Goal: Task Accomplishment & Management: Manage account settings

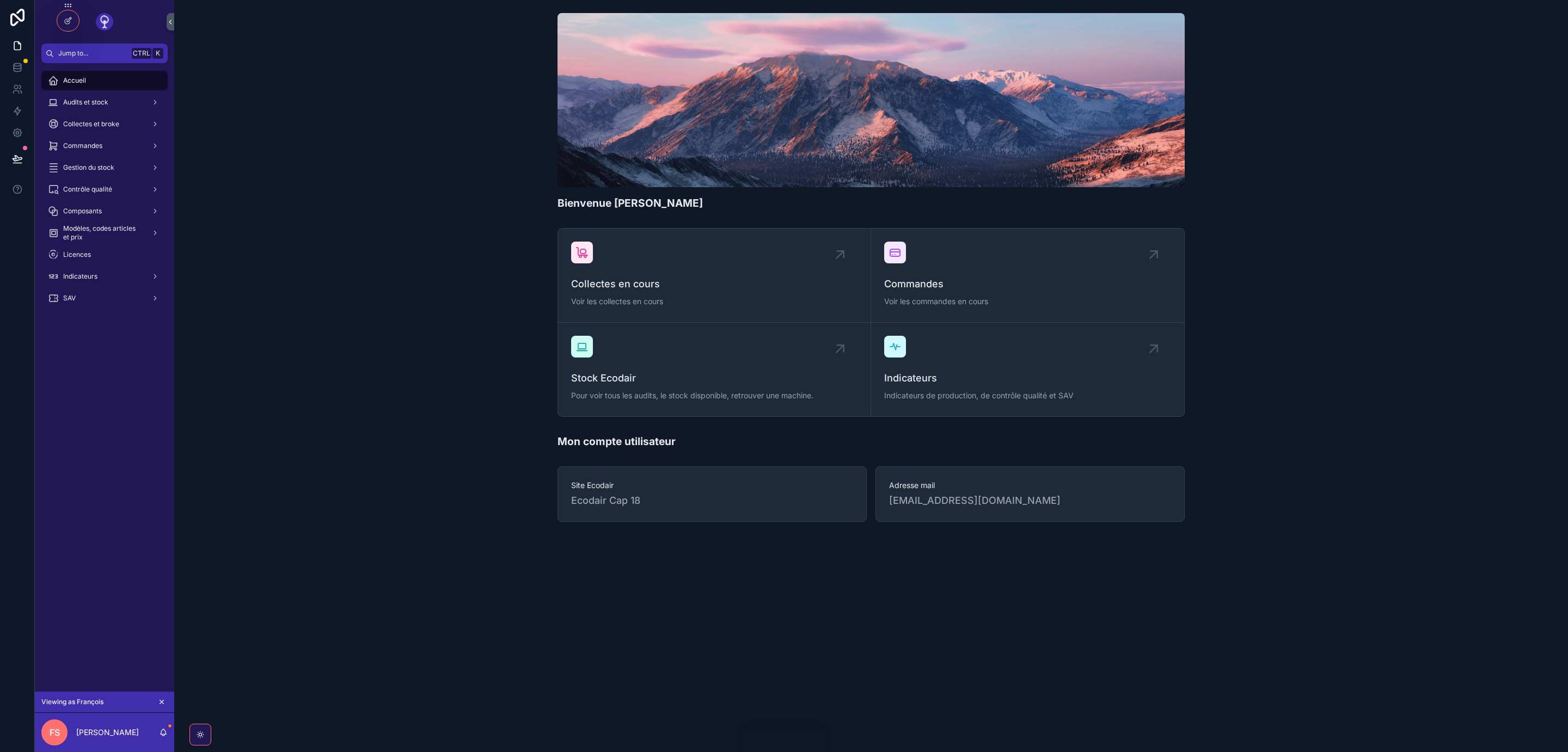
click at [106, 102] on span "Audits et stock" at bounding box center [86, 102] width 45 height 9
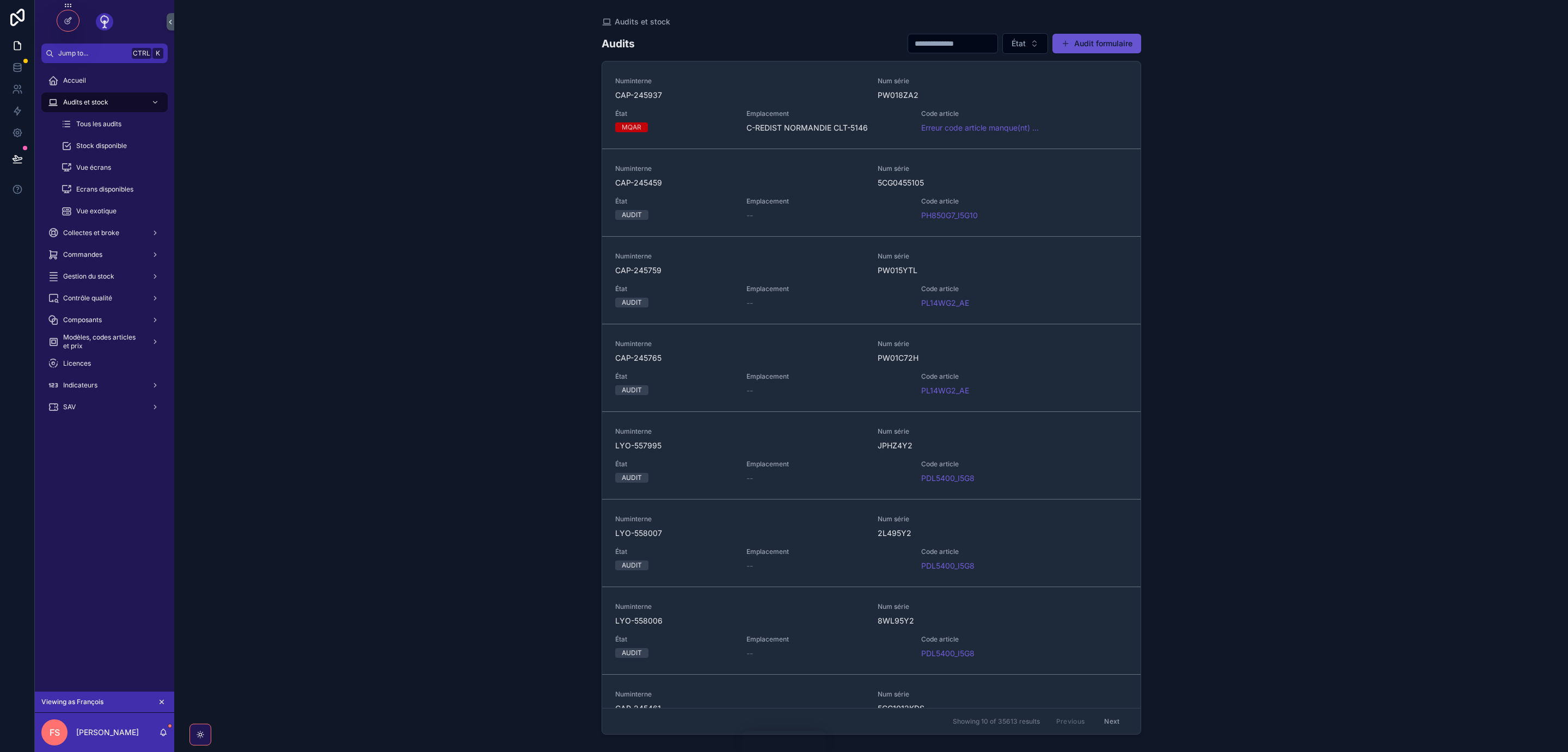
click at [105, 122] on span "Tous les audits" at bounding box center [99, 124] width 45 height 9
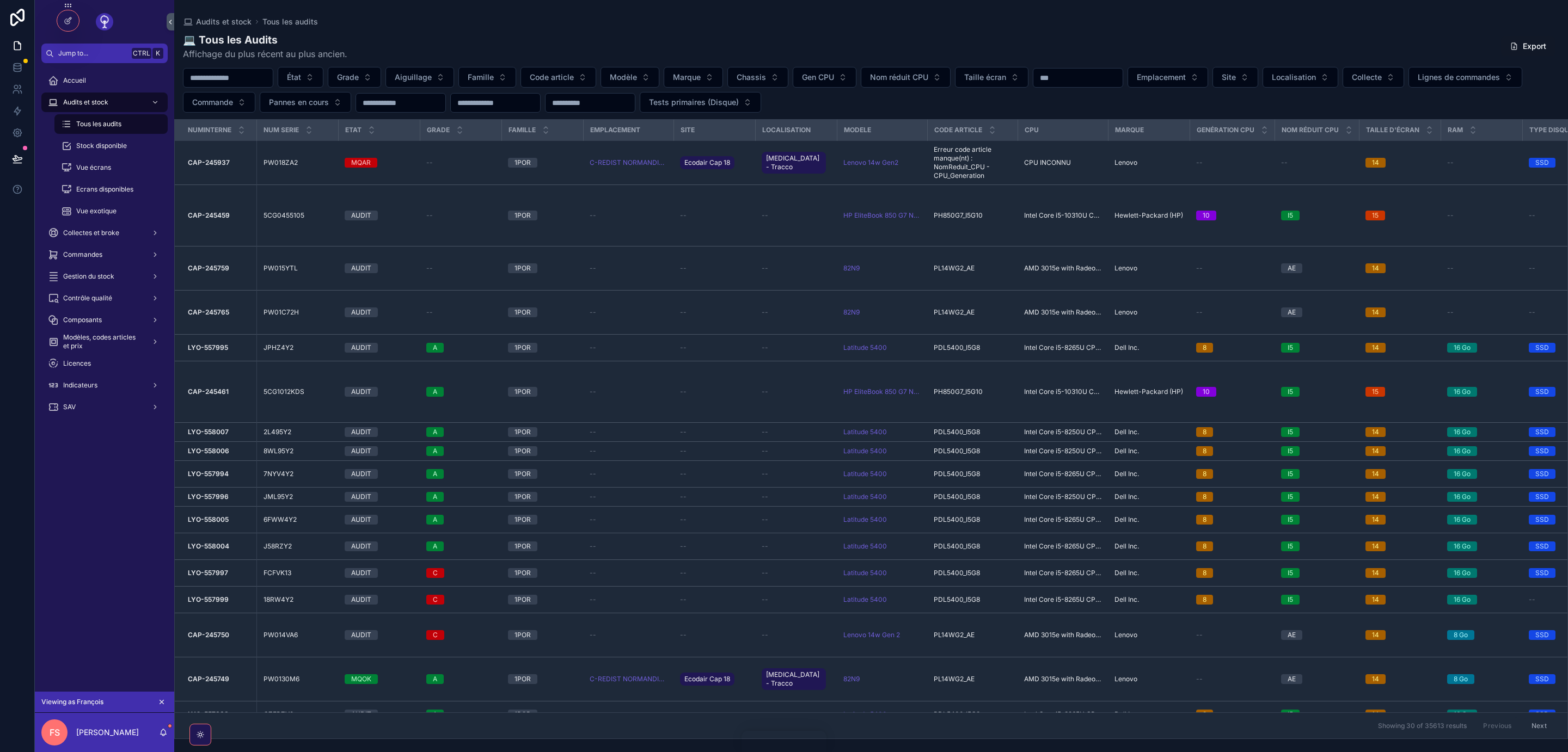
click at [323, 80] on button "État" at bounding box center [300, 77] width 46 height 21
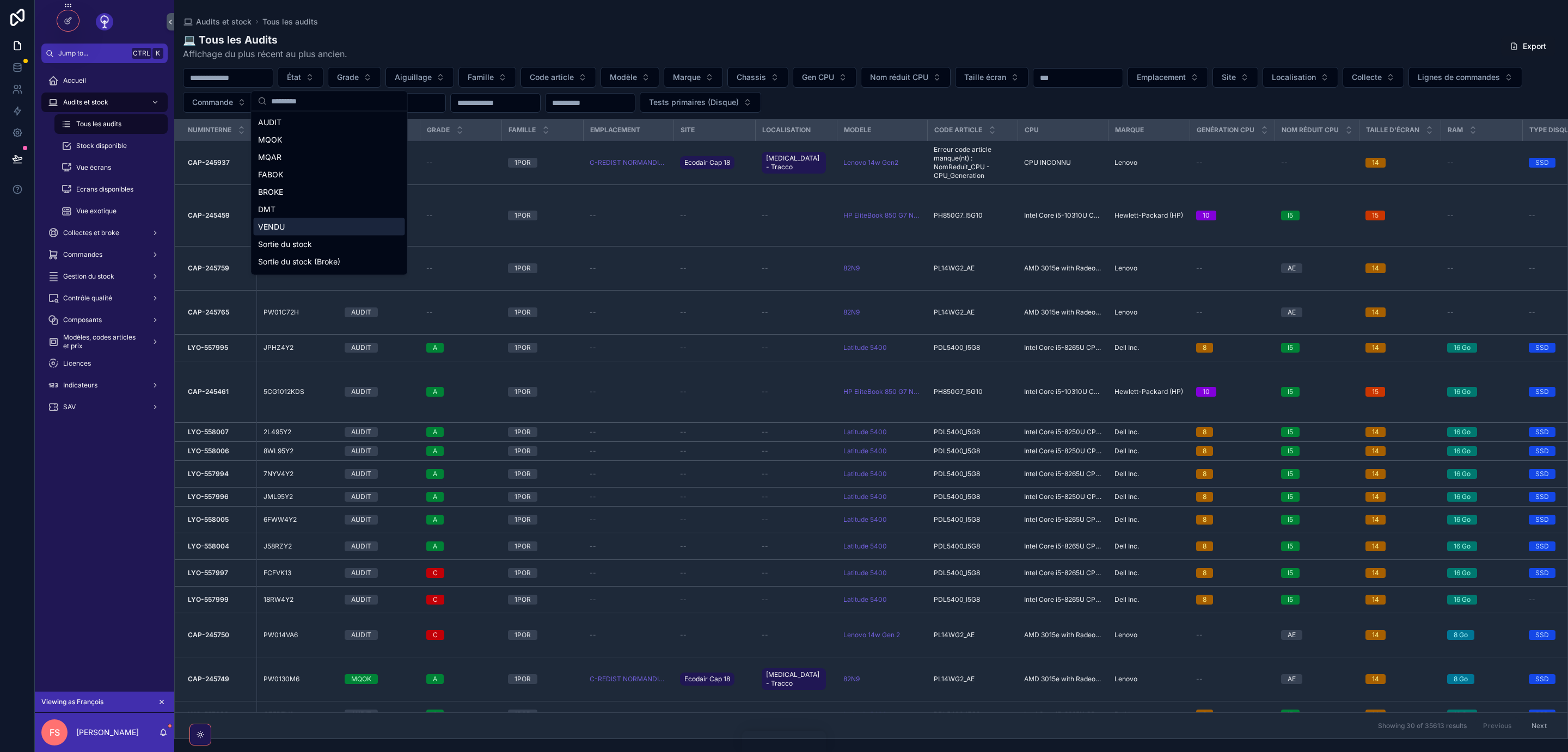
click at [322, 225] on div "VENDU" at bounding box center [329, 227] width 152 height 18
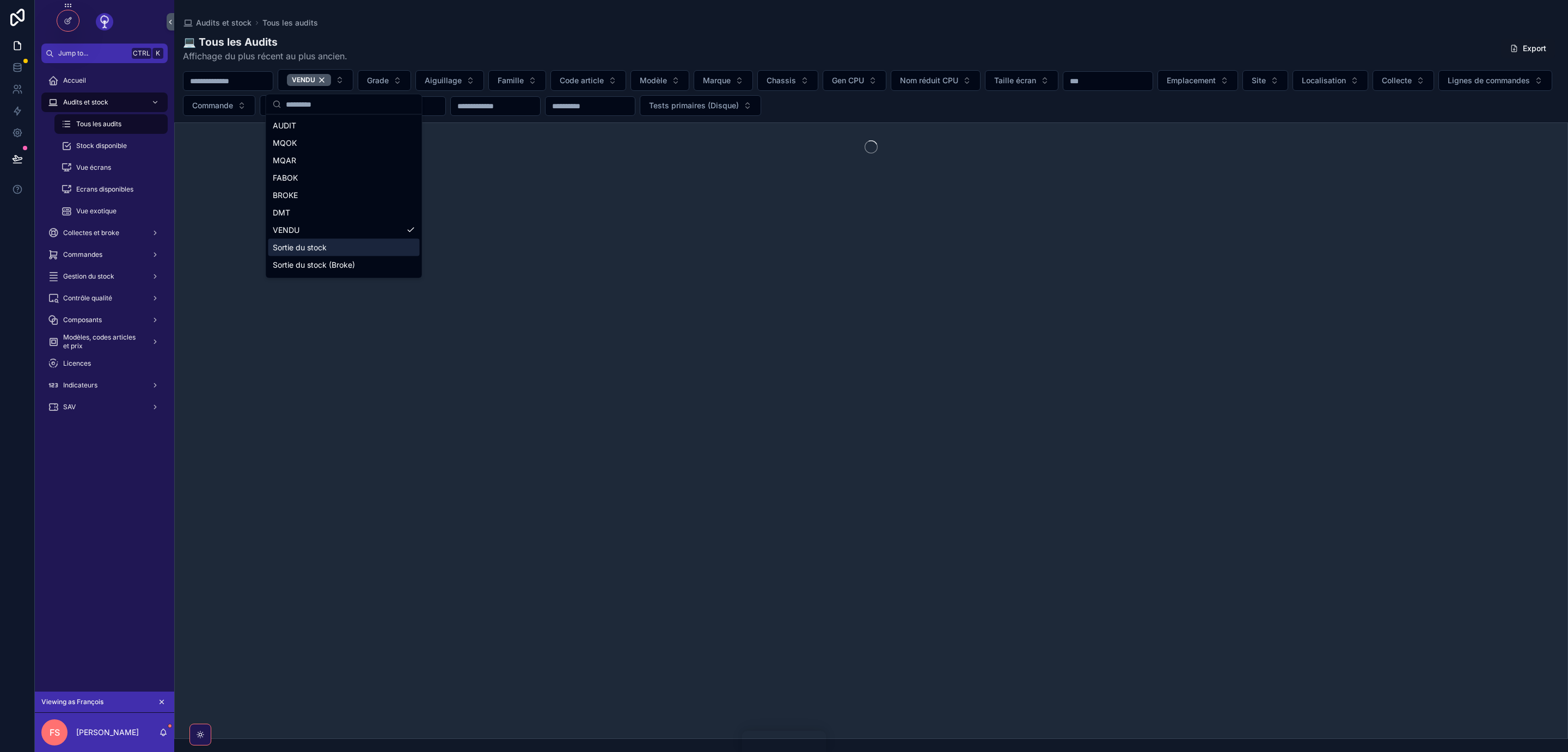
click at [325, 246] on div "Sortie du stock" at bounding box center [344, 248] width 152 height 18
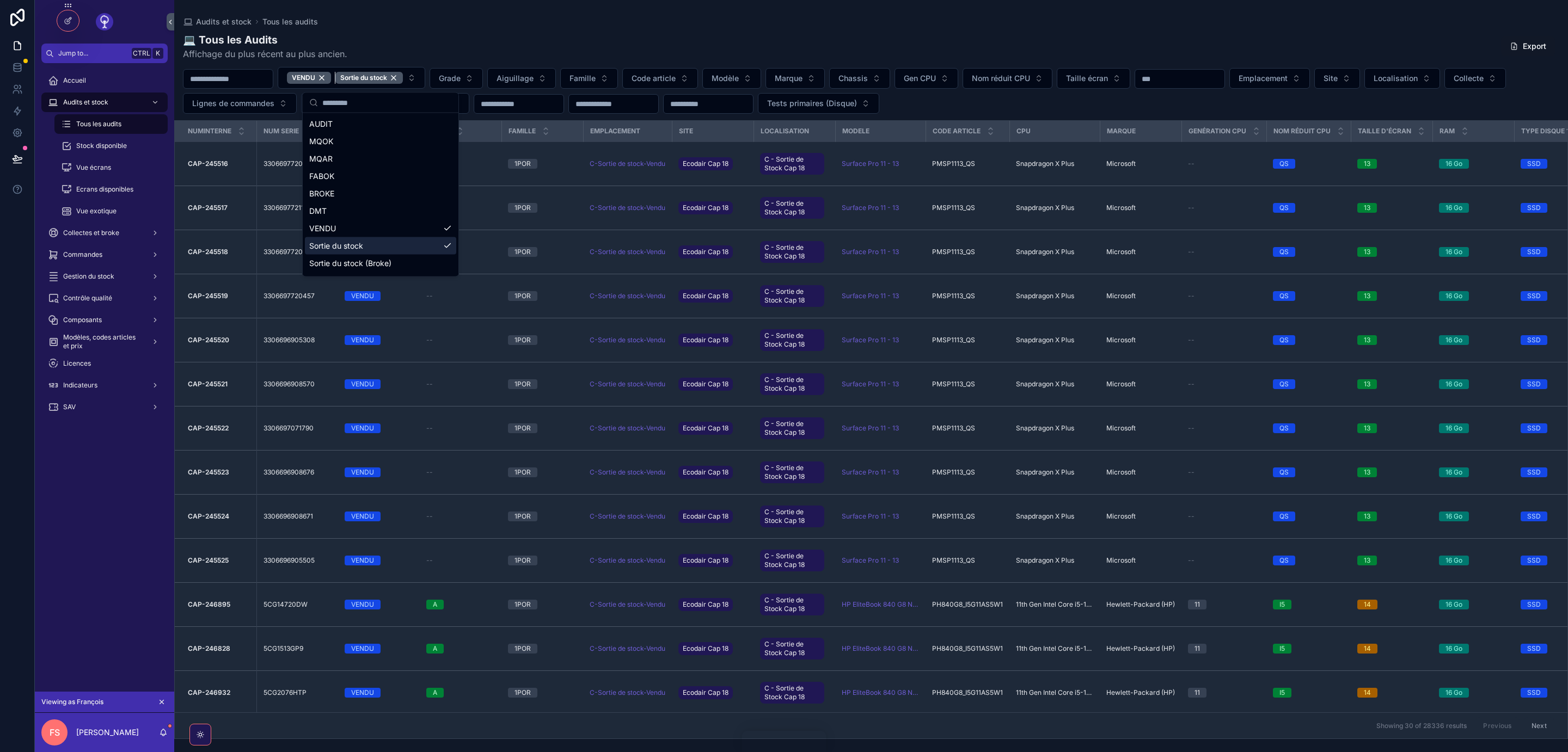
click at [403, 77] on div "Sortie du stock" at bounding box center [369, 78] width 68 height 12
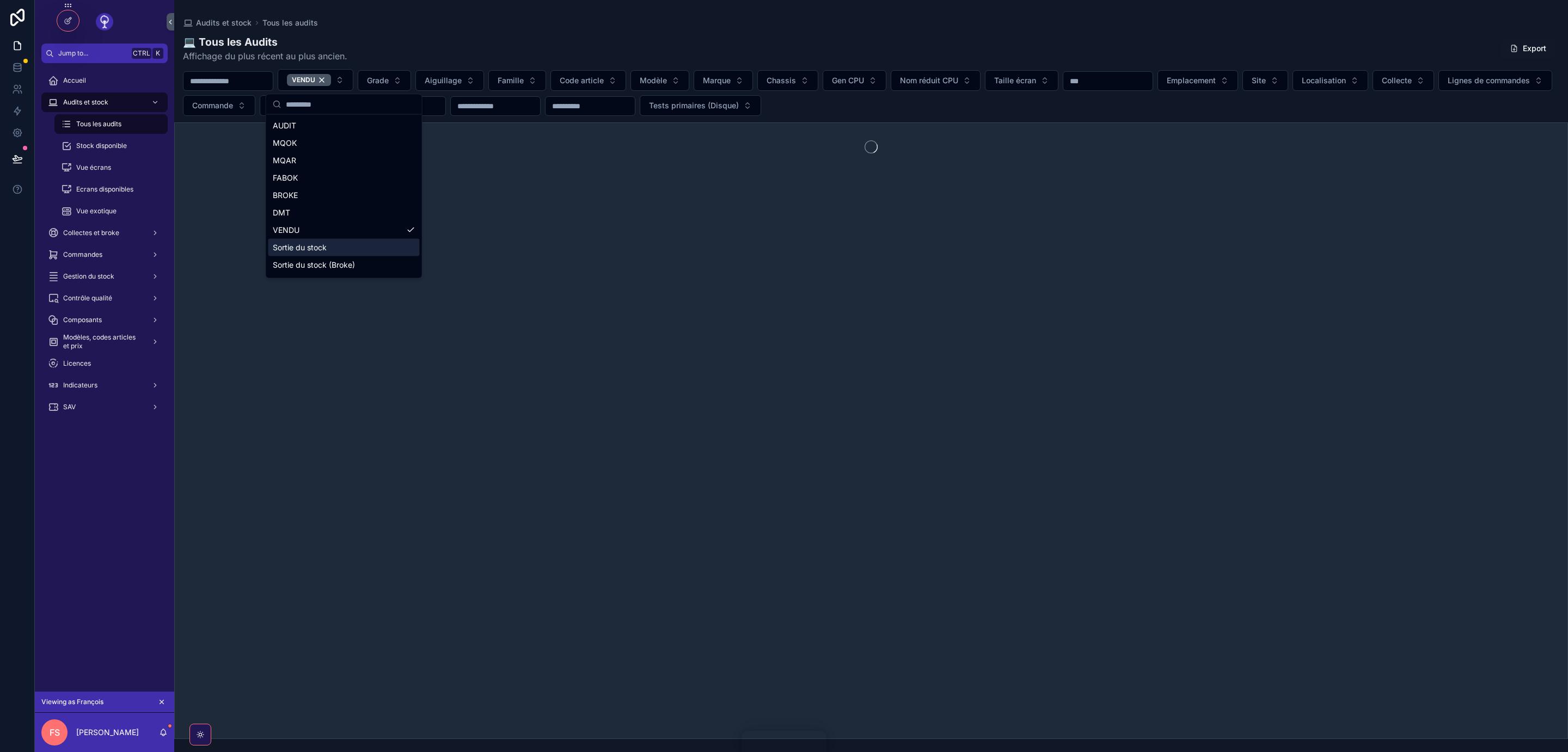
click at [331, 82] on div "VENDU" at bounding box center [309, 80] width 44 height 12
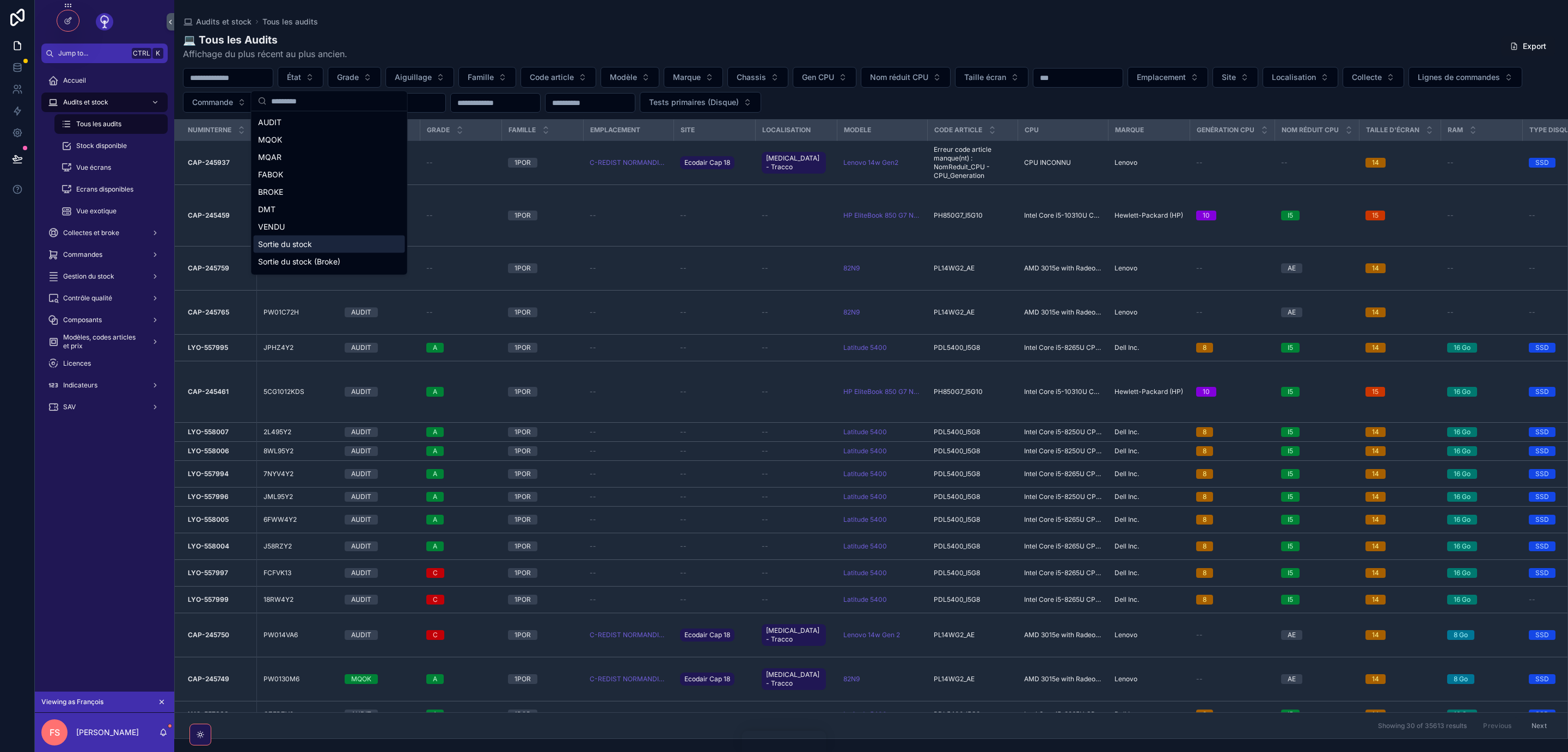
click at [425, 47] on div "💻 Tous les Audits Affichage du plus récent au plus ancien. Export" at bounding box center [871, 47] width 1376 height 28
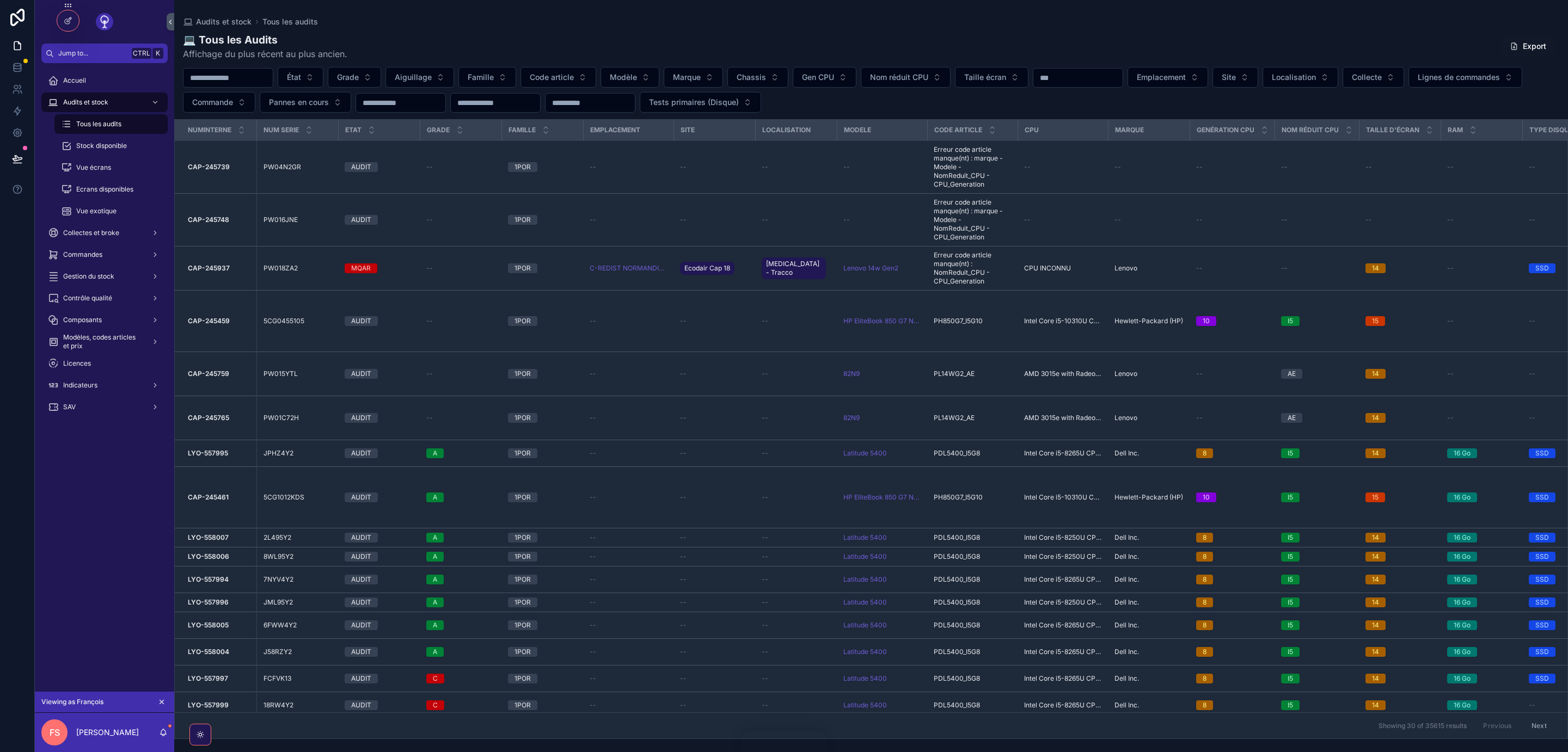
click at [160, 698] on icon "scrollable content" at bounding box center [161, 702] width 8 height 8
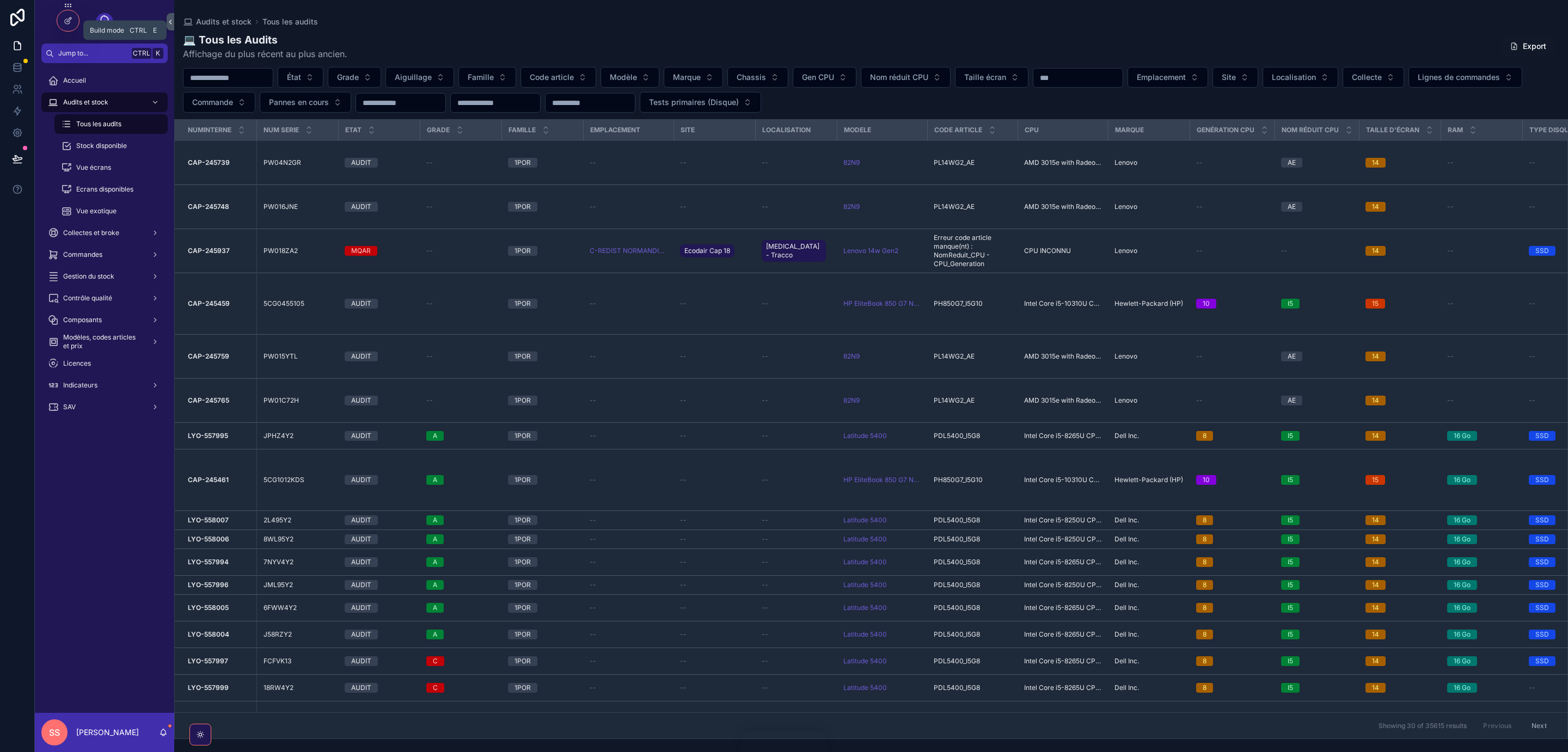
click at [68, 18] on icon at bounding box center [68, 21] width 9 height 9
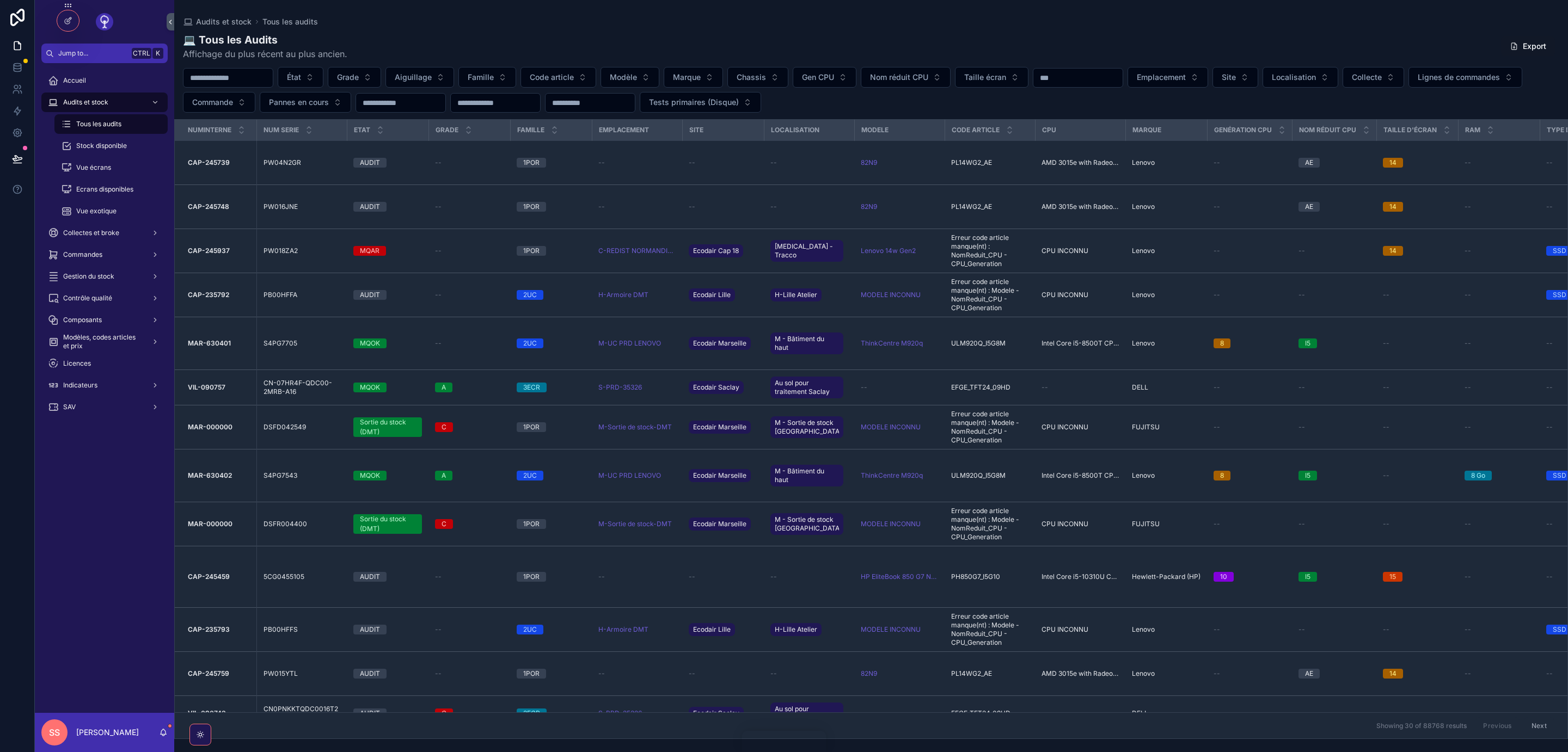
click at [80, 13] on div at bounding box center [68, 16] width 23 height 30
click at [69, 21] on icon at bounding box center [68, 21] width 9 height 9
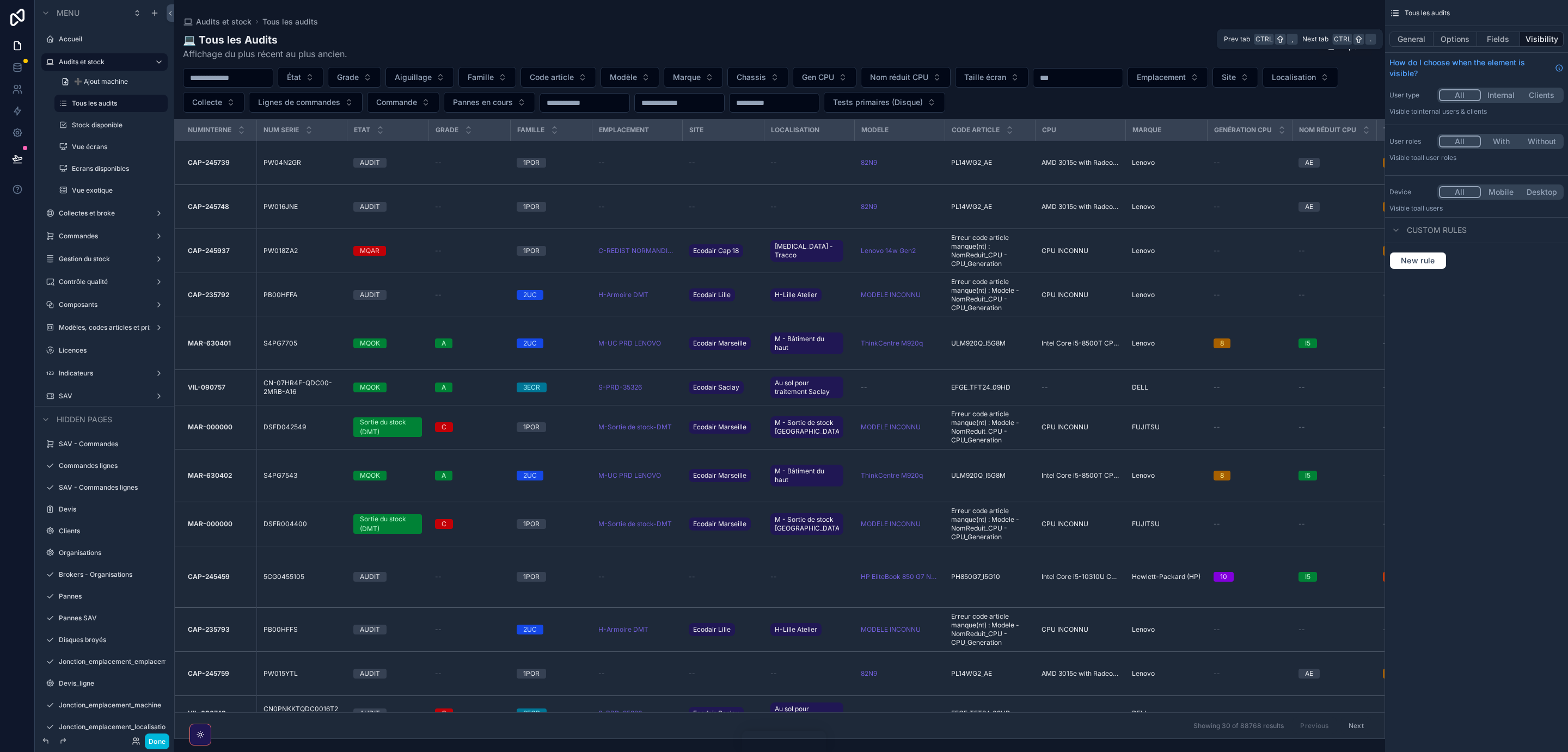
click at [1406, 38] on button "General" at bounding box center [1412, 39] width 44 height 15
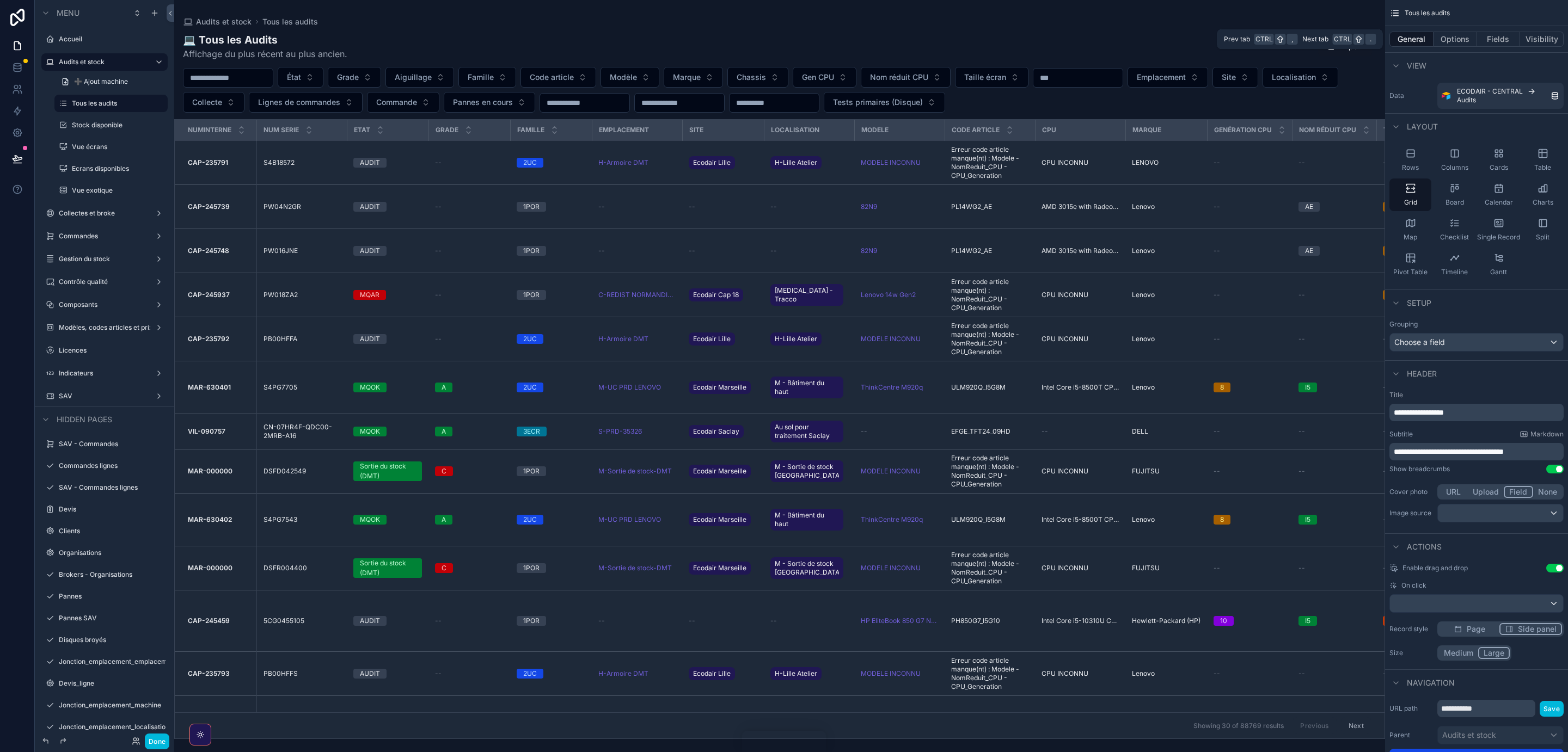
click at [1461, 41] on button "Options" at bounding box center [1455, 39] width 44 height 15
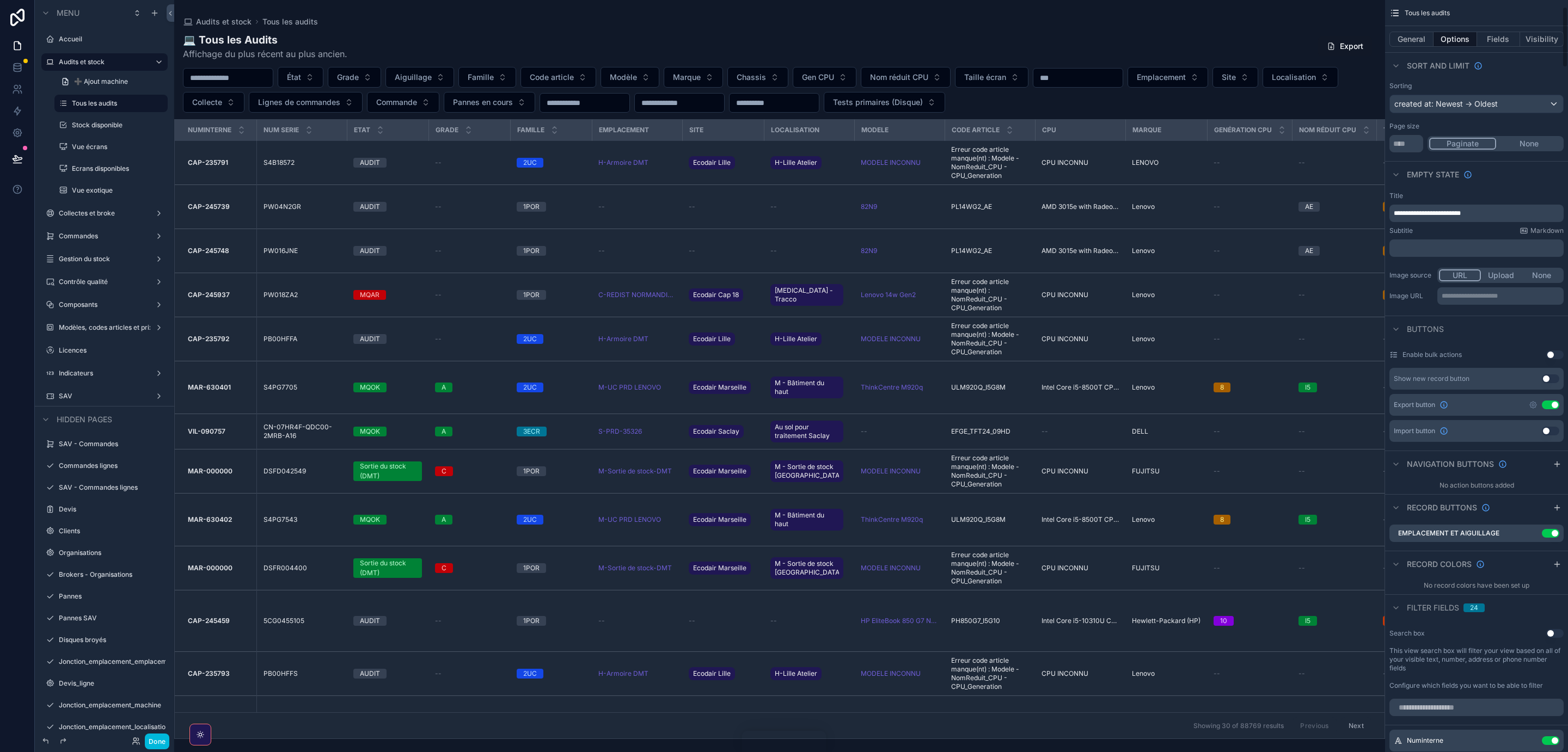
scroll to position [98, 0]
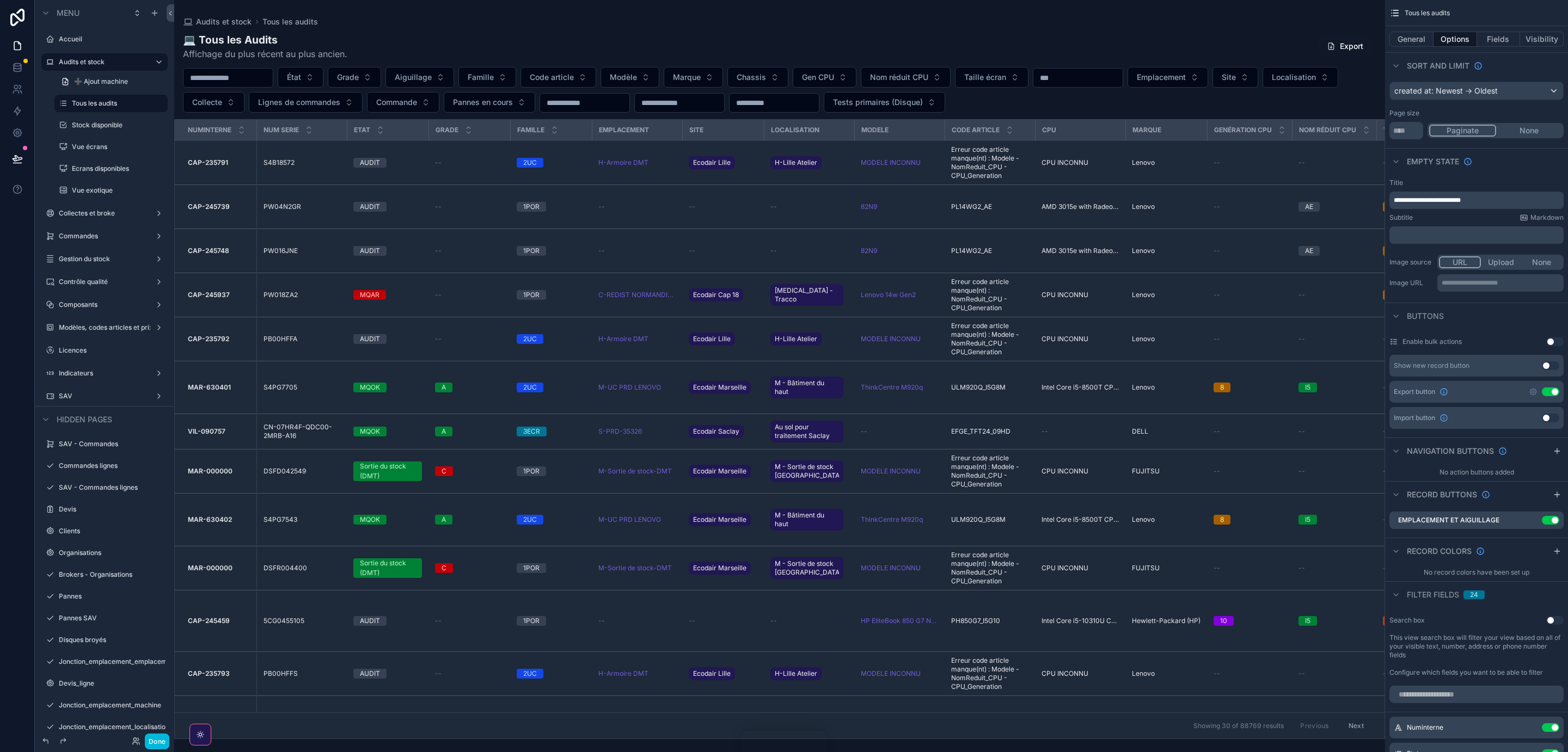
click at [1556, 494] on icon "scrollable content" at bounding box center [1557, 495] width 9 height 9
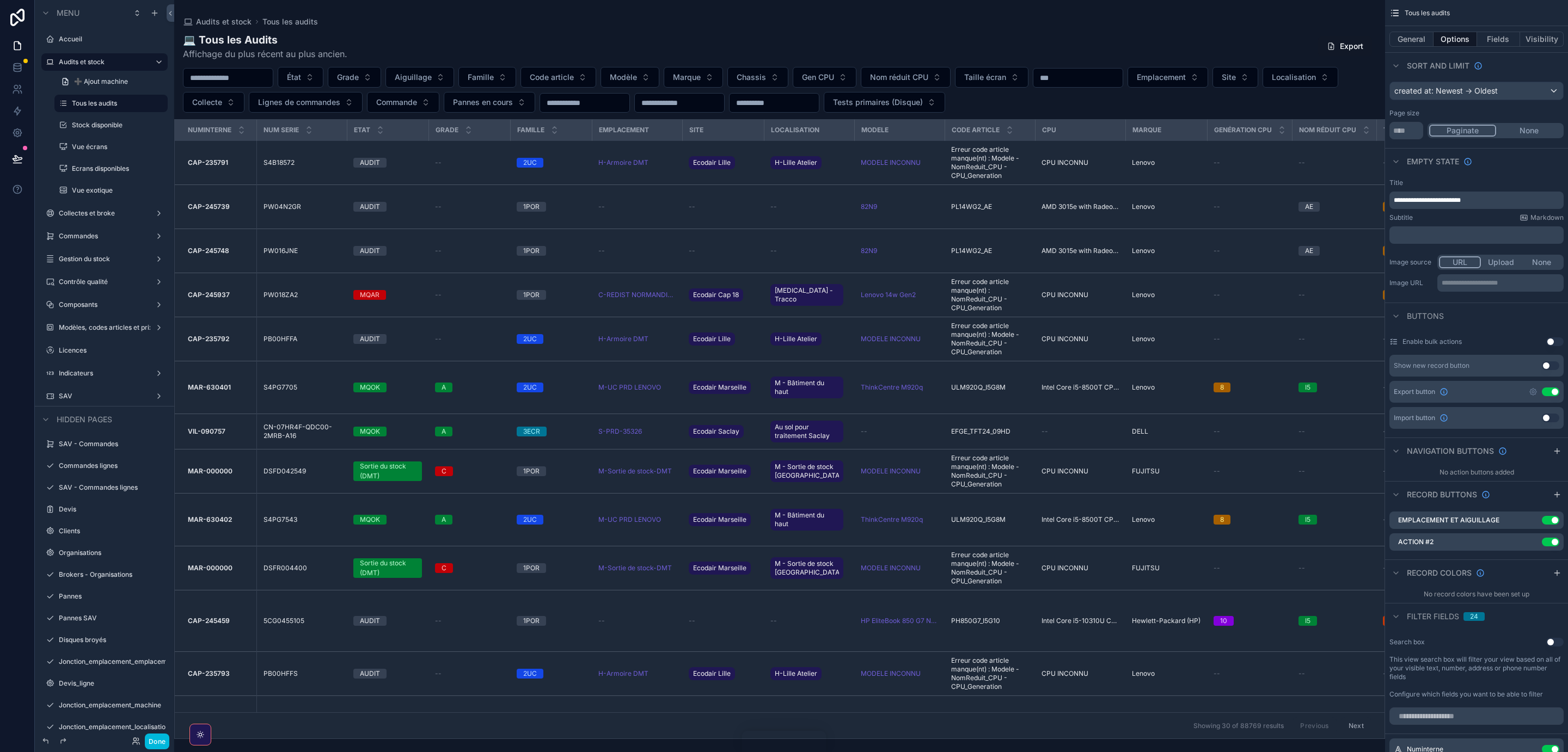
click at [0, 0] on icon "scrollable content" at bounding box center [0, 0] width 0 height 0
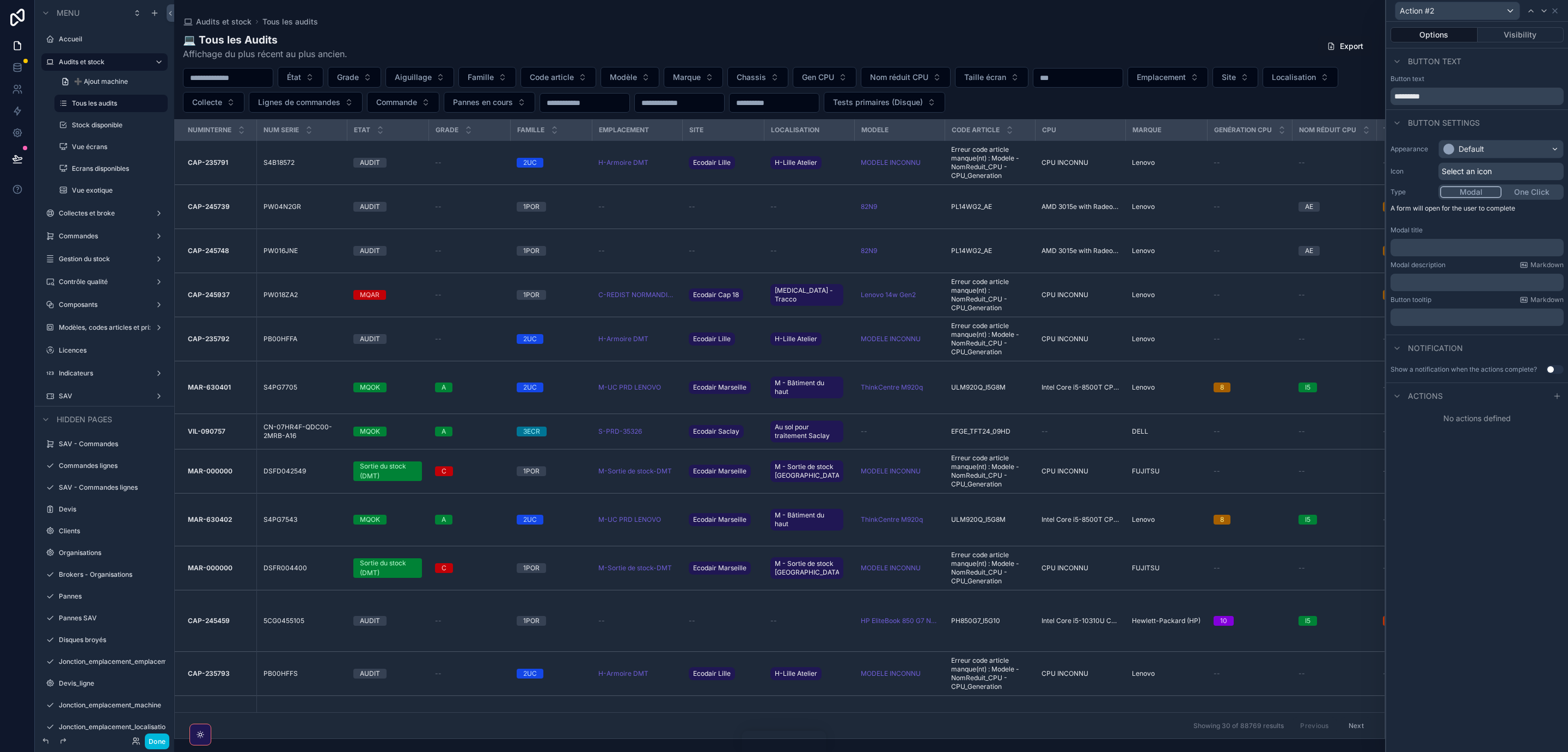
click at [1519, 36] on button "Visibility" at bounding box center [1521, 35] width 86 height 15
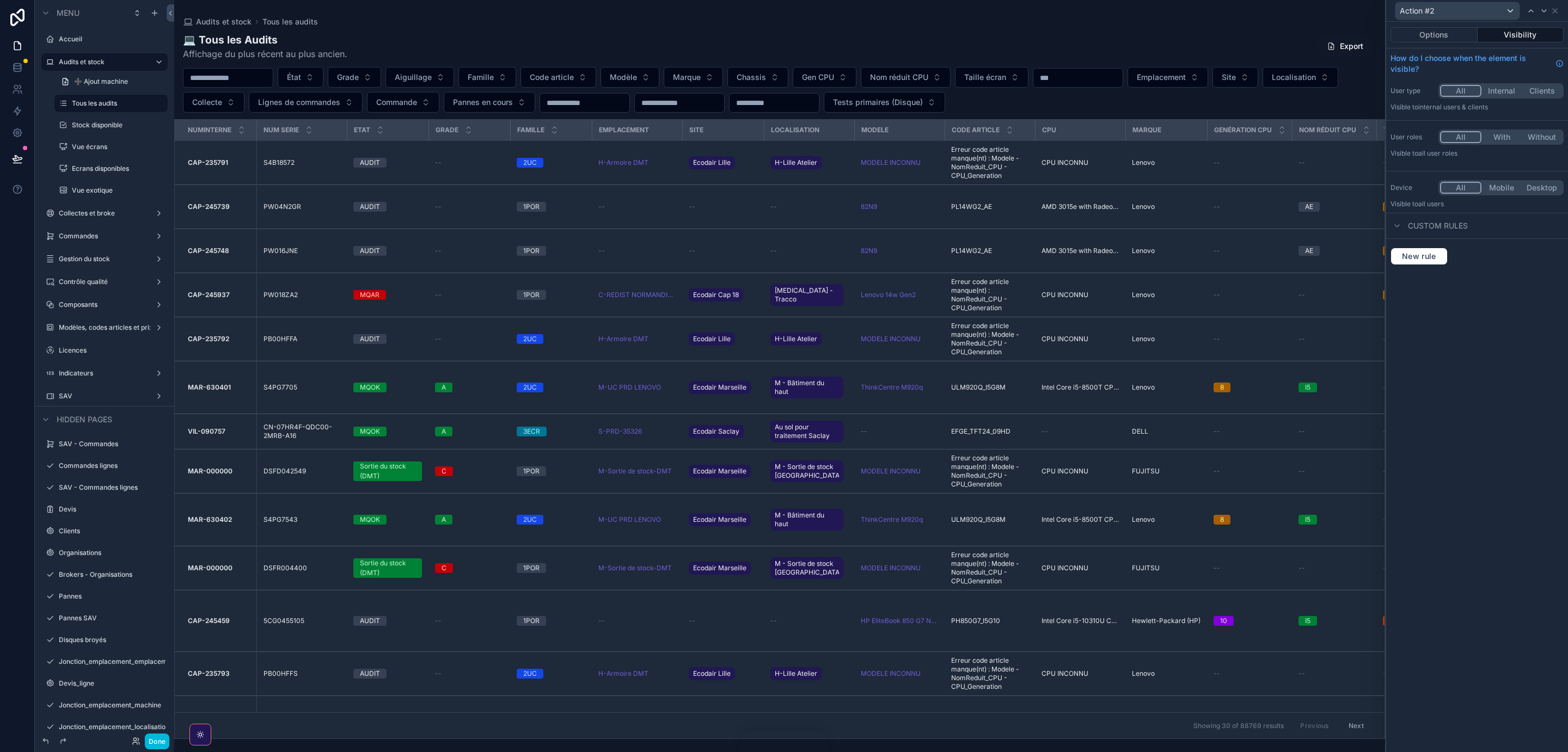
click at [1504, 136] on button "With" at bounding box center [1502, 138] width 40 height 12
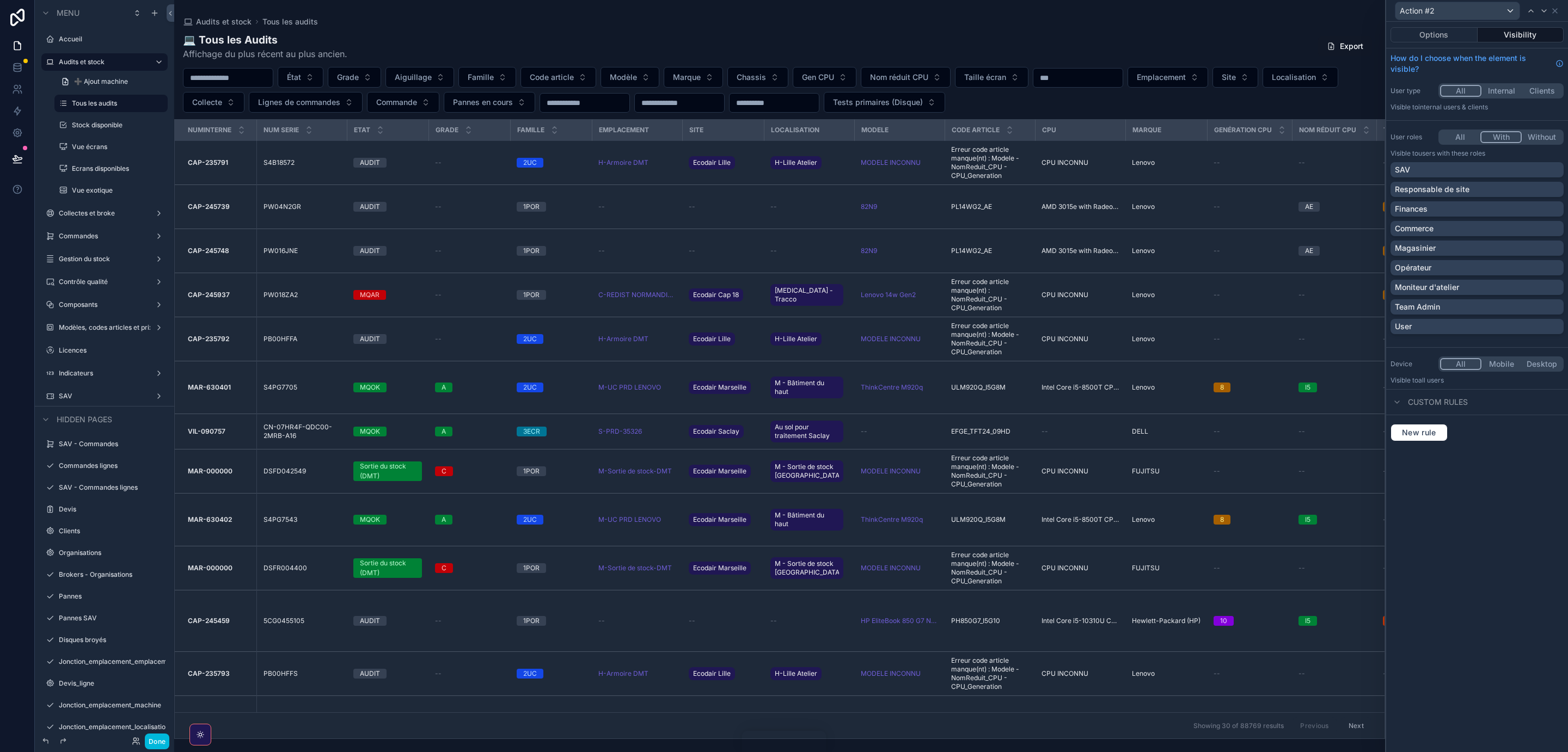
click at [1499, 170] on div "SAV" at bounding box center [1477, 170] width 164 height 11
click at [1504, 187] on div "Responsable de site" at bounding box center [1477, 189] width 164 height 11
click at [1496, 290] on div "Moniteur d'atelier" at bounding box center [1477, 287] width 164 height 11
click at [1511, 307] on div "Team Admin" at bounding box center [1477, 307] width 164 height 11
click at [1439, 33] on button "Options" at bounding box center [1433, 35] width 87 height 15
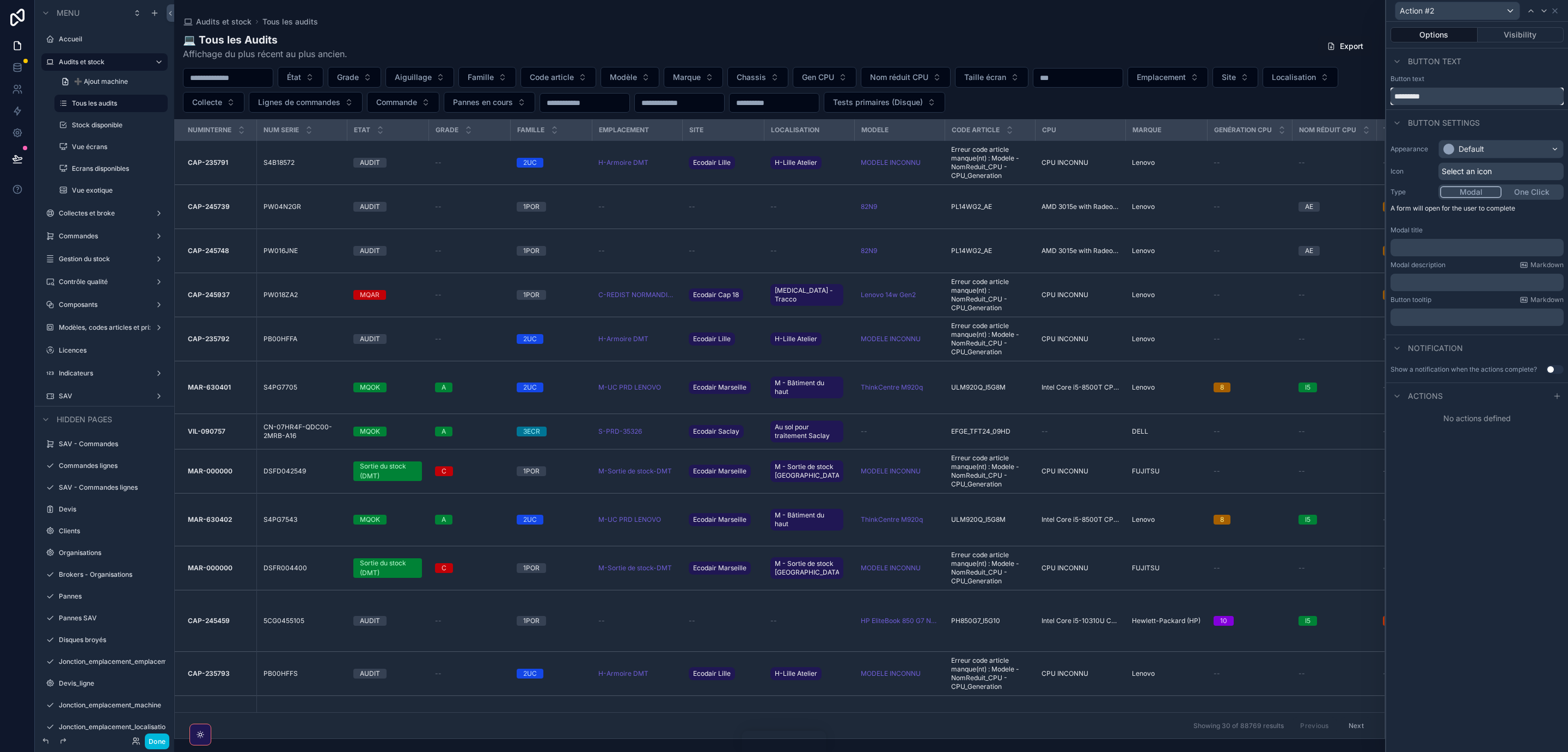
click at [1457, 96] on input "*********" at bounding box center [1477, 96] width 173 height 18
drag, startPoint x: 1462, startPoint y: 95, endPoint x: 1323, endPoint y: 91, distance: 139.1
click at [1390, 91] on input "*********" at bounding box center [1477, 96] width 173 height 18
type input "**********"
click at [1550, 148] on div "Default" at bounding box center [1501, 149] width 124 height 18
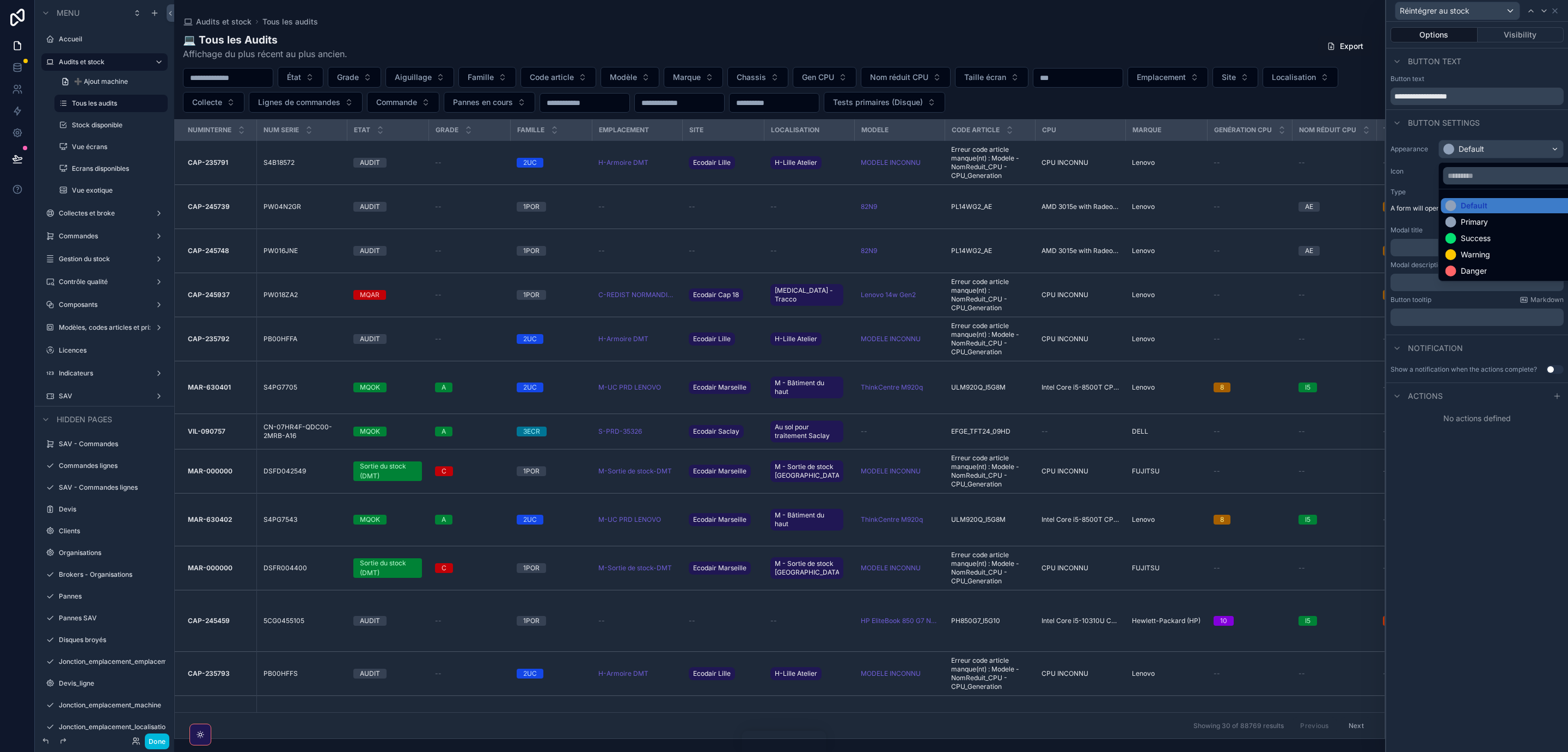
click at [1457, 271] on div "Danger" at bounding box center [1466, 271] width 41 height 11
click at [1486, 169] on span "Select an icon" at bounding box center [1466, 172] width 50 height 11
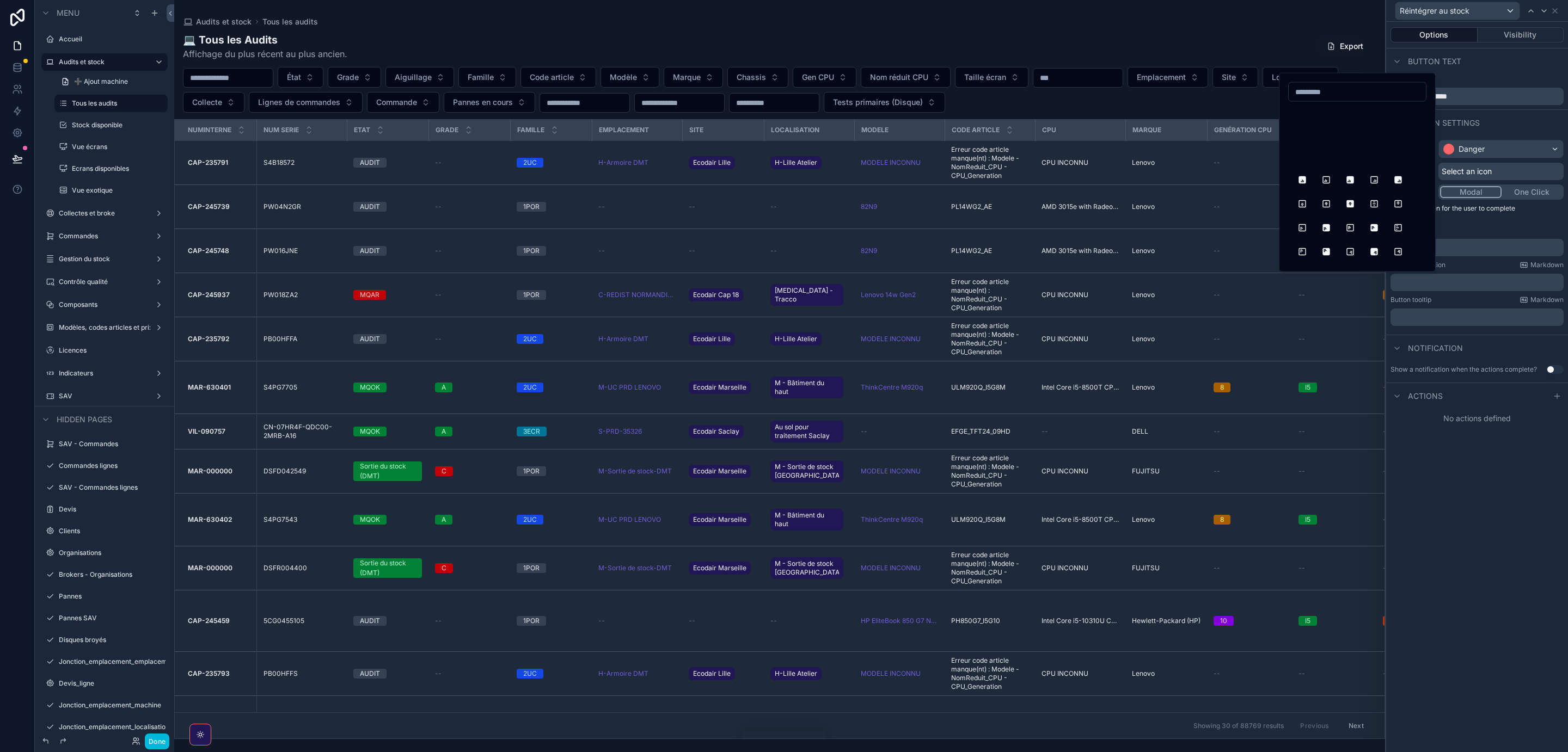
scroll to position [382, 0]
click at [1398, 139] on button "AlertTriangle" at bounding box center [1398, 141] width 19 height 19
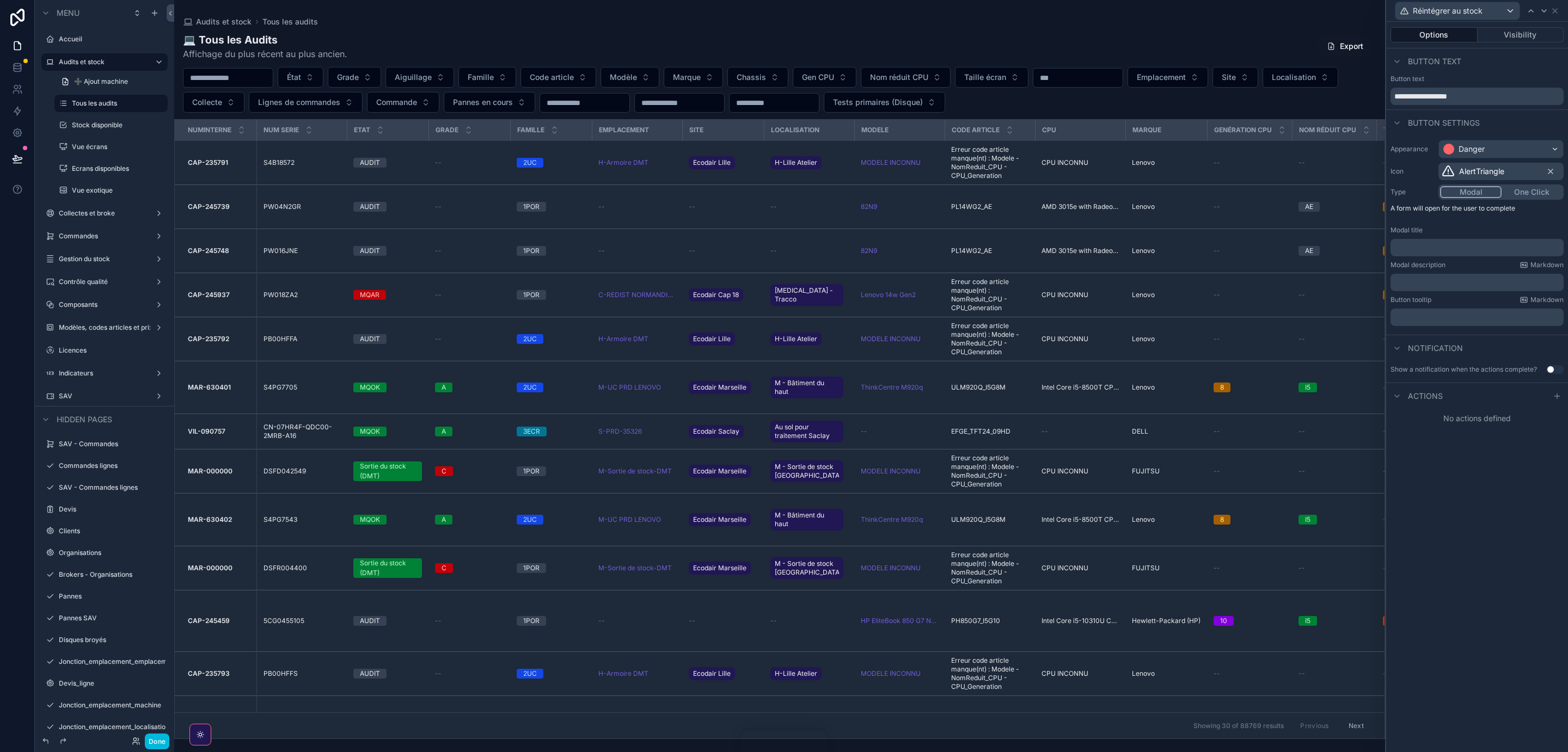
click at [1410, 249] on p "﻿" at bounding box center [1479, 248] width 167 height 11
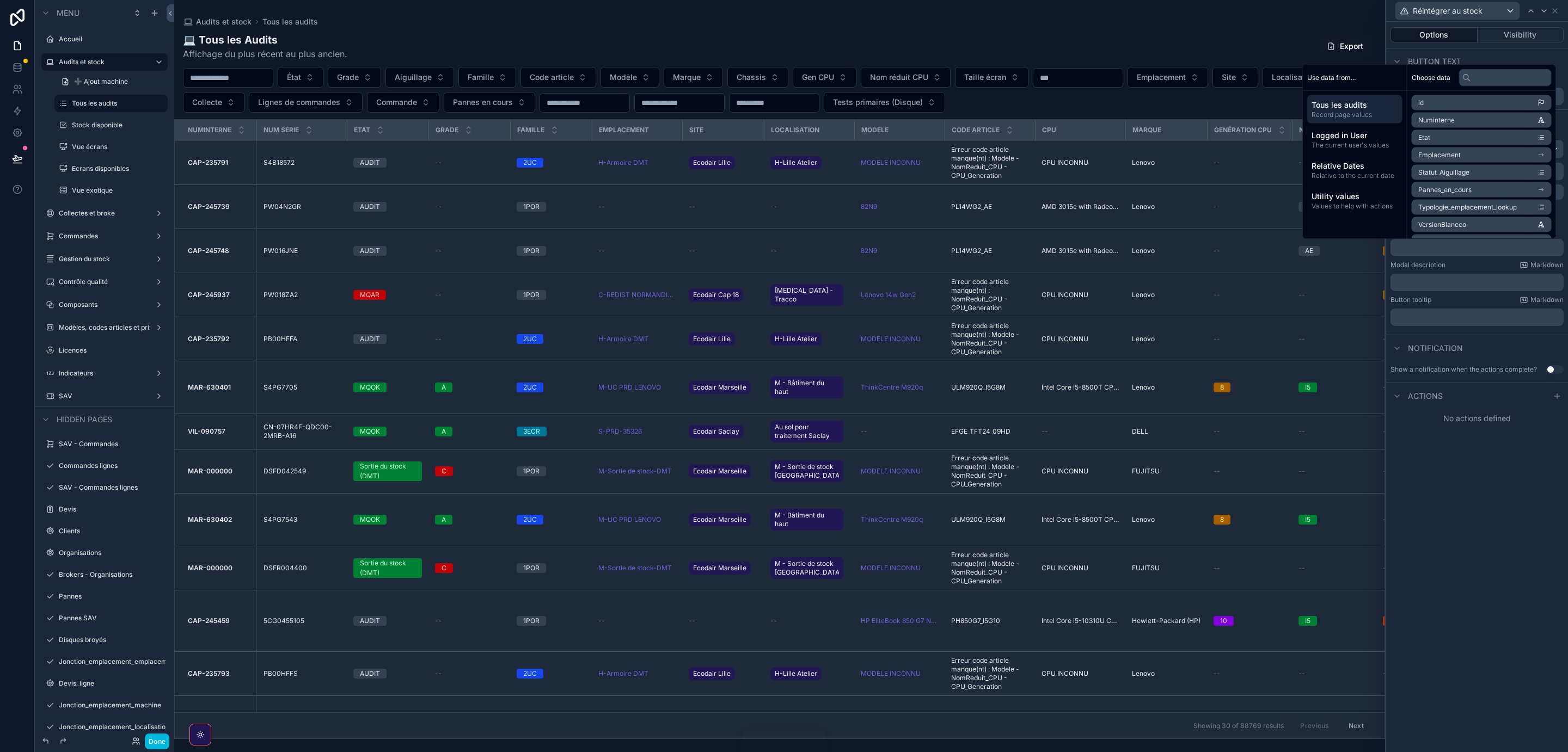
click at [1437, 249] on p "﻿" at bounding box center [1479, 248] width 167 height 11
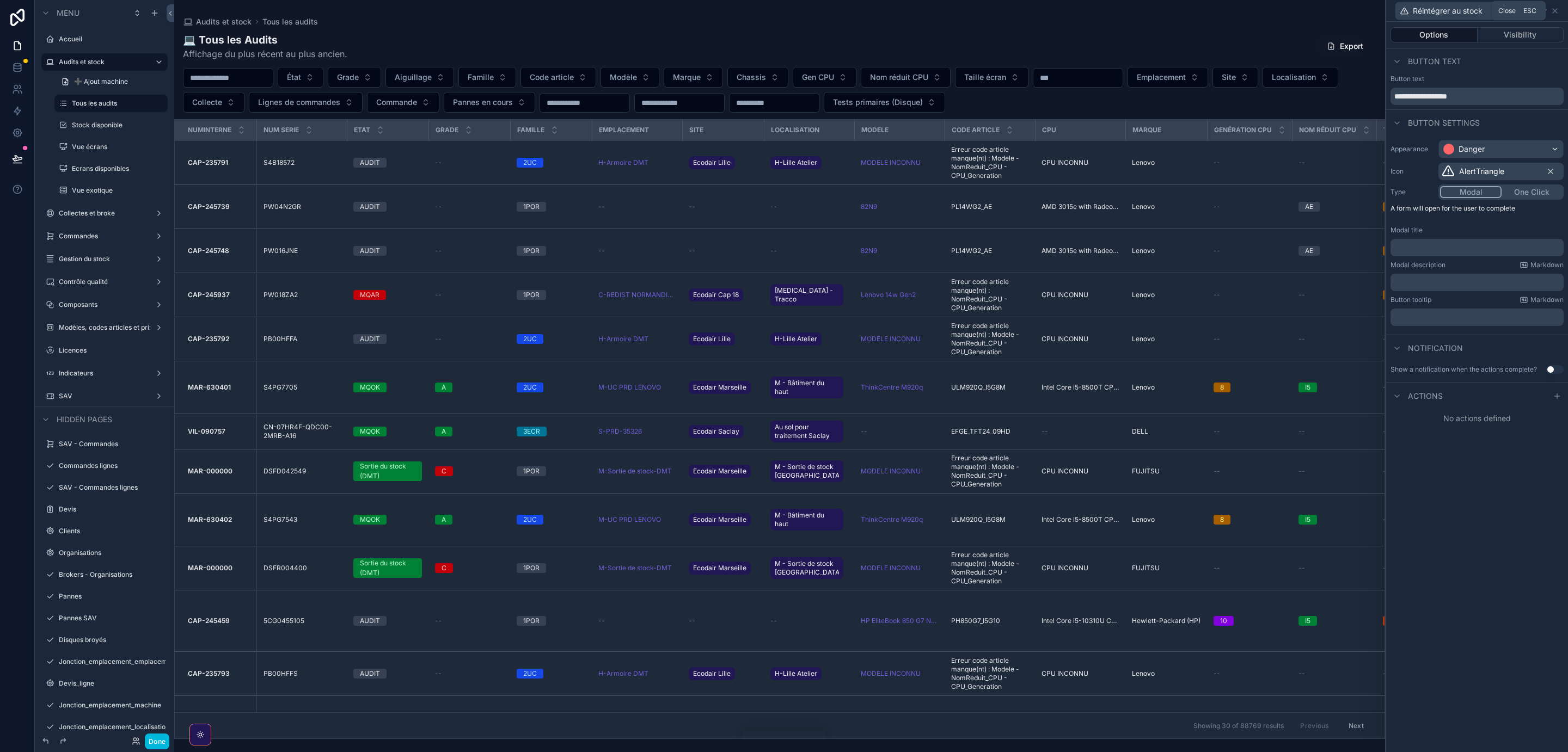
click at [1555, 13] on icon at bounding box center [1555, 11] width 9 height 9
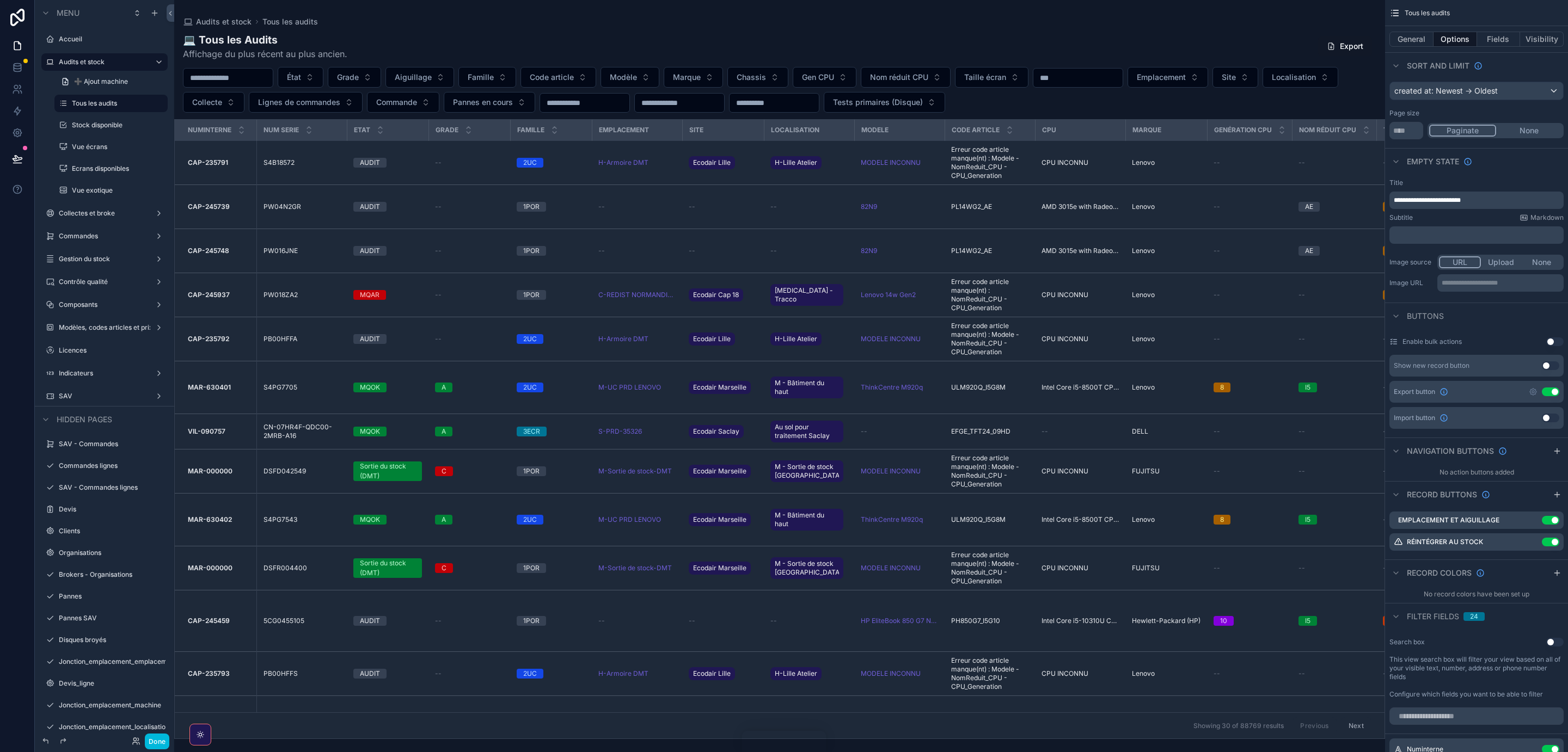
click at [0, 0] on icon "scrollable content" at bounding box center [0, 0] width 0 height 0
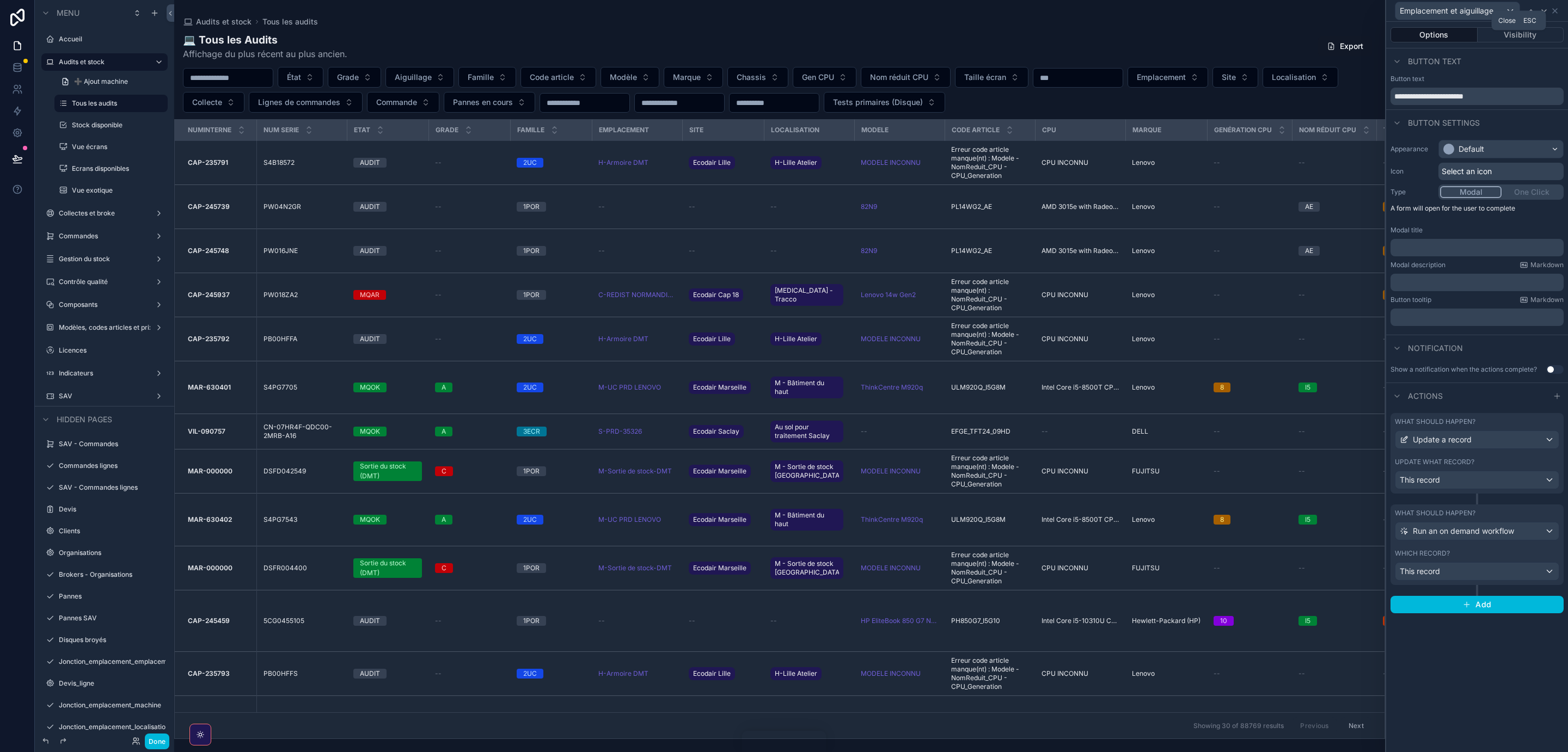
click at [1555, 12] on icon at bounding box center [1555, 11] width 9 height 9
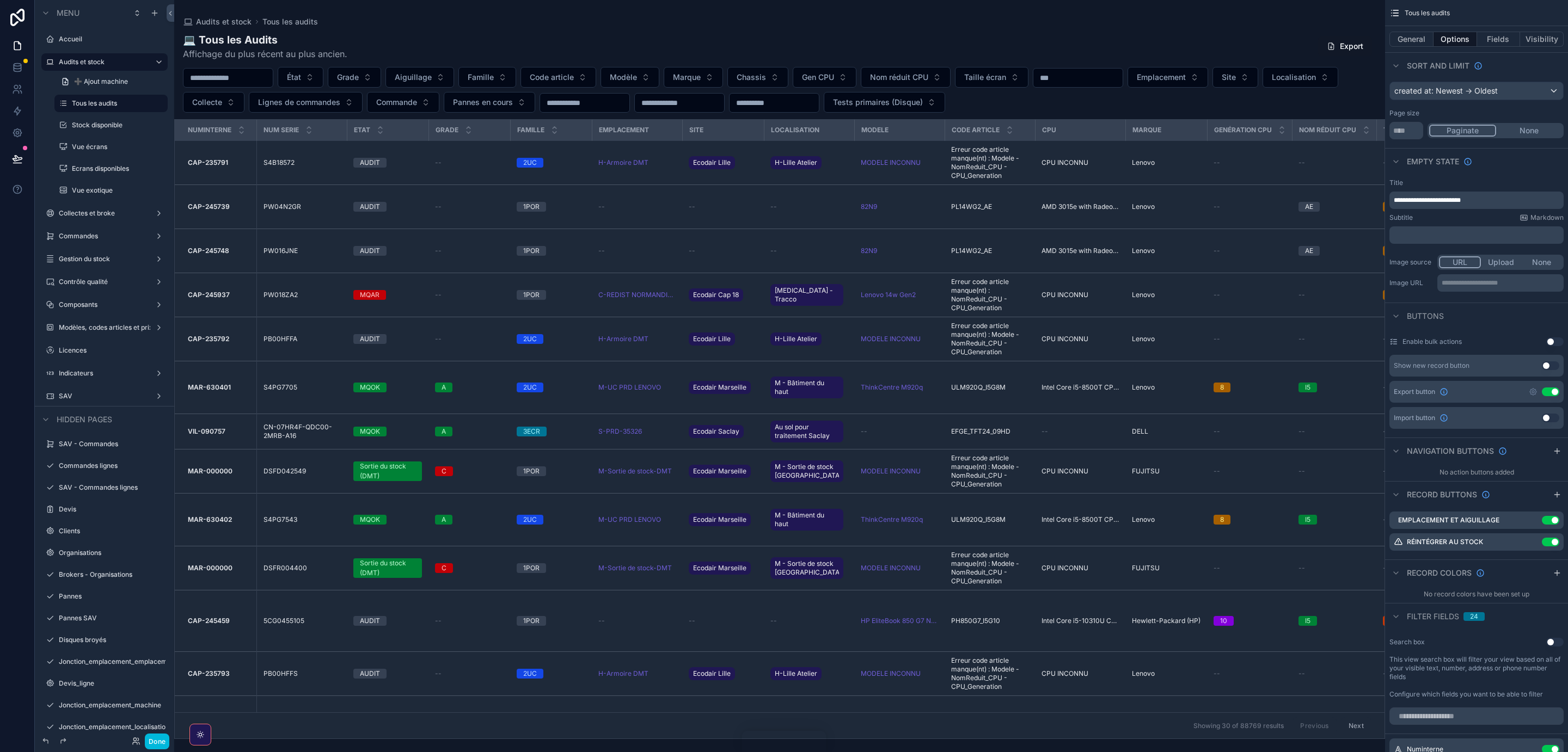
click at [0, 0] on icon "scrollable content" at bounding box center [0, 0] width 0 height 0
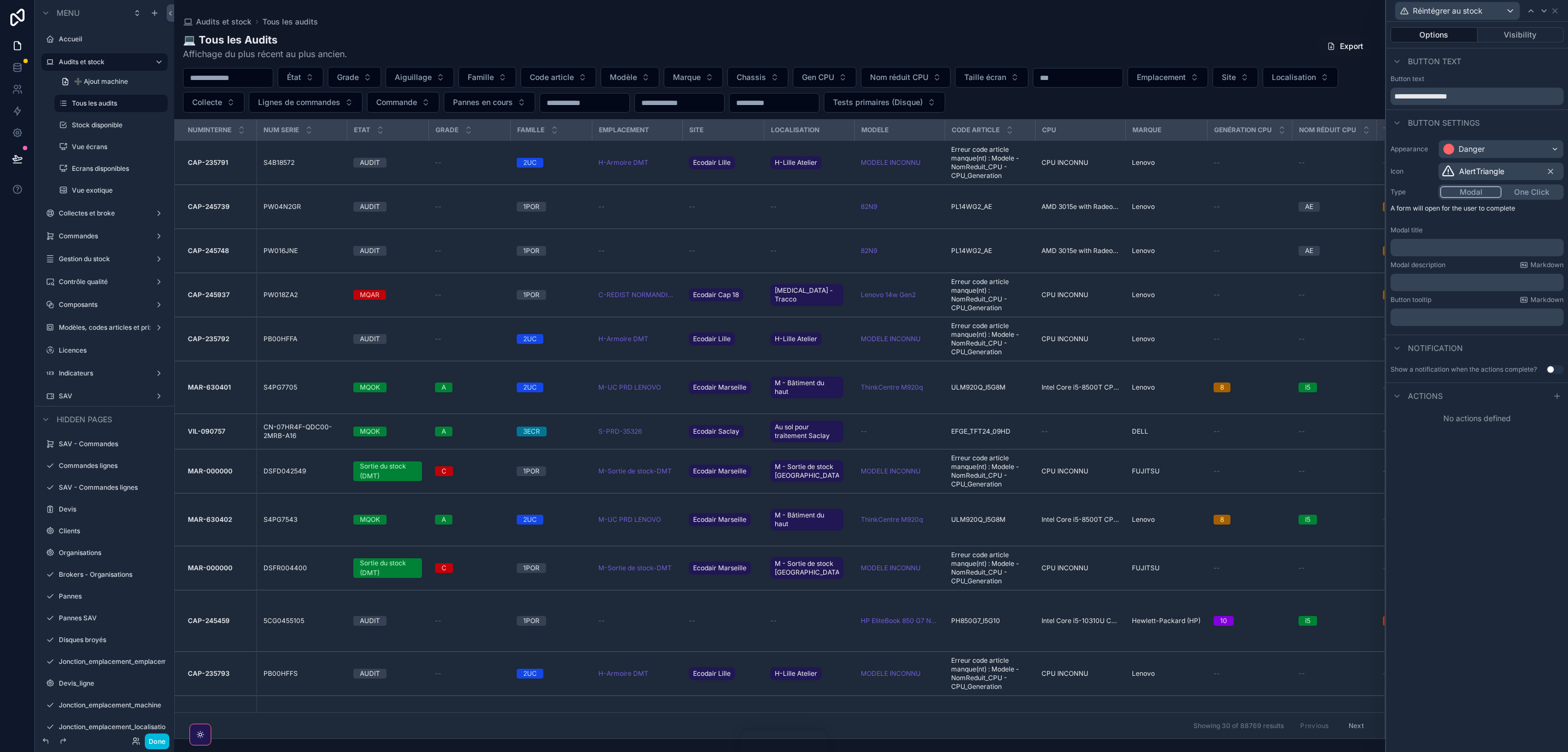
click at [1519, 34] on button "Visibility" at bounding box center [1521, 35] width 86 height 15
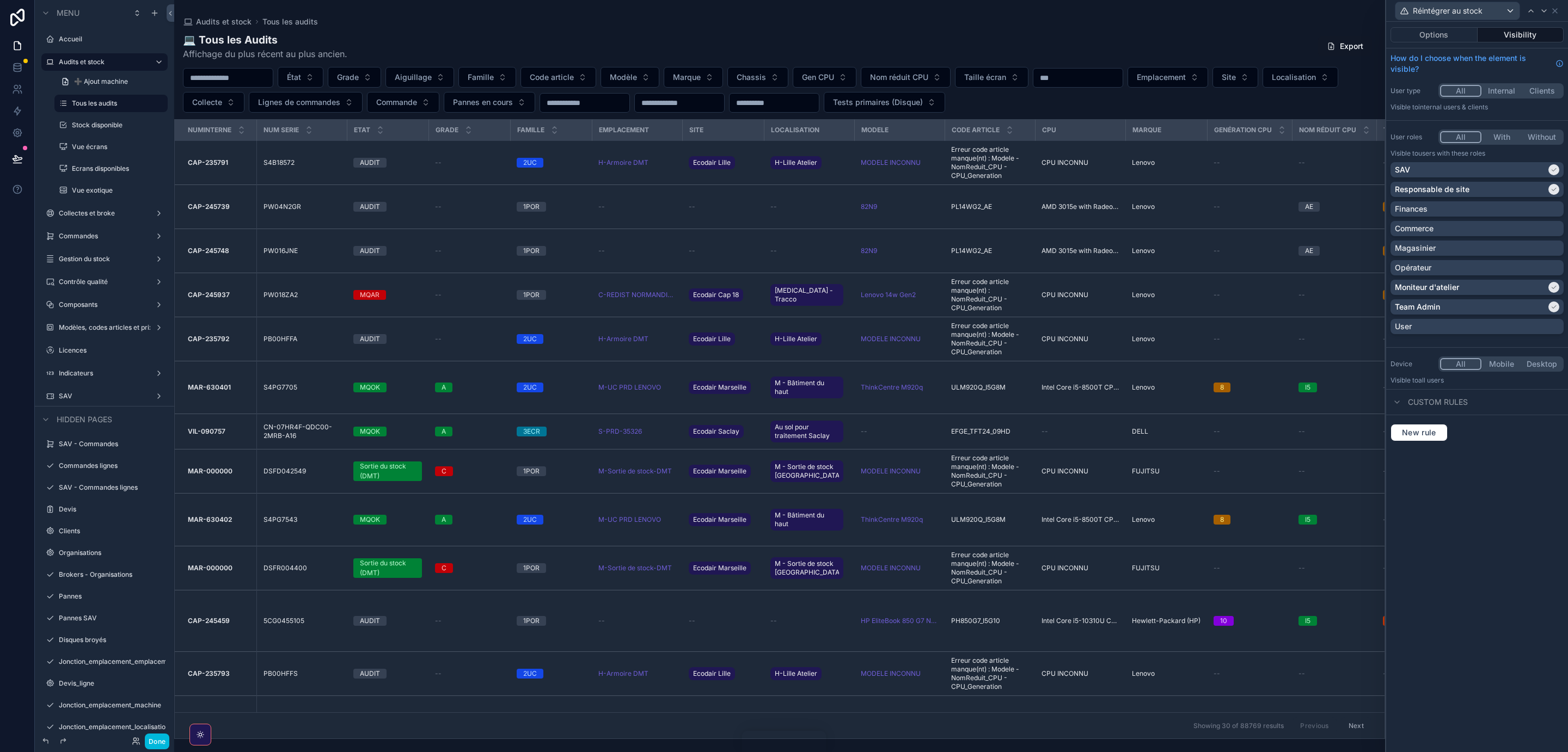
click at [1398, 402] on icon at bounding box center [1397, 402] width 9 height 9
click at [1398, 405] on icon at bounding box center [1397, 402] width 9 height 9
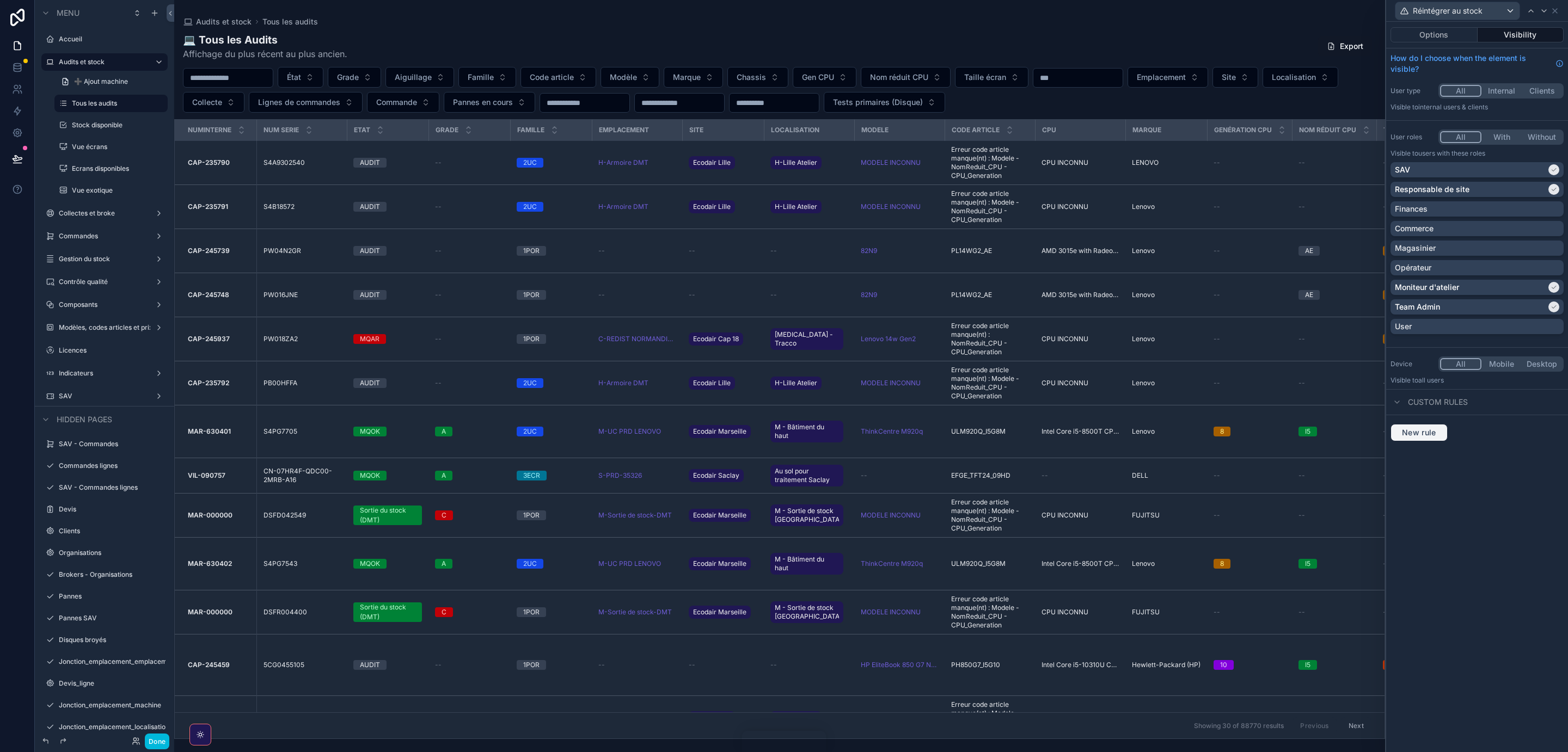
click at [1423, 434] on span "New rule" at bounding box center [1419, 433] width 43 height 10
click at [1460, 444] on div "**********" at bounding box center [1477, 442] width 153 height 18
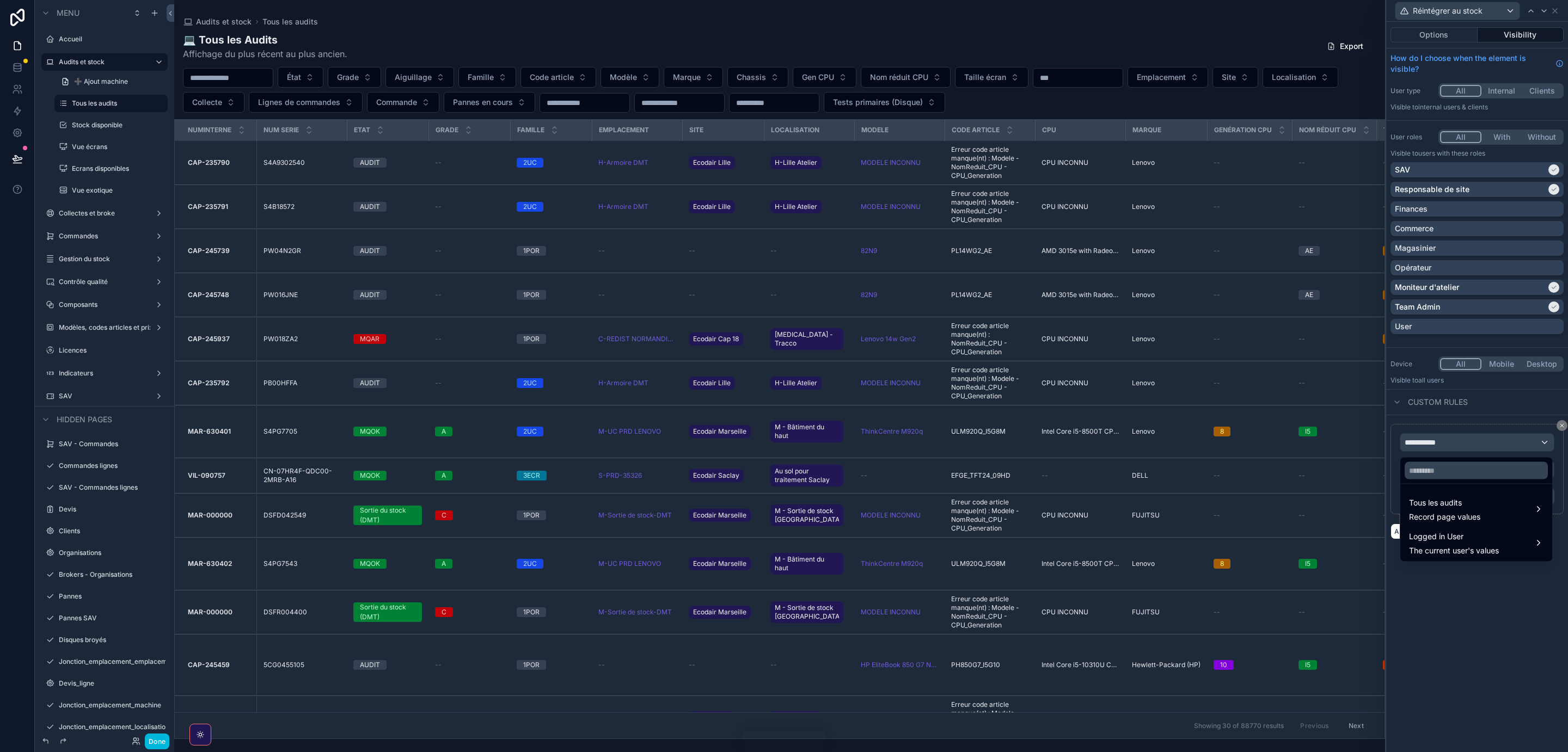
click at [1502, 501] on div "Tous les audits Record page values" at bounding box center [1476, 509] width 135 height 26
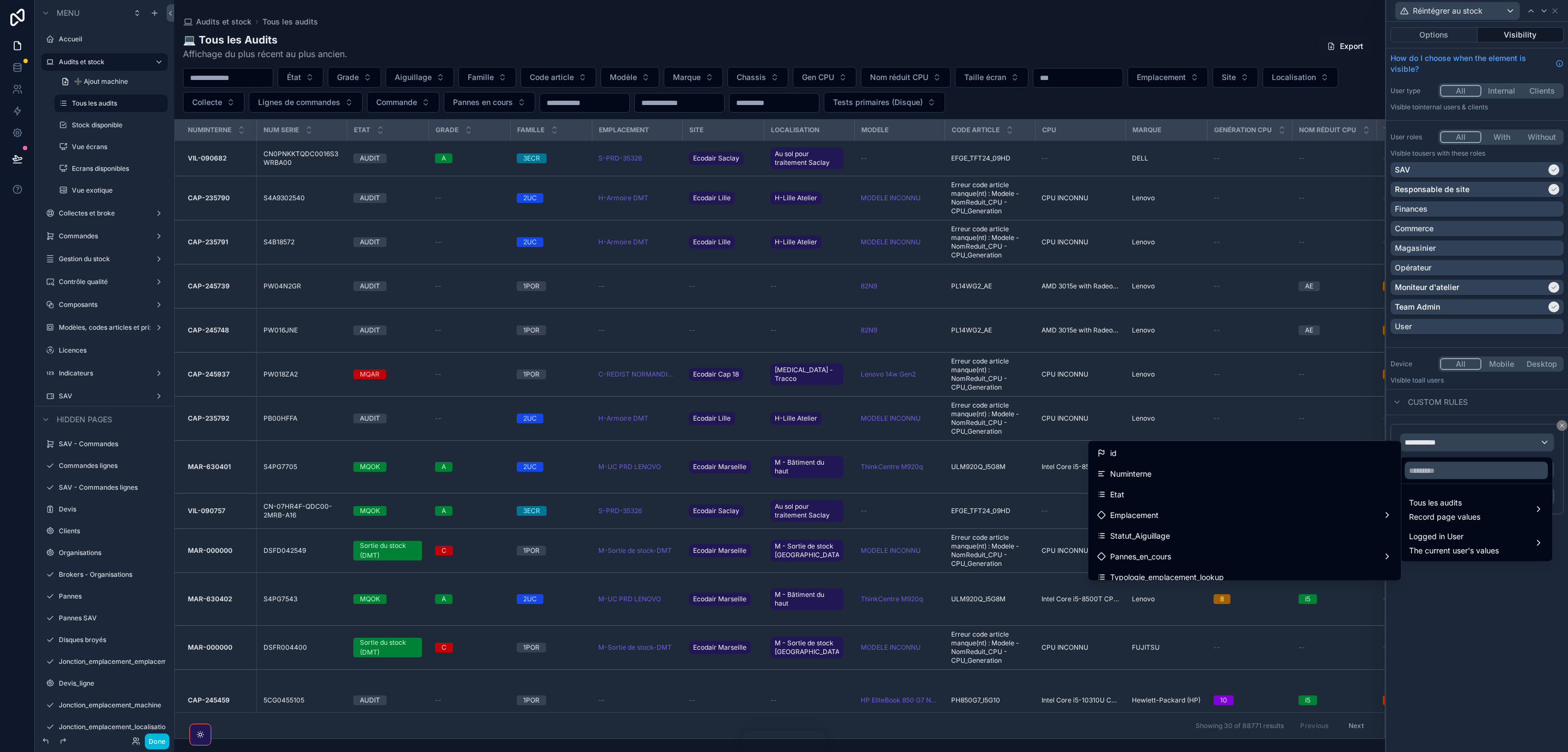
click at [1485, 549] on span "The current user's values" at bounding box center [1454, 551] width 90 height 11
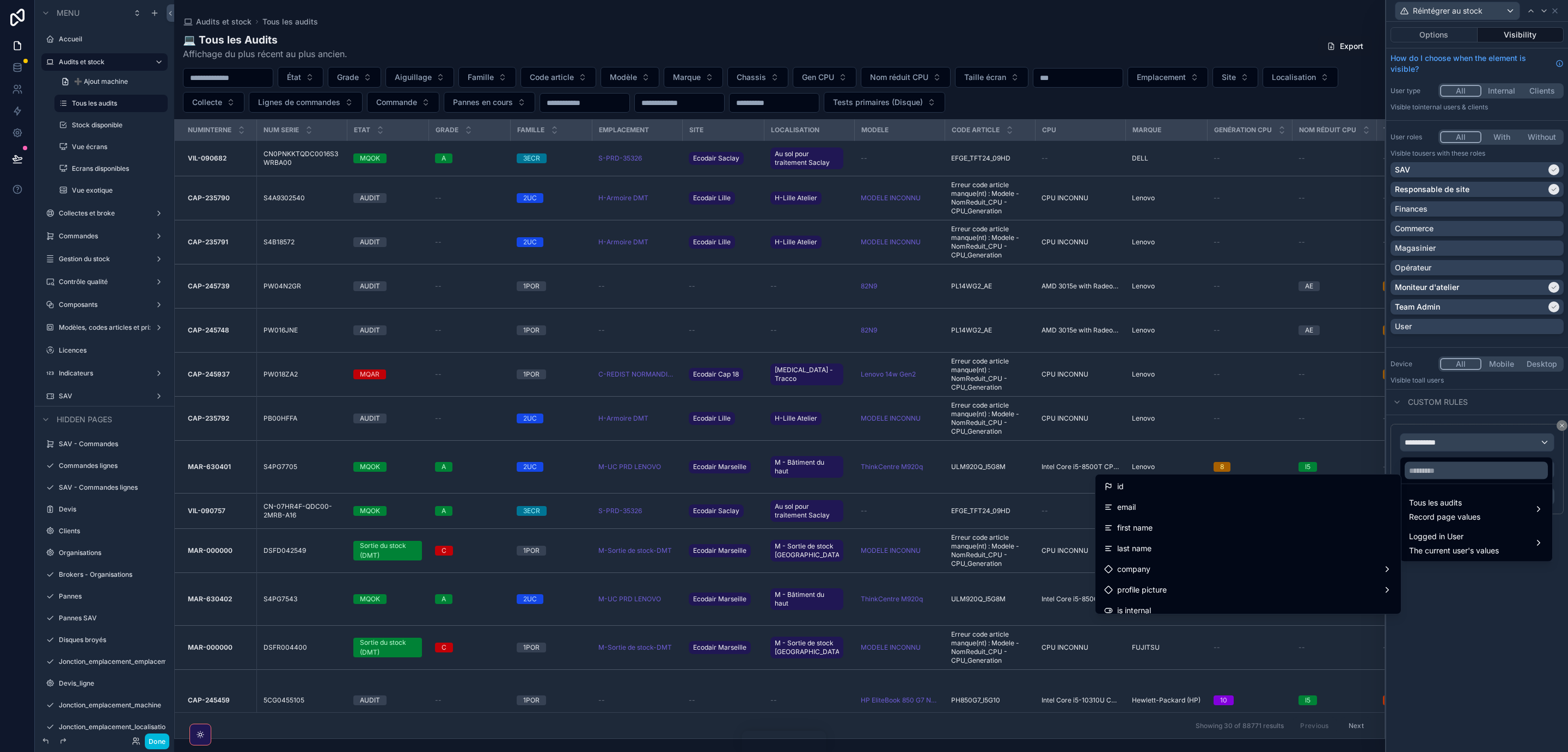
click at [1470, 506] on span "Tous les audits" at bounding box center [1444, 503] width 71 height 13
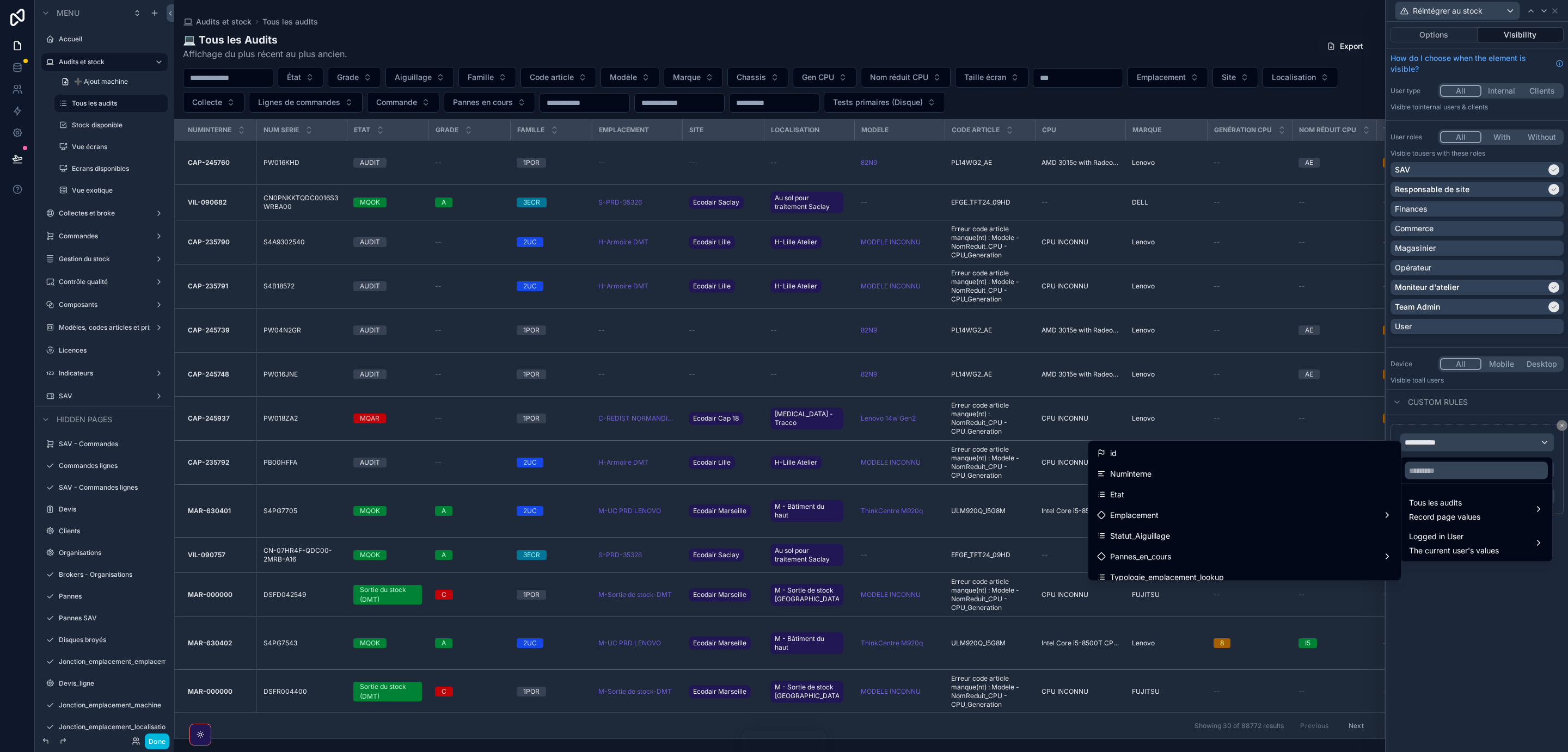
click at [1111, 494] on span "Etat" at bounding box center [1117, 494] width 14 height 13
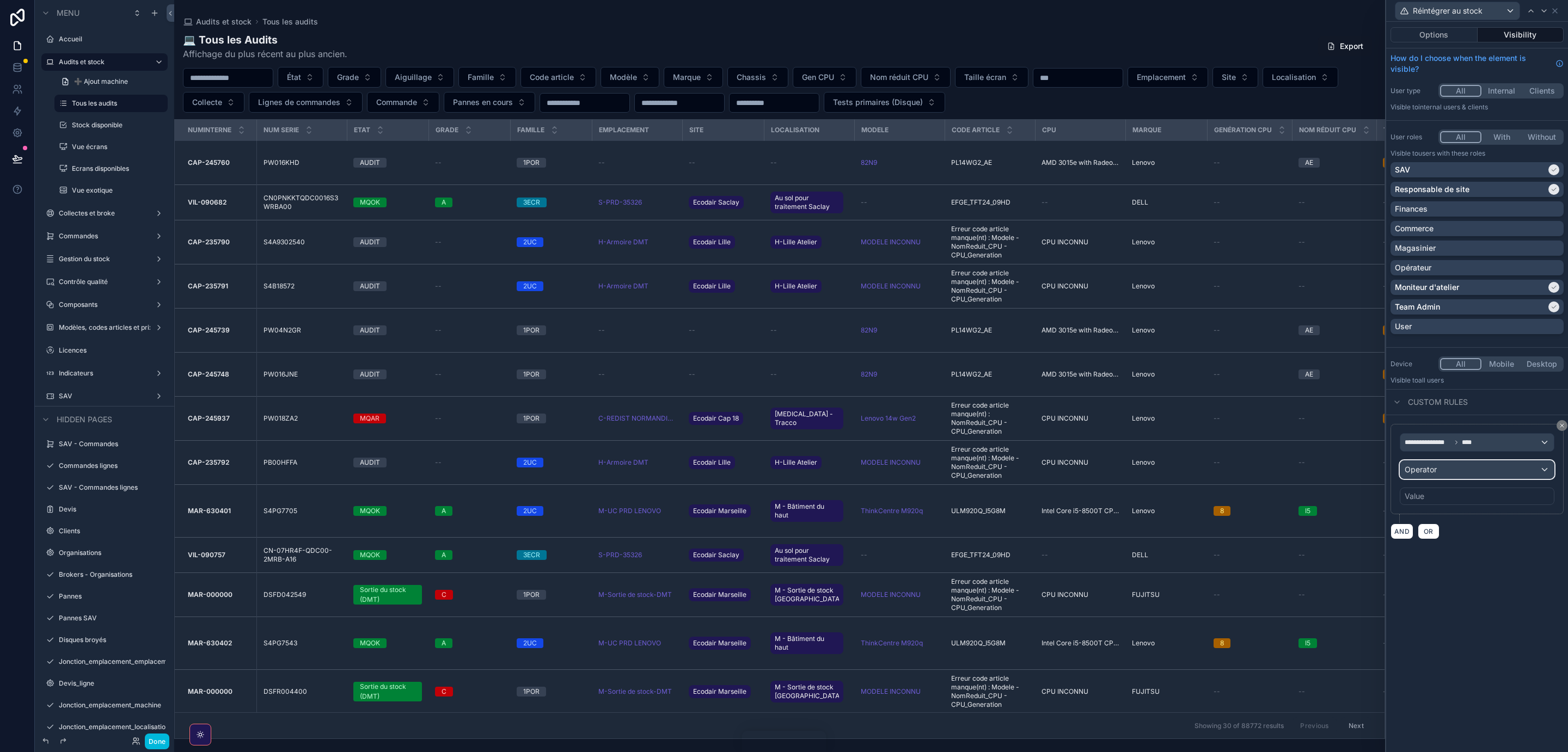
click at [1491, 473] on div "Operator" at bounding box center [1477, 470] width 153 height 18
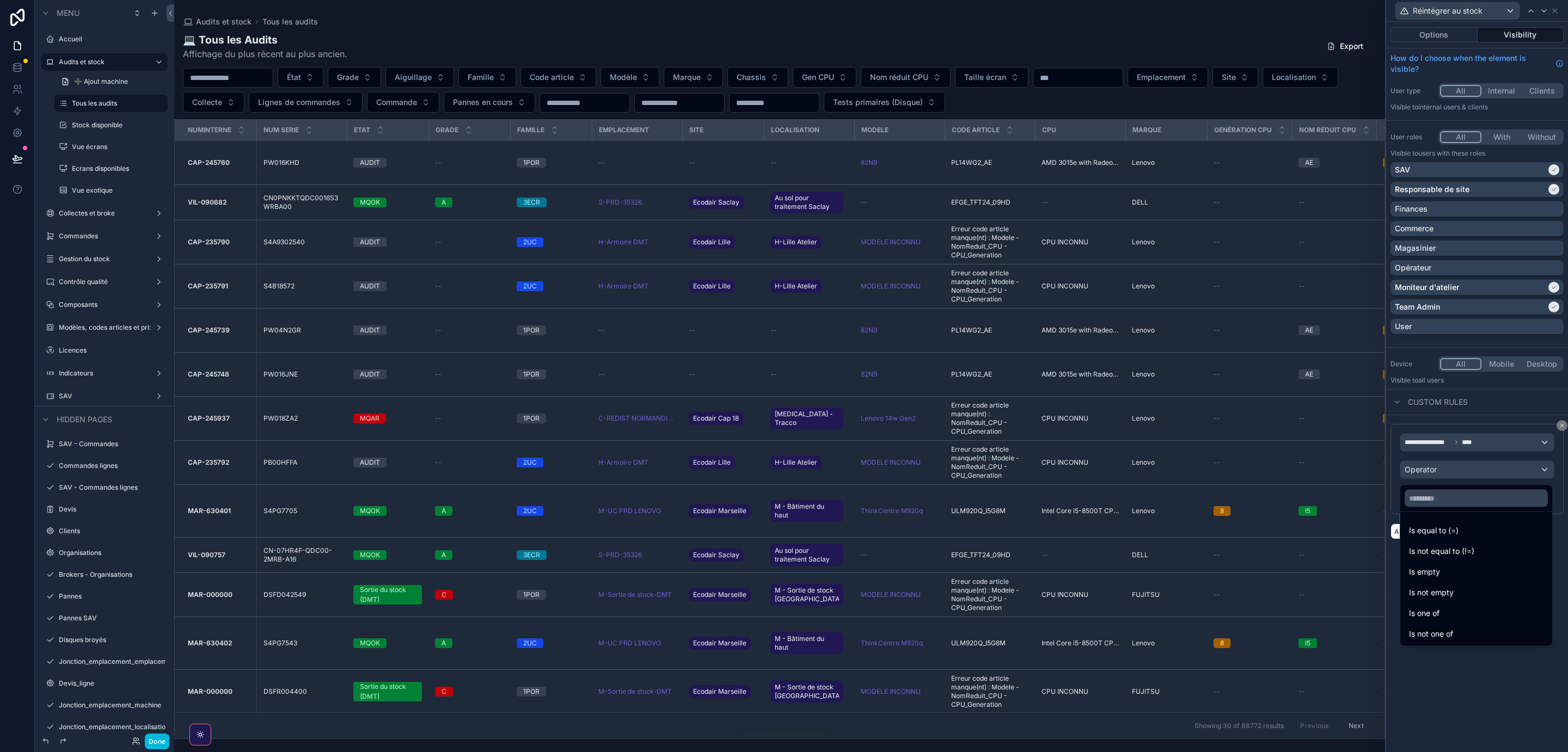
click at [1446, 611] on div "Is one of" at bounding box center [1476, 613] width 135 height 13
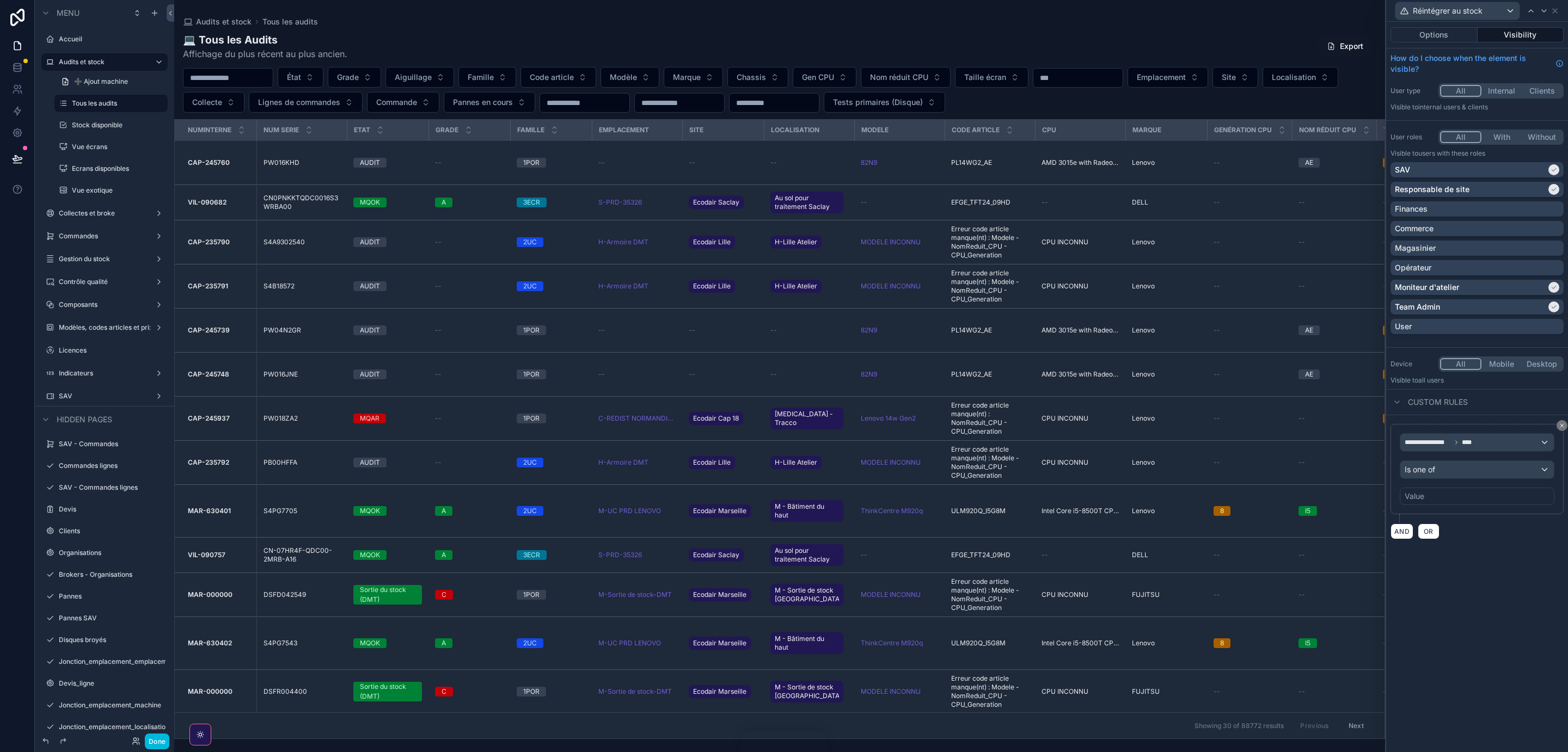
click at [1452, 498] on div "Value" at bounding box center [1477, 496] width 155 height 18
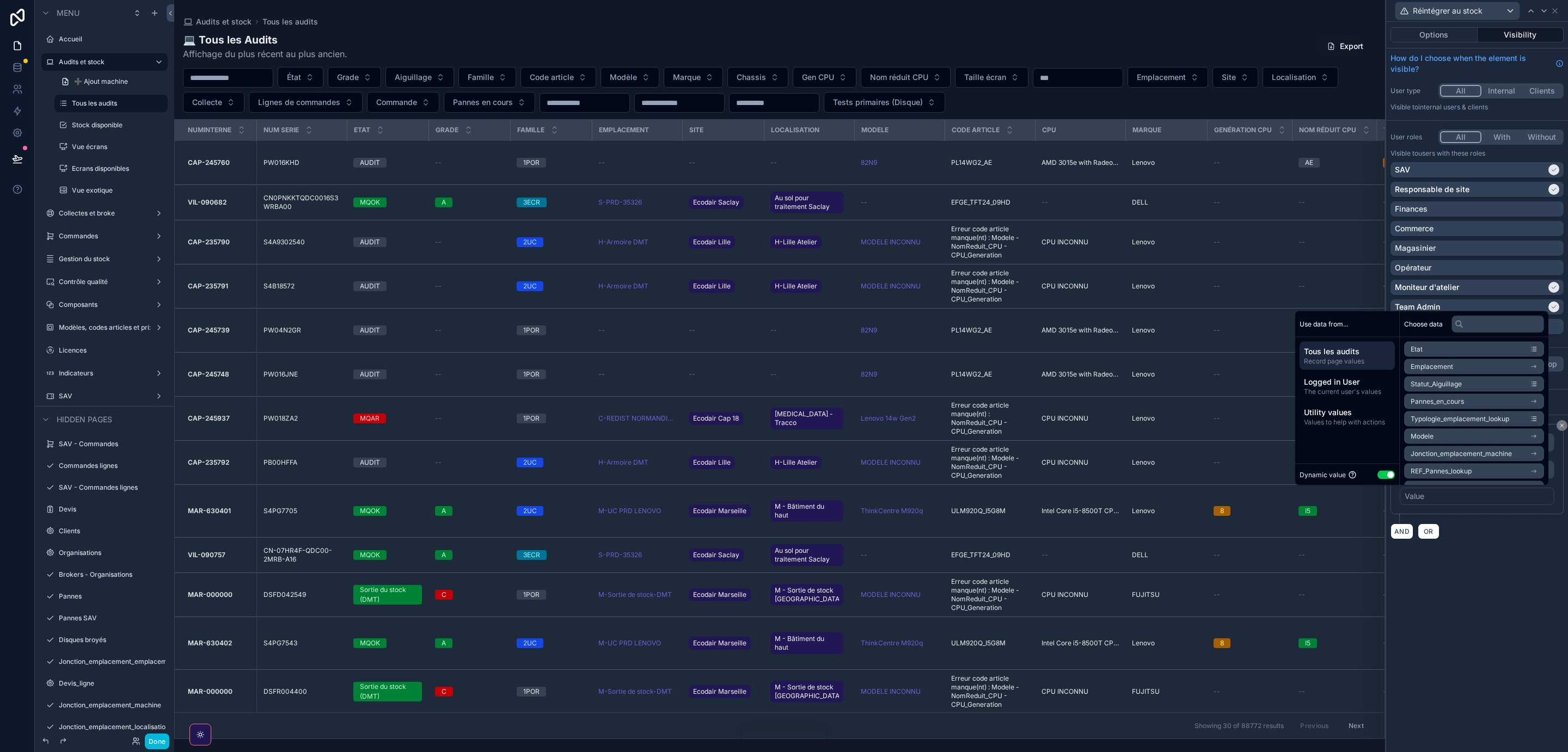
click at [1377, 475] on button "Use setting" at bounding box center [1386, 475] width 18 height 9
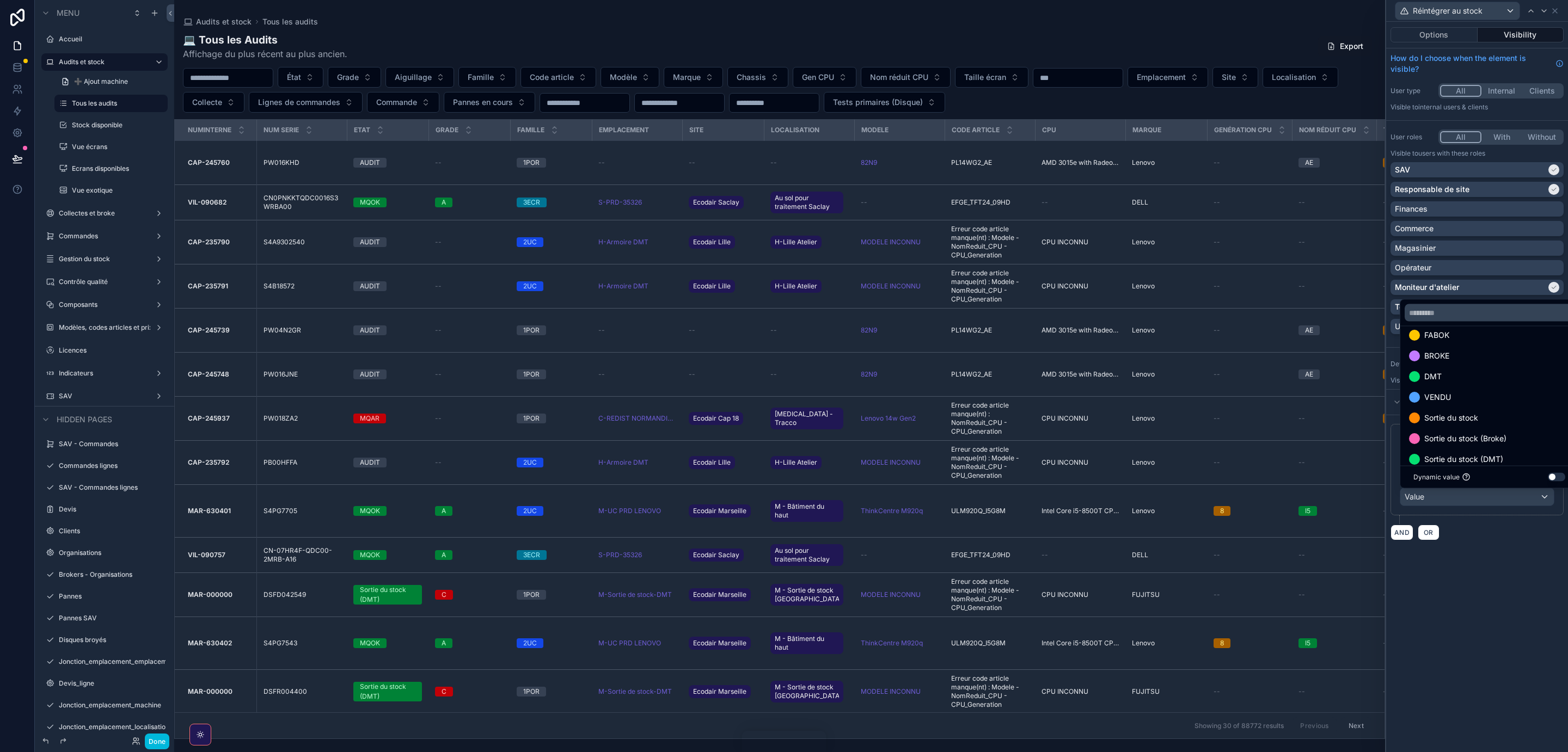
scroll to position [84, 0]
click at [1440, 380] on span "VENDU" at bounding box center [1438, 385] width 27 height 13
click at [1446, 406] on span "Sortie du stock" at bounding box center [1451, 406] width 54 height 13
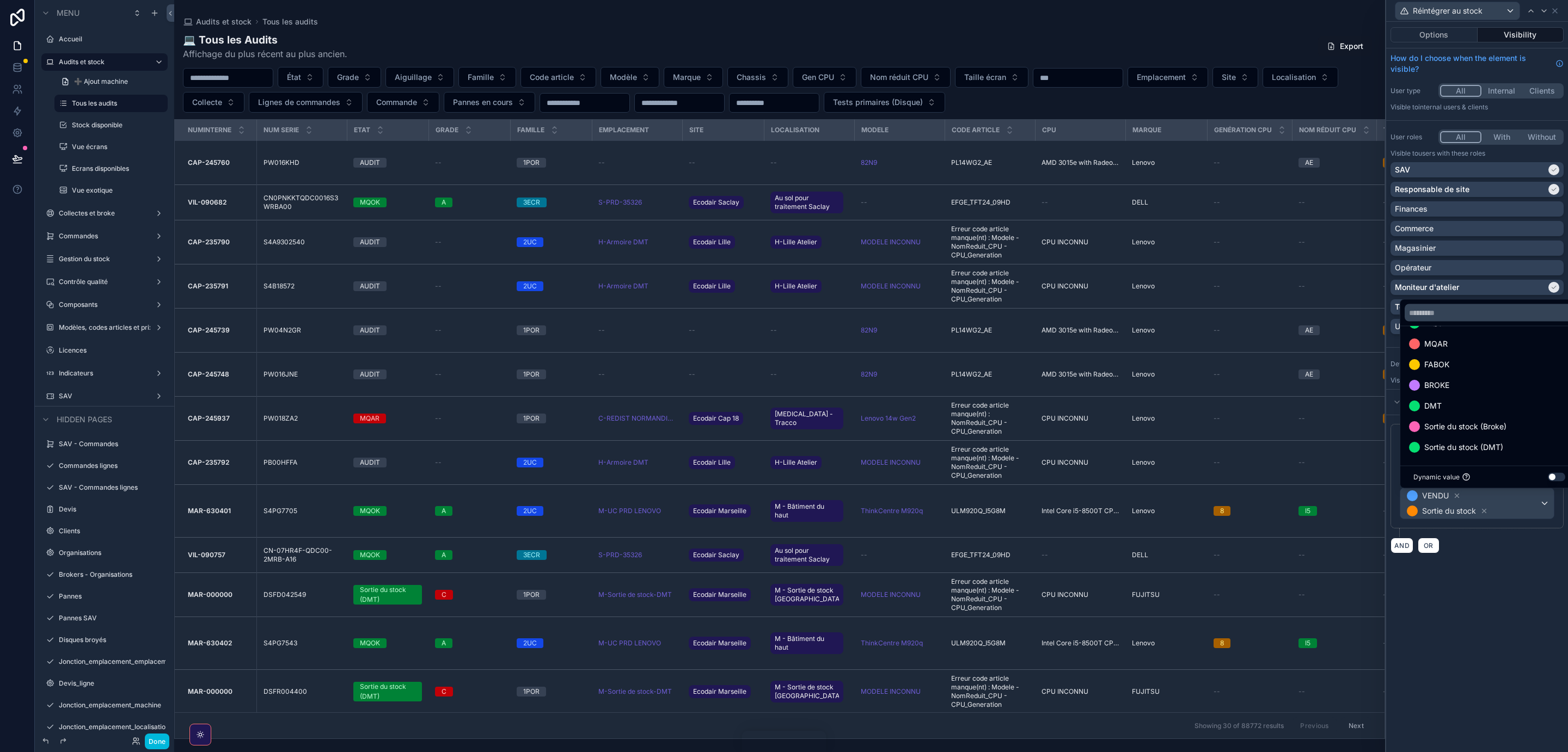
click at [1454, 426] on span "Sortie du stock (Broke)" at bounding box center [1465, 426] width 82 height 13
click at [1446, 447] on span "Sortie du stock (DMT)" at bounding box center [1464, 447] width 79 height 13
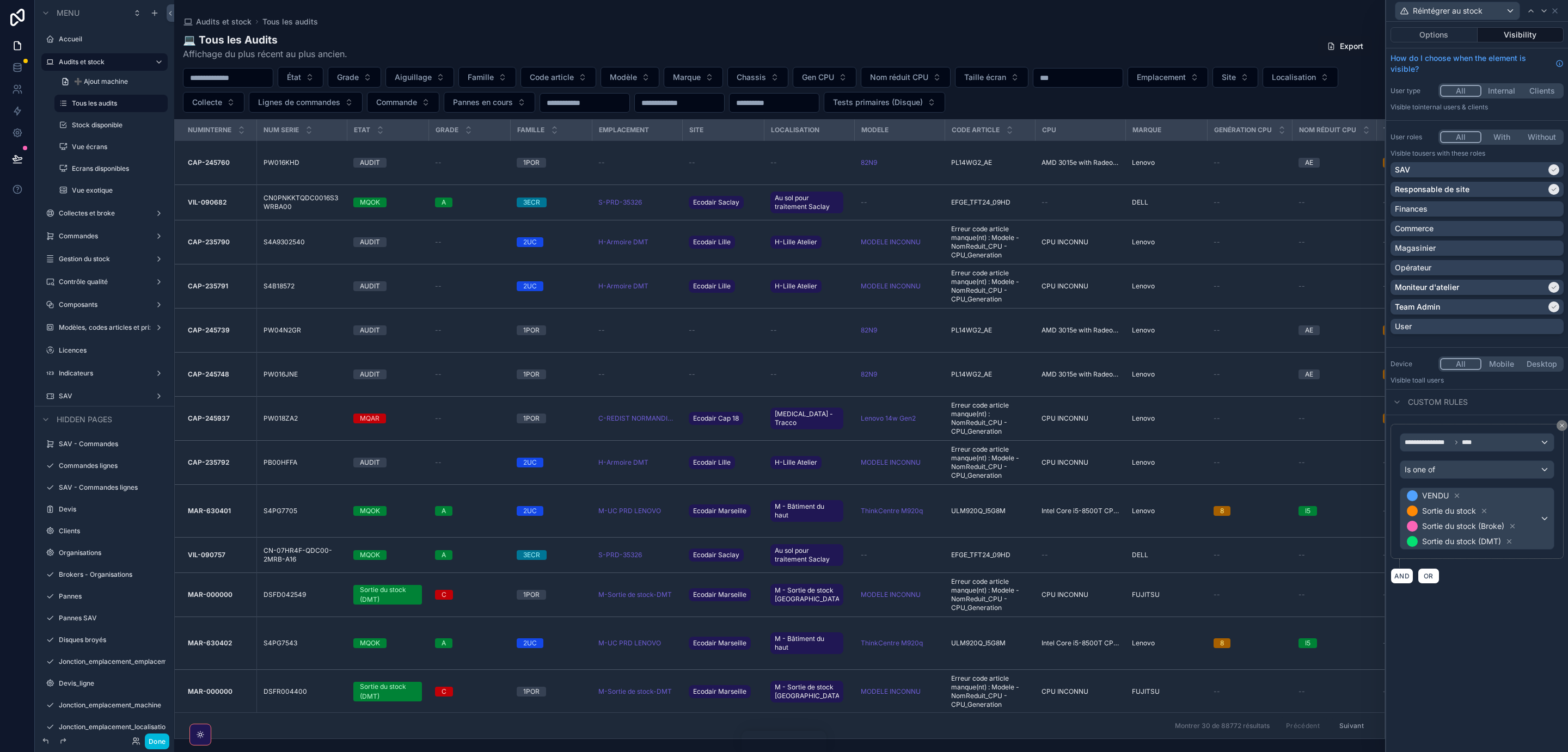
click at [1426, 618] on div "**********" at bounding box center [1477, 387] width 182 height 730
click at [1432, 33] on button "Options" at bounding box center [1433, 35] width 87 height 15
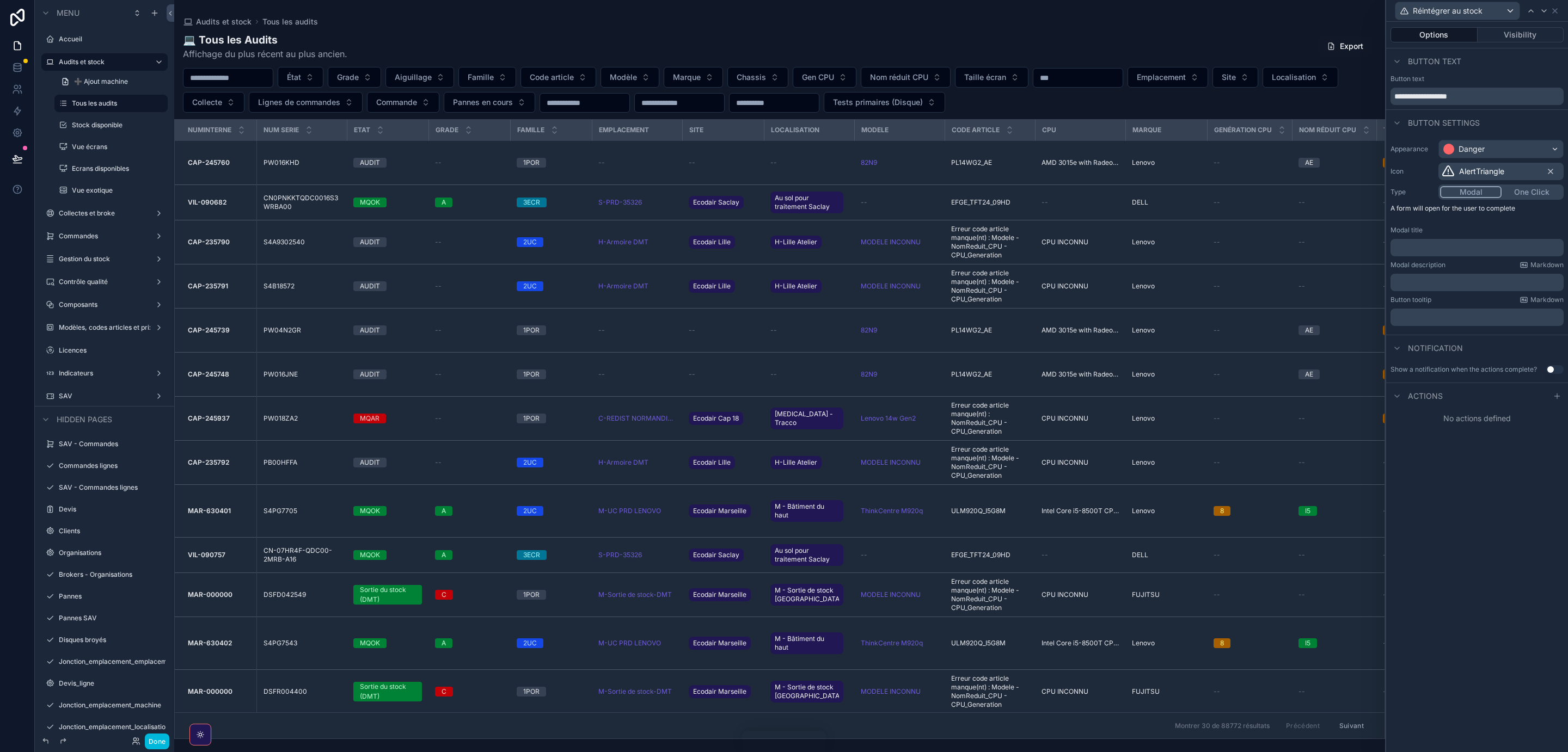
click at [1555, 399] on icon at bounding box center [1557, 396] width 9 height 9
click at [1519, 442] on div "Select a type" at bounding box center [1477, 439] width 163 height 18
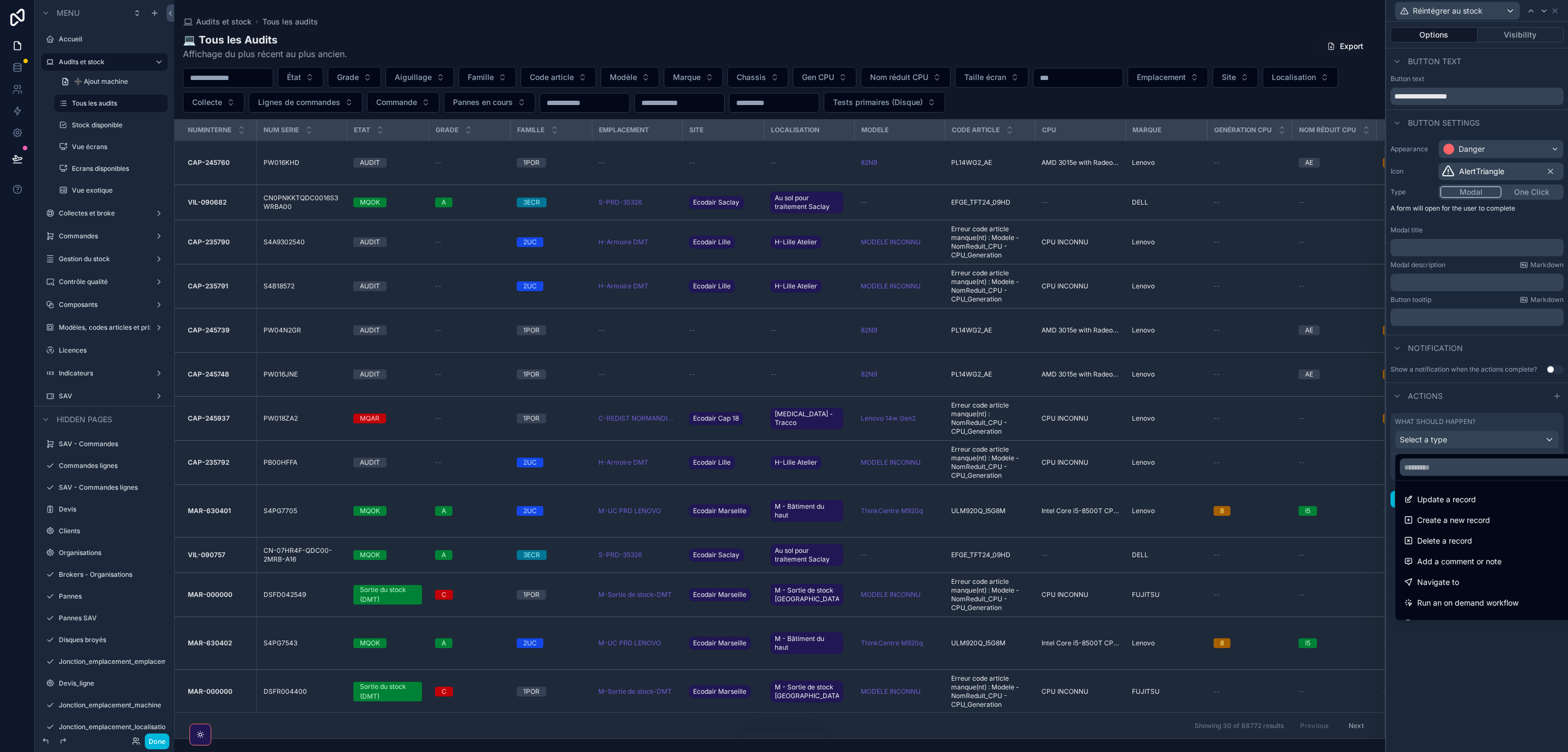
click at [1469, 501] on span "Update a record" at bounding box center [1446, 499] width 59 height 13
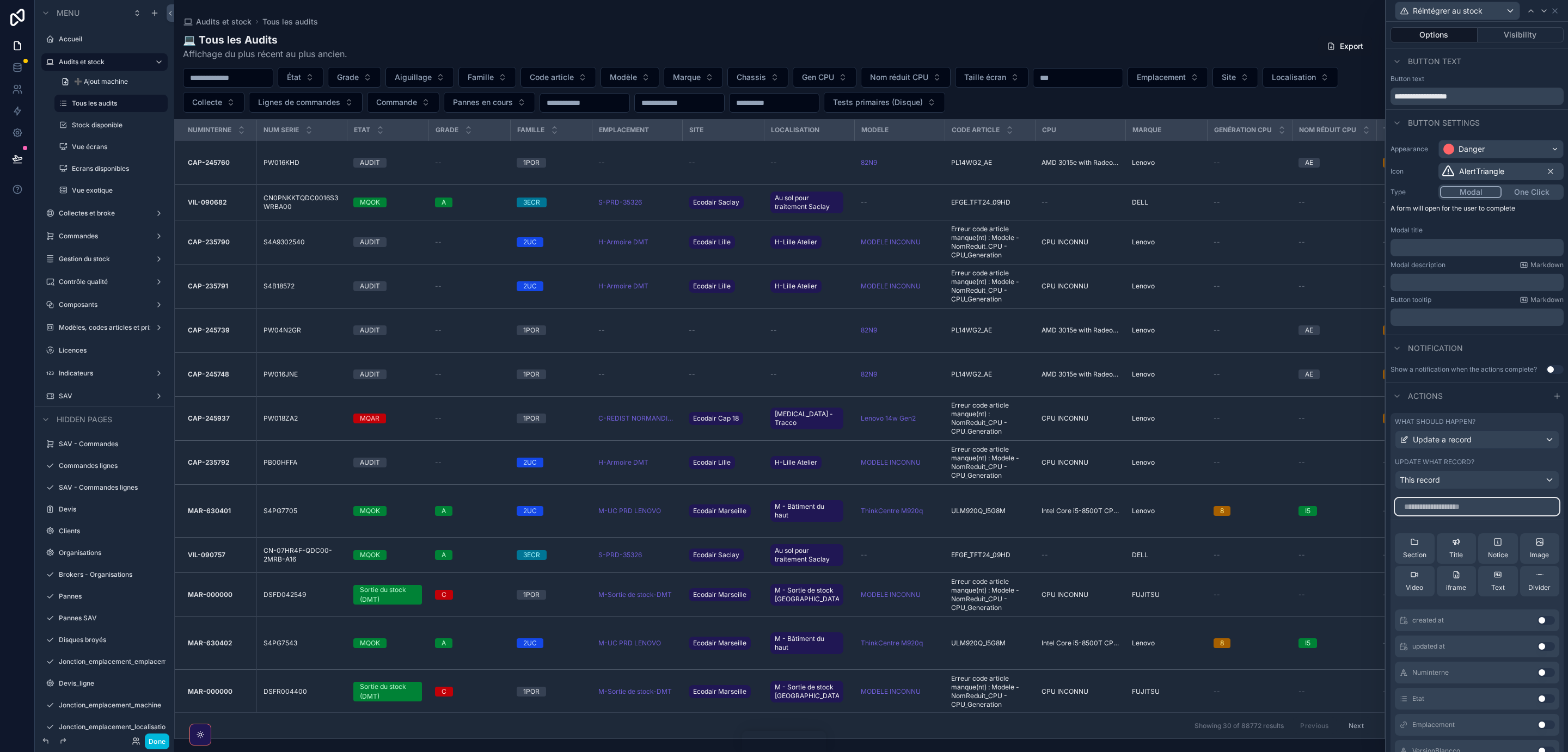
click at [1485, 509] on input "text" at bounding box center [1477, 506] width 164 height 18
click at [1550, 700] on button "Use setting" at bounding box center [1546, 698] width 18 height 9
click at [1545, 683] on button "Use setting" at bounding box center [1546, 680] width 18 height 9
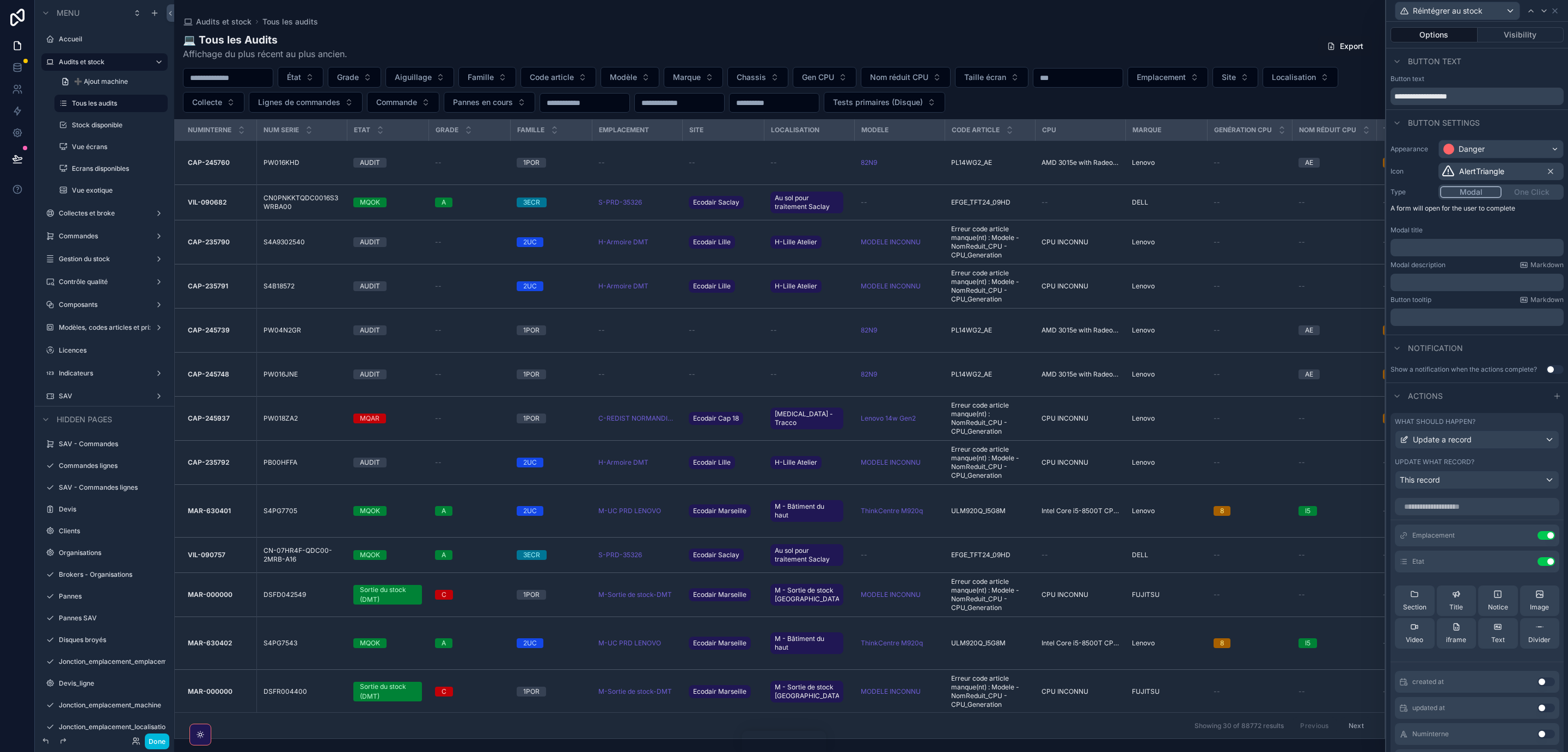
click at [0, 0] on icon at bounding box center [0, 0] width 0 height 0
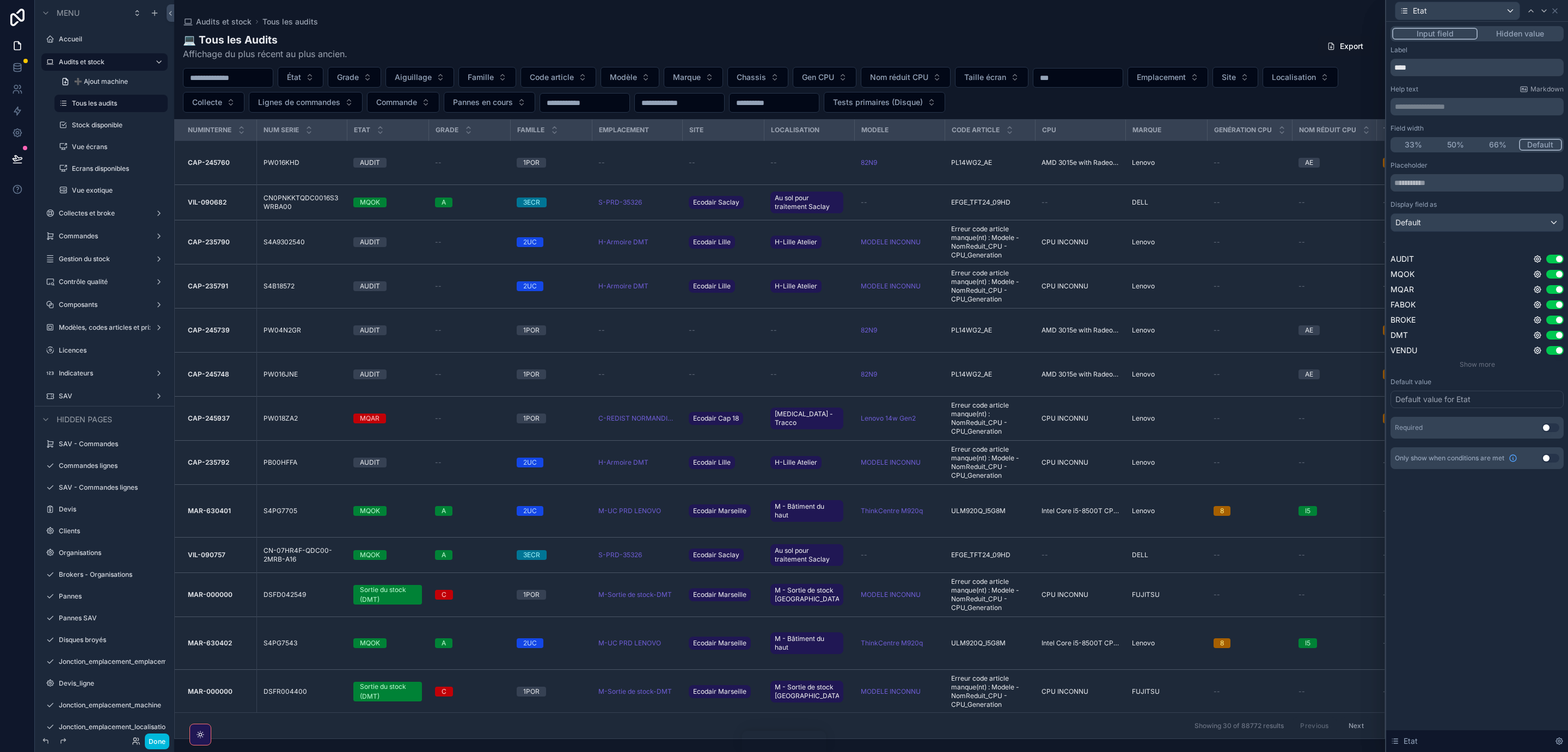
click at [1515, 36] on button "Hidden value" at bounding box center [1520, 34] width 85 height 12
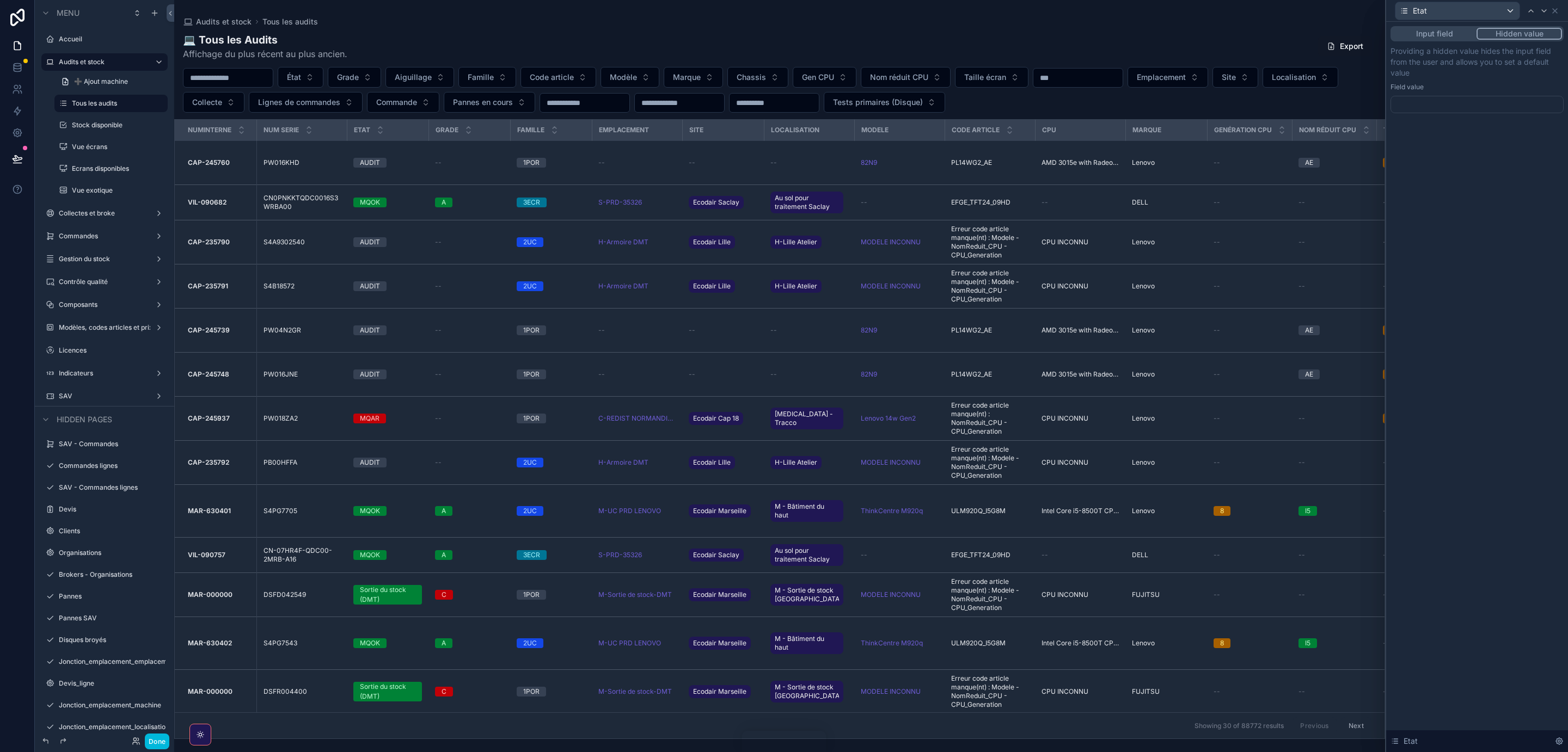
click at [1432, 102] on div at bounding box center [1477, 104] width 173 height 18
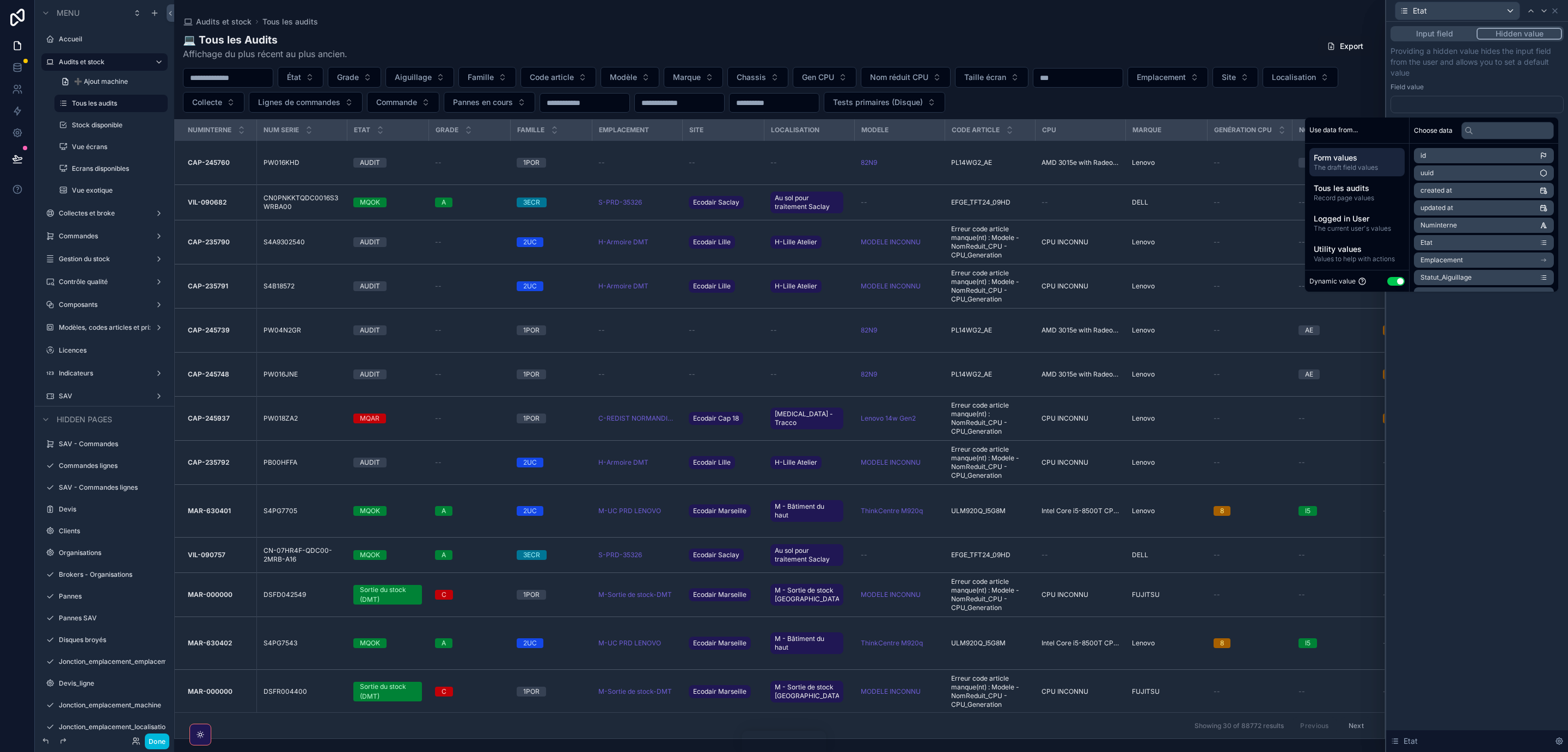
click at [1387, 280] on button "Use setting" at bounding box center [1396, 281] width 18 height 9
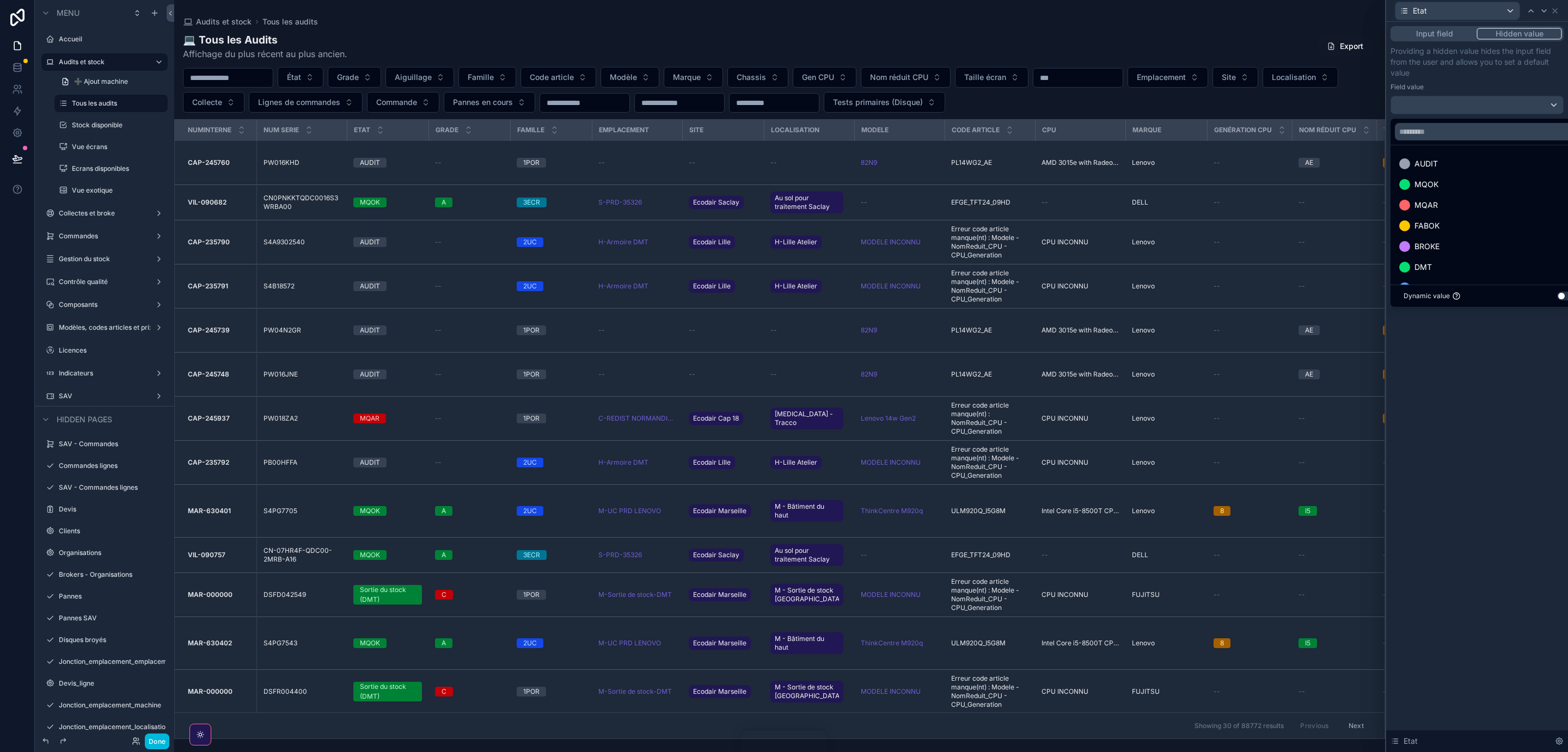
click at [1437, 187] on span "MQOK" at bounding box center [1426, 184] width 24 height 13
click at [1437, 35] on button "Input field" at bounding box center [1434, 34] width 85 height 12
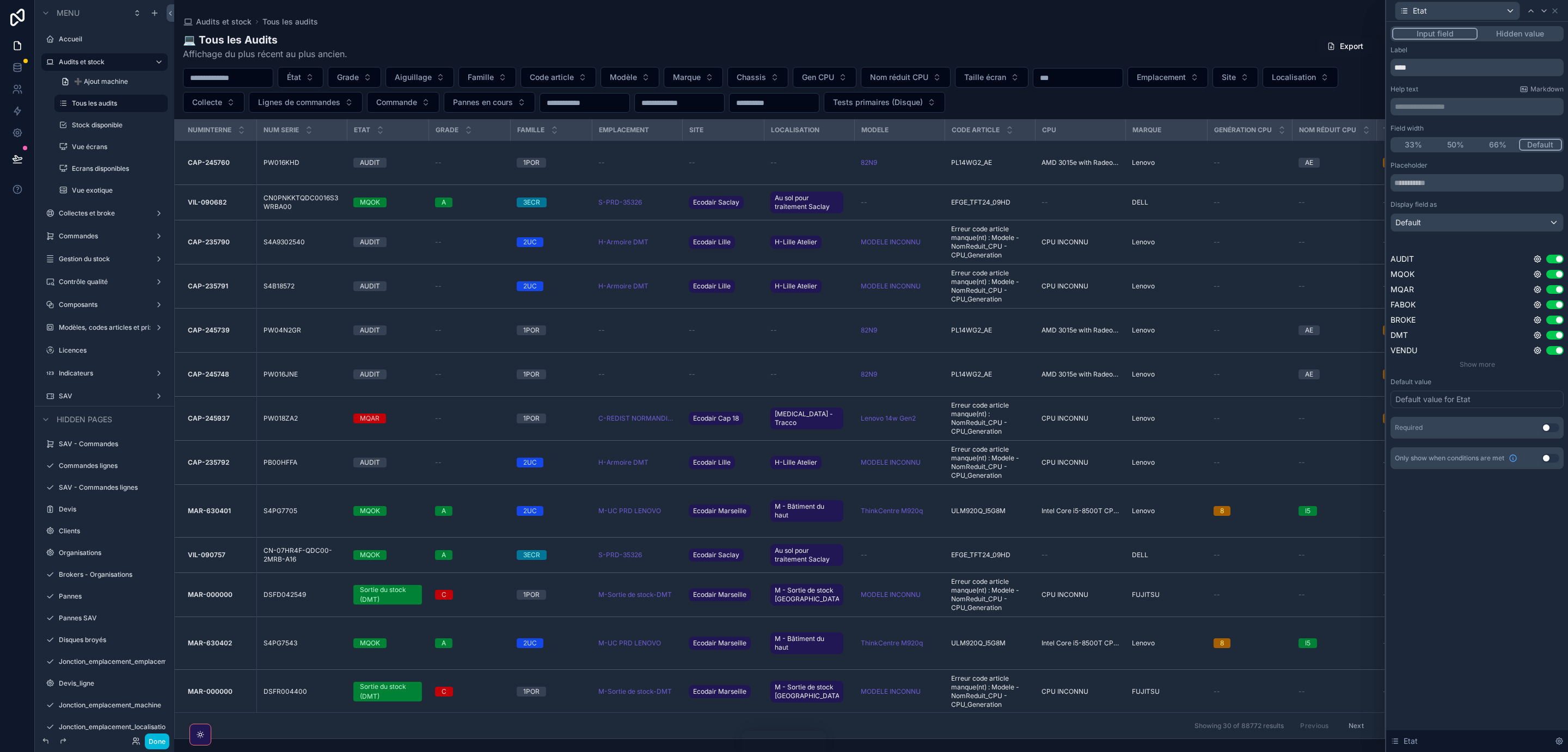
click at [1551, 458] on button "Use setting" at bounding box center [1550, 458] width 18 height 9
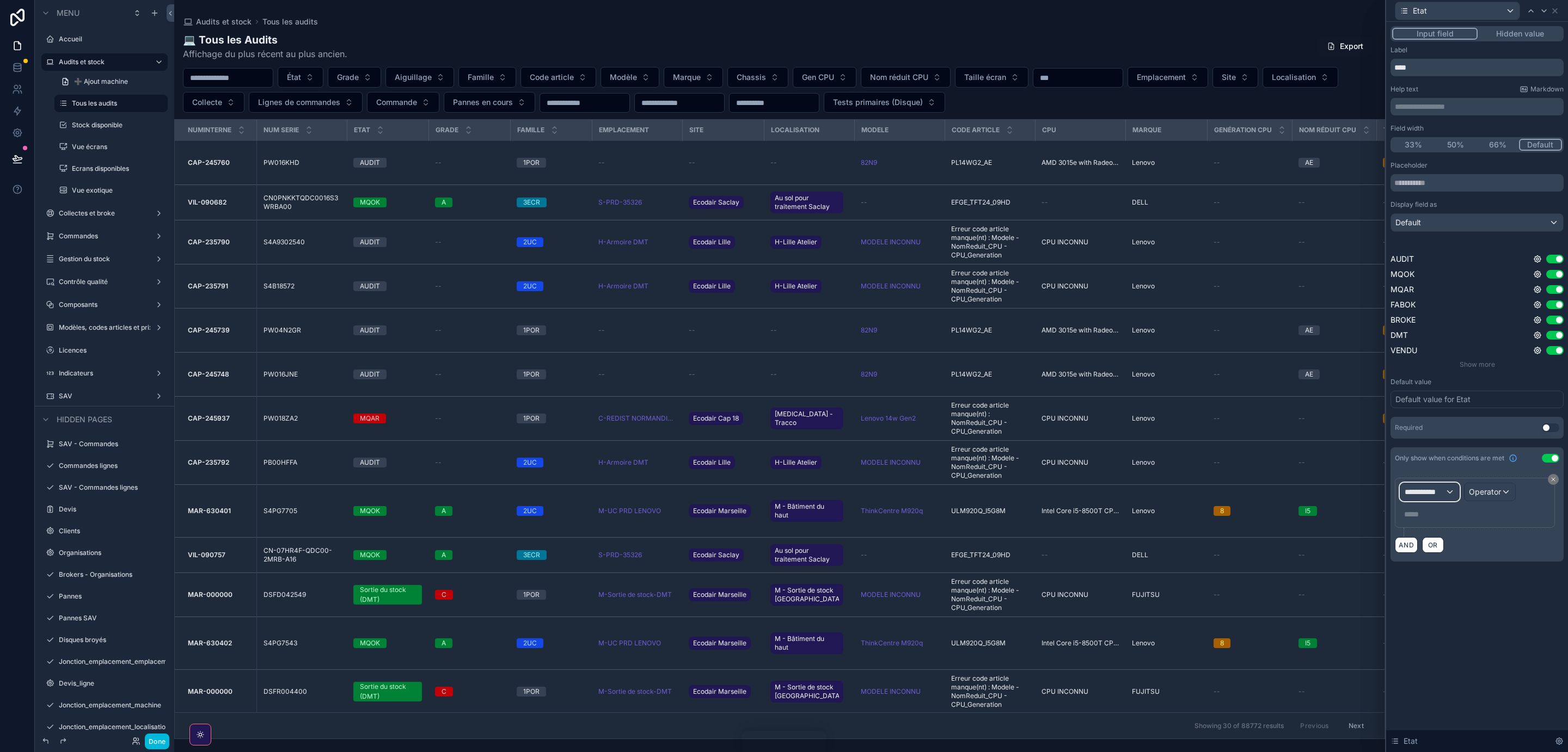
click at [1445, 492] on span "**********" at bounding box center [1425, 492] width 40 height 11
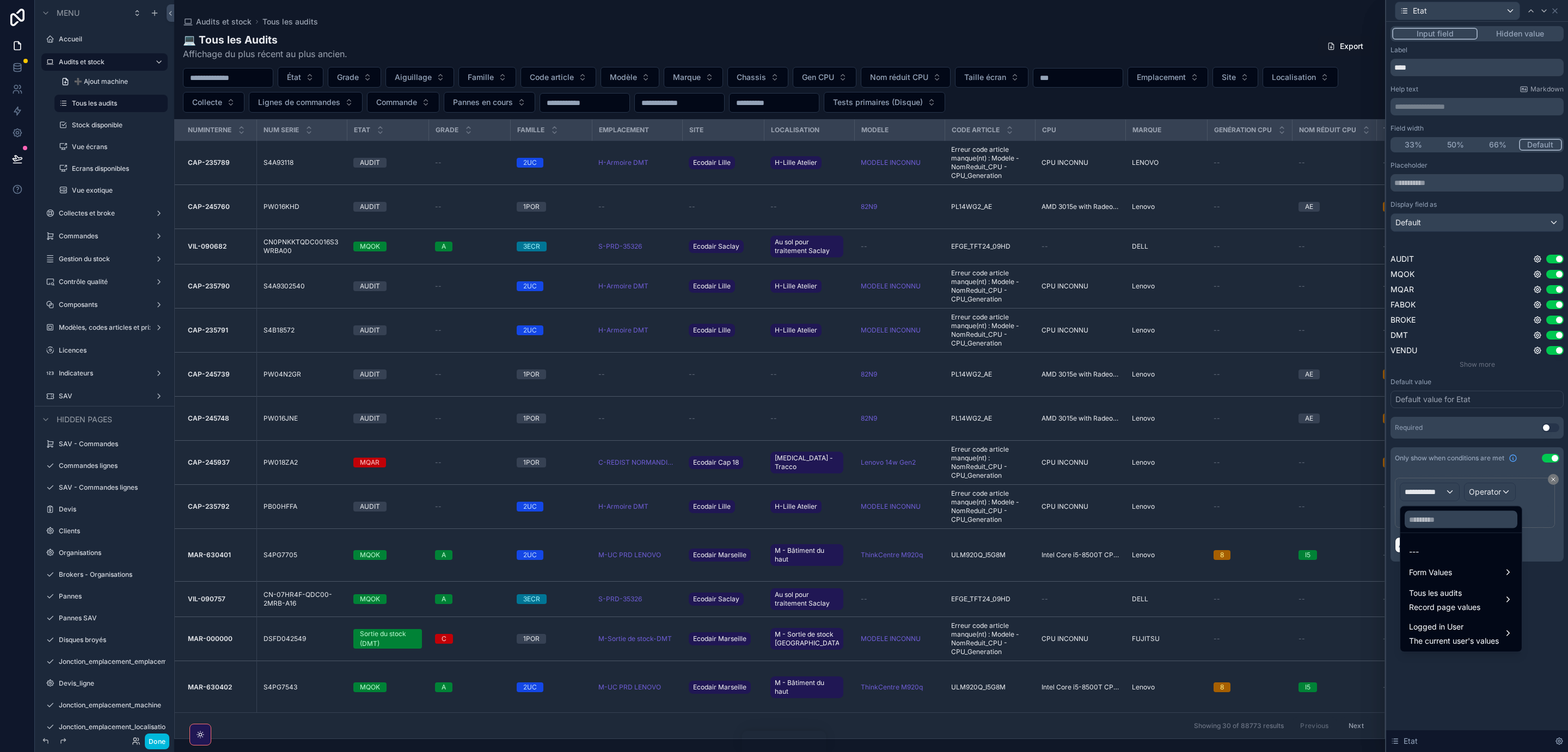
click at [1438, 627] on span "Logged in User" at bounding box center [1454, 627] width 90 height 13
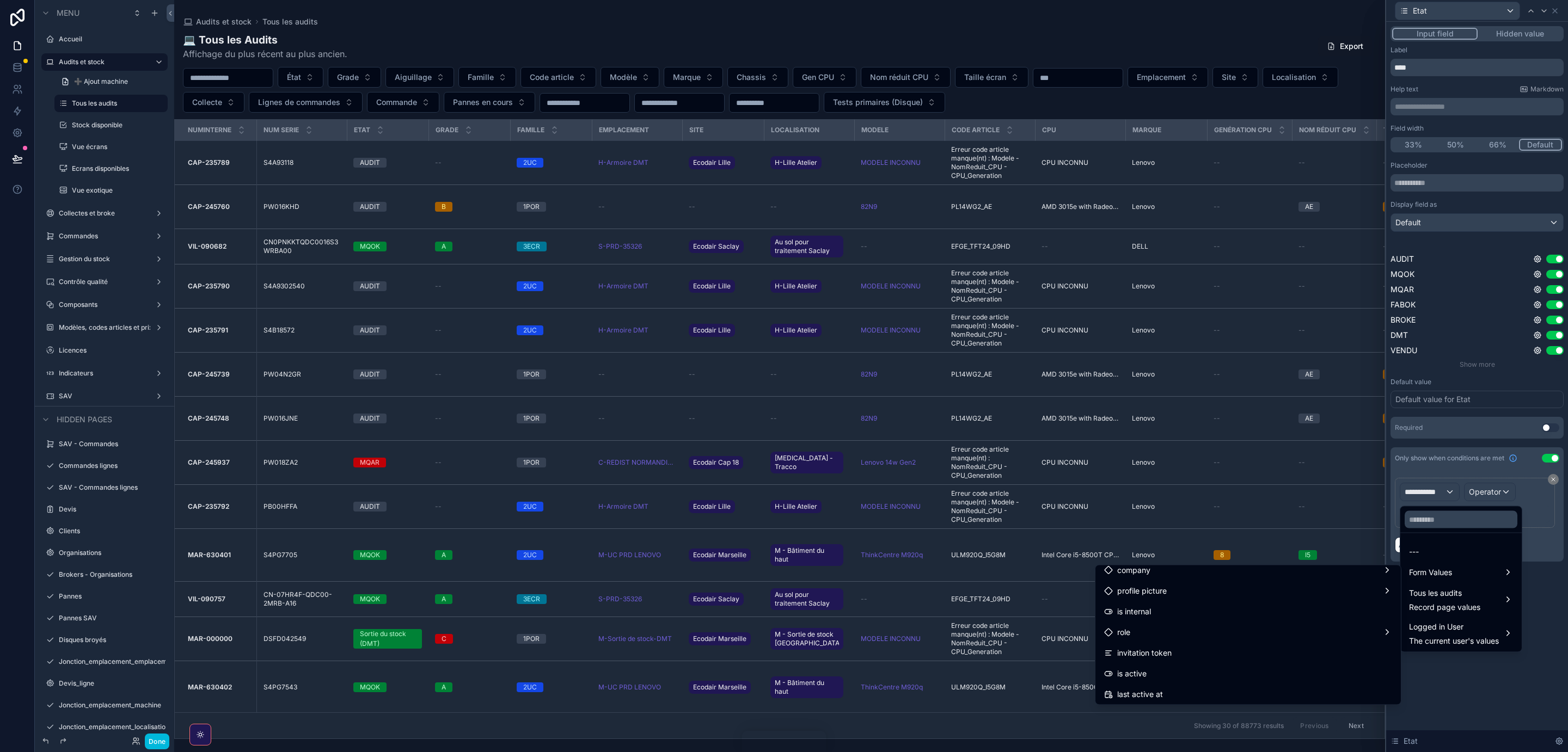
scroll to position [108, 0]
click at [1245, 610] on div "role" at bounding box center [1248, 614] width 288 height 13
click at [1438, 578] on span "name" at bounding box center [1432, 578] width 19 height 13
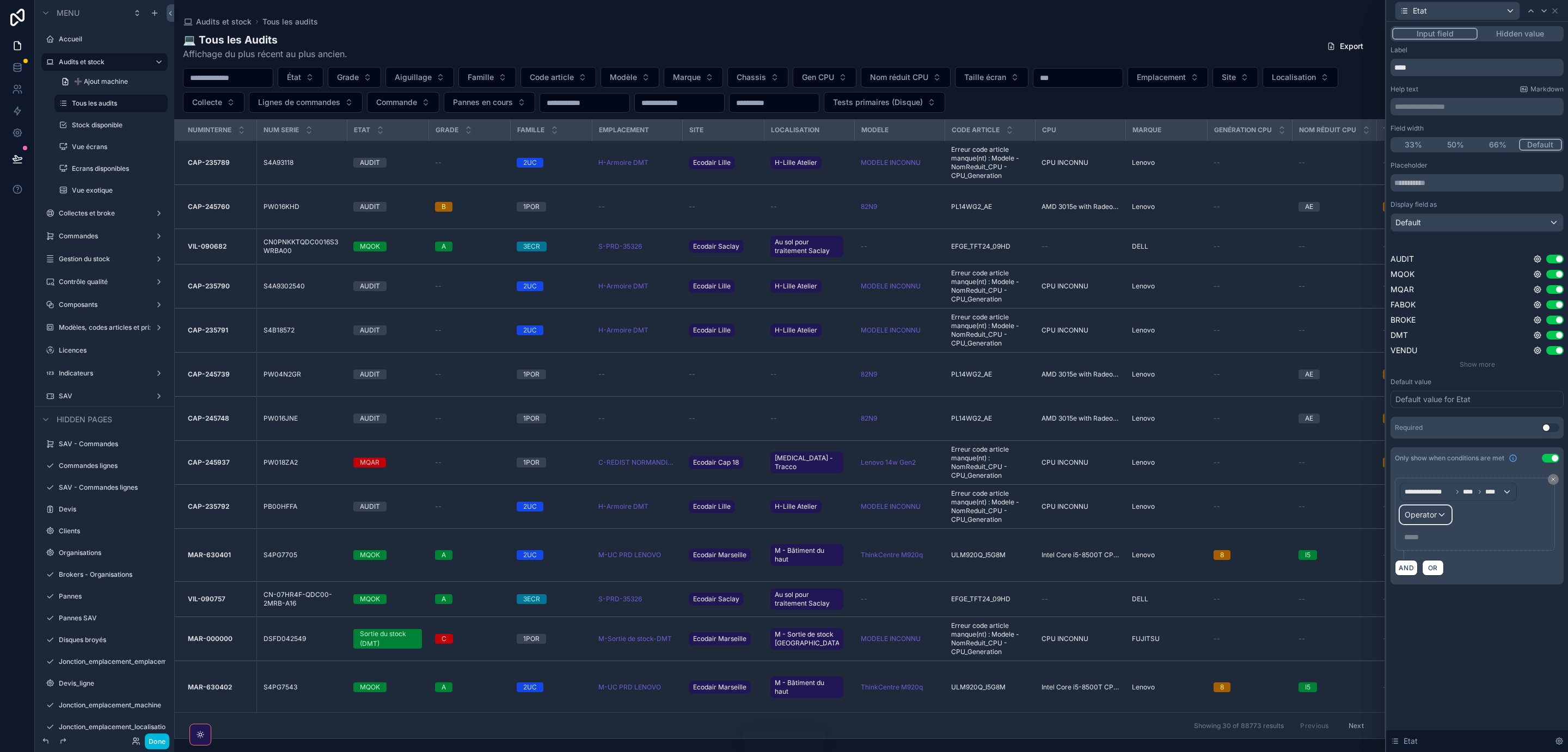
click at [1440, 518] on div "Operator" at bounding box center [1426, 515] width 51 height 18
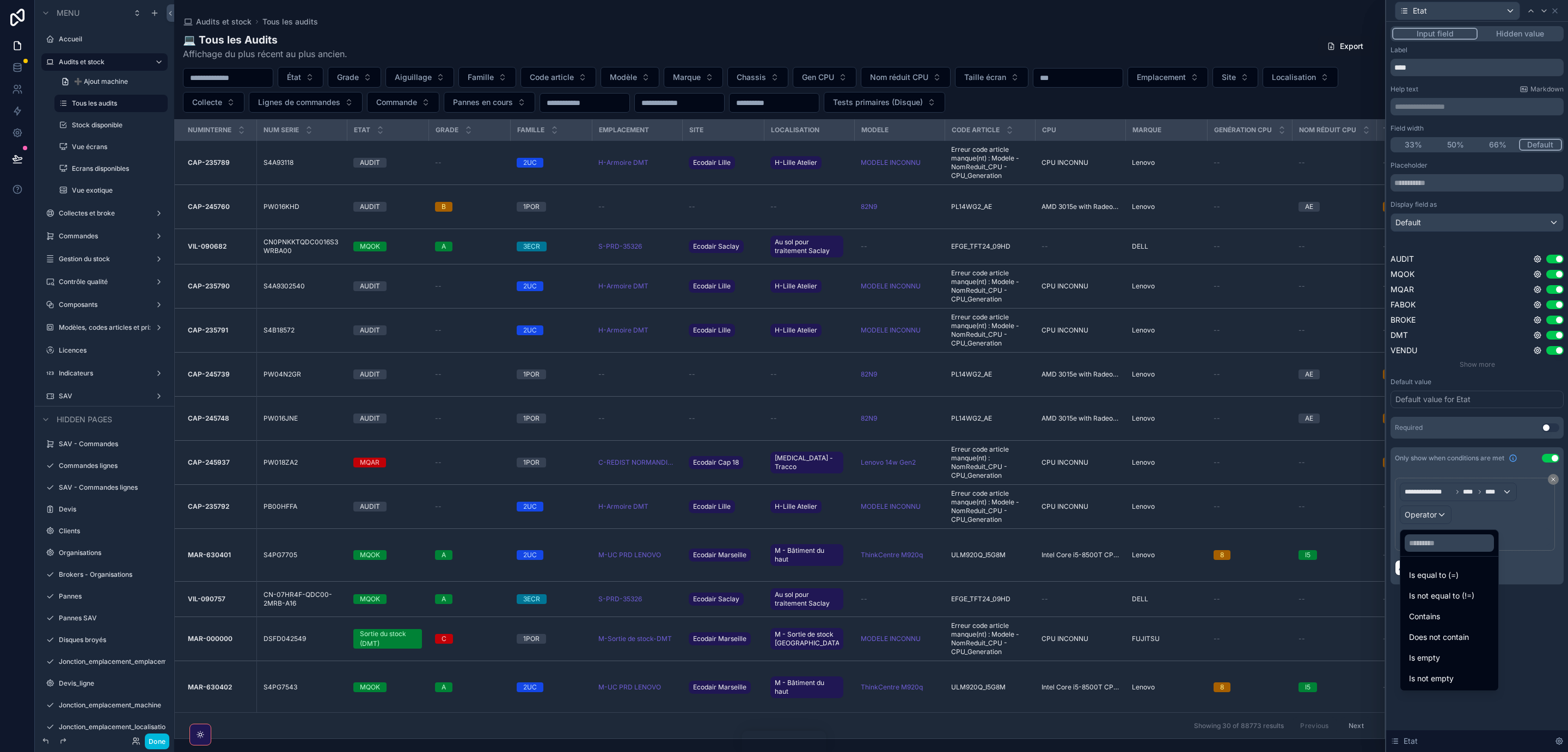
drag, startPoint x: 1441, startPoint y: 576, endPoint x: 1455, endPoint y: 559, distance: 22.0
click at [1441, 576] on span "Is equal to (=)" at bounding box center [1433, 575] width 49 height 13
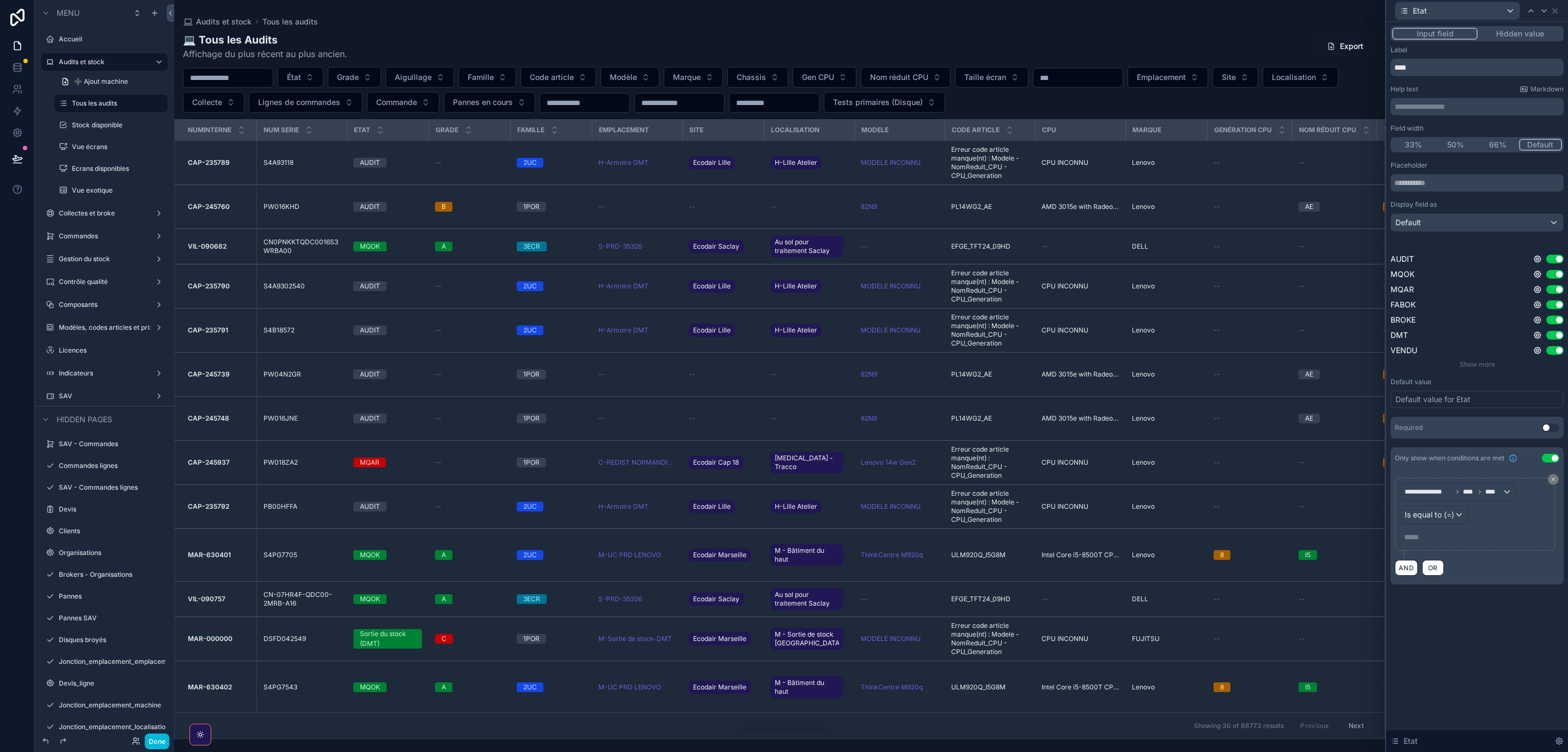
click at [1421, 539] on p "***** ﻿" at bounding box center [1476, 537] width 144 height 11
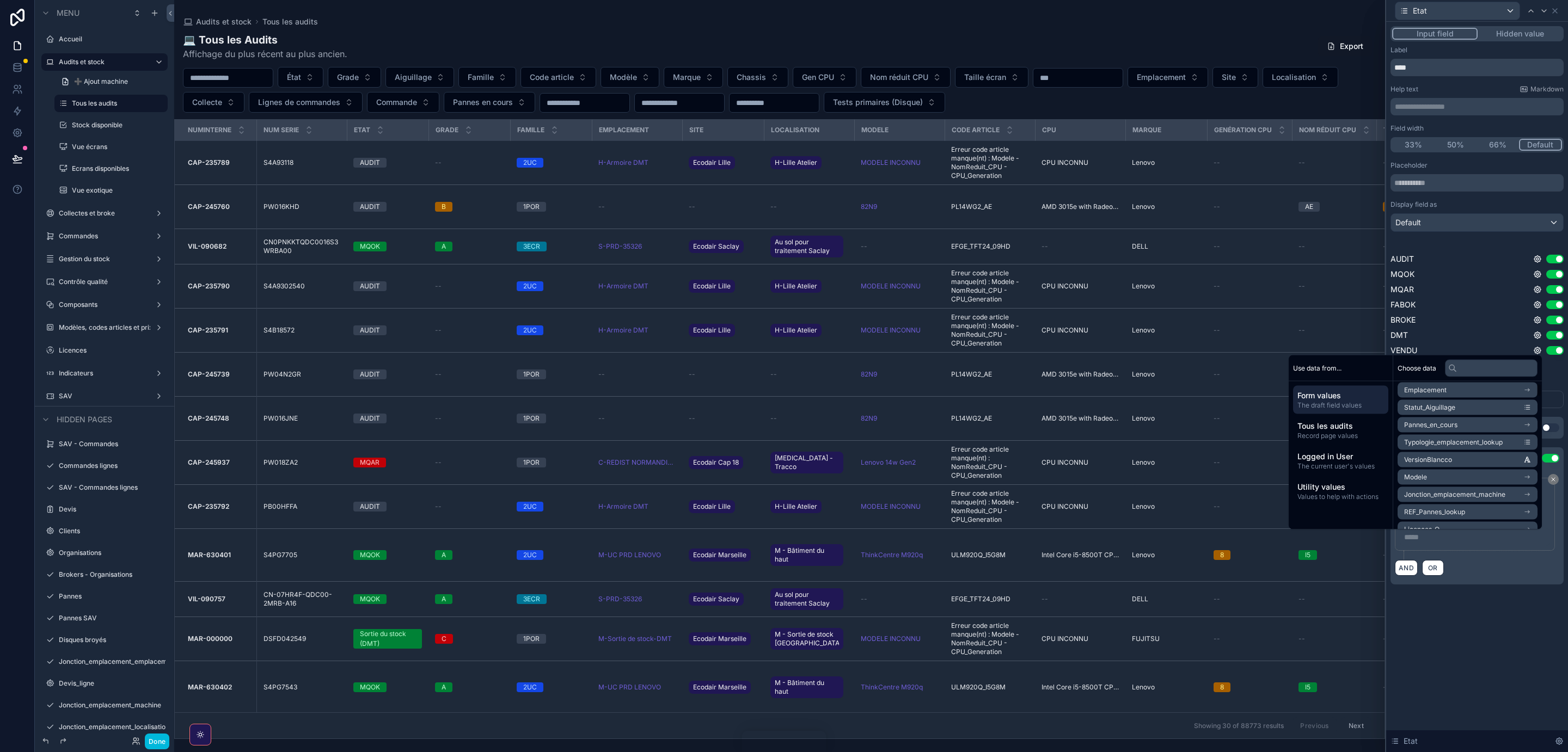
scroll to position [127, 0]
click at [1331, 459] on span "Logged in User" at bounding box center [1340, 456] width 86 height 11
click at [1441, 396] on li "role" at bounding box center [1468, 395] width 140 height 15
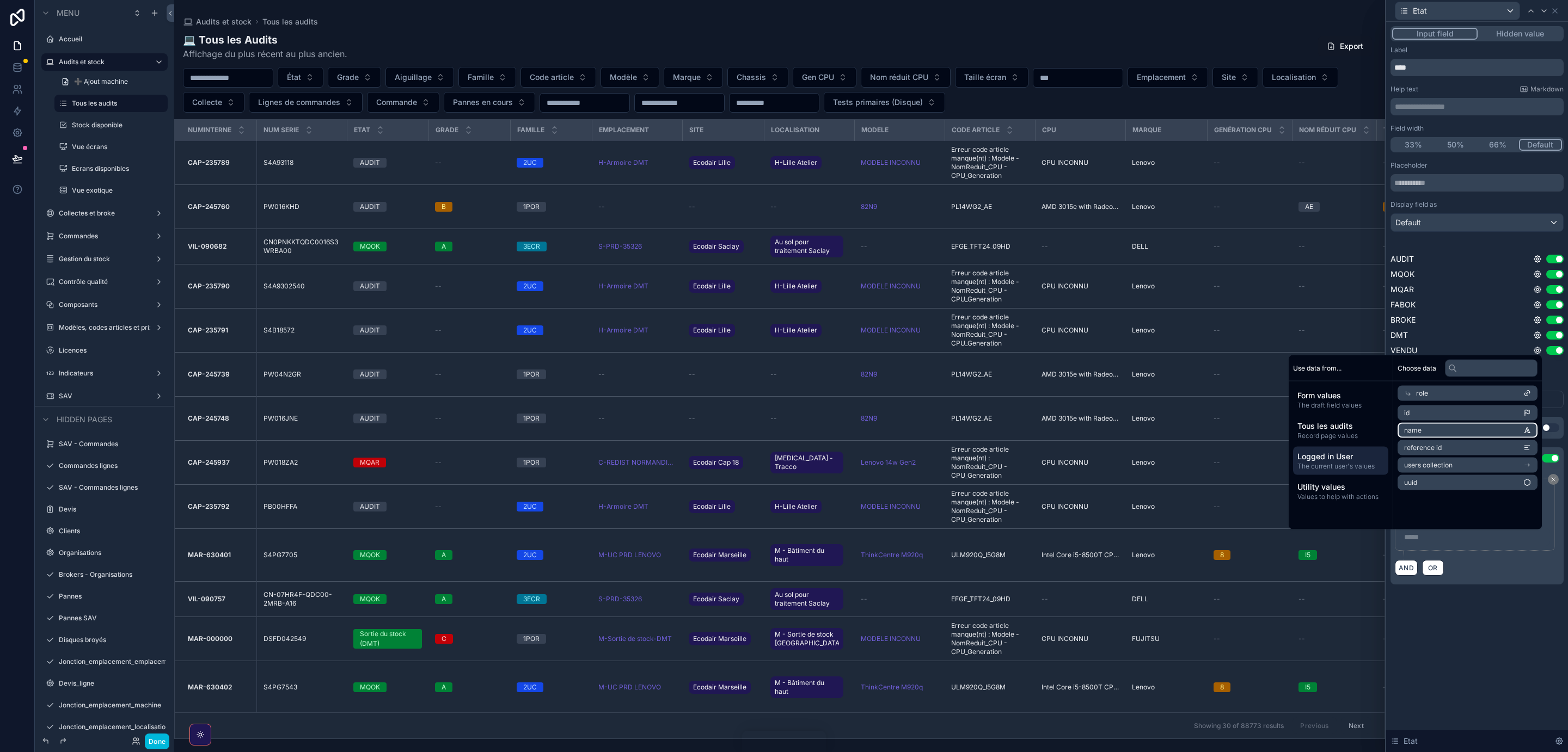
click at [1438, 431] on li "name" at bounding box center [1468, 430] width 140 height 15
click at [1343, 498] on span "Values to help with actions" at bounding box center [1340, 496] width 86 height 9
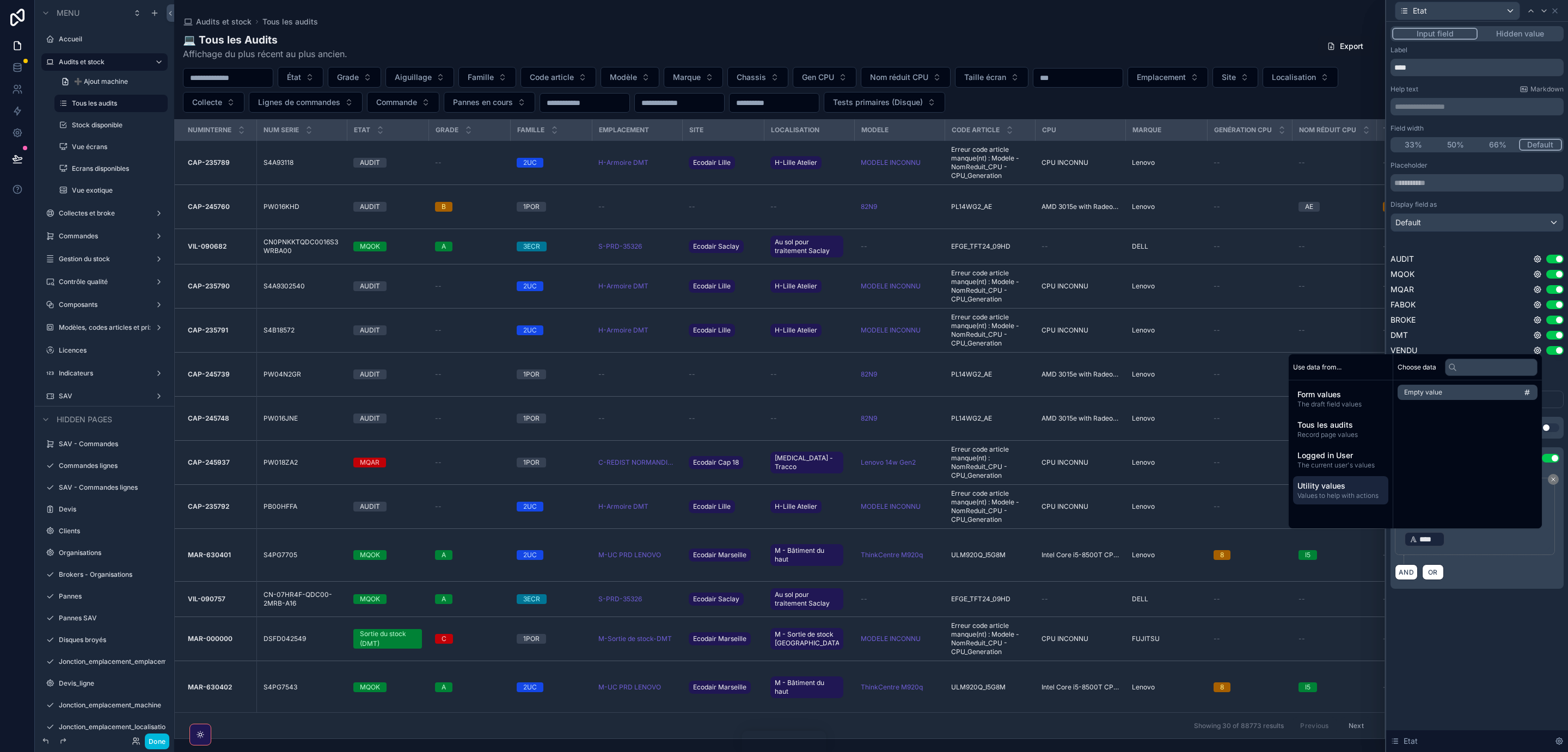
click at [1346, 456] on span "Logged in User" at bounding box center [1340, 456] width 86 height 11
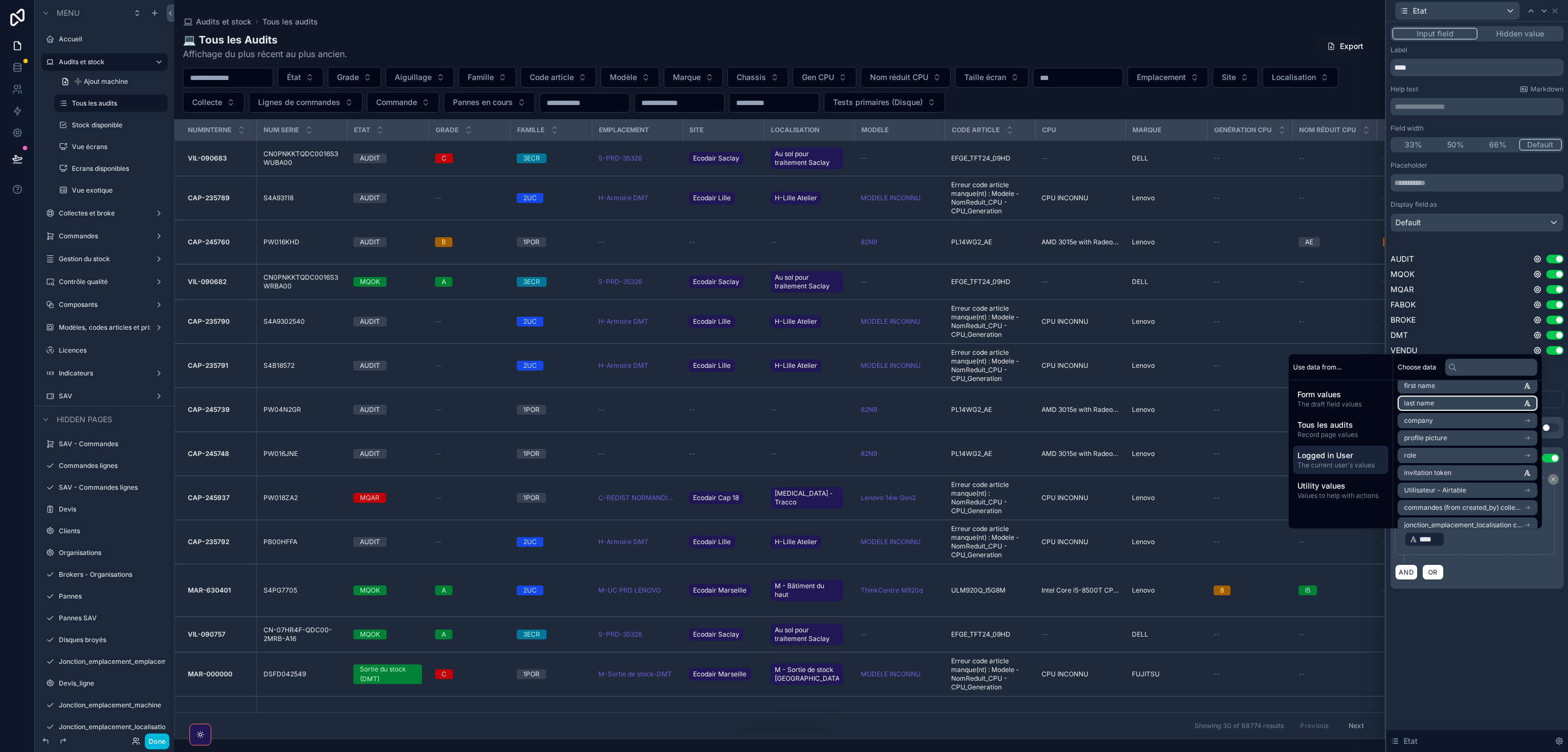
scroll to position [64, 0]
click at [1477, 432] on li "role" at bounding box center [1468, 433] width 140 height 15
click at [1493, 411] on li "id" at bounding box center [1468, 412] width 140 height 15
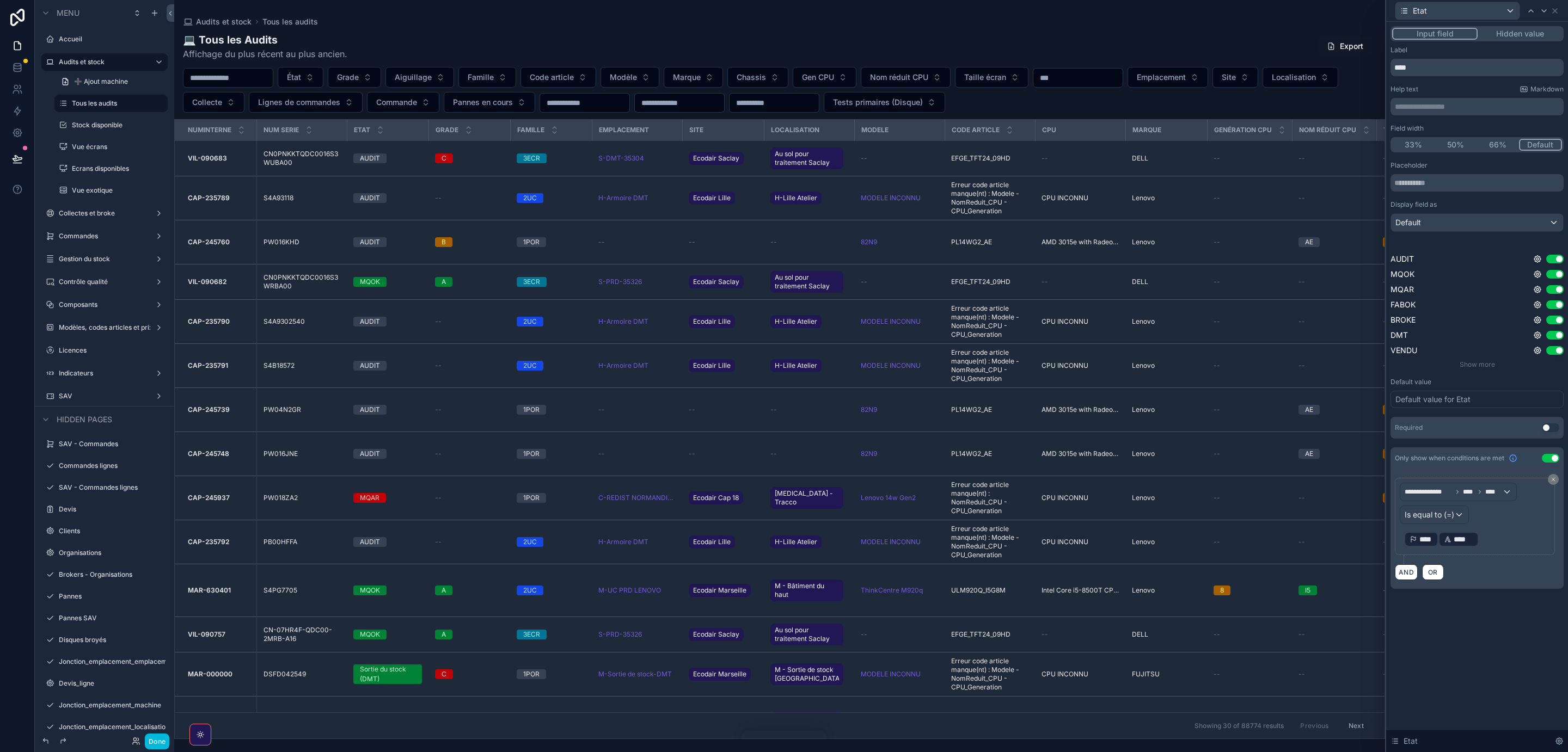
click at [1511, 548] on p "﻿ **** ﻿ ﻿ **** ﻿ ﻿" at bounding box center [1476, 539] width 144 height 18
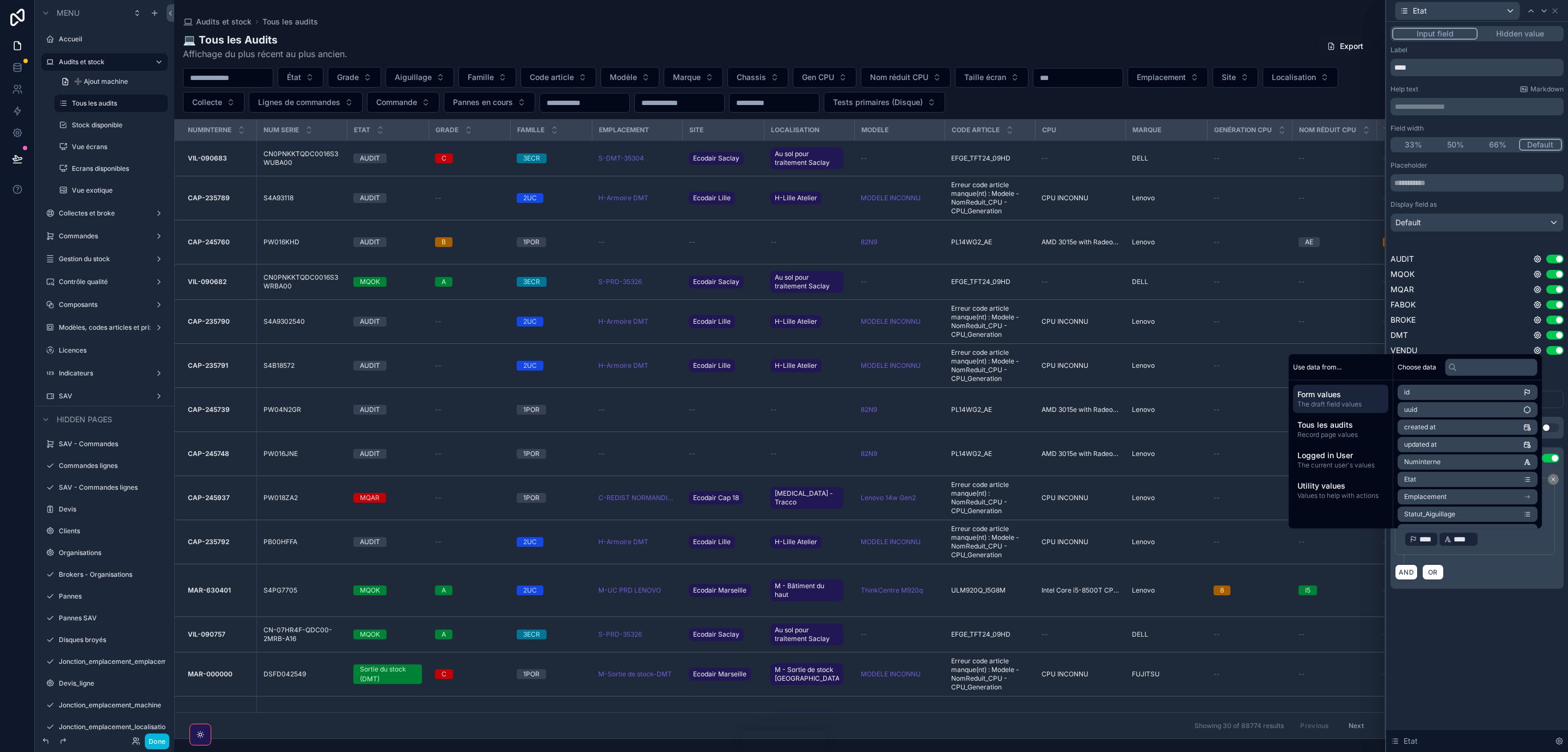
click at [1555, 479] on icon at bounding box center [1553, 479] width 7 height 7
click at [1555, 479] on div "**********" at bounding box center [1477, 529] width 164 height 102
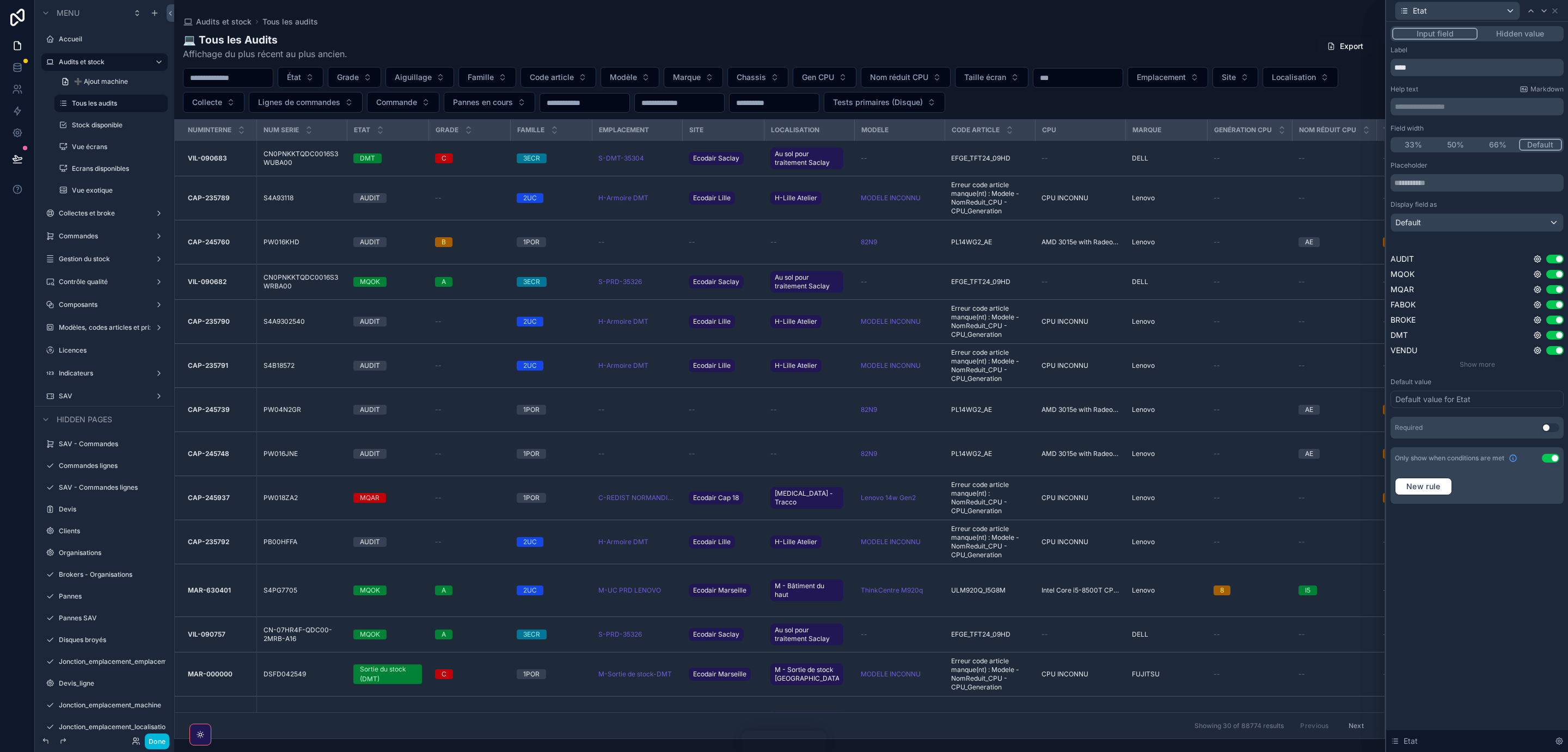
click at [1544, 461] on button "Use setting" at bounding box center [1550, 458] width 18 height 9
click at [1478, 363] on span "Show more" at bounding box center [1477, 364] width 35 height 8
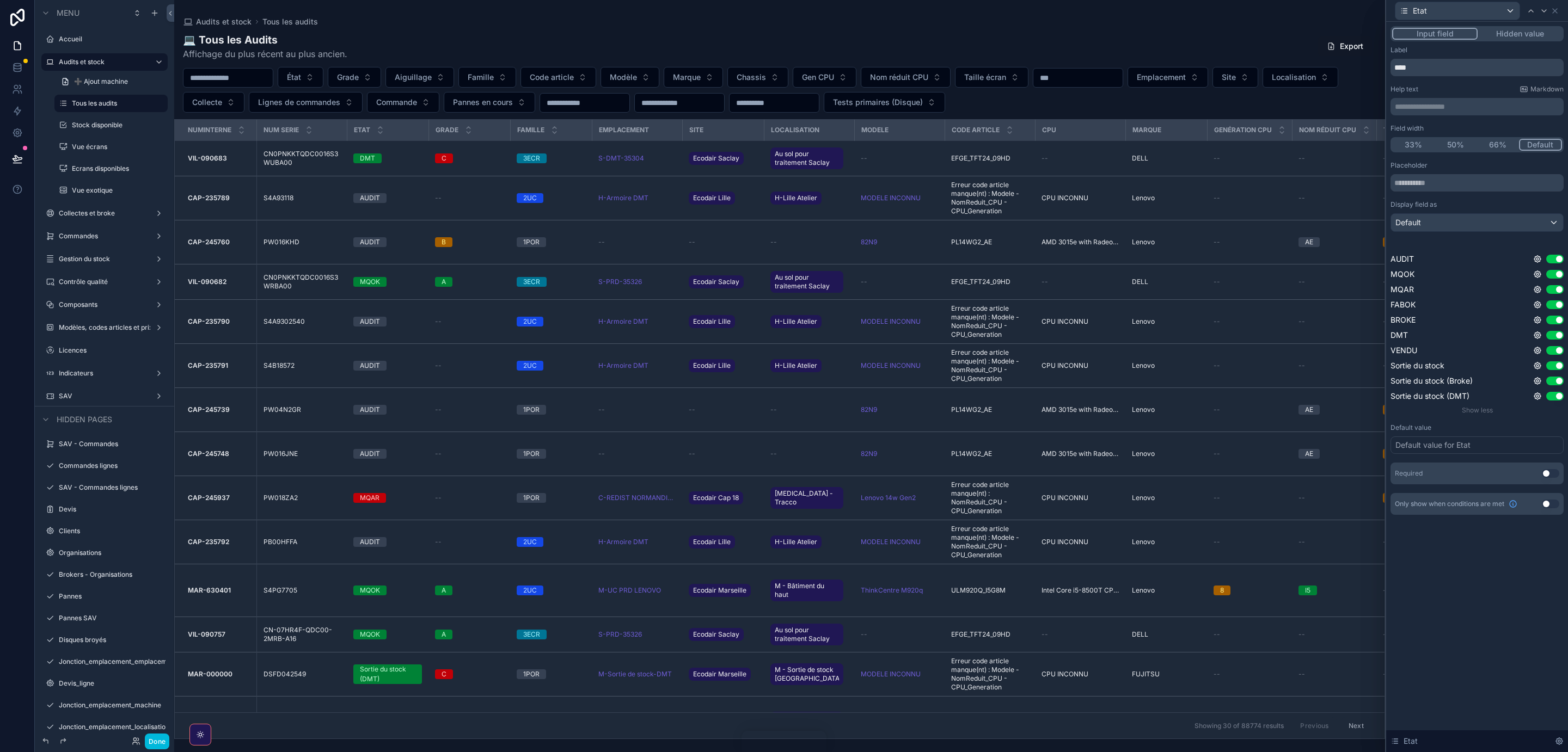
click at [1555, 349] on button "Use setting" at bounding box center [1555, 350] width 18 height 9
click at [1553, 367] on button "Use setting" at bounding box center [1555, 366] width 18 height 9
click at [1553, 382] on button "Use setting" at bounding box center [1555, 381] width 18 height 9
click at [1552, 397] on button "Use setting" at bounding box center [1555, 396] width 18 height 9
click at [1553, 256] on button "Use setting" at bounding box center [1555, 259] width 18 height 9
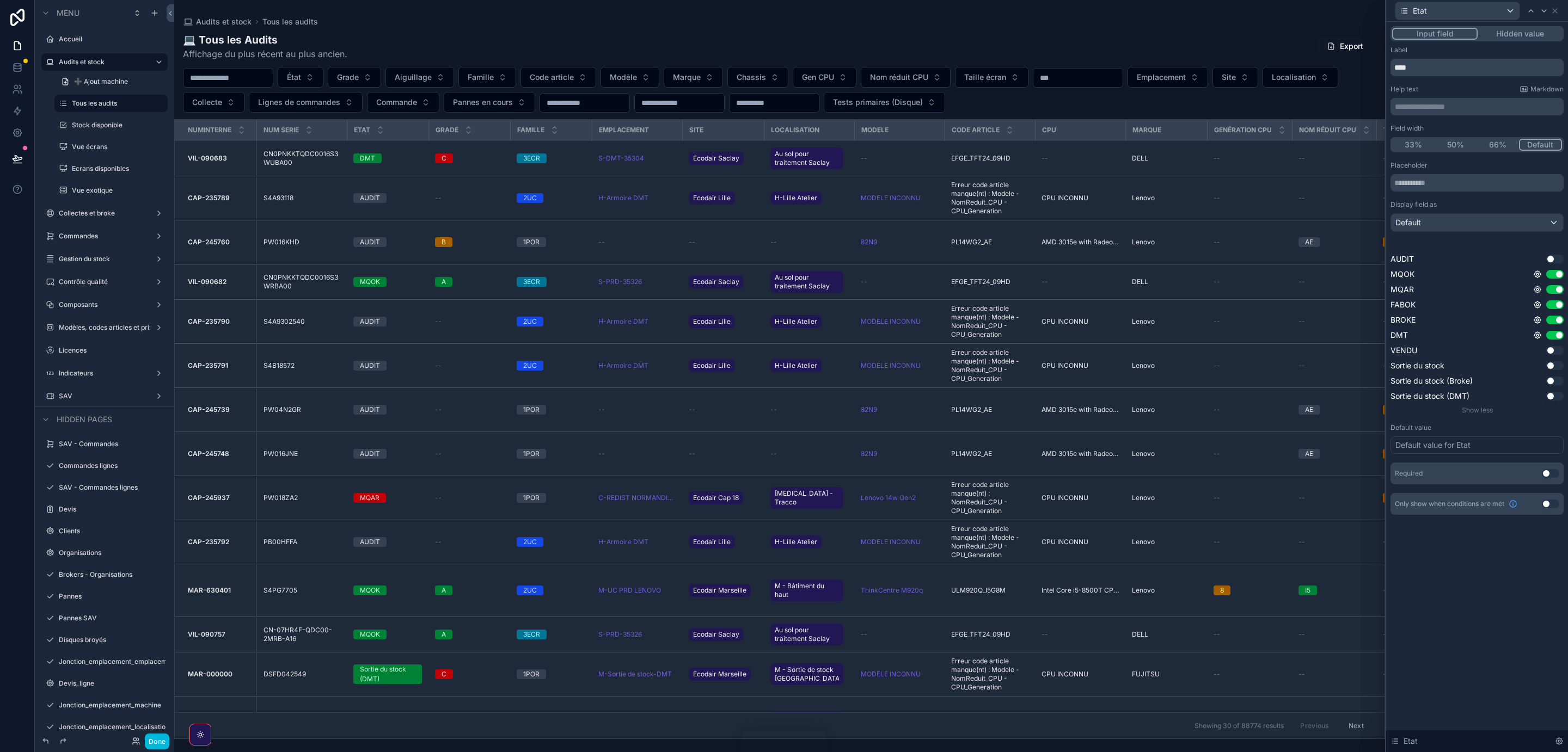
click at [1553, 336] on button "Use setting" at bounding box center [1555, 335] width 18 height 9
click at [1553, 318] on button "Use setting" at bounding box center [1555, 320] width 18 height 9
click at [1556, 9] on icon at bounding box center [1555, 11] width 9 height 9
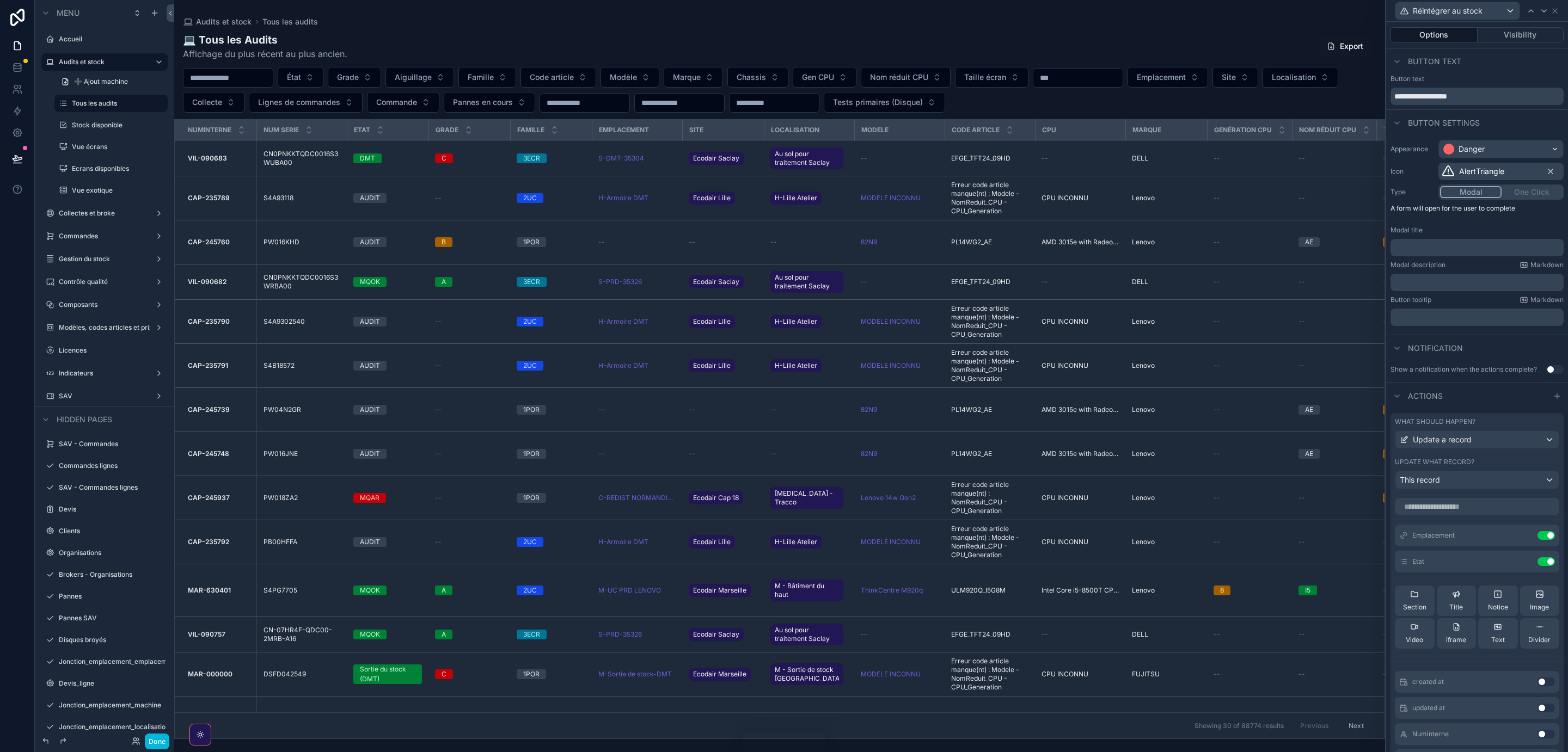
click at [0, 0] on icon at bounding box center [0, 0] width 0 height 0
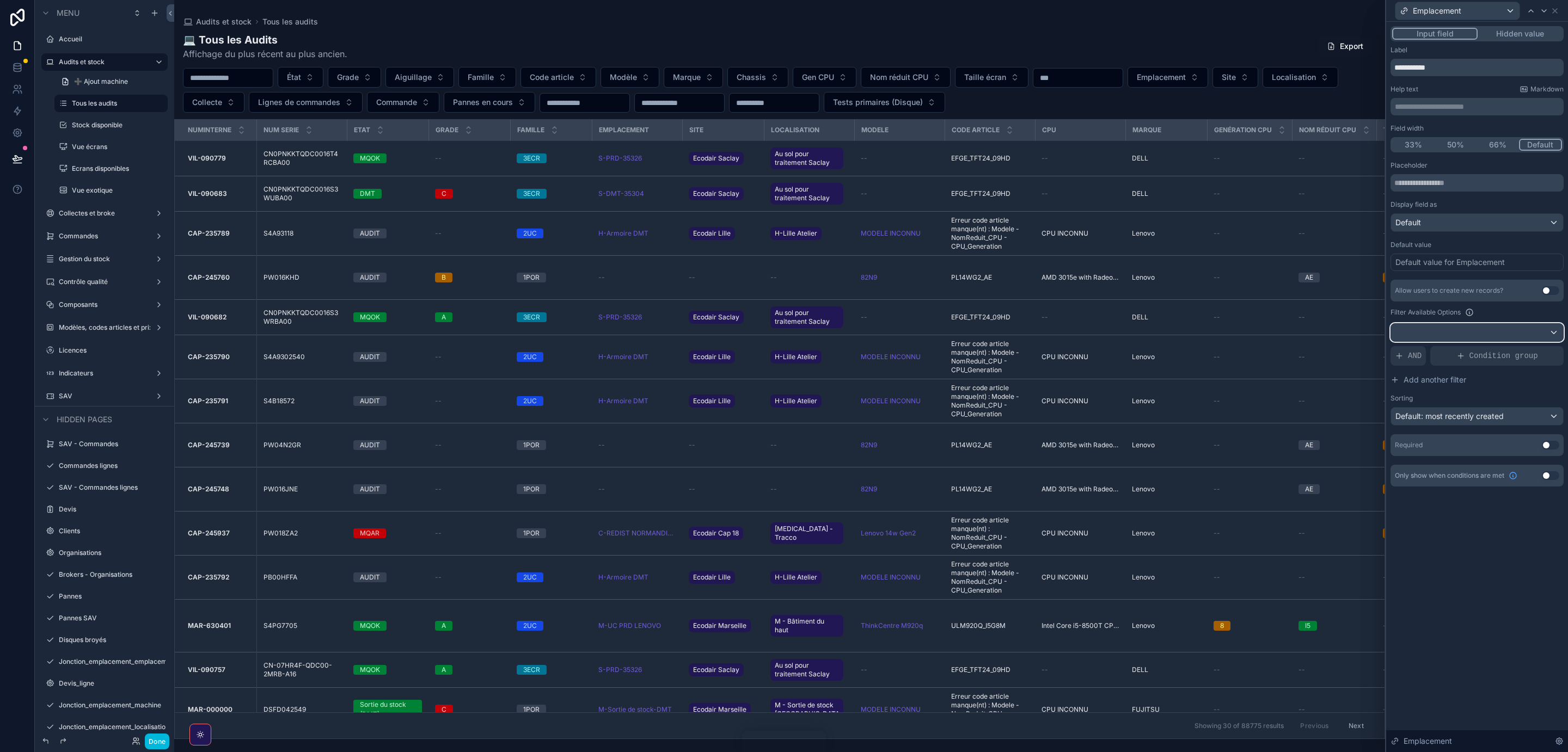
click at [1553, 332] on div at bounding box center [1477, 332] width 172 height 18
click at [1549, 333] on div at bounding box center [1477, 376] width 182 height 752
click at [1465, 356] on icon at bounding box center [1461, 356] width 9 height 9
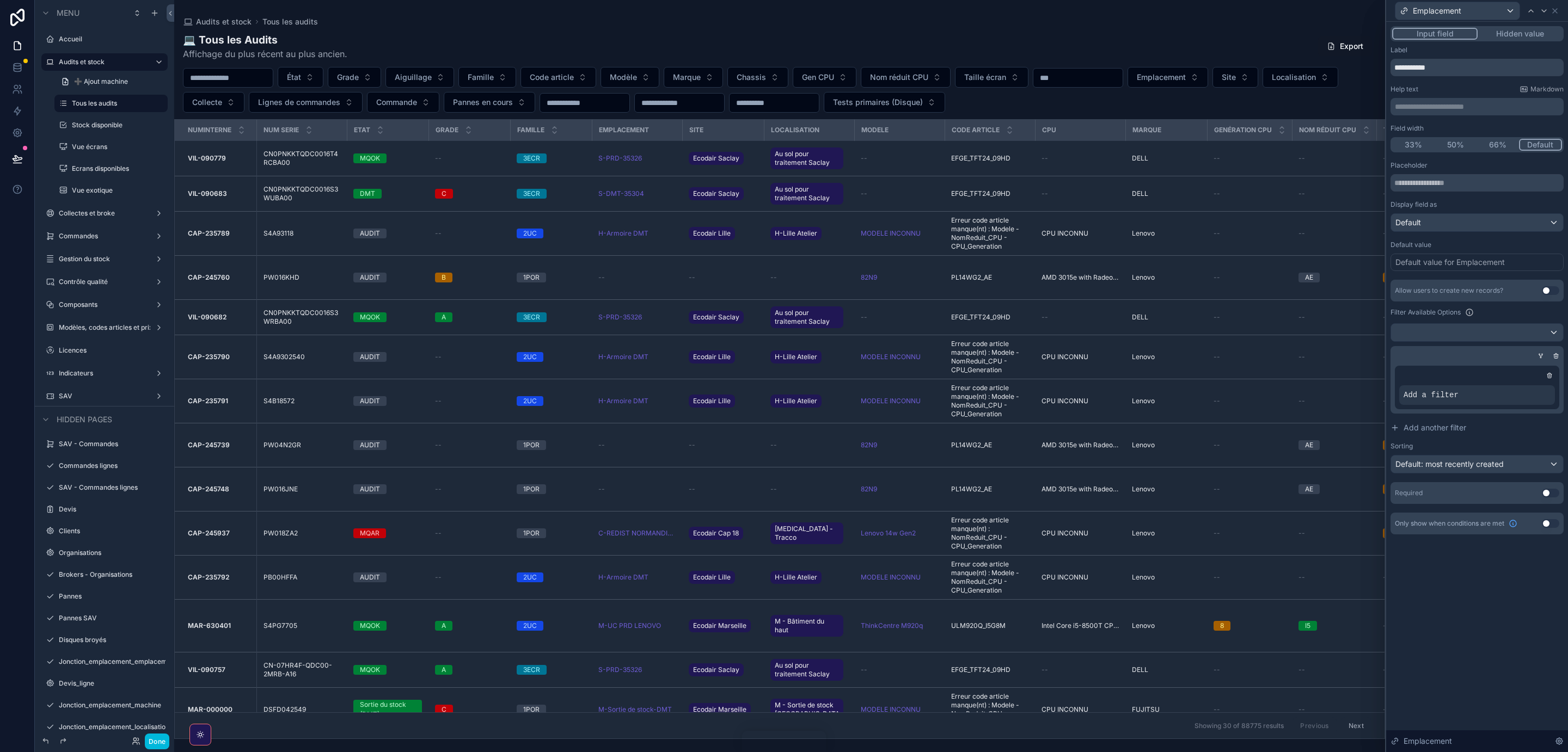
click at [1454, 392] on div "Add a filter" at bounding box center [1477, 395] width 156 height 19
click at [1448, 395] on span "Add a filter" at bounding box center [1431, 395] width 55 height 11
click at [1410, 397] on span "Add a filter" at bounding box center [1431, 395] width 55 height 11
click at [0, 0] on icon at bounding box center [0, 0] width 0 height 0
click at [1308, 377] on span "Select a field" at bounding box center [1289, 378] width 46 height 9
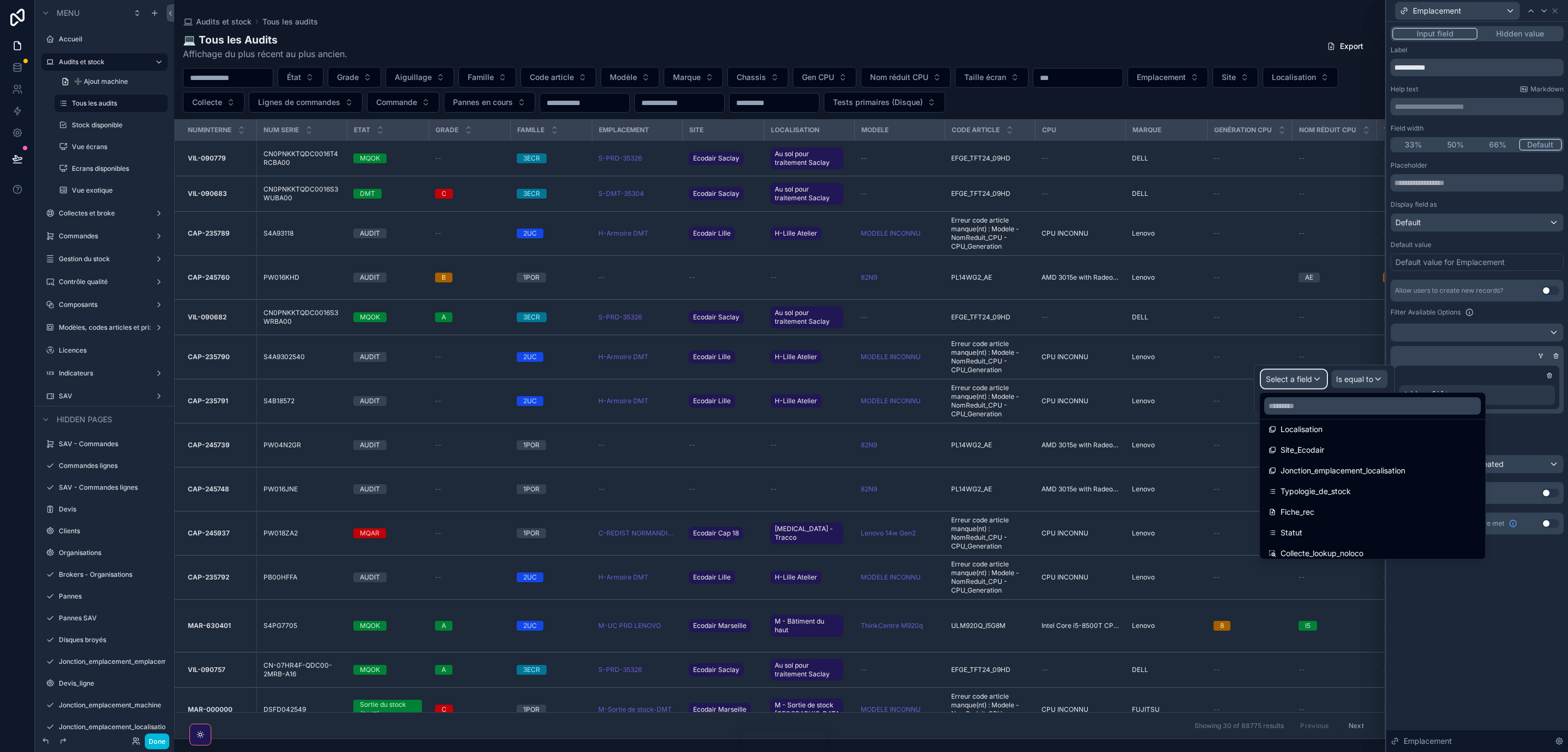
scroll to position [162, 0]
click at [1313, 440] on span "Site_Ecodair" at bounding box center [1303, 442] width 44 height 13
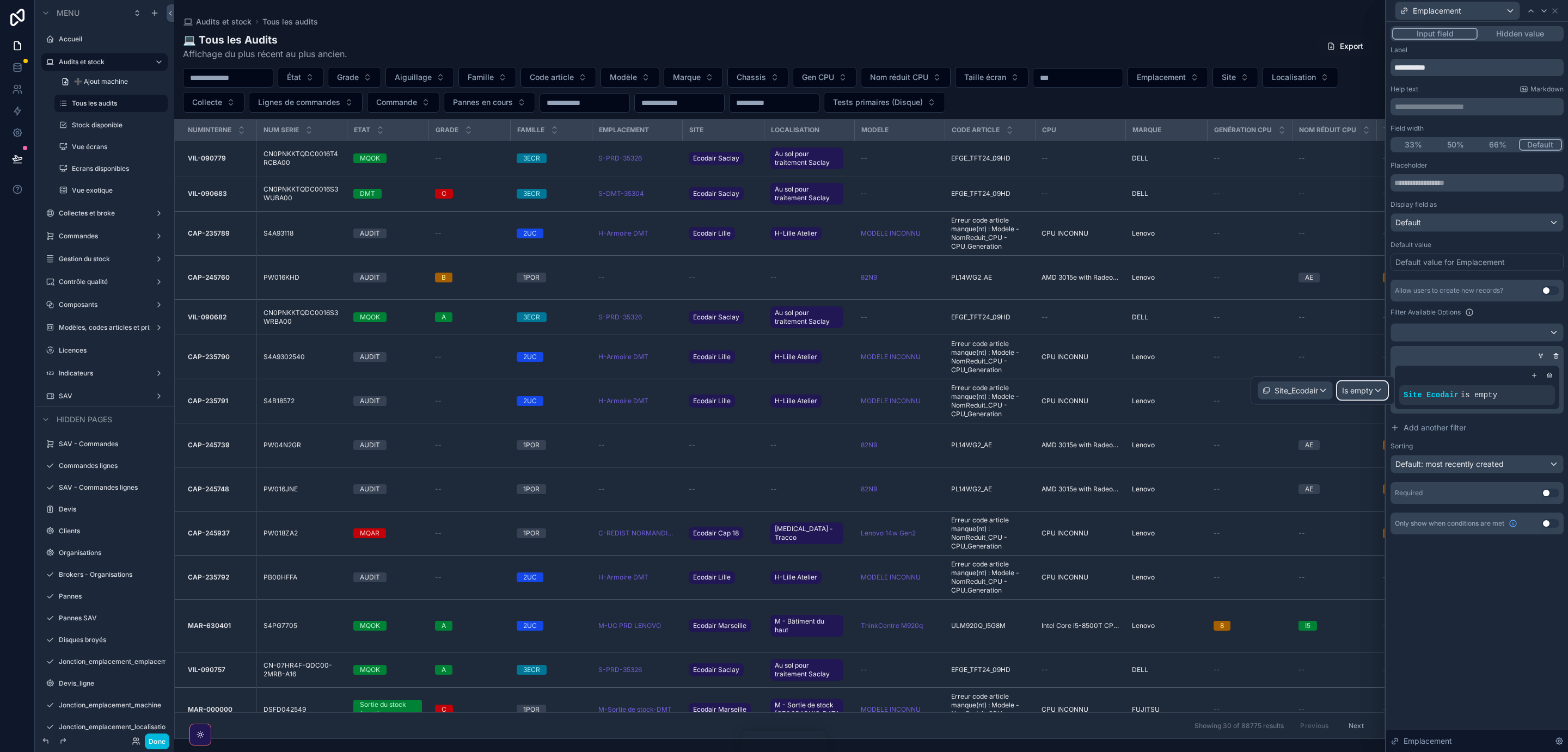
click at [1379, 392] on div "Is empty" at bounding box center [1362, 391] width 49 height 18
click at [1368, 492] on span "Is one of" at bounding box center [1360, 490] width 30 height 13
click at [1320, 400] on div "Some value" at bounding box center [1323, 402] width 130 height 18
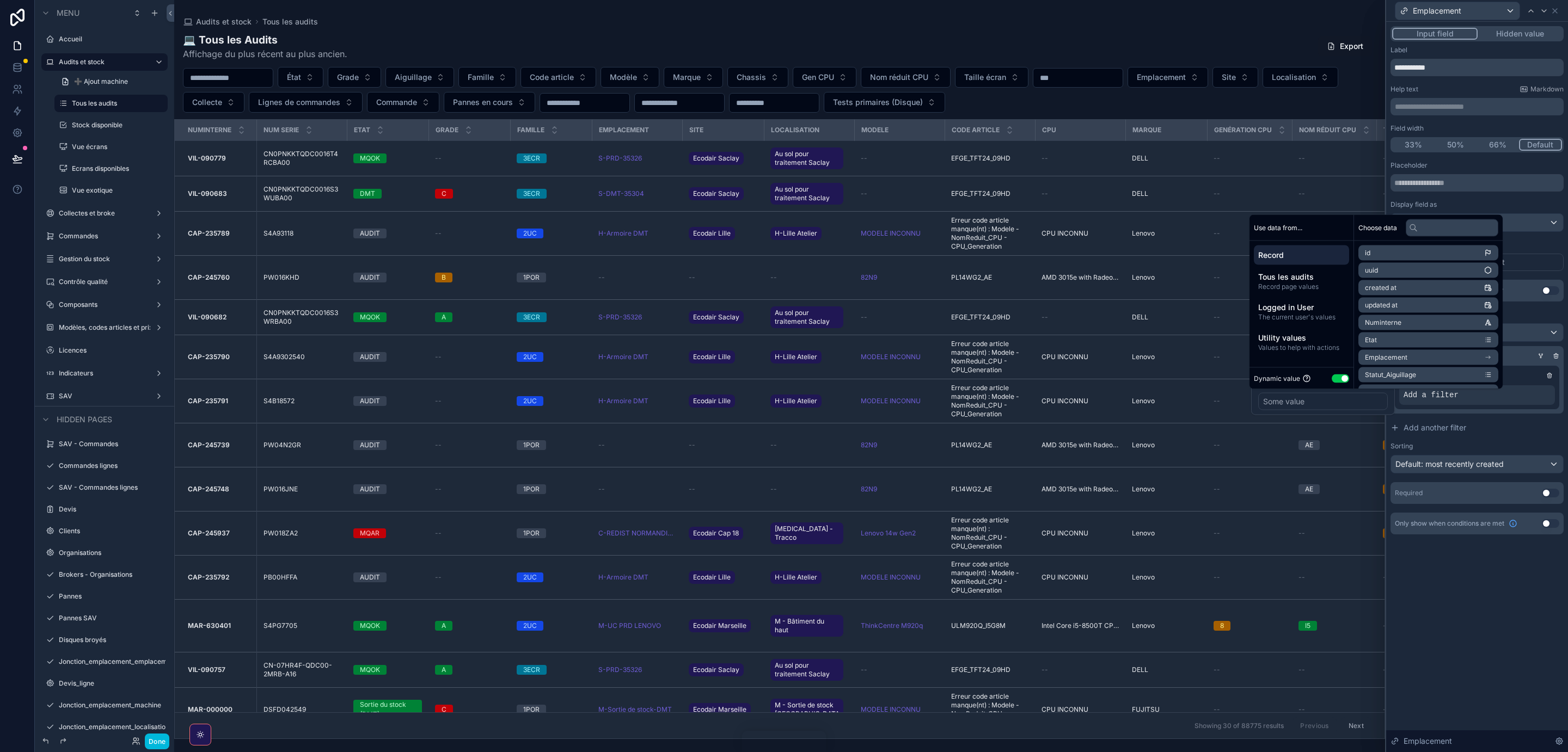
click at [1313, 308] on span "Logged in User" at bounding box center [1301, 307] width 86 height 11
click at [1323, 312] on span "Logged in User" at bounding box center [1301, 307] width 86 height 11
click at [1461, 251] on li "company" at bounding box center [1429, 252] width 140 height 15
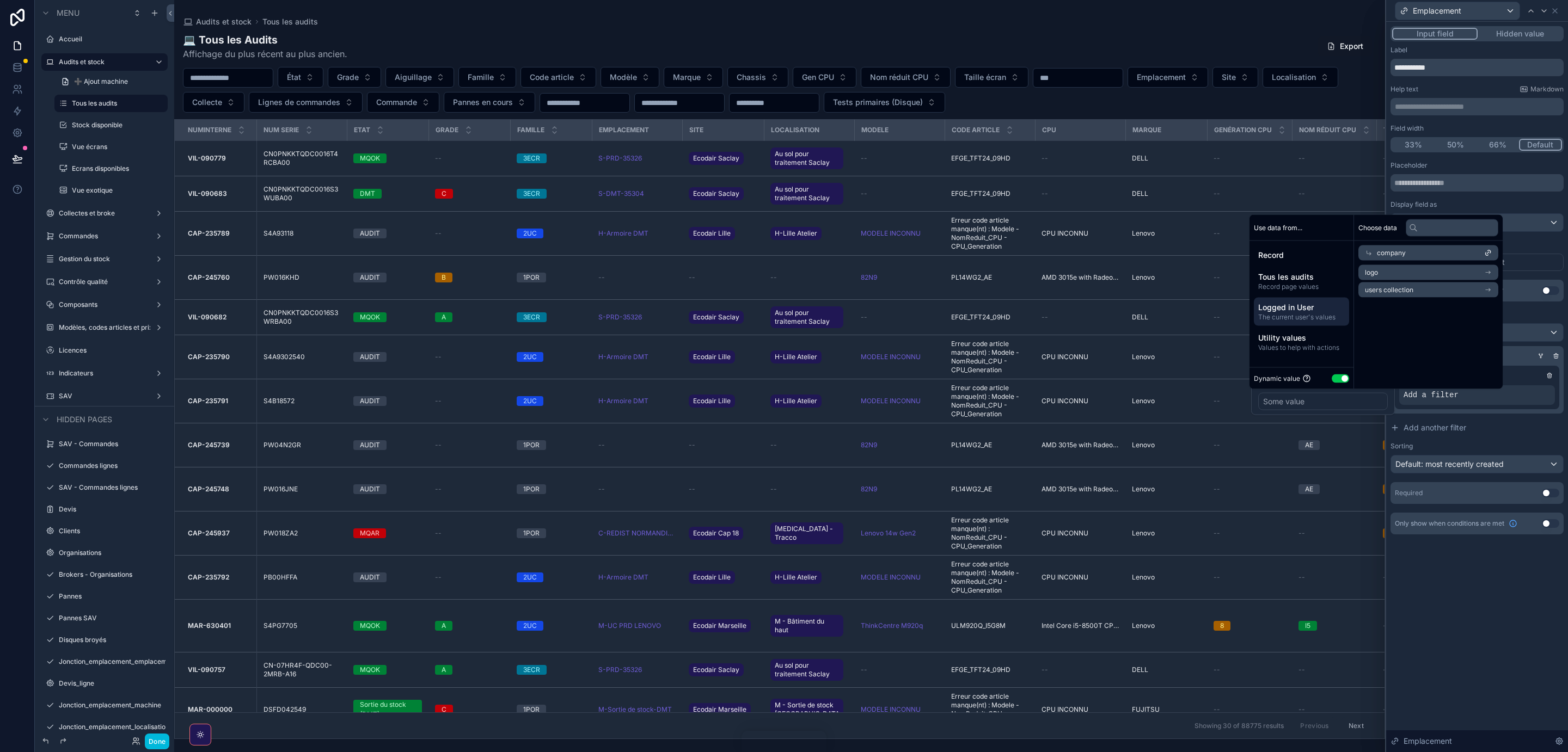
click at [1305, 310] on span "Logged in User" at bounding box center [1301, 307] width 86 height 11
click at [1484, 305] on li "Utilisateur - Airtable" at bounding box center [1429, 305] width 140 height 15
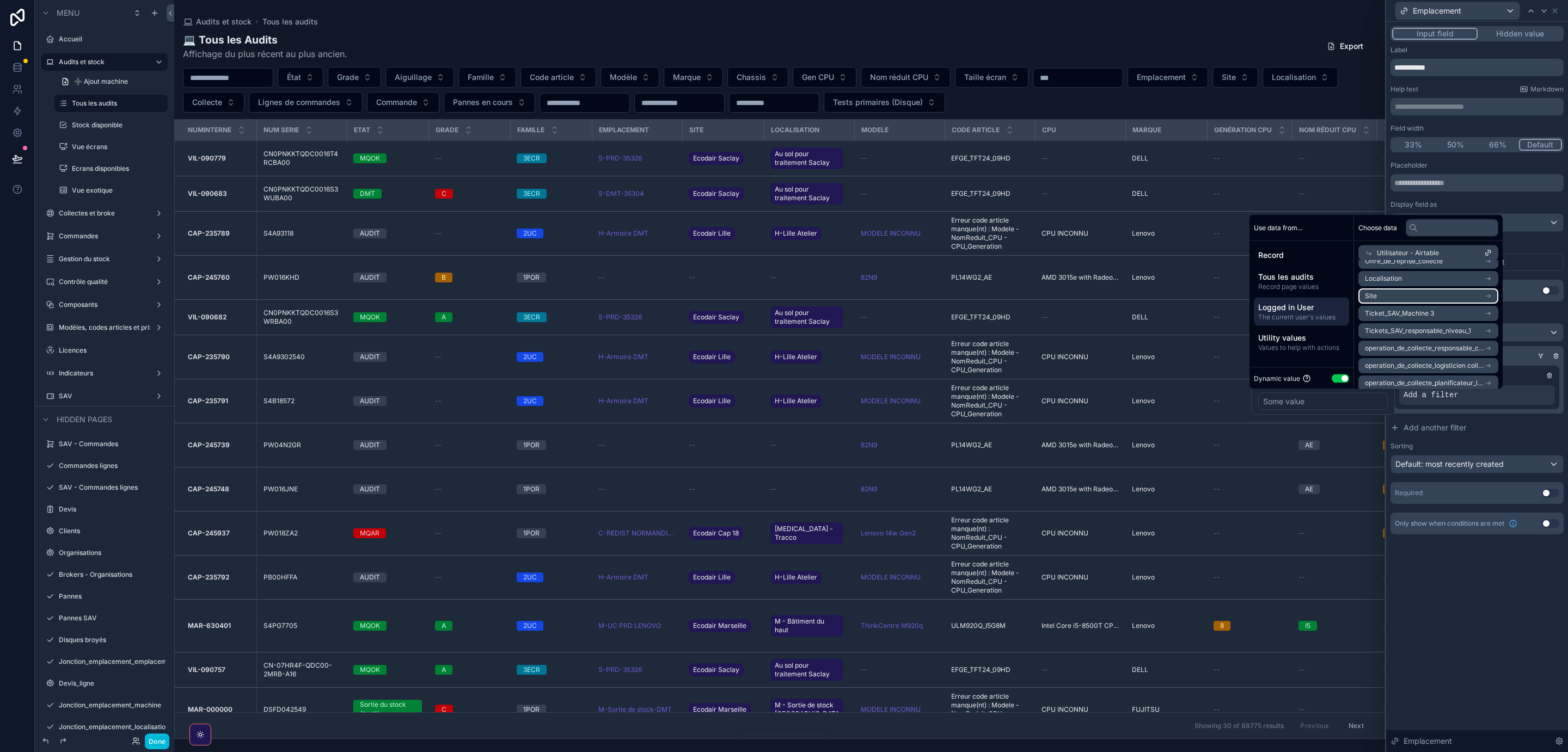
click at [1461, 294] on li "Site" at bounding box center [1429, 296] width 140 height 15
click at [1435, 229] on input "text" at bounding box center [1452, 228] width 93 height 18
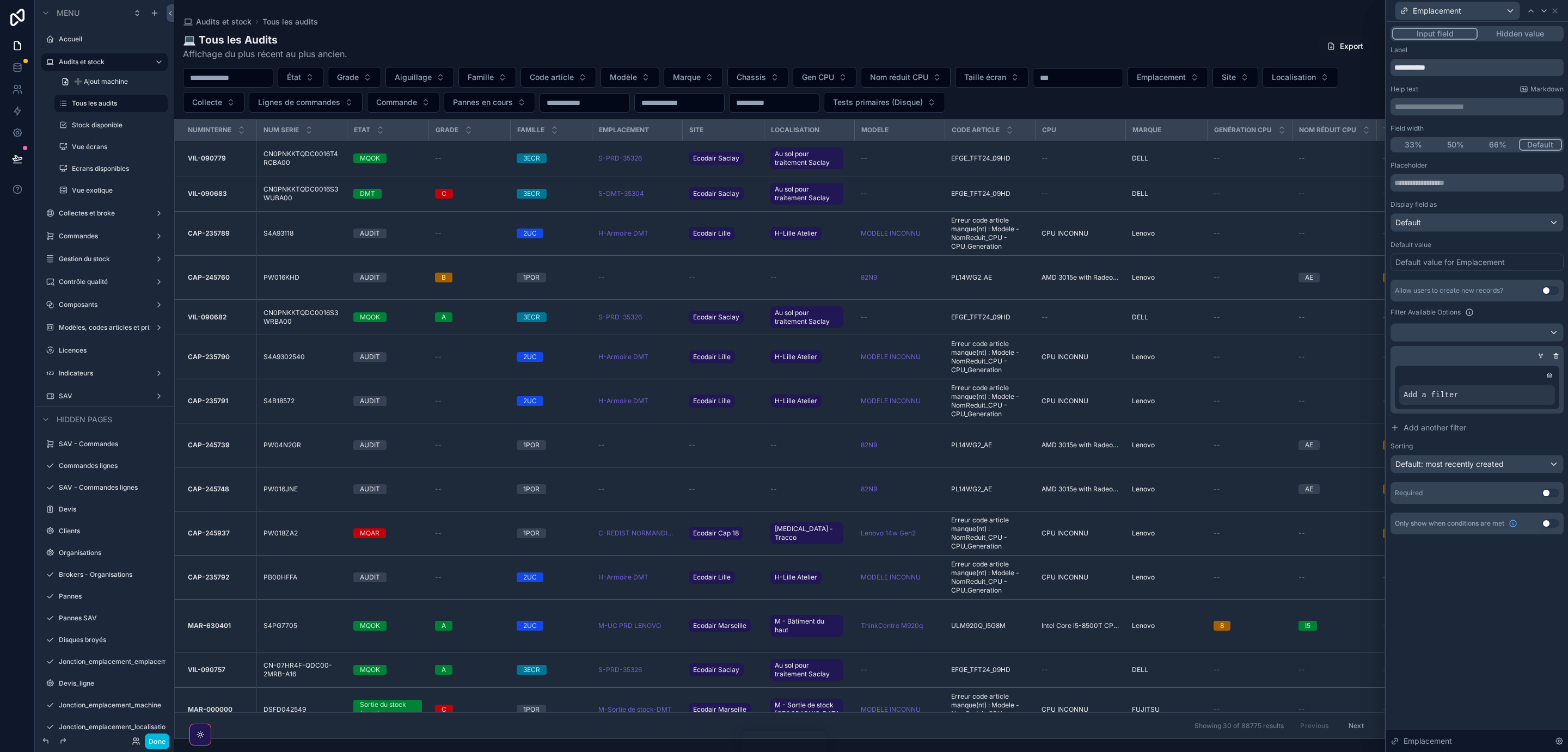
click at [1491, 402] on div "Add a filter" at bounding box center [1477, 395] width 156 height 19
click at [0, 0] on icon at bounding box center [0, 0] width 0 height 0
click at [1313, 402] on div "Some value" at bounding box center [1323, 402] width 130 height 18
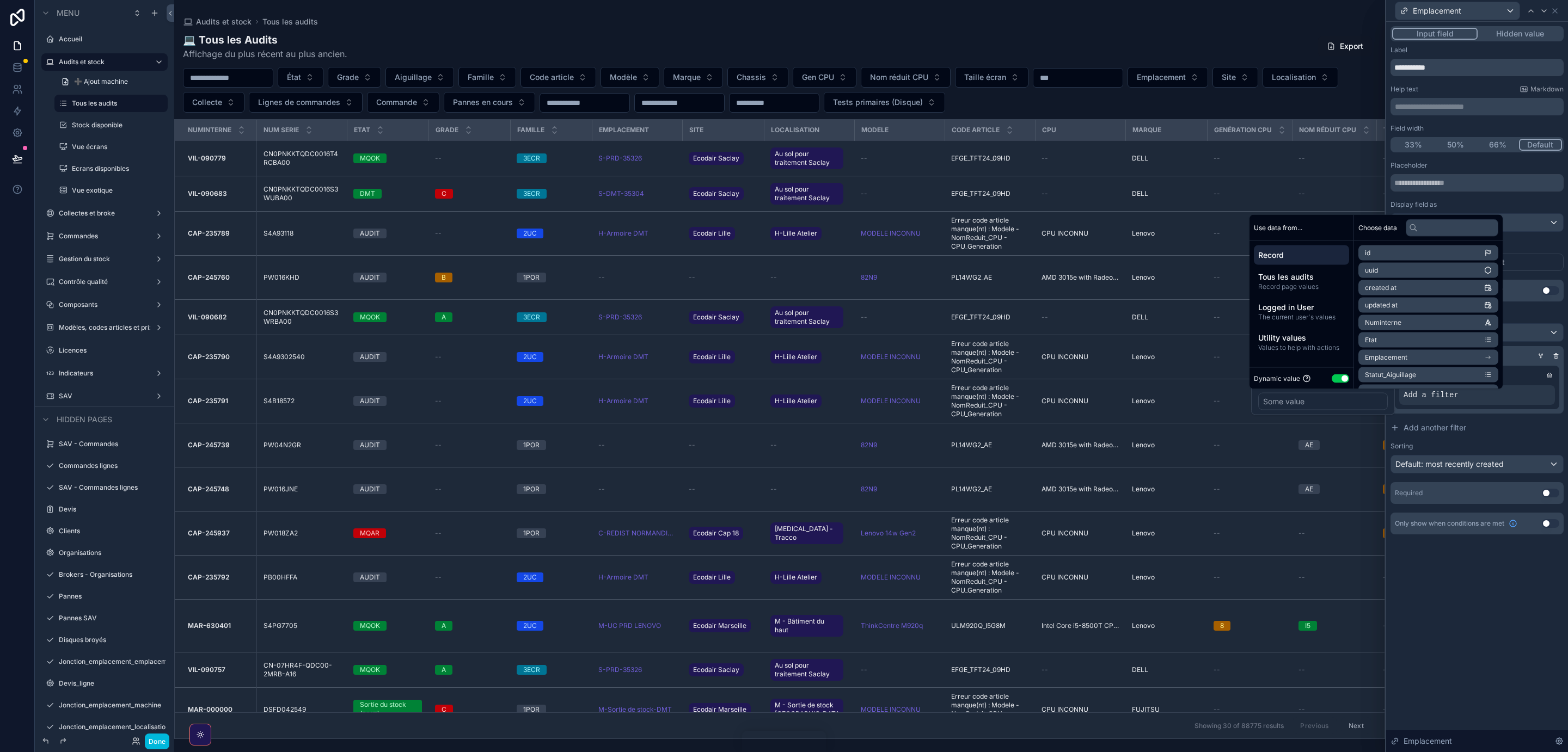
click at [1271, 310] on span "Logged in User" at bounding box center [1301, 307] width 86 height 11
click at [1437, 302] on li "Utilisateur - Airtable" at bounding box center [1429, 305] width 140 height 15
click at [1435, 297] on li "Site" at bounding box center [1429, 296] width 140 height 15
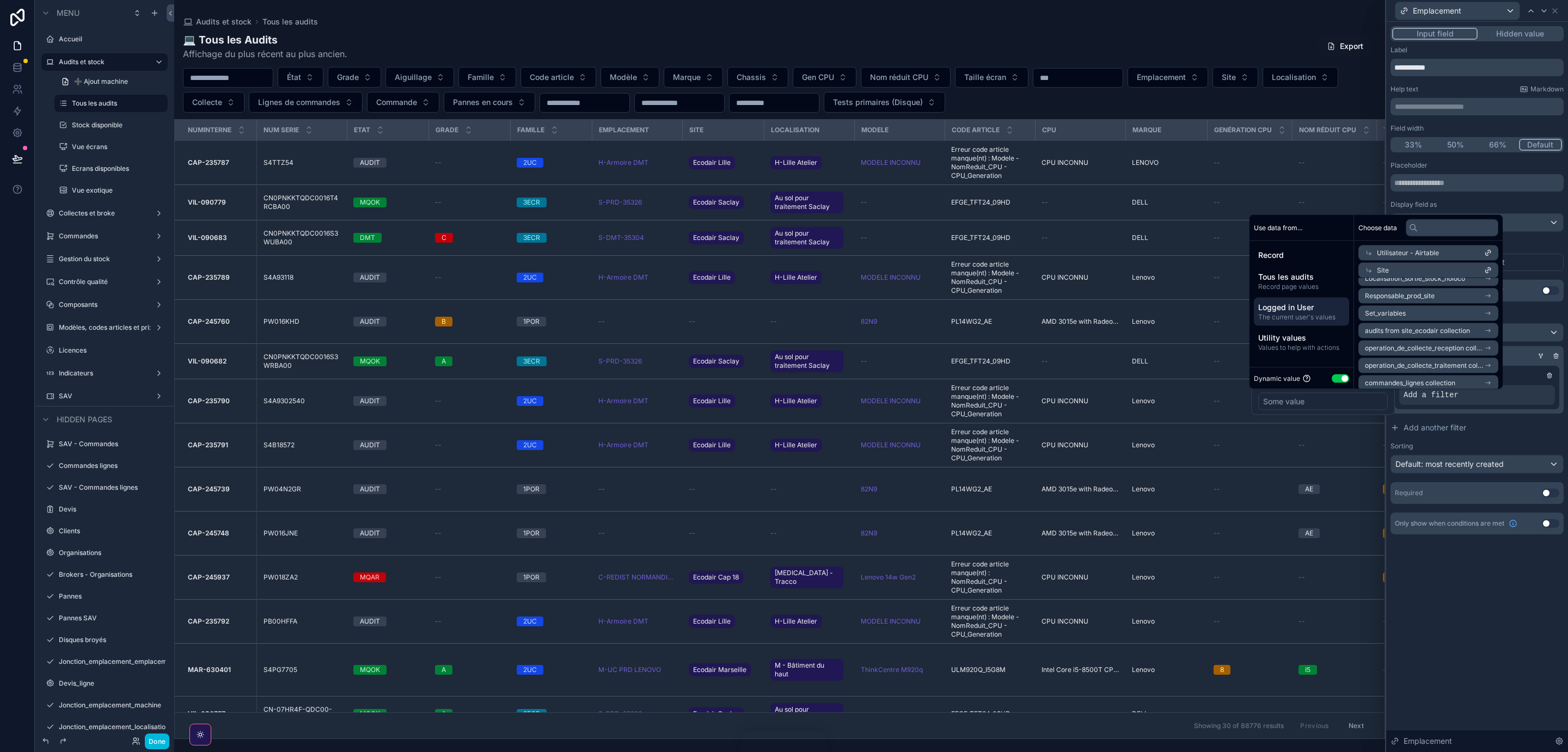
click at [1446, 267] on div "Site" at bounding box center [1429, 270] width 140 height 15
click at [1431, 293] on li "Site" at bounding box center [1429, 296] width 140 height 15
click at [1337, 402] on div "Some value" at bounding box center [1323, 402] width 130 height 18
click at [1435, 227] on input "text" at bounding box center [1452, 228] width 93 height 18
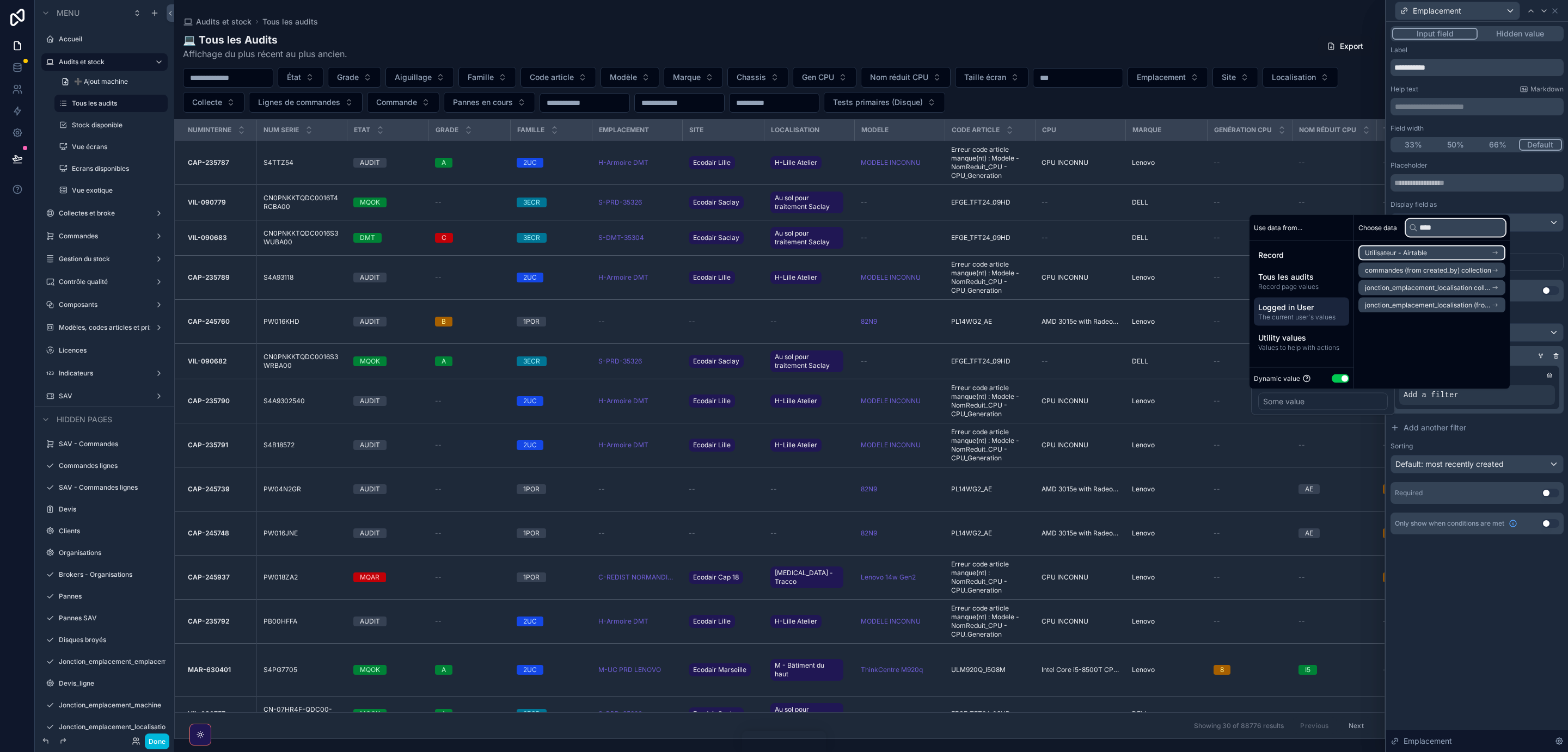
type input "****"
click at [1460, 251] on li "Utilisateur - Airtable" at bounding box center [1432, 252] width 147 height 15
click at [1492, 287] on icon "scrollable content" at bounding box center [1488, 290] width 8 height 8
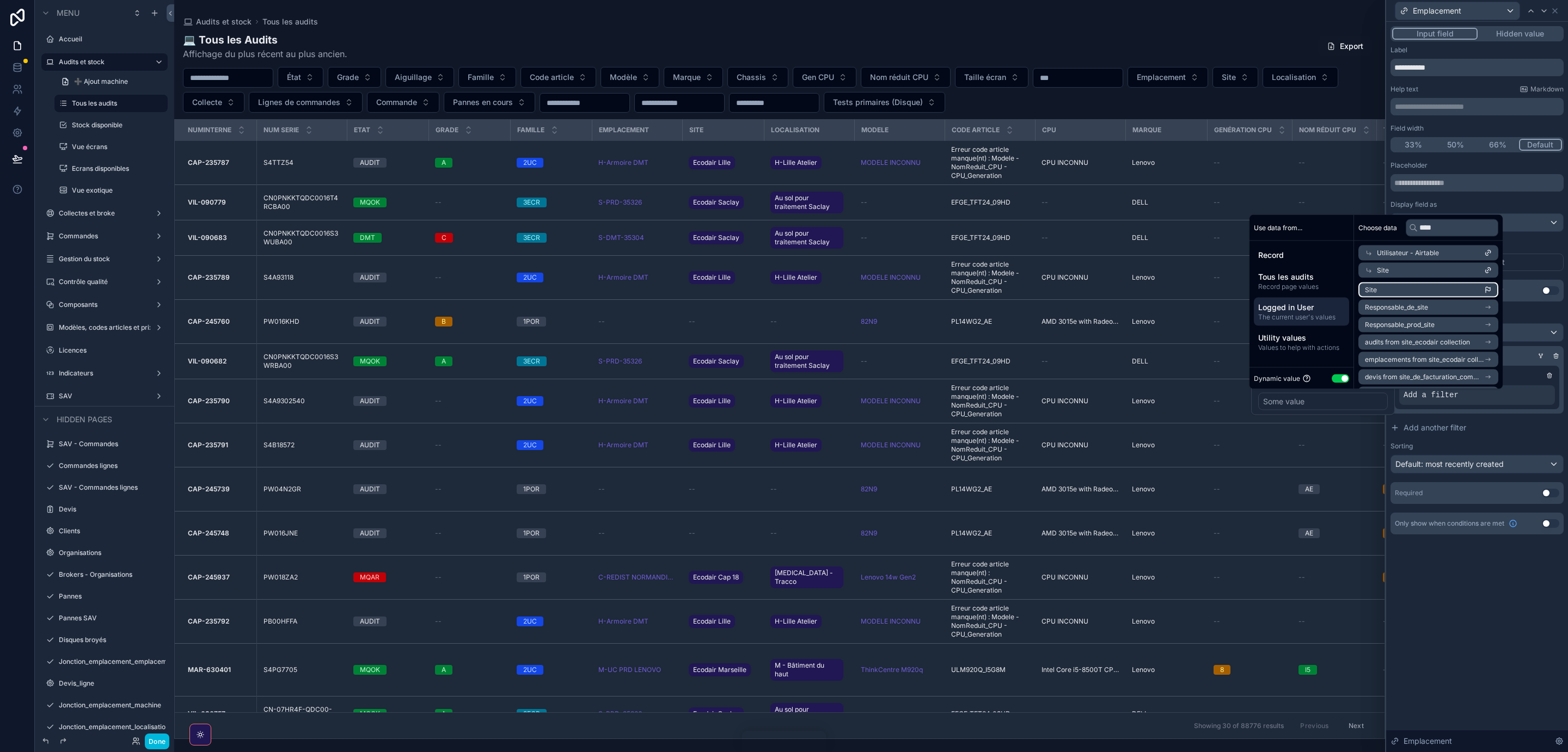
click at [1458, 289] on li "Site" at bounding box center [1429, 290] width 140 height 15
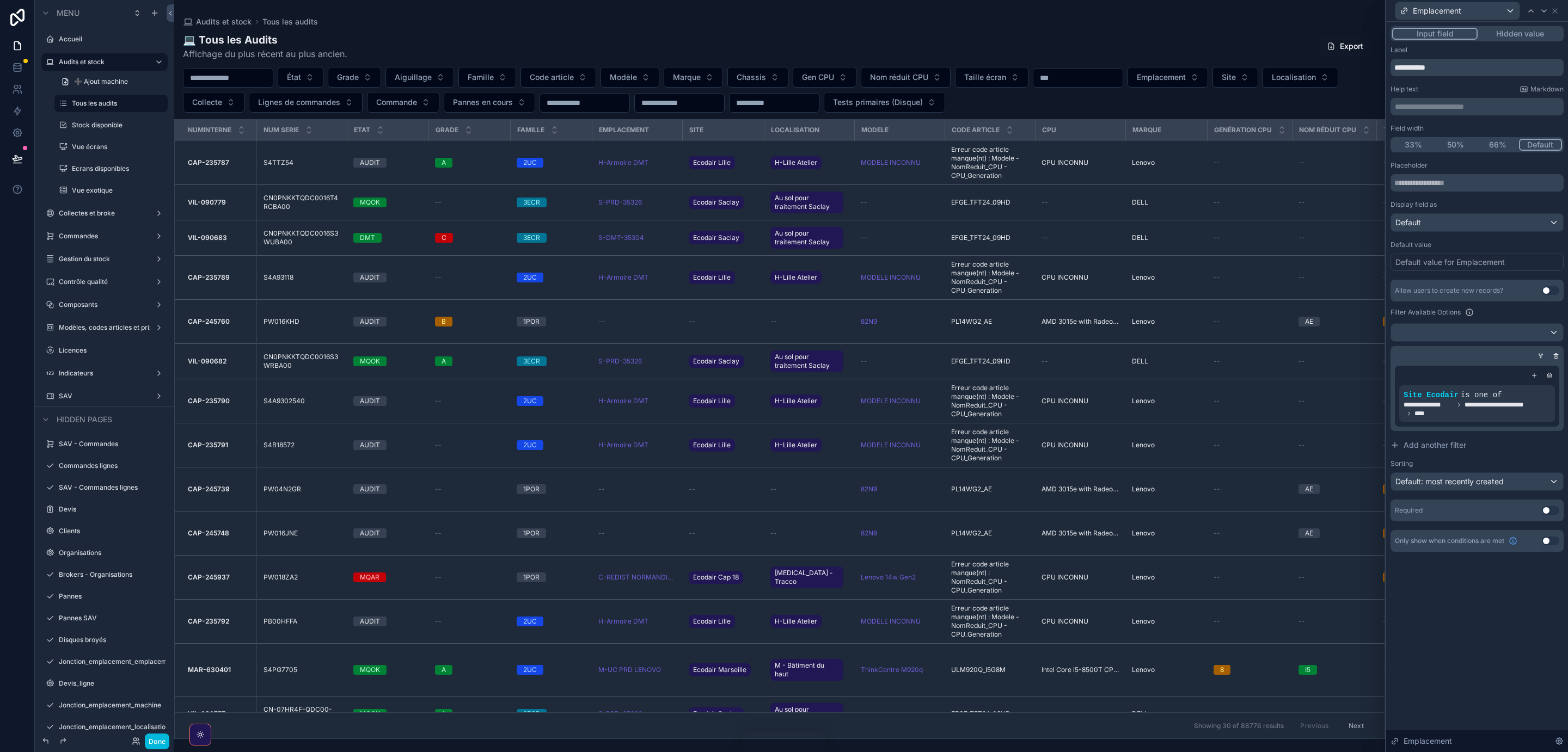
click at [1524, 313] on div "Filter Available Options" at bounding box center [1477, 312] width 173 height 13
click at [1545, 511] on button "Use setting" at bounding box center [1550, 510] width 18 height 9
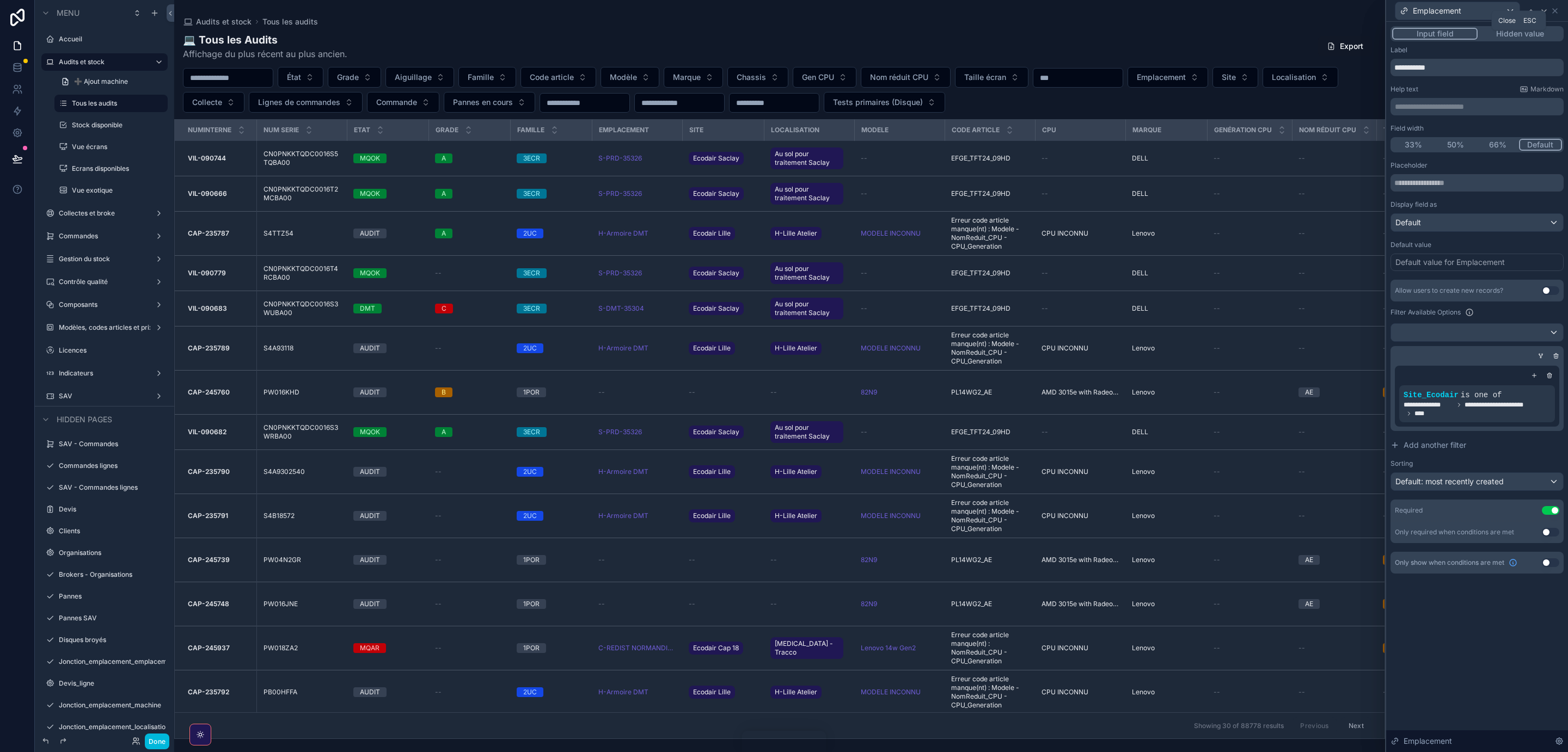
click at [1555, 9] on icon at bounding box center [1555, 11] width 9 height 9
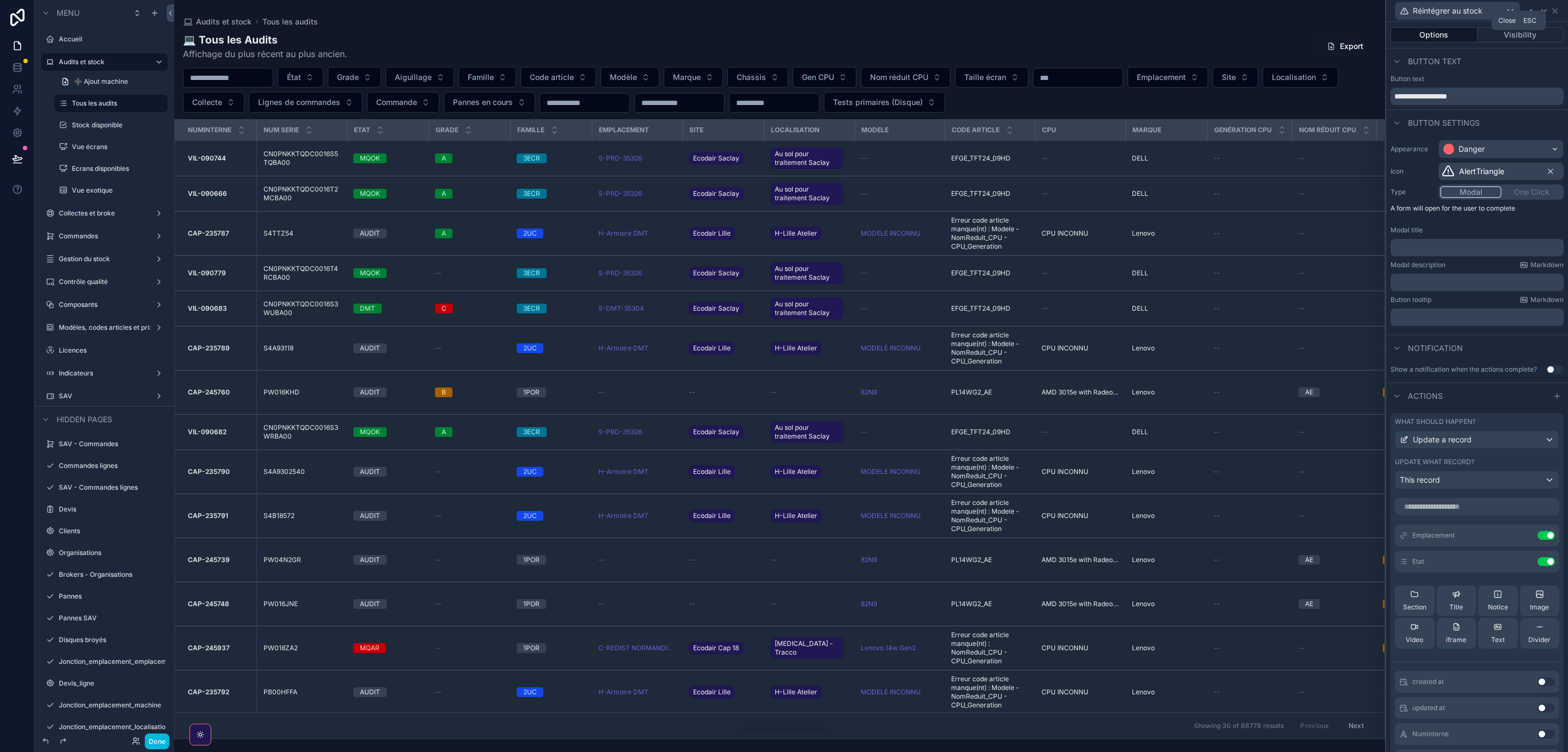
click at [1558, 8] on icon at bounding box center [1555, 11] width 9 height 9
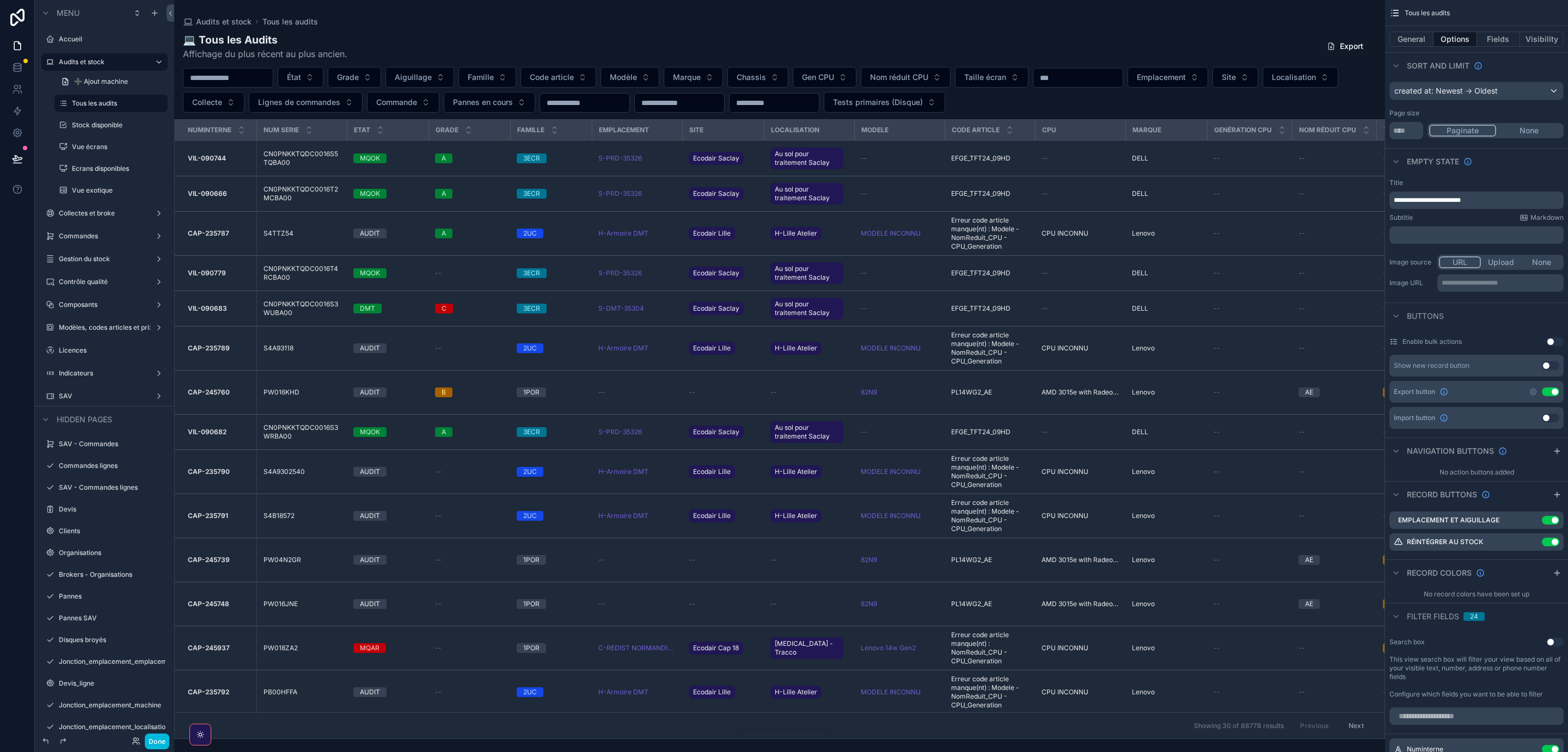
click at [0, 0] on icon "scrollable content" at bounding box center [0, 0] width 0 height 0
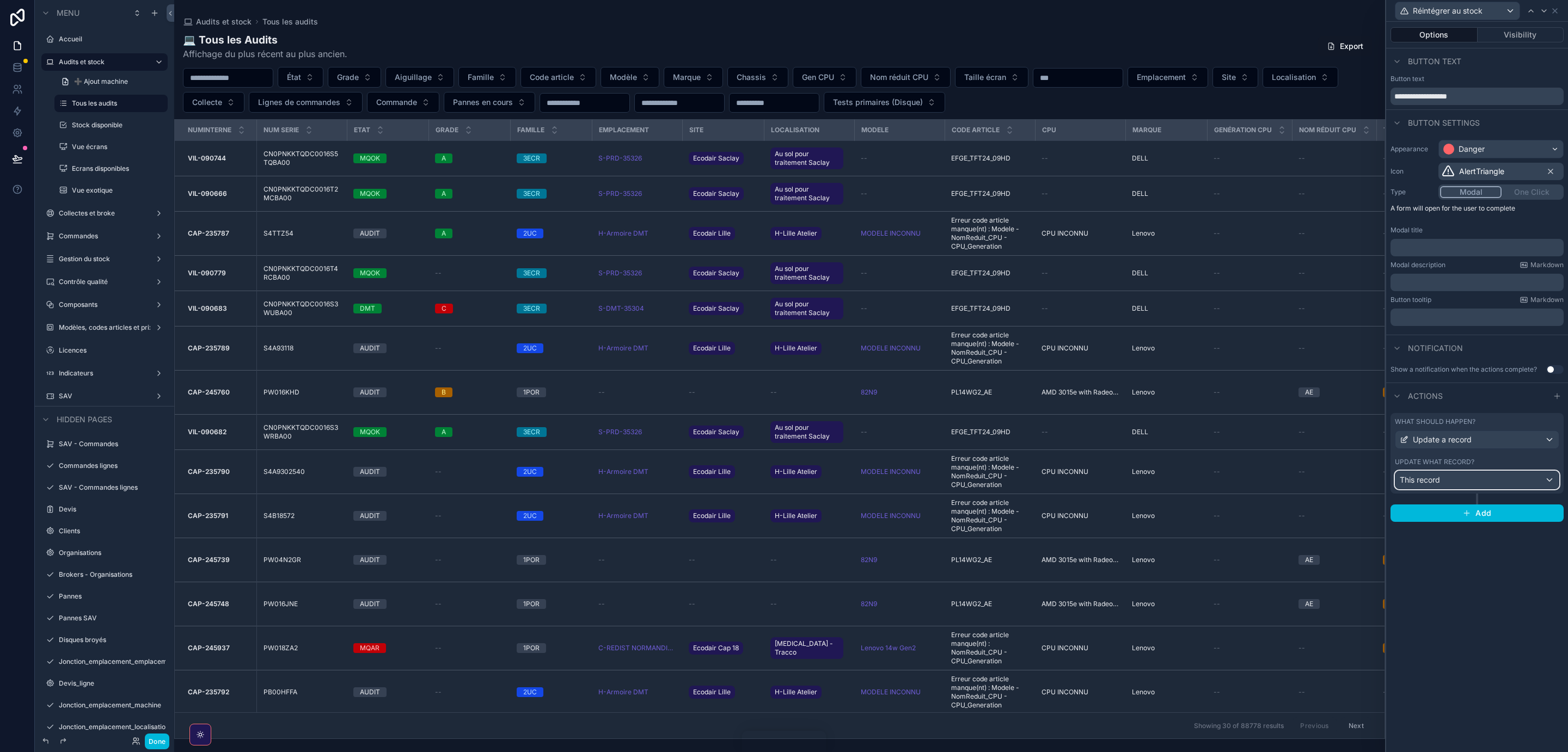
click at [1472, 483] on div "This record" at bounding box center [1477, 480] width 163 height 18
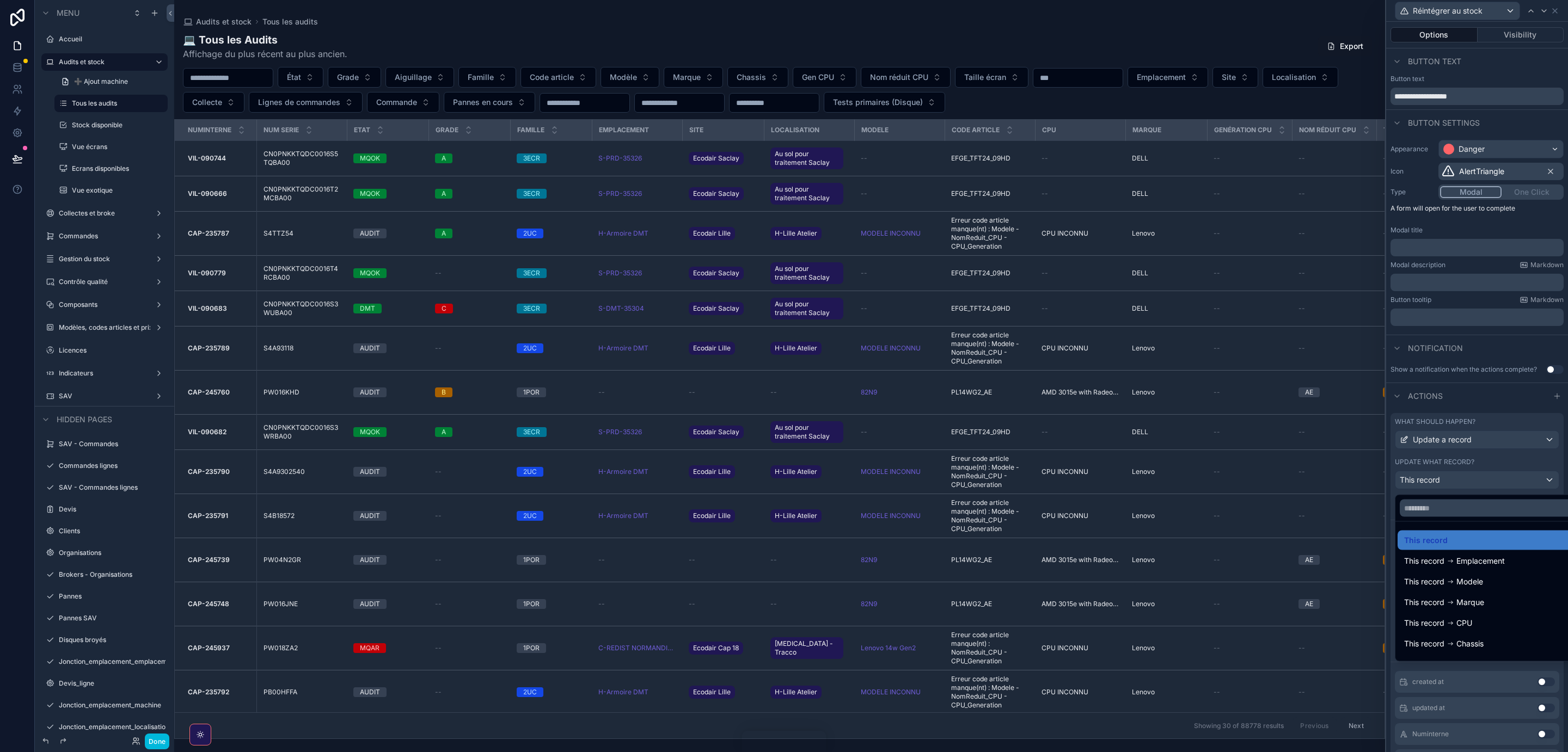
click at [1472, 483] on div at bounding box center [1477, 376] width 182 height 752
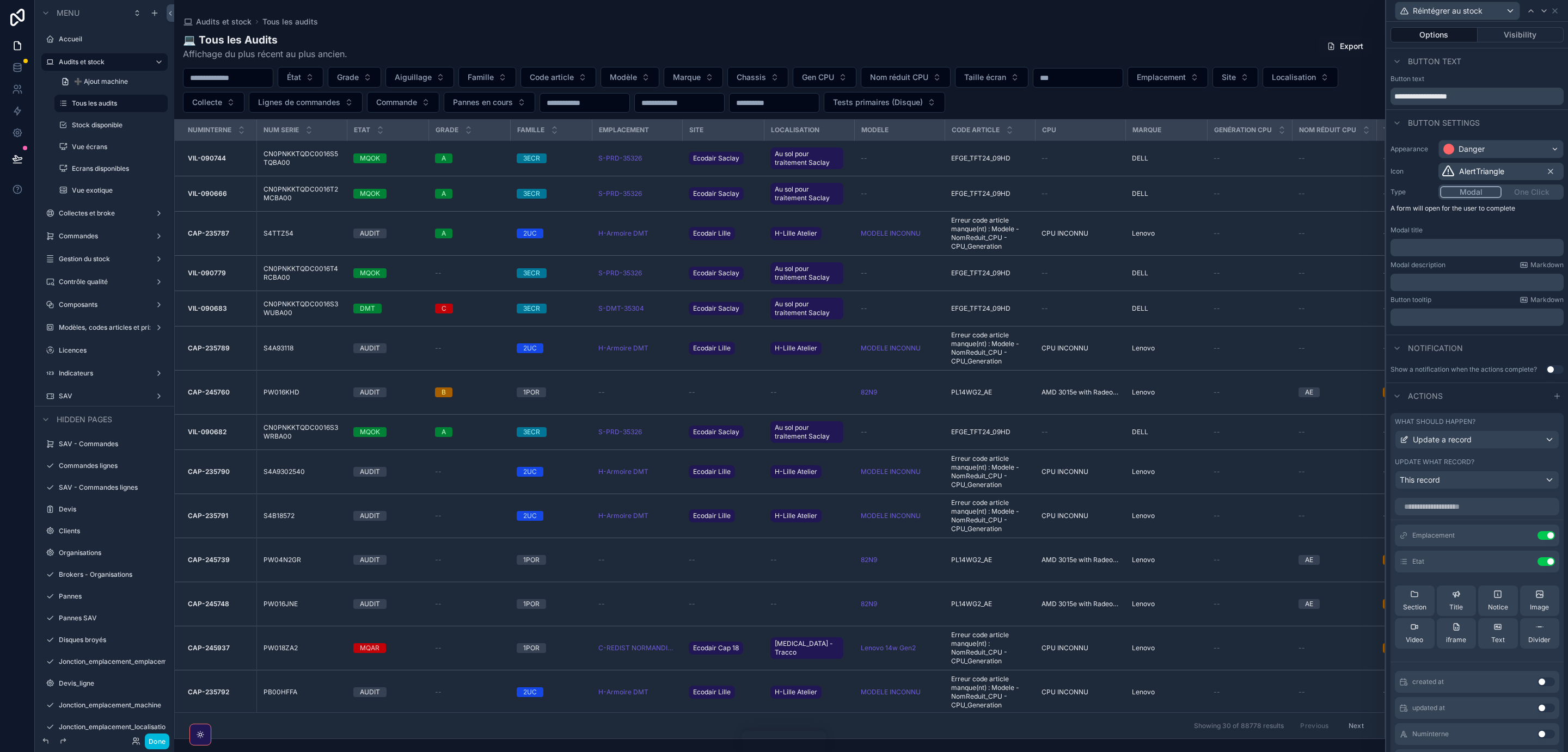
click at [0, 0] on icon at bounding box center [0, 0] width 0 height 0
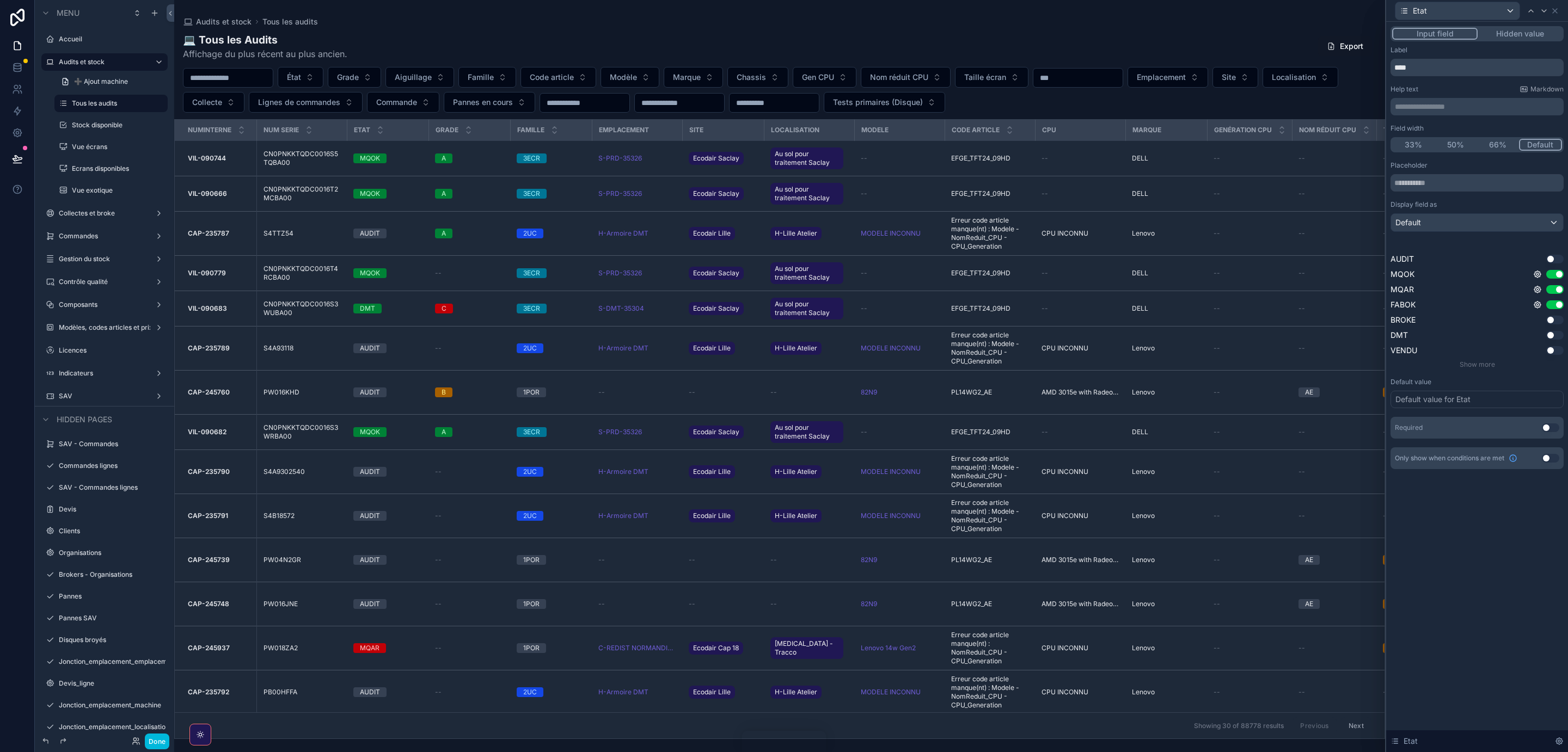
click at [1551, 426] on button "Use setting" at bounding box center [1550, 428] width 18 height 9
click at [1550, 427] on button "Use setting" at bounding box center [1550, 428] width 18 height 9
click at [1535, 32] on button "Hidden value" at bounding box center [1520, 34] width 85 height 12
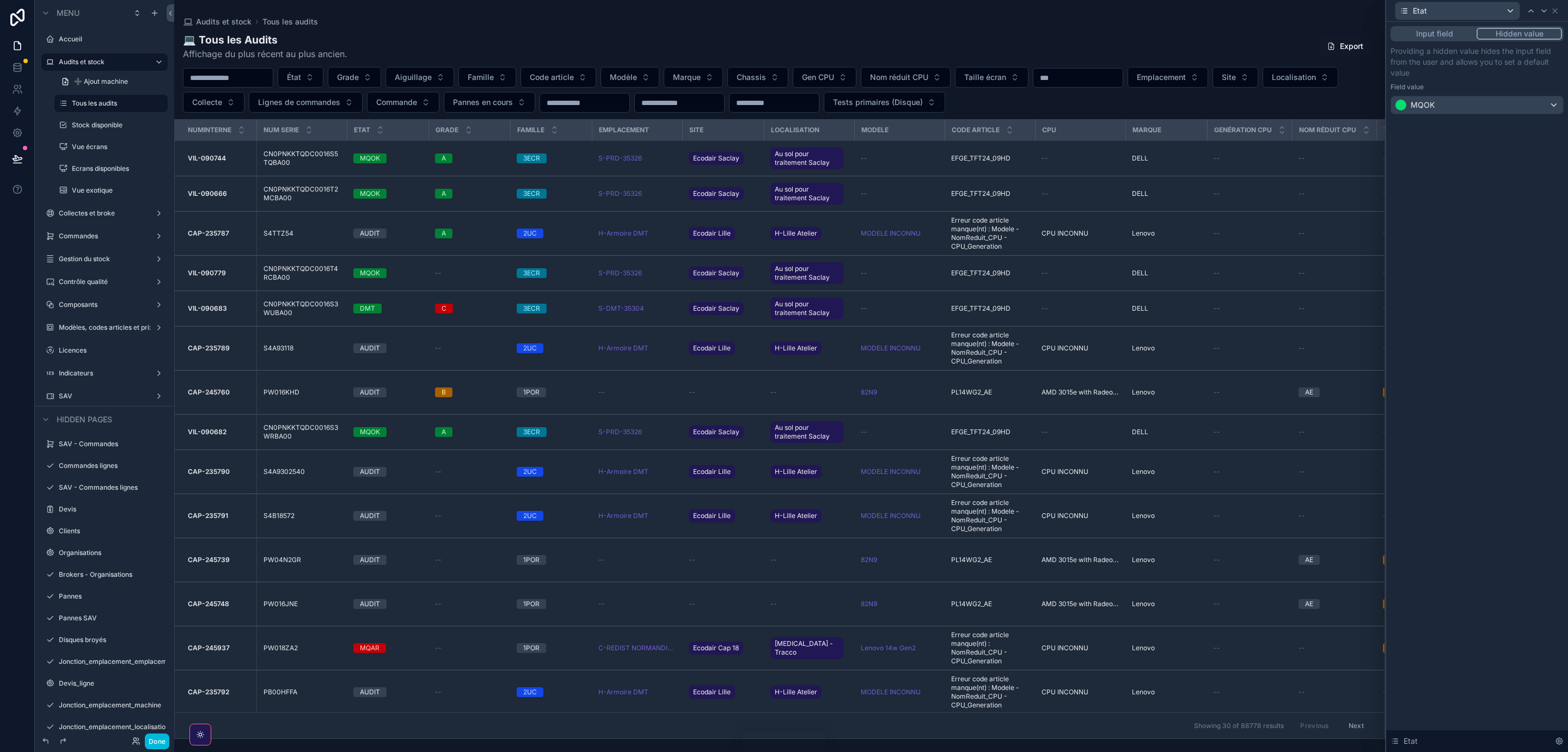
click at [1441, 33] on button "Input field" at bounding box center [1434, 34] width 85 height 12
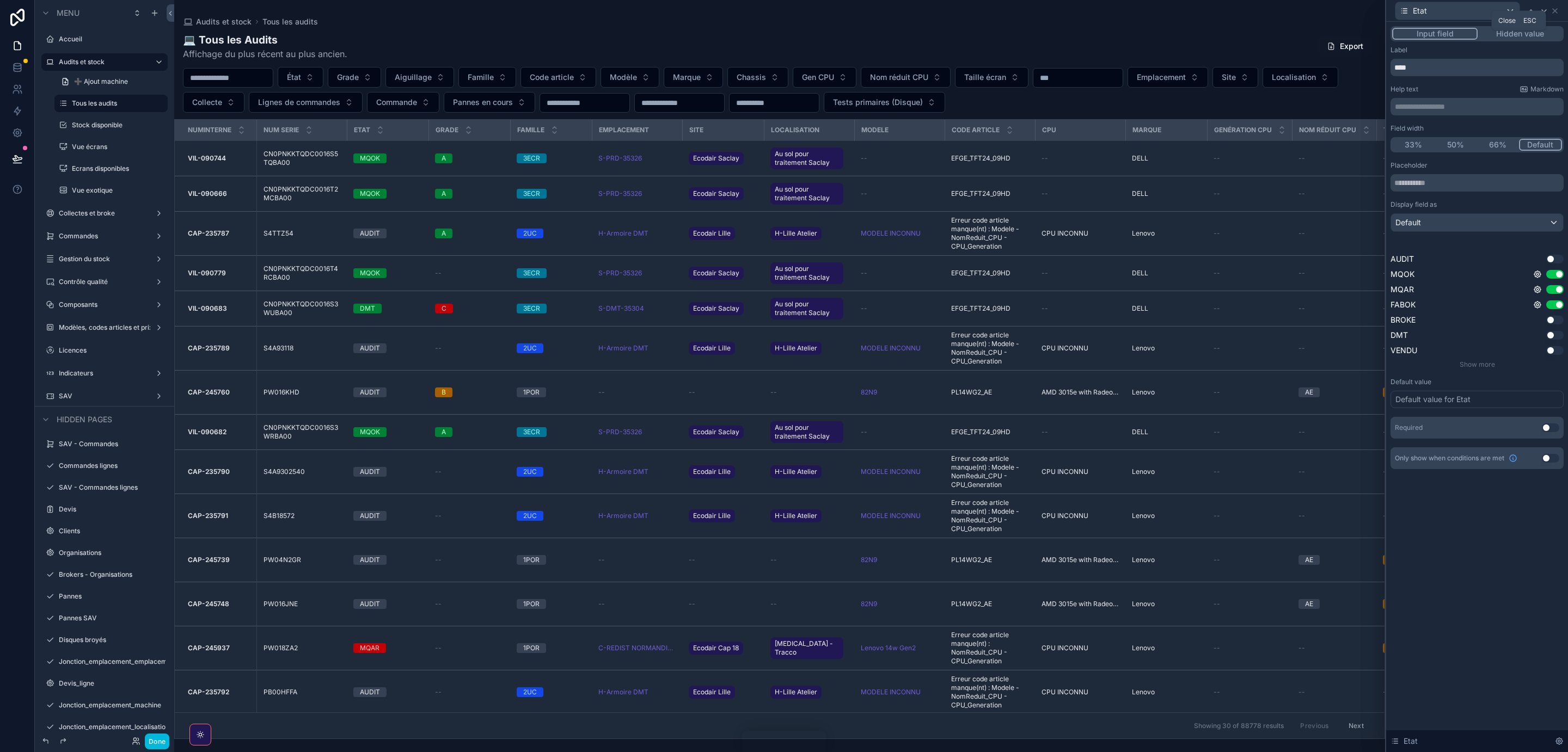
click at [1555, 8] on icon at bounding box center [1555, 11] width 9 height 9
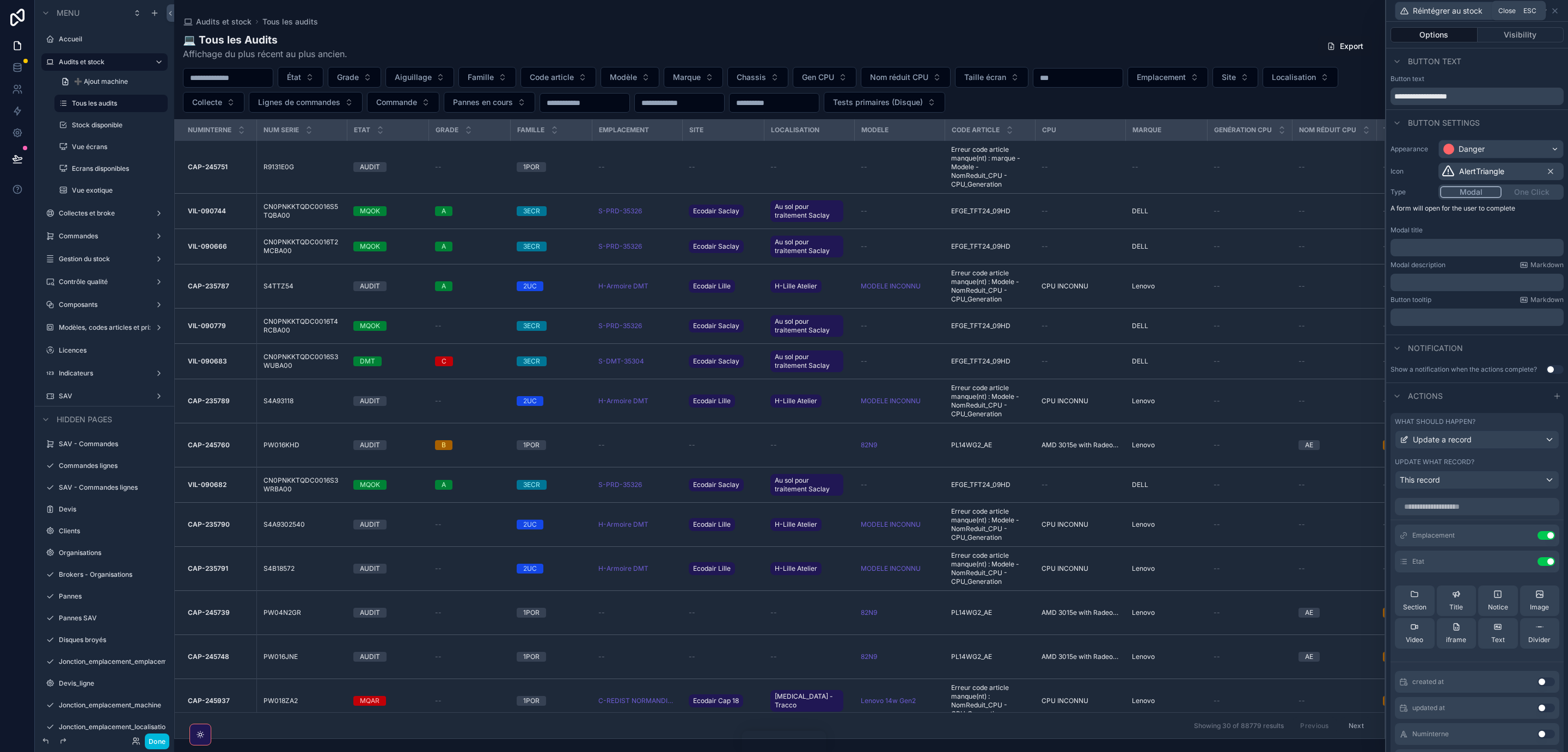
click at [1556, 10] on icon at bounding box center [1555, 11] width 9 height 9
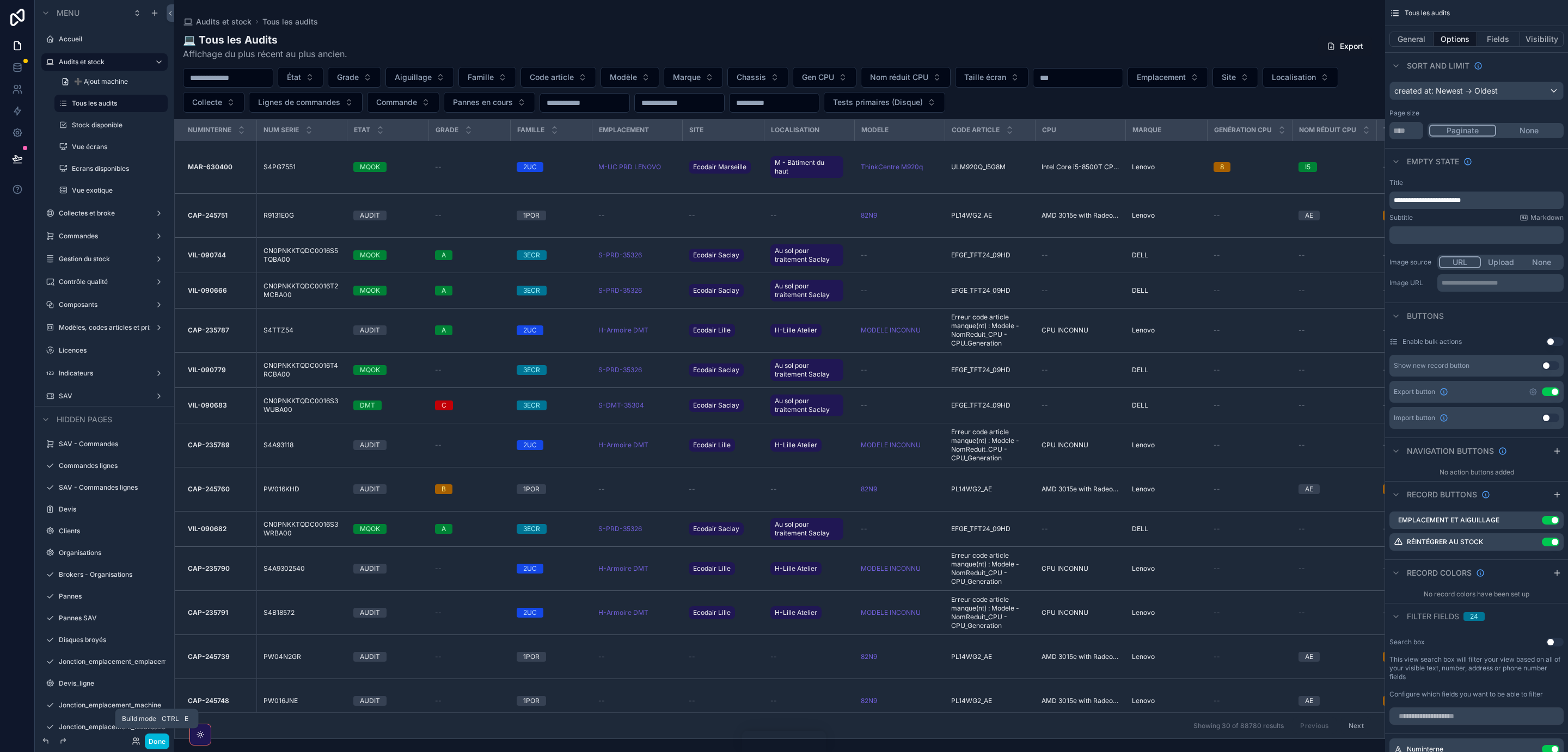
click at [155, 743] on button "Done" at bounding box center [157, 742] width 24 height 16
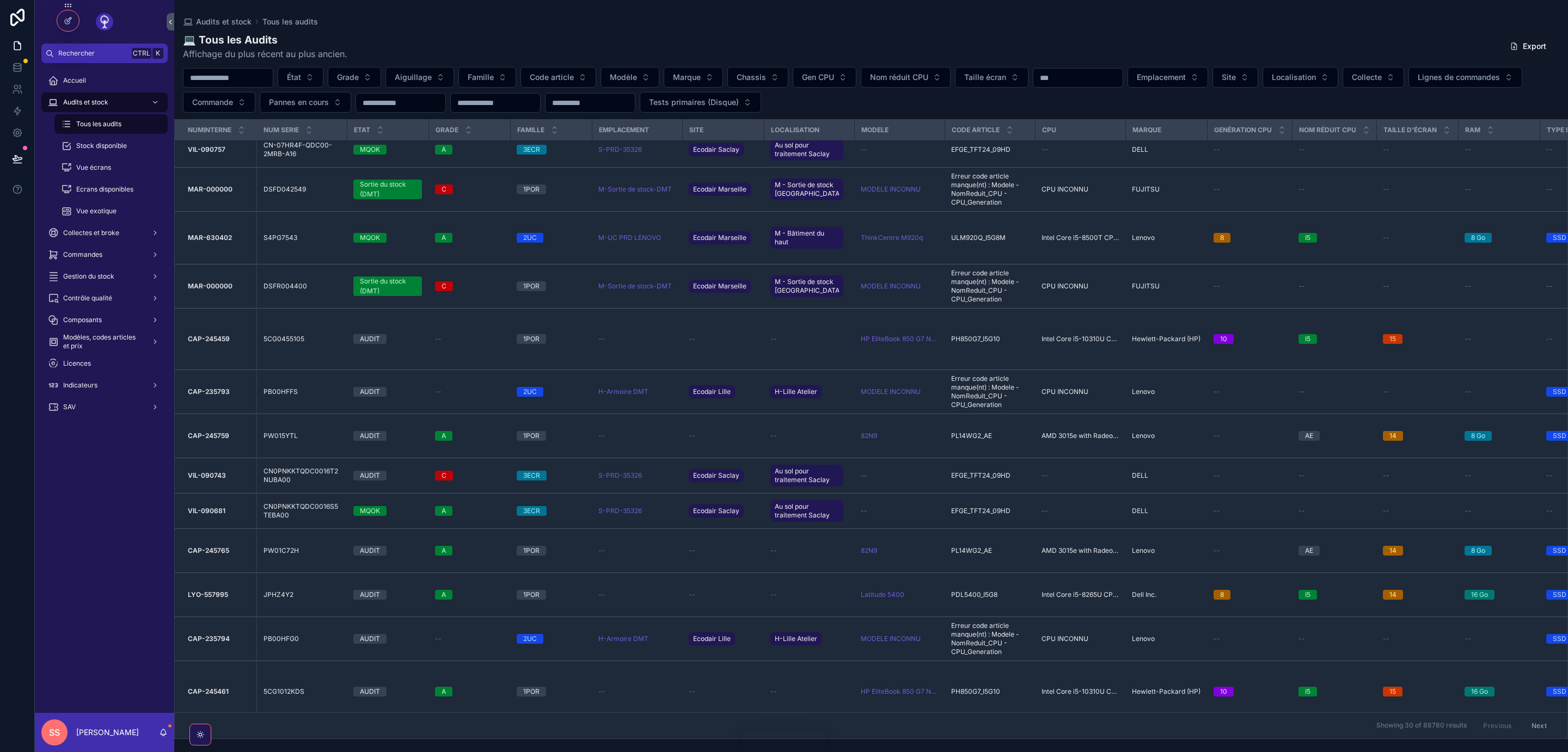
scroll to position [736, 0]
click at [1537, 726] on button "Next" at bounding box center [1539, 726] width 30 height 17
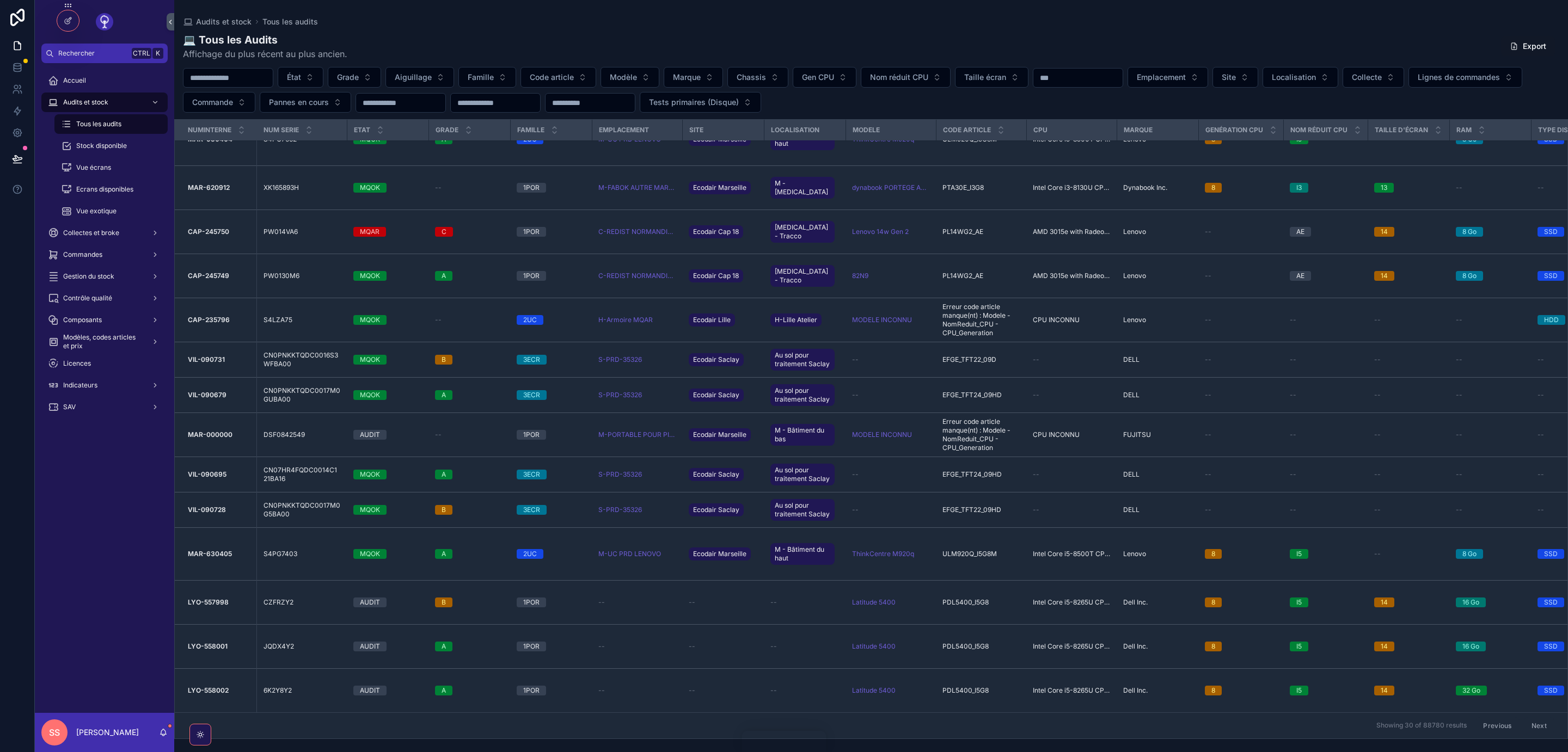
scroll to position [701, 0]
click at [1538, 726] on button "Suivant" at bounding box center [1534, 726] width 40 height 17
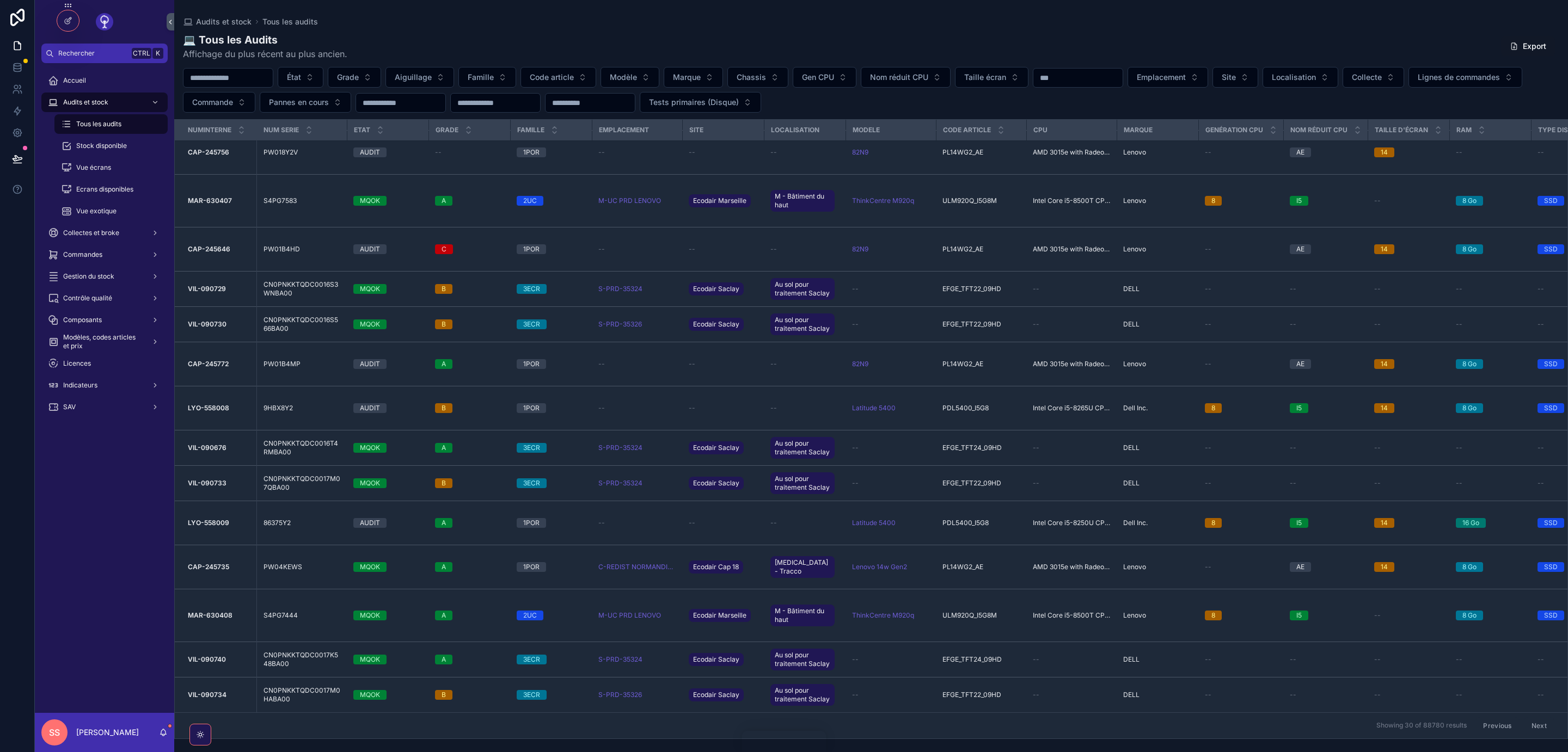
scroll to position [709, 0]
click at [1536, 725] on button "Next" at bounding box center [1539, 726] width 30 height 17
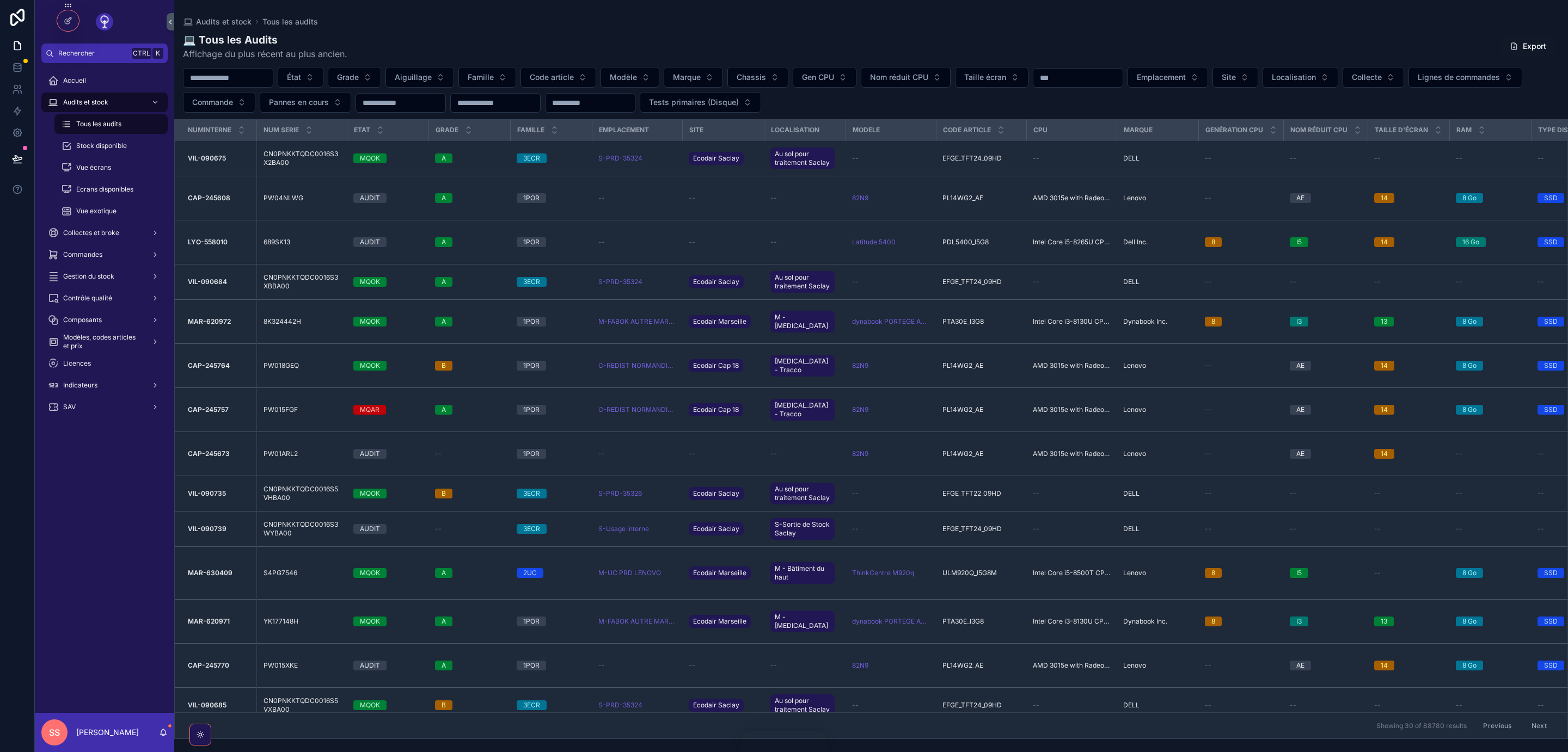
click at [1540, 726] on button "Next" at bounding box center [1539, 726] width 30 height 17
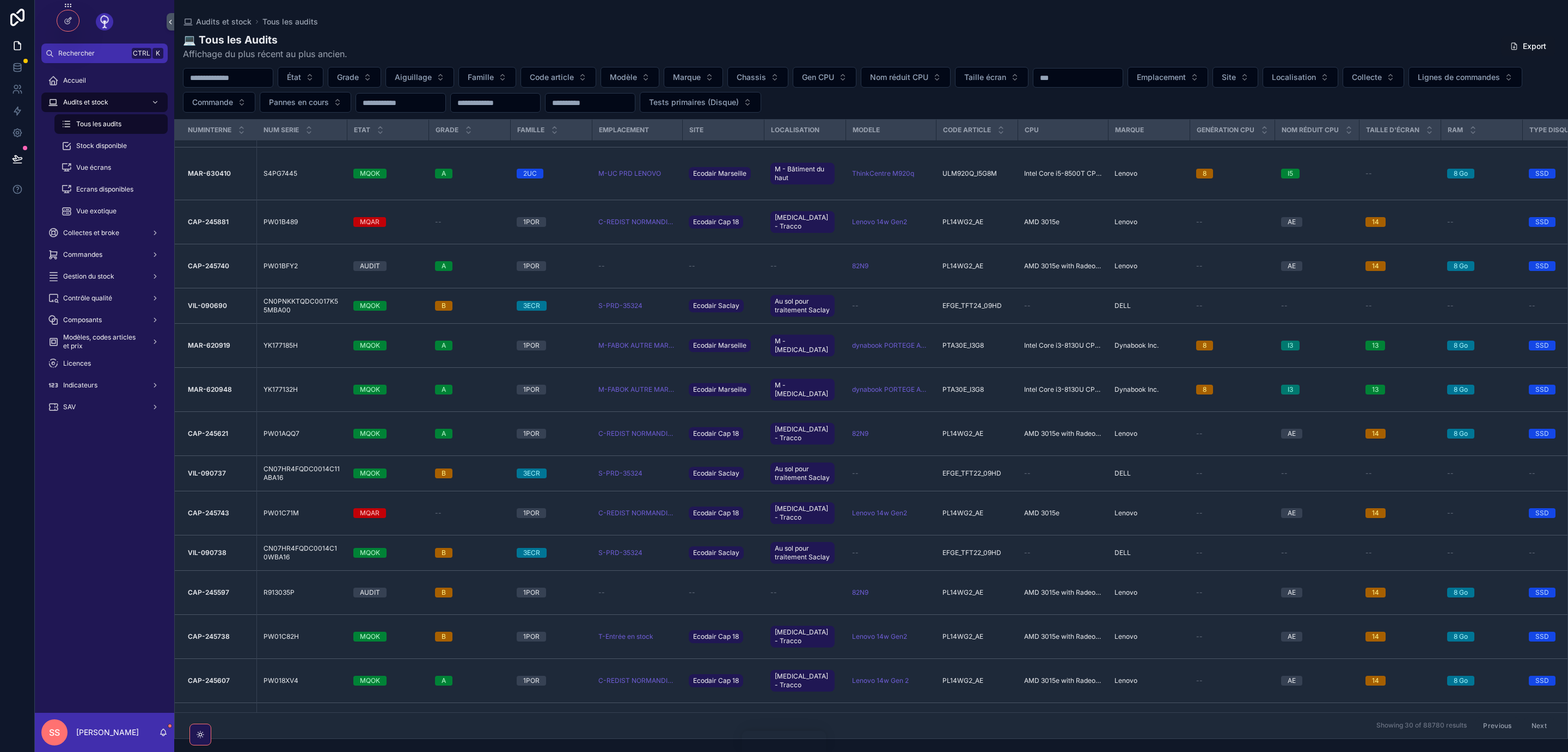
scroll to position [813, 0]
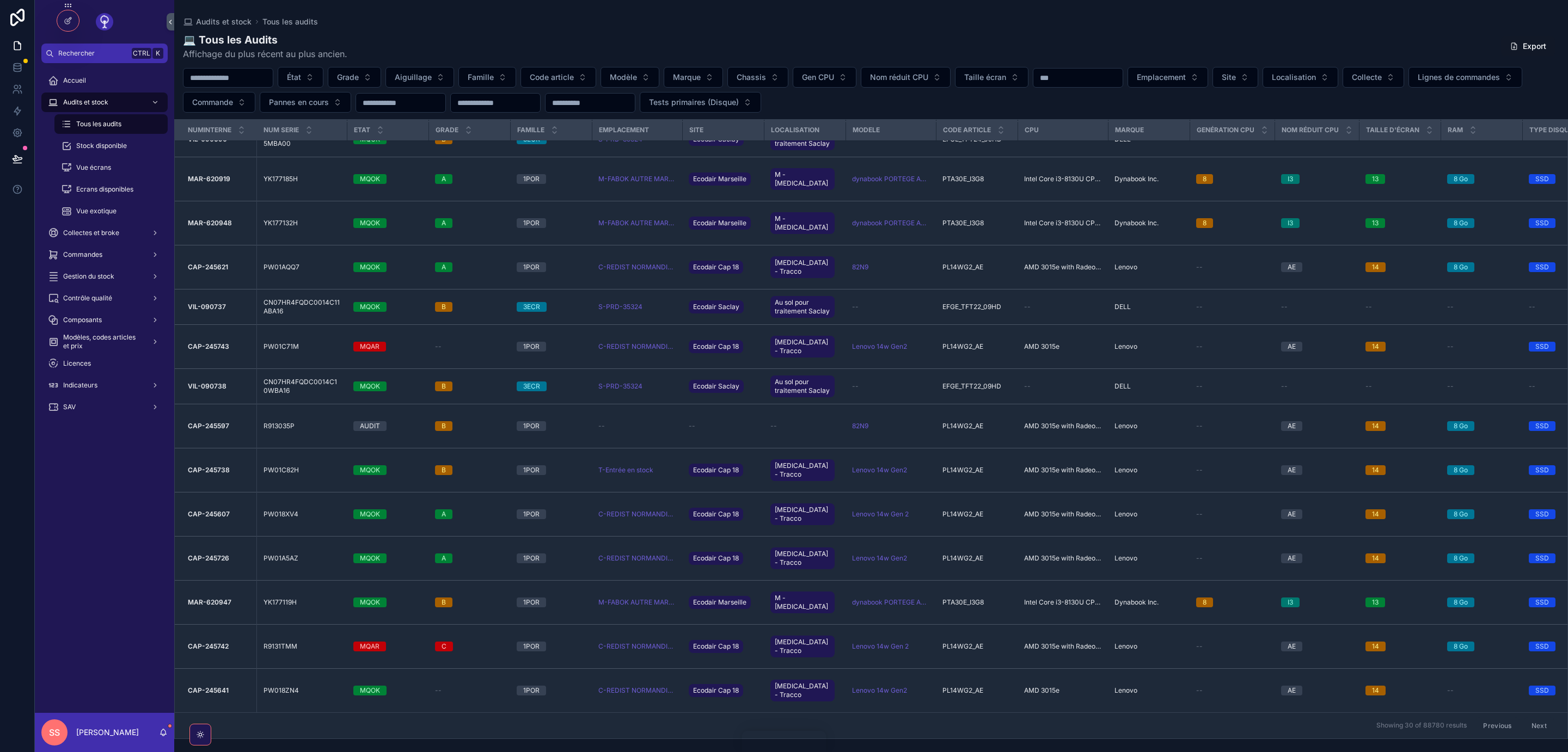
click at [1540, 725] on button "Next" at bounding box center [1539, 726] width 30 height 17
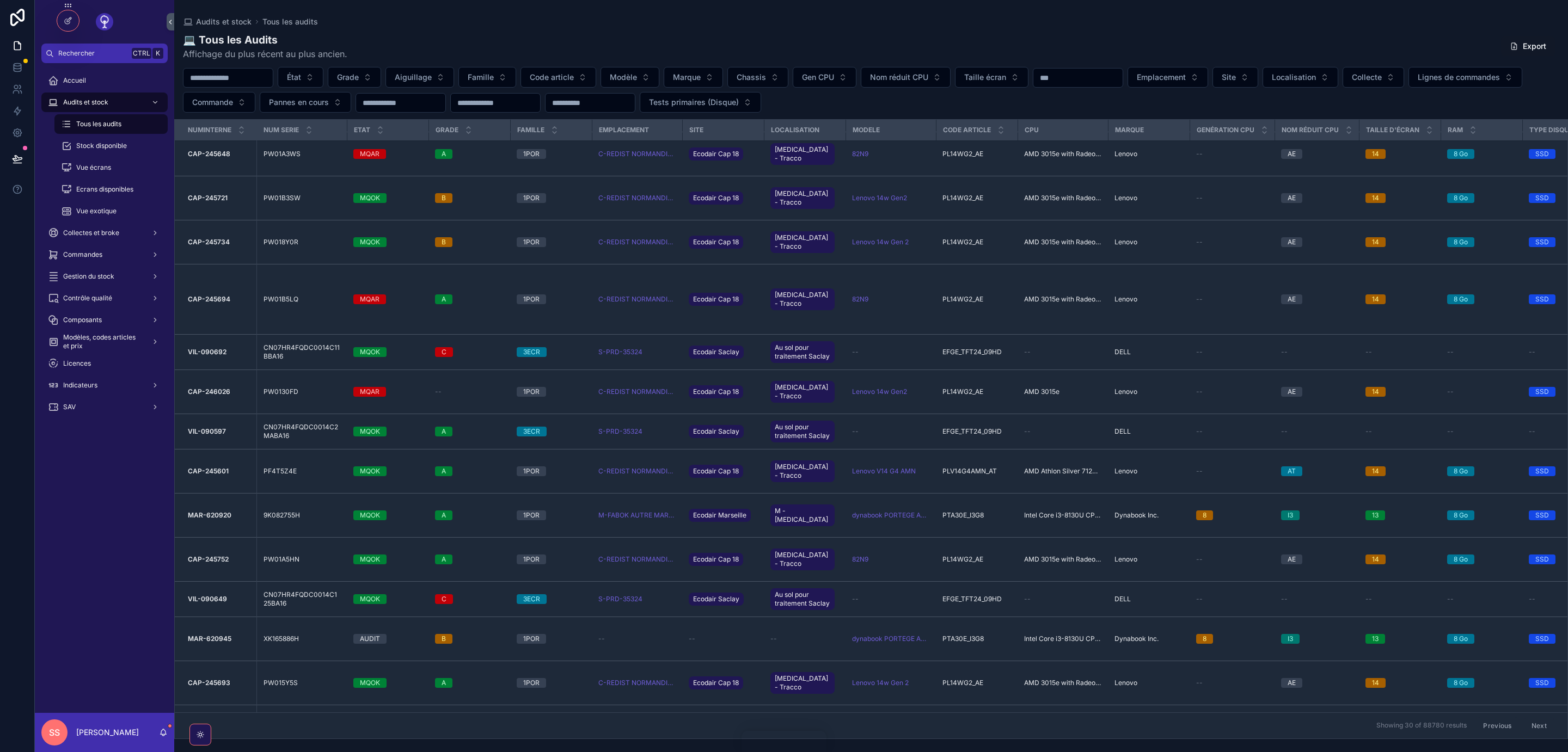
scroll to position [719, 0]
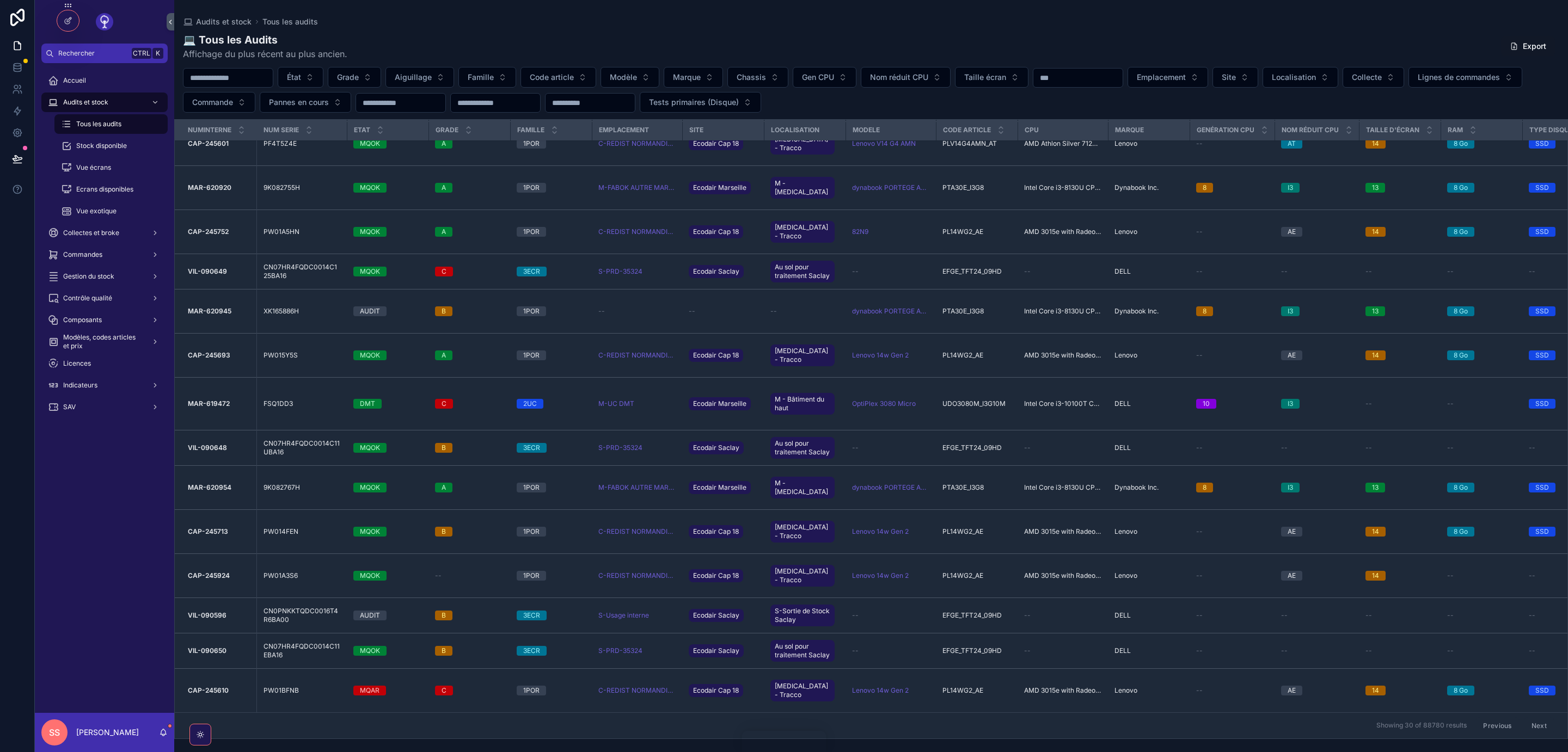
click at [1540, 723] on button "Next" at bounding box center [1539, 726] width 30 height 17
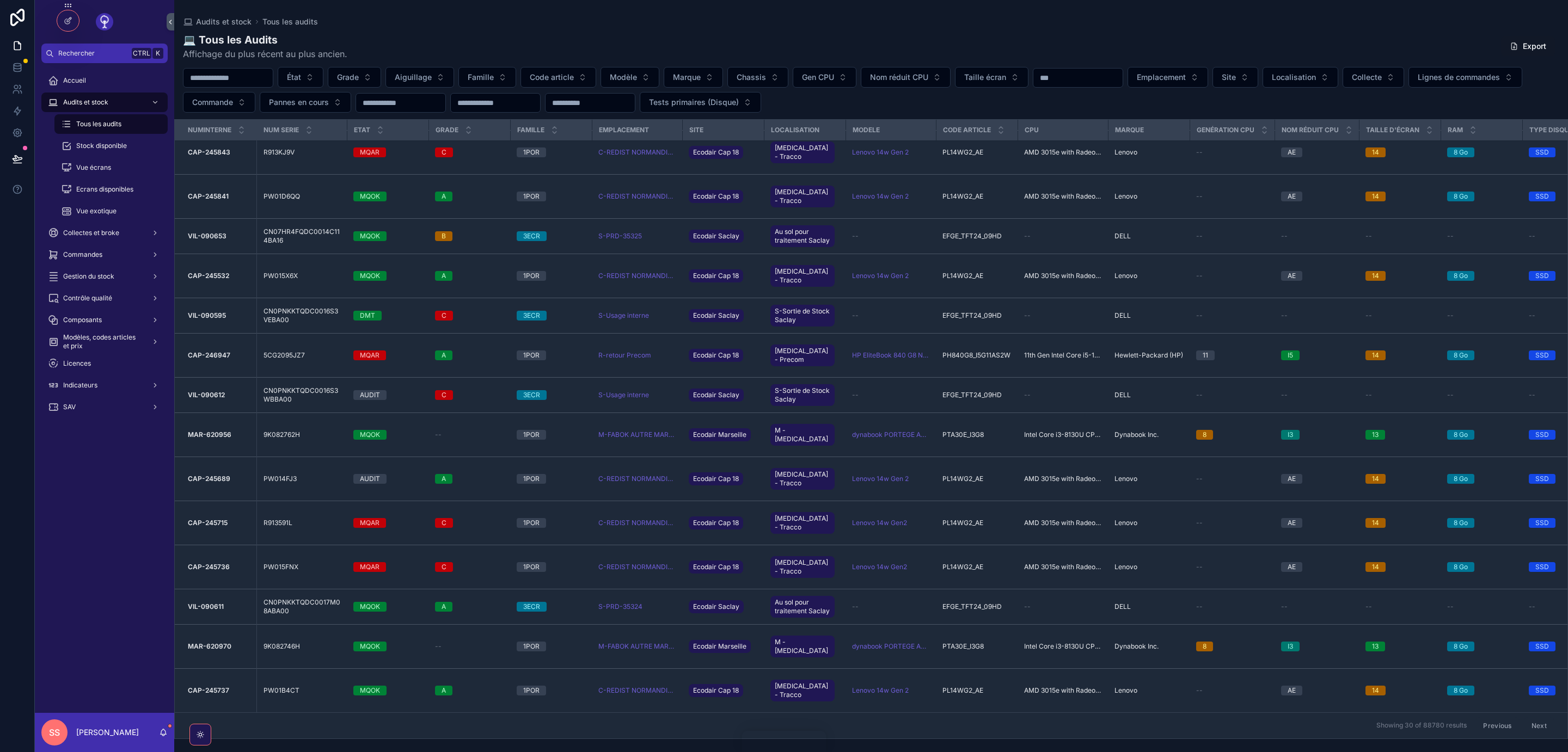
scroll to position [884, 0]
click at [1539, 725] on button "Next" at bounding box center [1539, 726] width 30 height 17
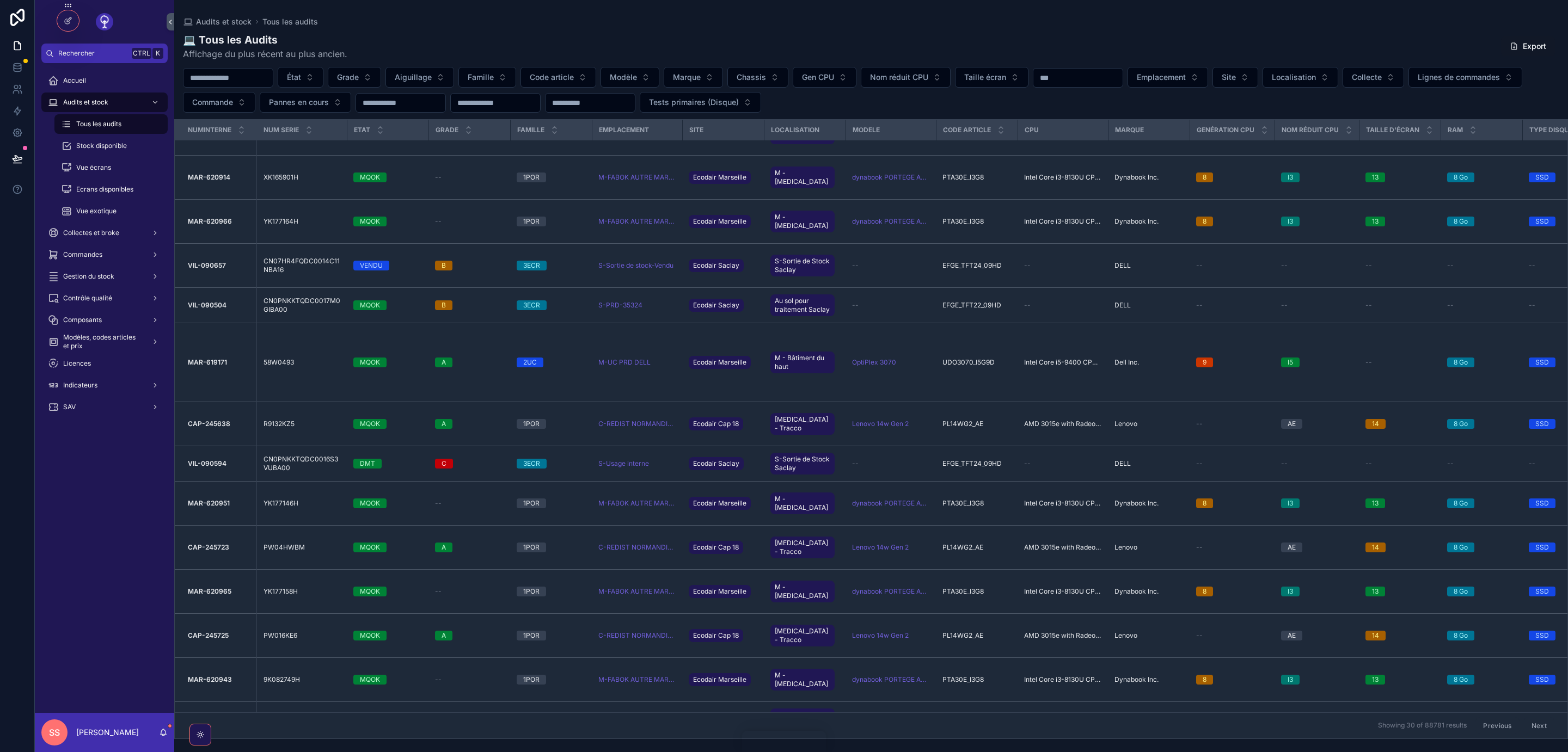
scroll to position [788, 0]
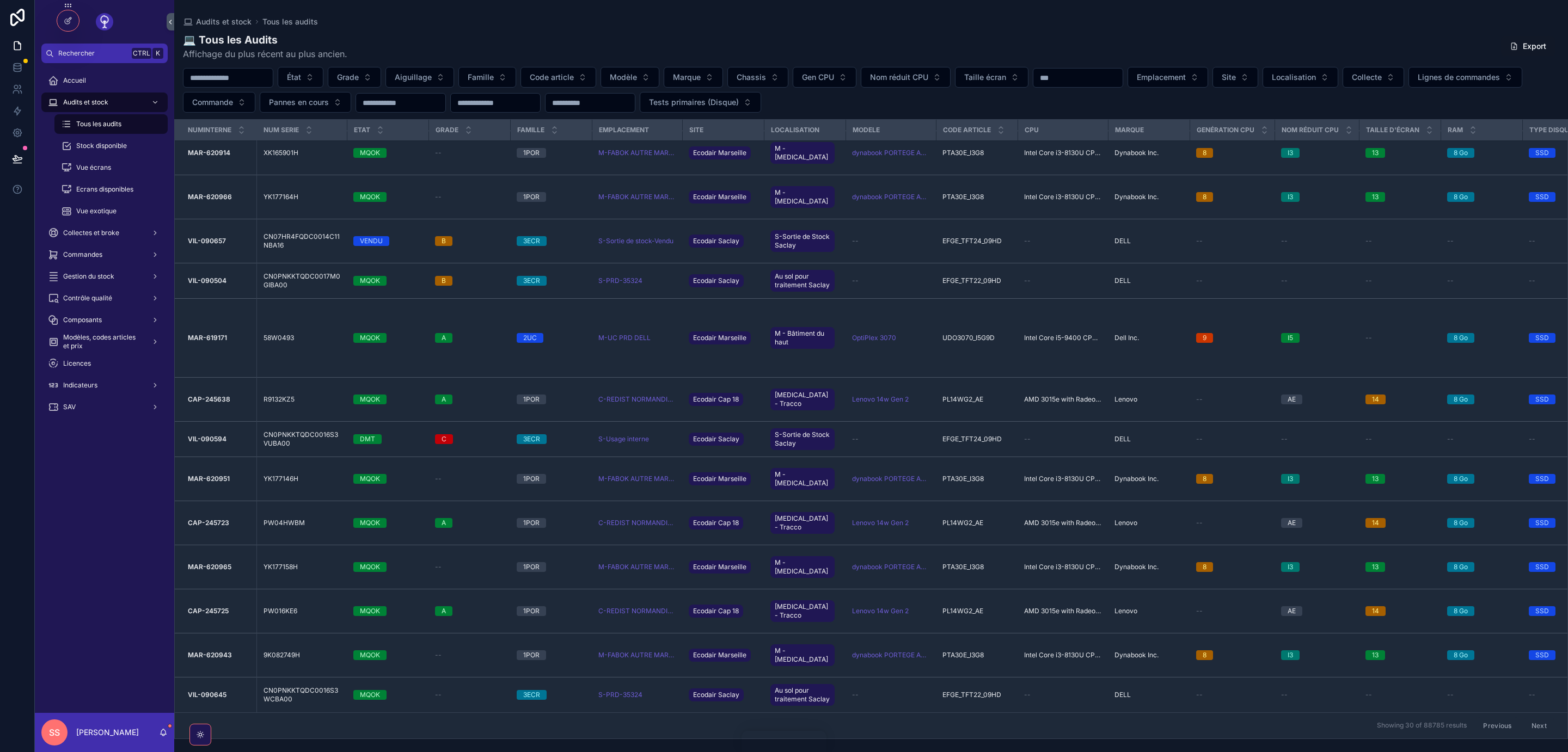
click at [0, 0] on span "Réintégrer au stock" at bounding box center [0, 0] width 0 height 0
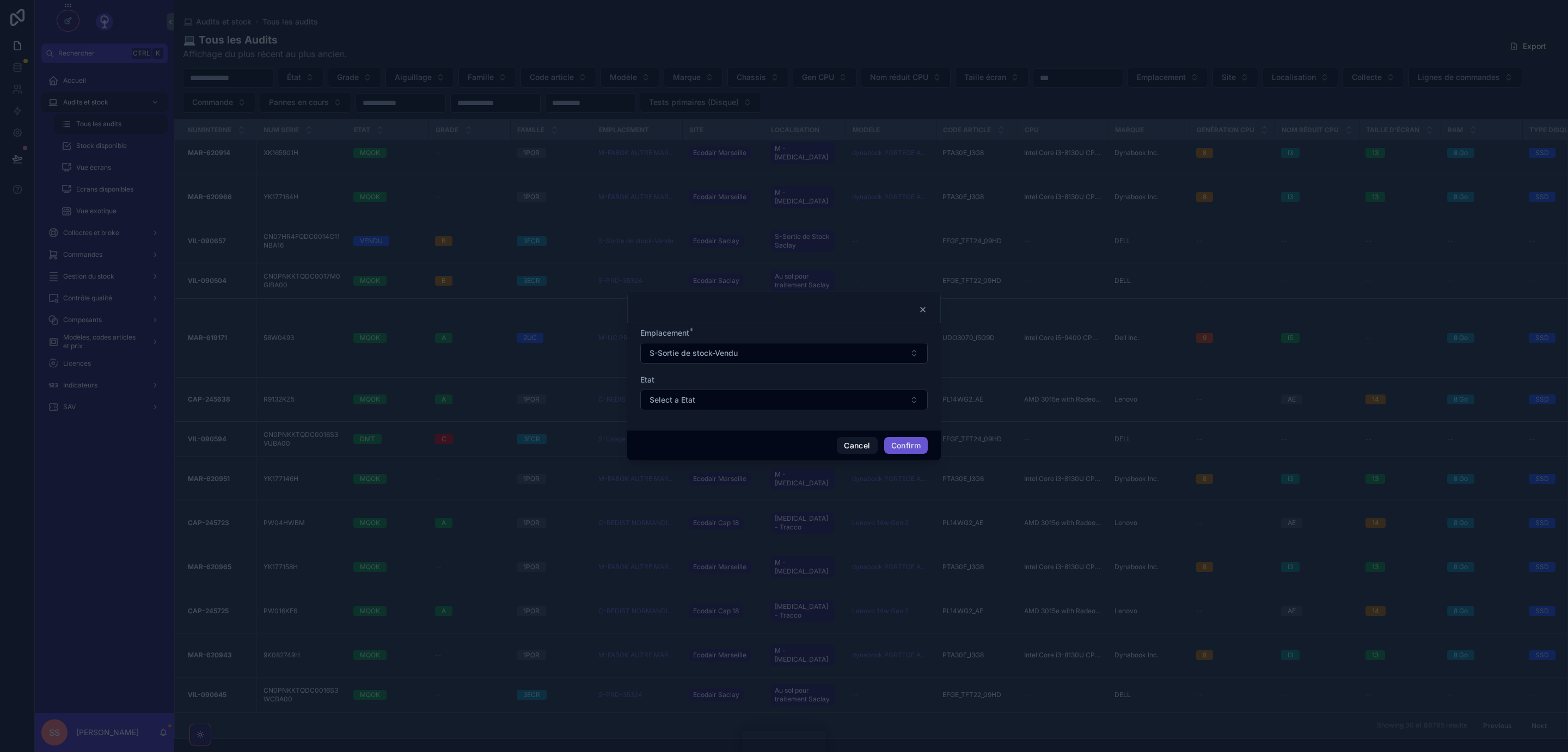
click at [912, 396] on button "Select a Etat" at bounding box center [784, 400] width 287 height 21
click at [872, 379] on div "Etat" at bounding box center [784, 380] width 287 height 11
click at [848, 447] on button "Cancel" at bounding box center [857, 445] width 40 height 18
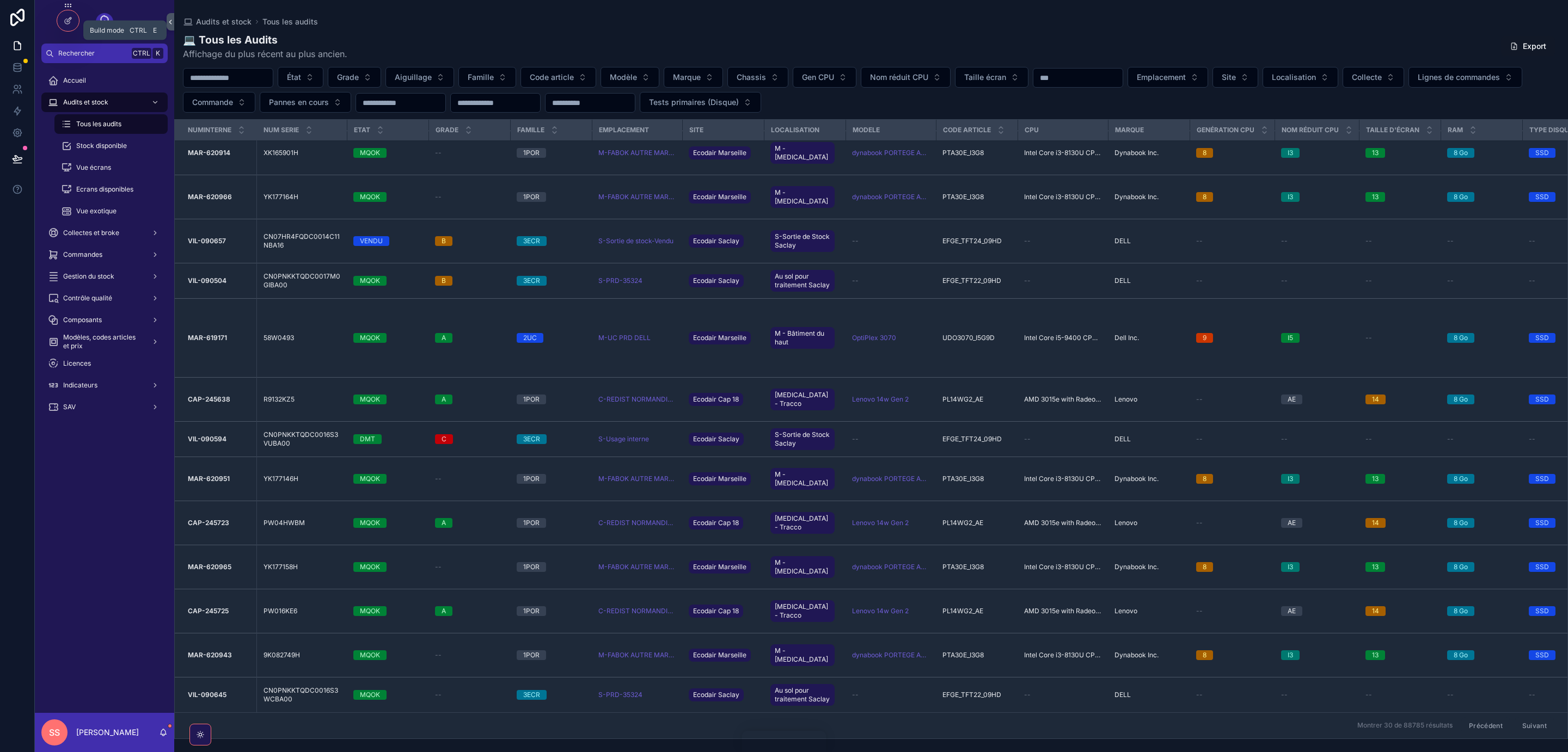
click at [65, 21] on icon at bounding box center [68, 21] width 9 height 9
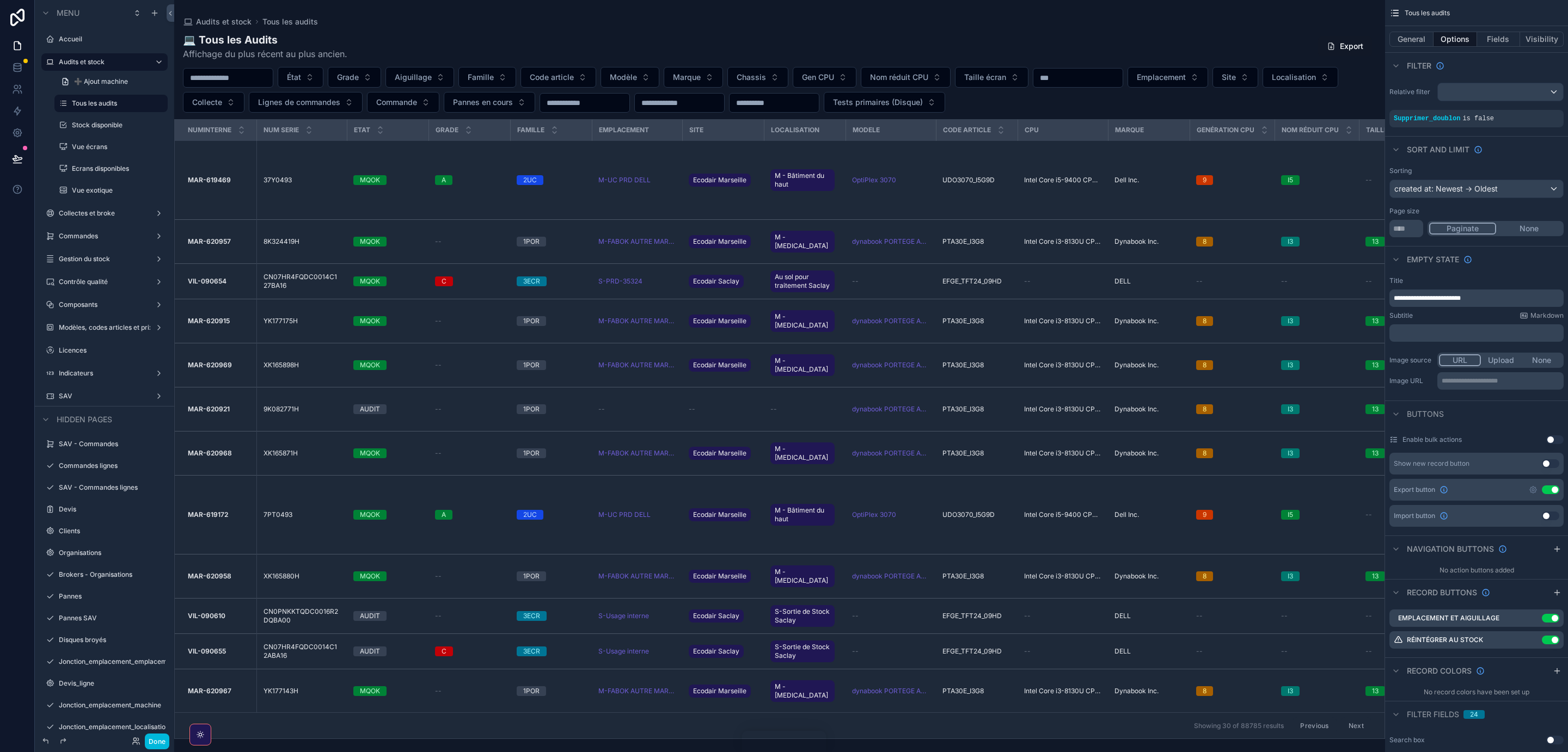
click at [0, 0] on icon "scrollable content" at bounding box center [0, 0] width 0 height 0
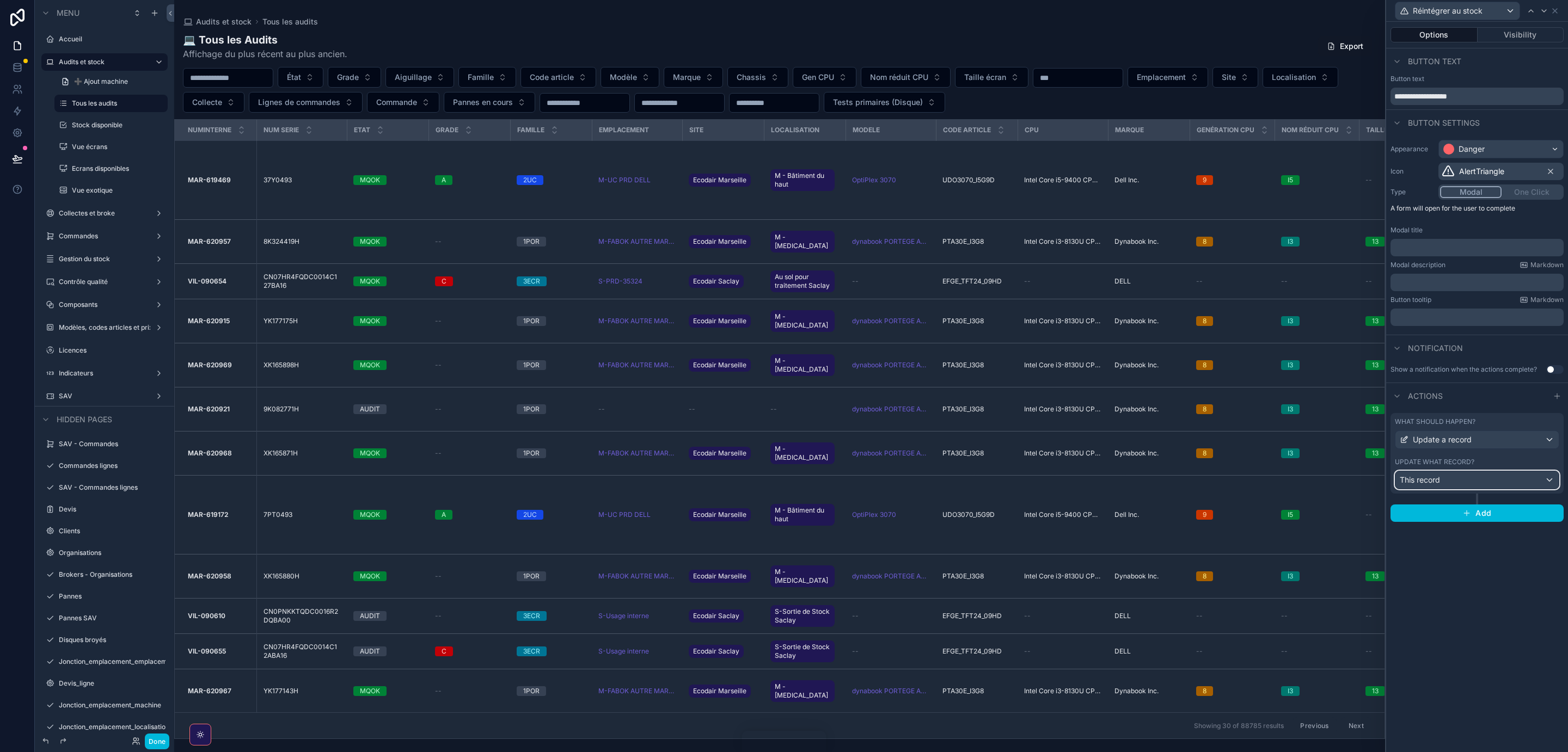
click at [1471, 482] on div "This record" at bounding box center [1477, 480] width 163 height 18
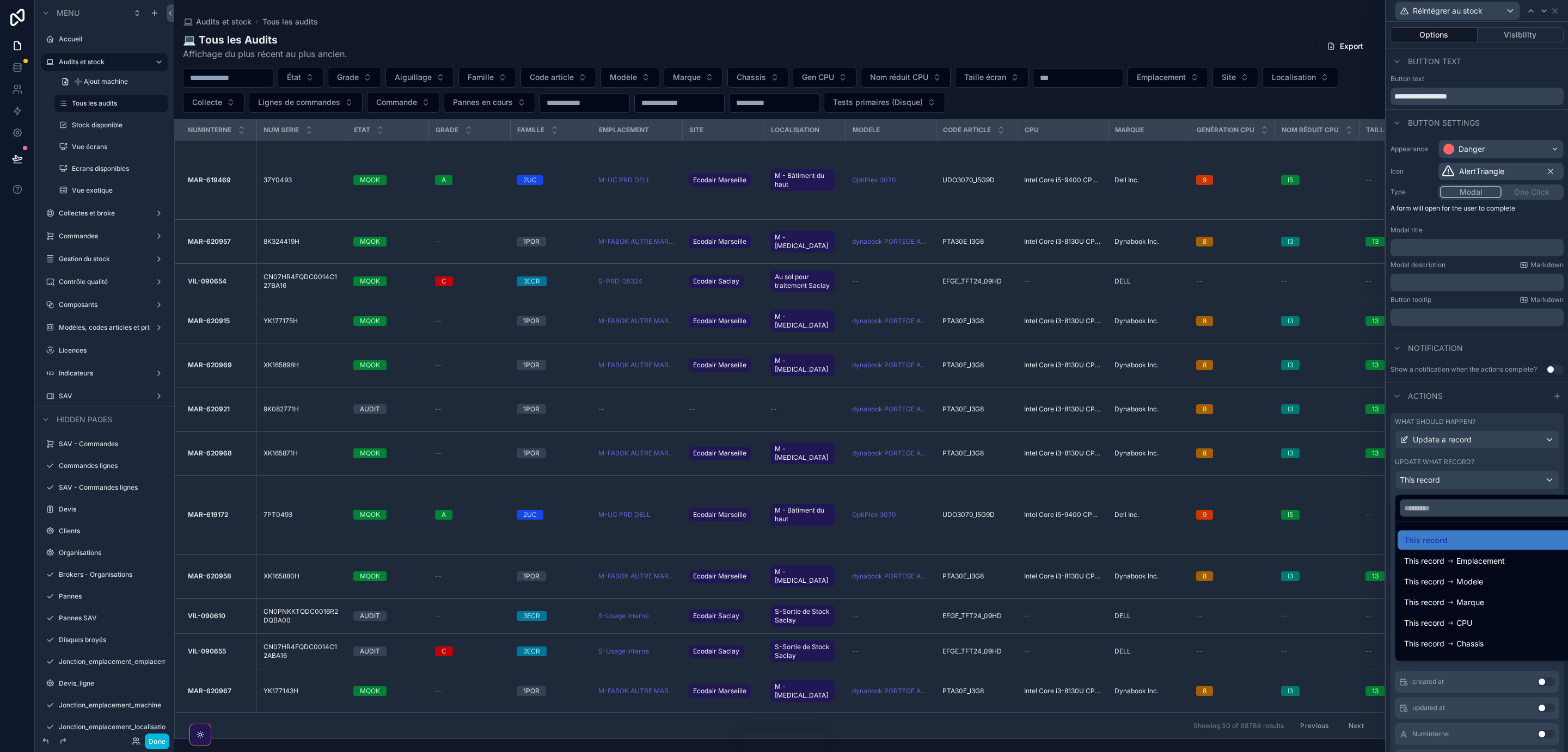
click at [1471, 482] on div at bounding box center [1477, 376] width 182 height 752
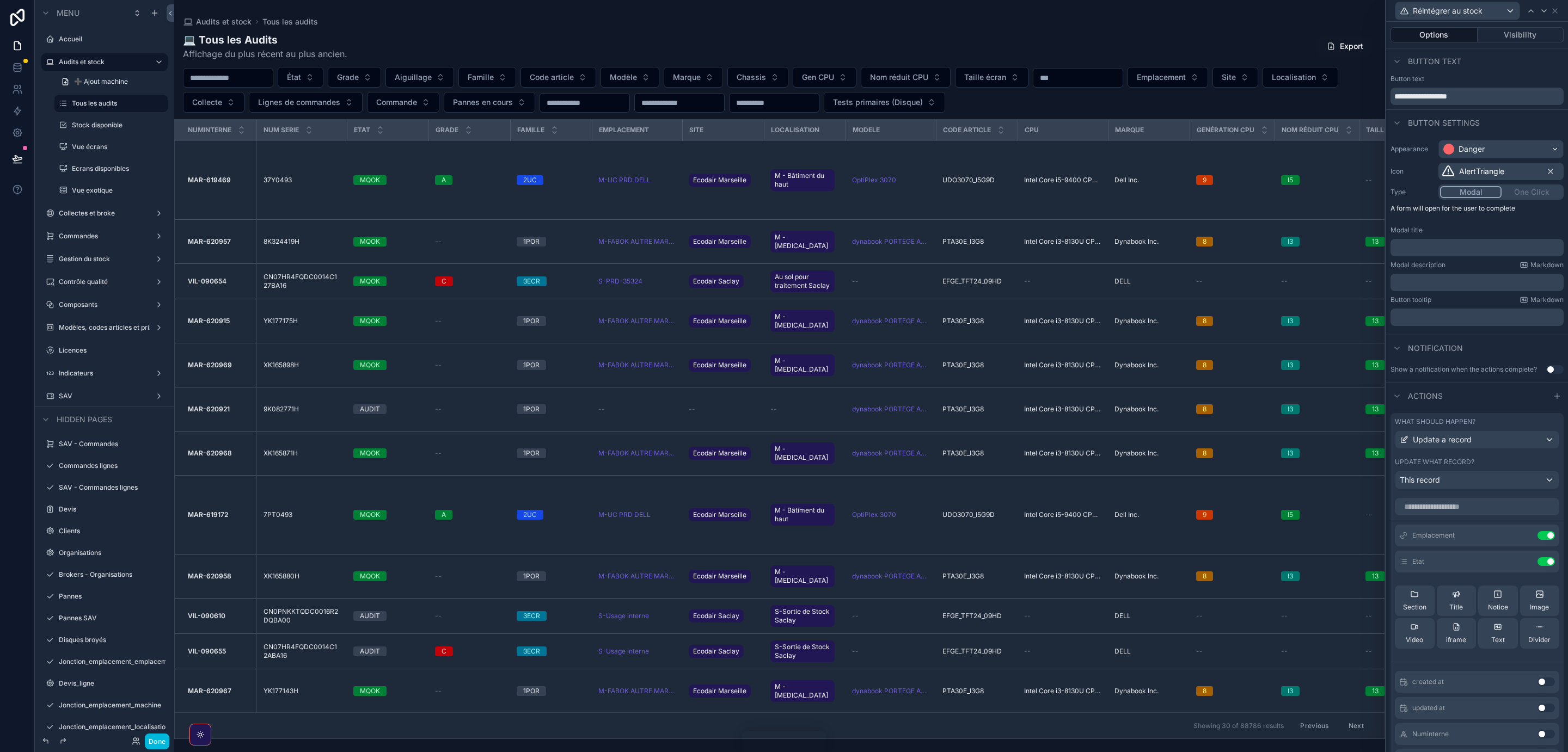
click at [0, 0] on icon at bounding box center [0, 0] width 0 height 0
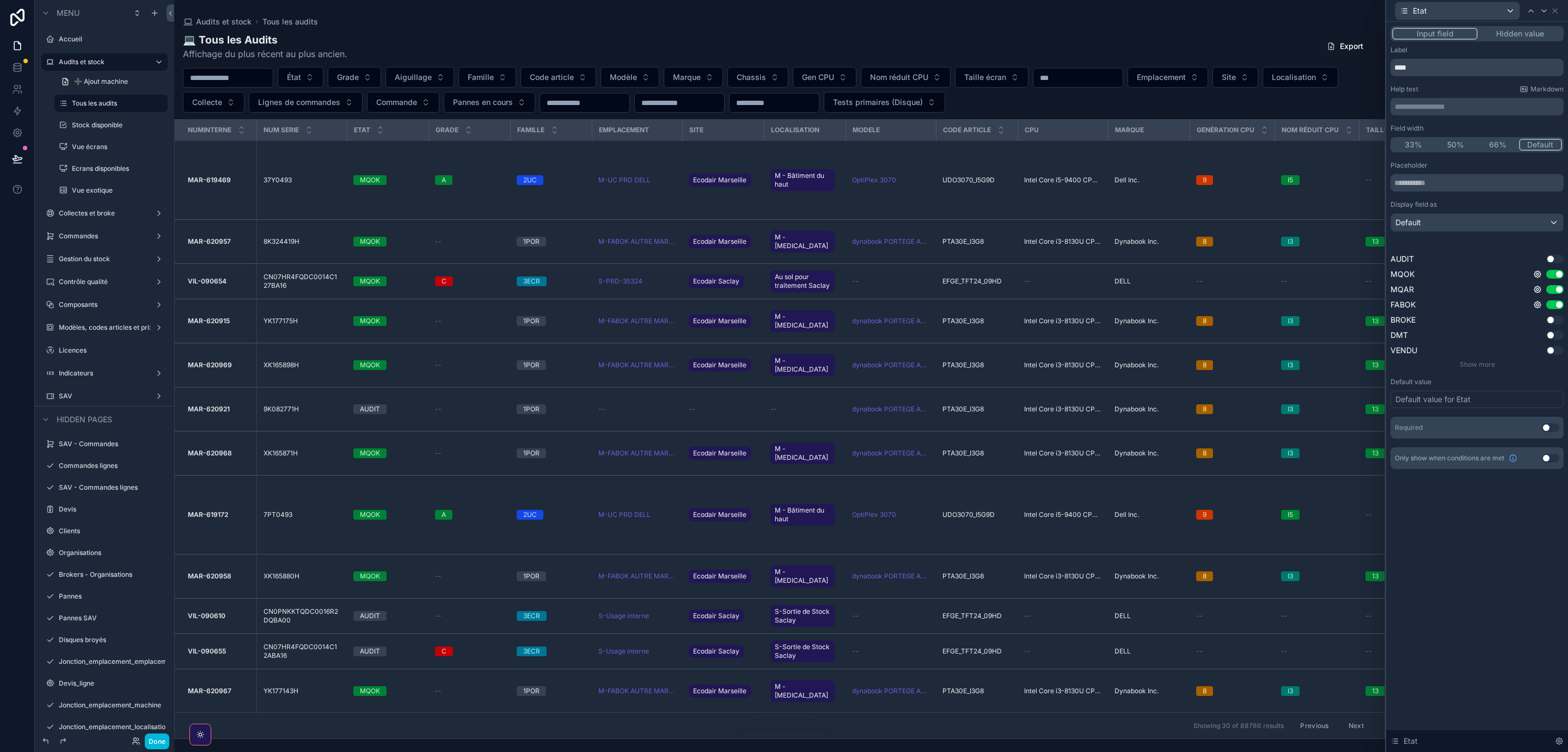
click at [1550, 460] on button "Use setting" at bounding box center [1550, 458] width 18 height 9
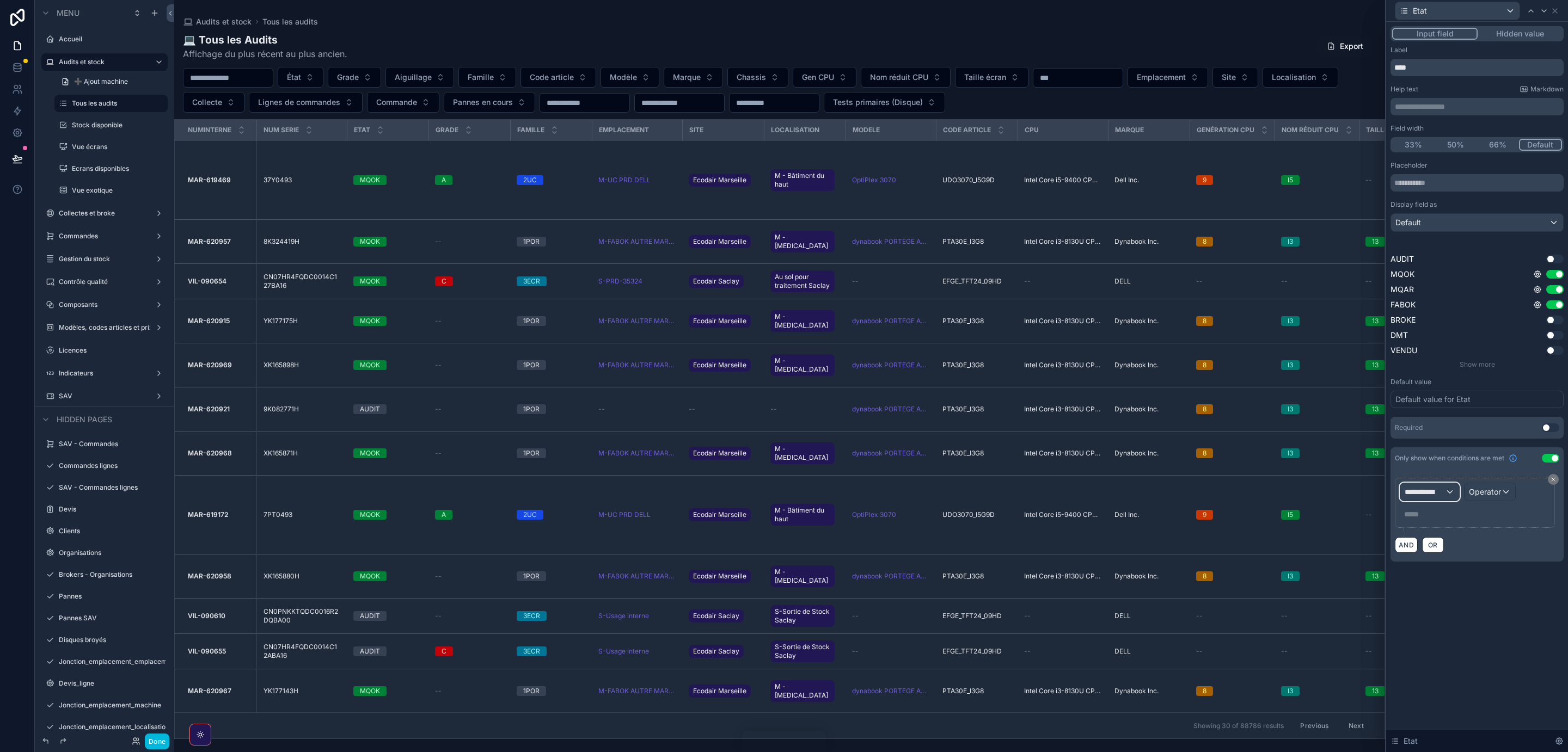
click at [1446, 484] on button "**********" at bounding box center [1430, 492] width 60 height 18
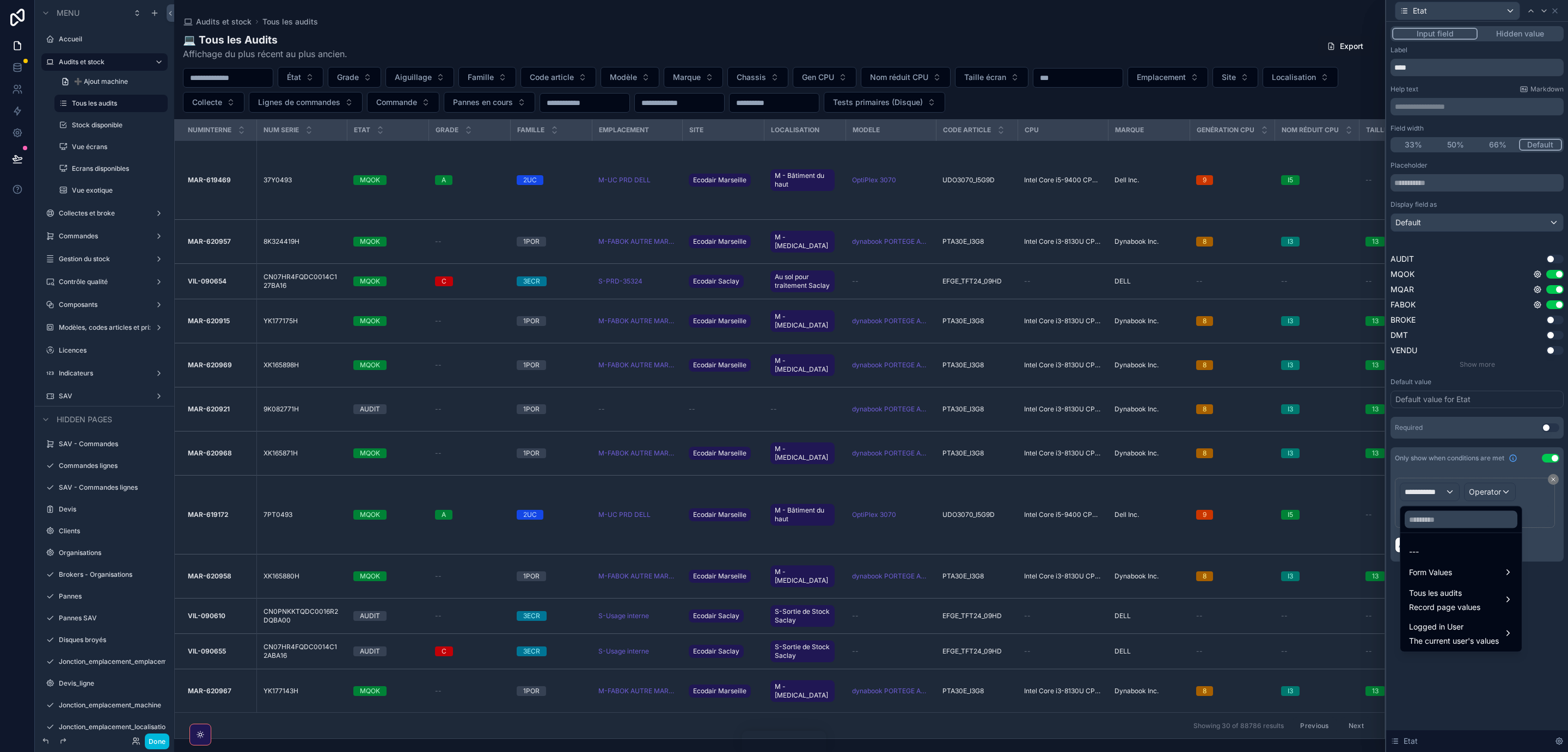
click at [1447, 635] on div "Logged in User The current user's values" at bounding box center [1454, 633] width 90 height 26
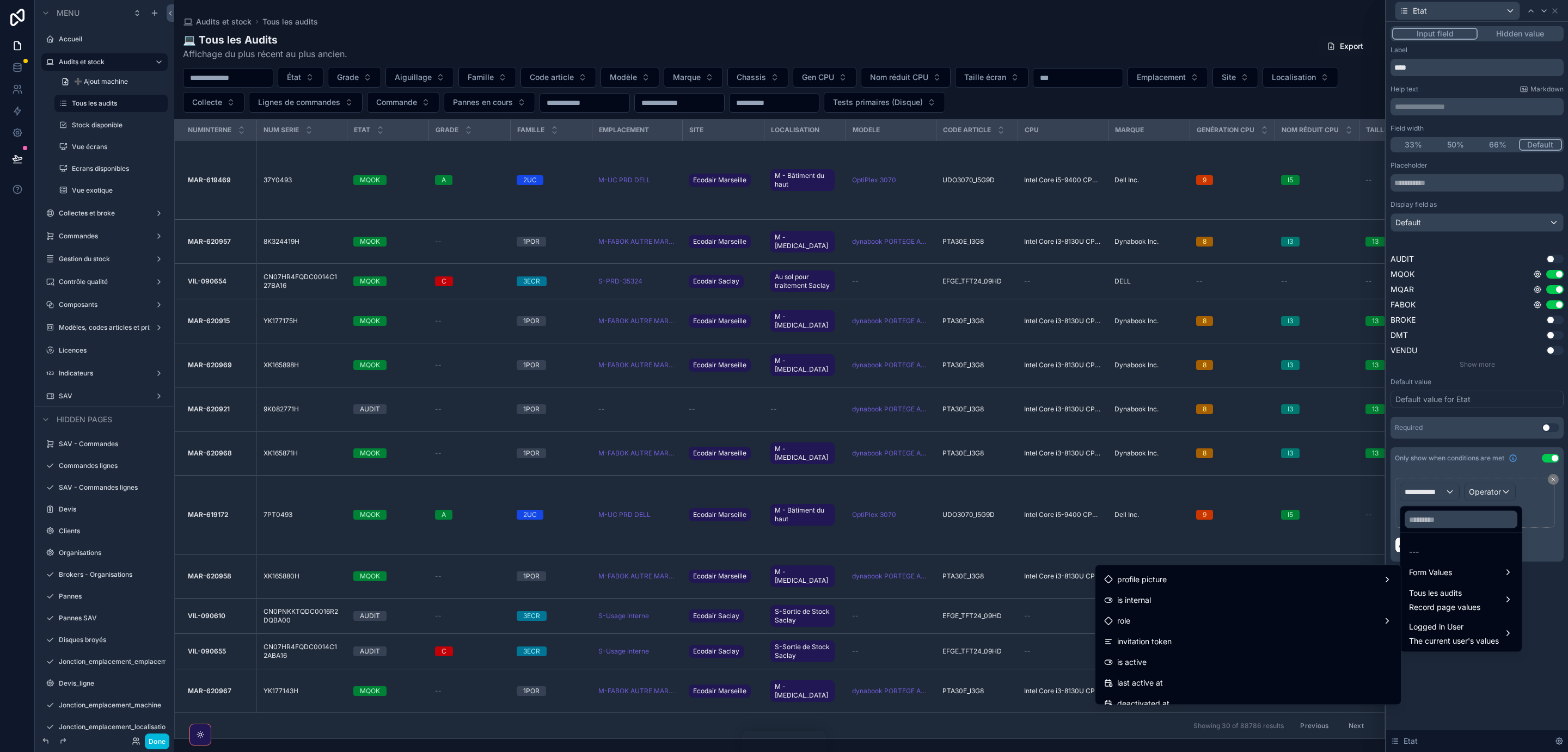
scroll to position [108, 0]
click at [1164, 614] on div "role" at bounding box center [1248, 614] width 288 height 13
click at [1384, 616] on div "role" at bounding box center [1248, 614] width 288 height 13
click at [1380, 616] on div "role" at bounding box center [1248, 614] width 288 height 13
click at [1440, 576] on span "name" at bounding box center [1432, 578] width 19 height 13
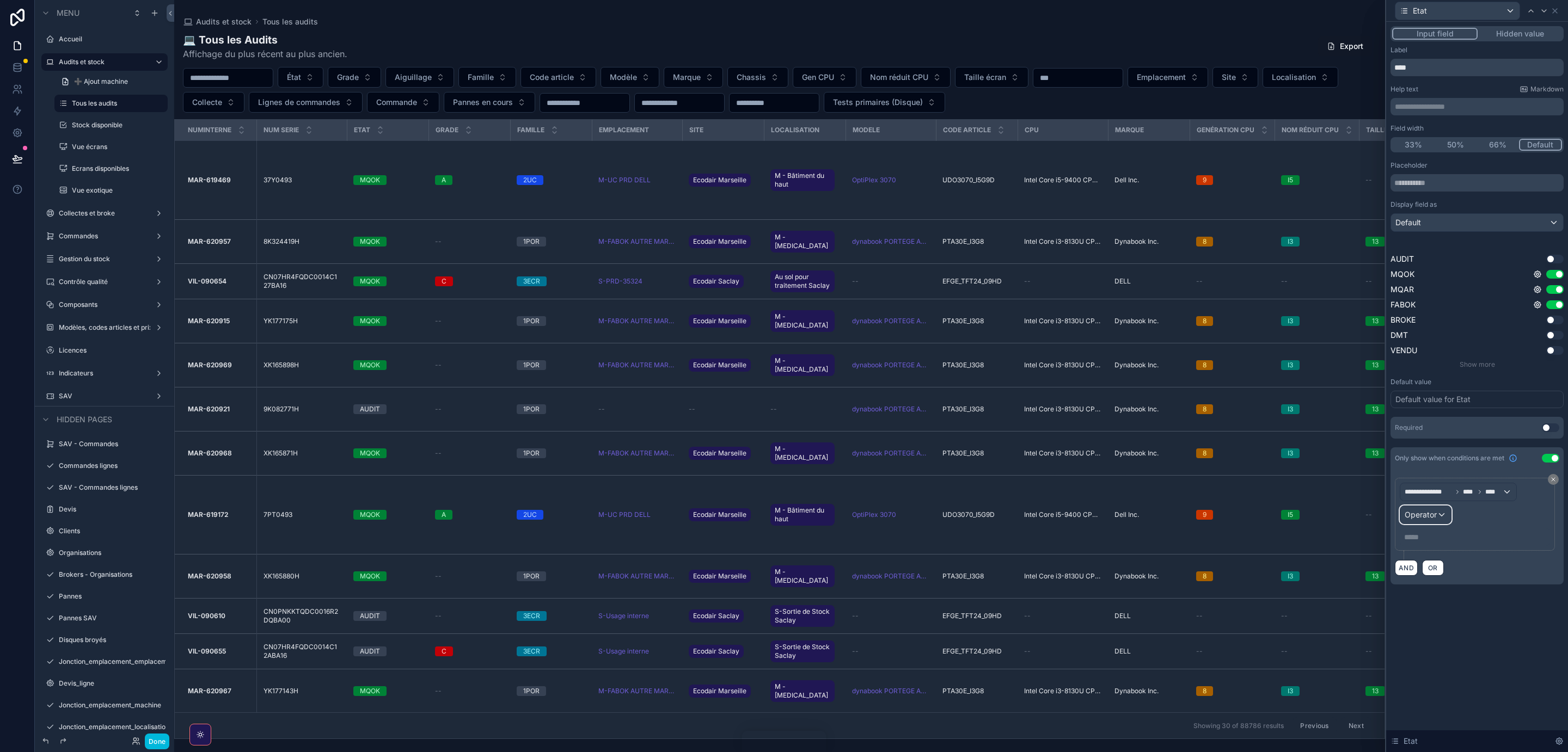
click at [1443, 517] on div "Operator" at bounding box center [1426, 515] width 51 height 18
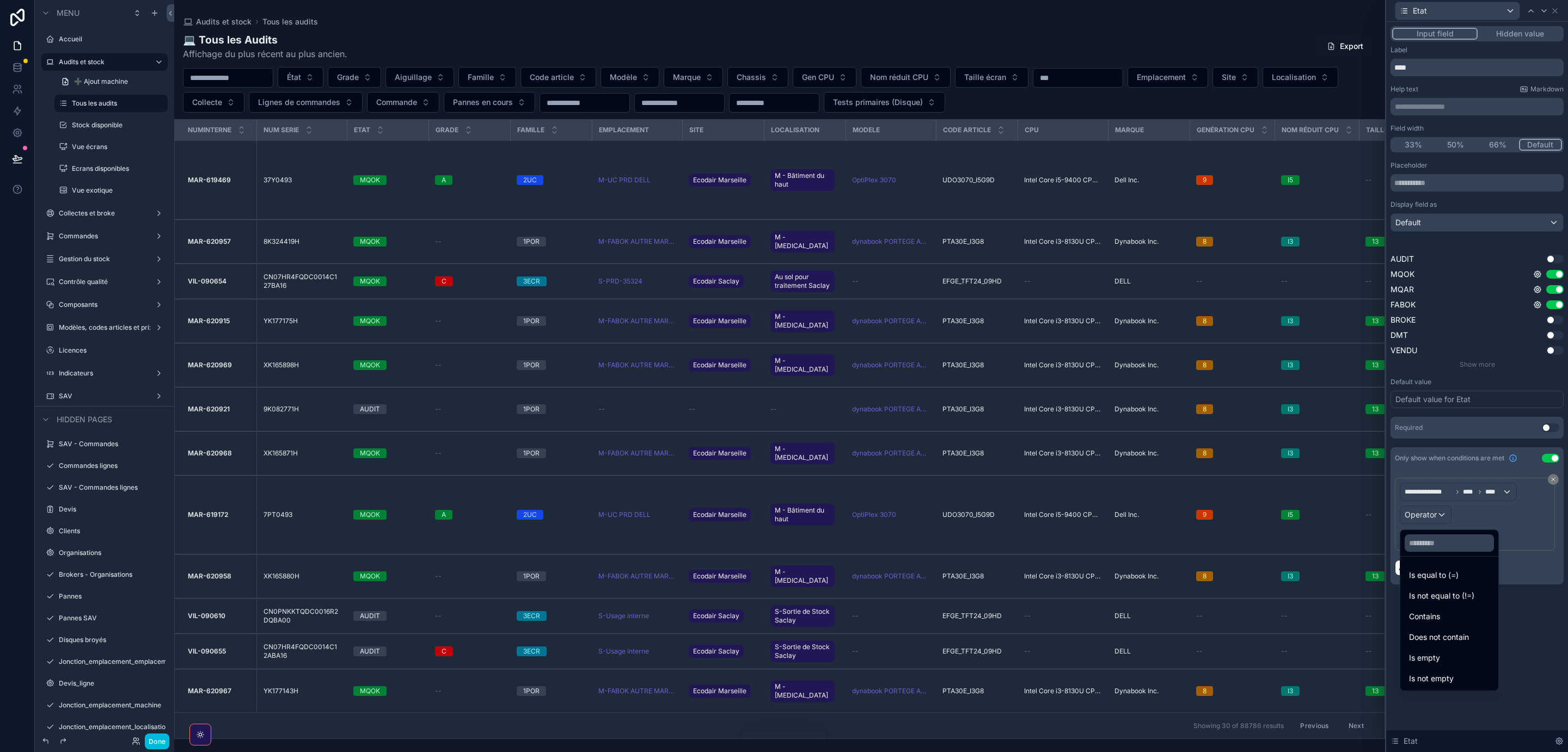
click at [1434, 573] on span "Is equal to (=)" at bounding box center [1433, 575] width 49 height 13
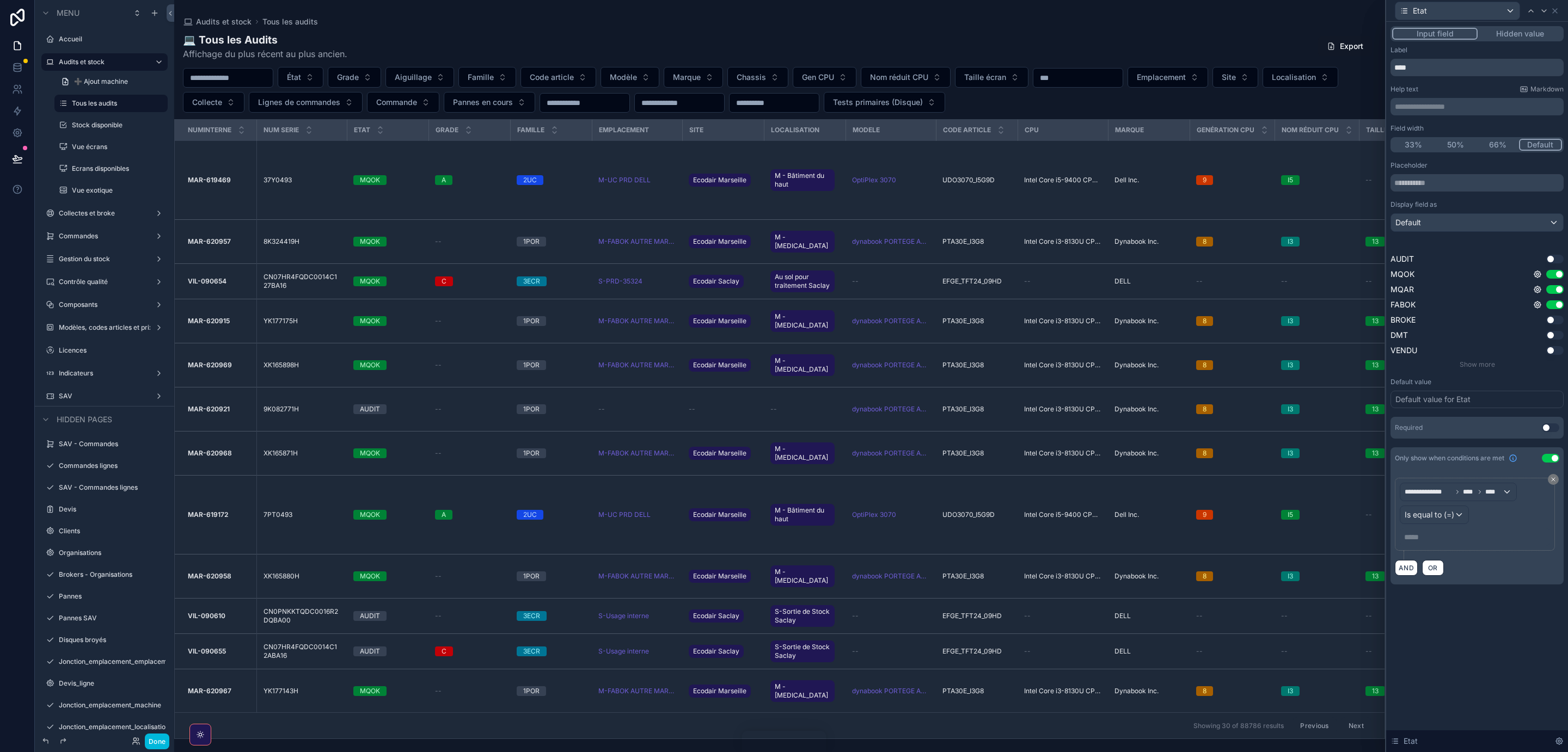
click at [1422, 541] on p "***** ﻿" at bounding box center [1476, 537] width 144 height 11
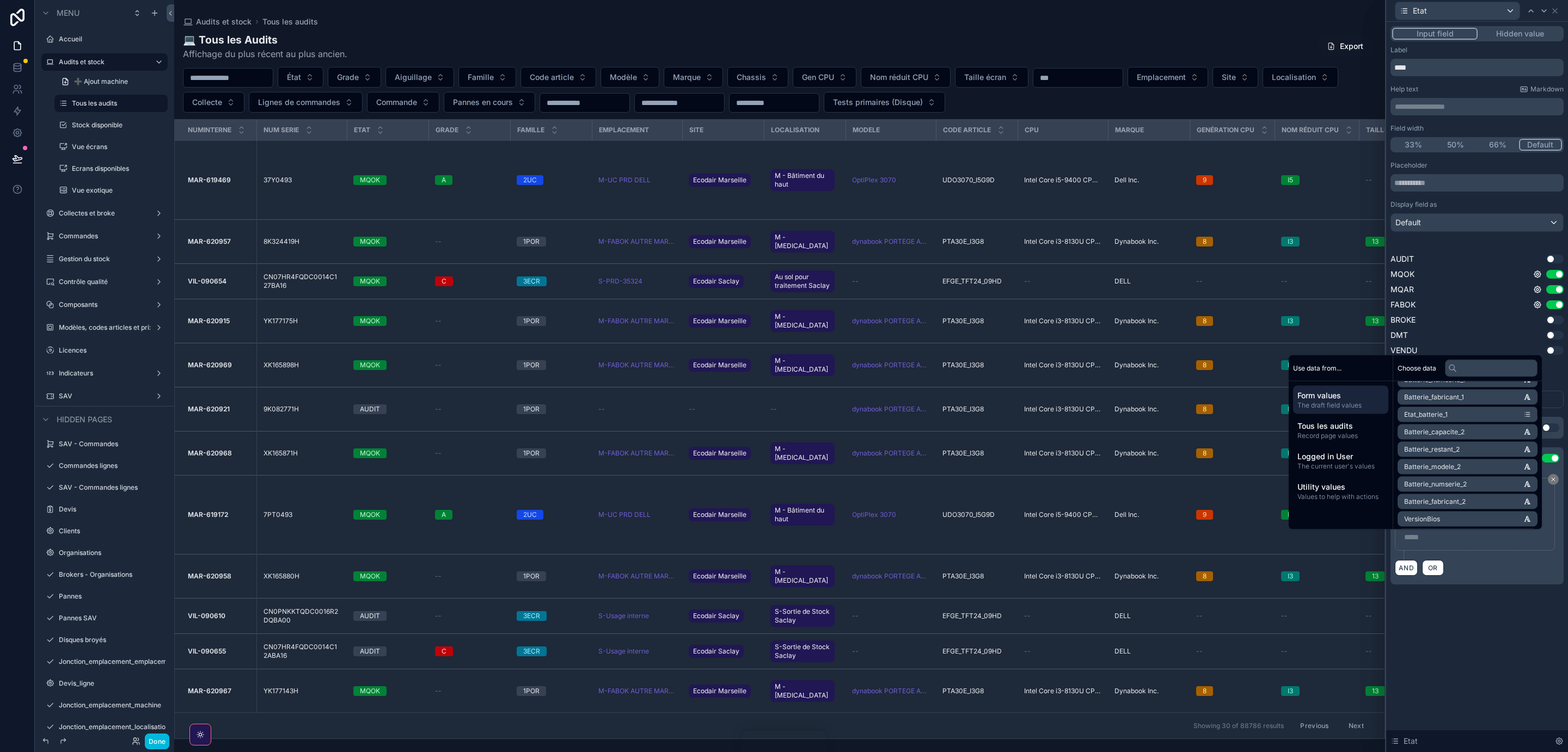
scroll to position [955, 0]
click at [1329, 461] on span "Logged in User" at bounding box center [1340, 456] width 86 height 11
click at [1482, 394] on li "role" at bounding box center [1468, 395] width 140 height 15
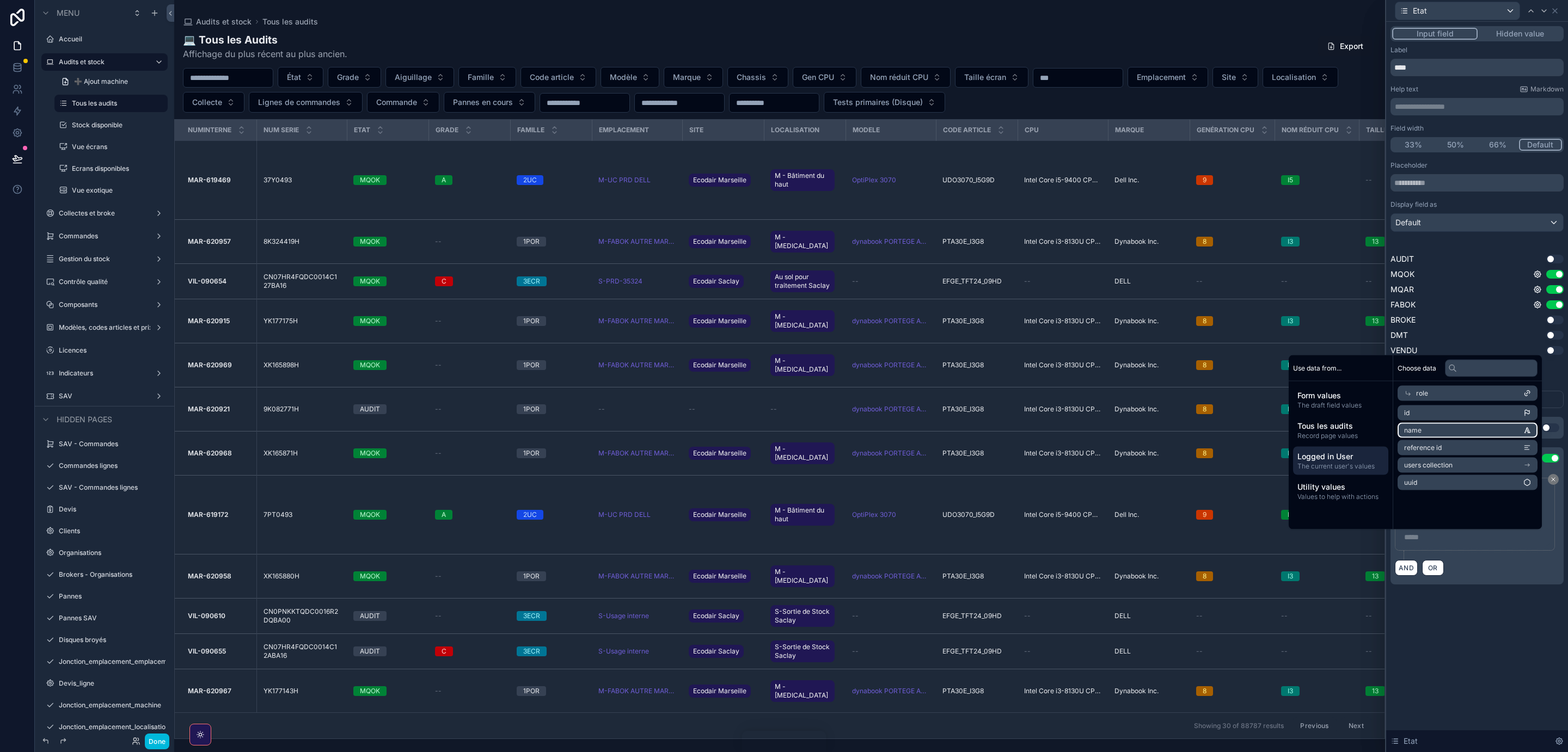
click at [1473, 436] on li "name" at bounding box center [1468, 430] width 140 height 15
click at [1502, 429] on li "name" at bounding box center [1468, 429] width 140 height 15
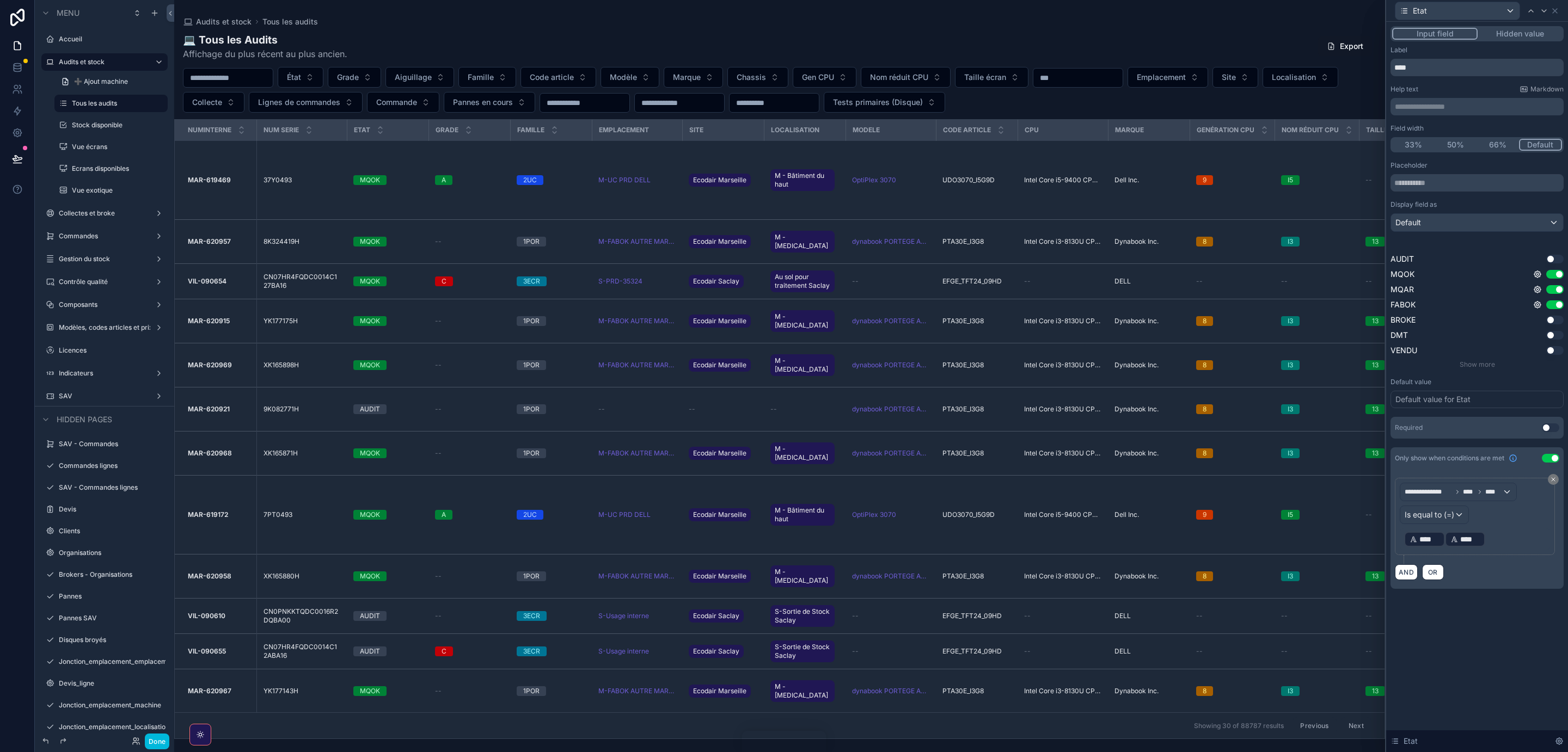
click at [1473, 541] on span "****" at bounding box center [1470, 539] width 20 height 11
drag, startPoint x: 1458, startPoint y: 538, endPoint x: 1467, endPoint y: 559, distance: 22.8
click at [1467, 559] on div "**********" at bounding box center [1477, 520] width 164 height 86
click at [1406, 540] on p "***** ﻿" at bounding box center [1476, 537] width 144 height 11
click at [1551, 481] on icon at bounding box center [1553, 479] width 7 height 7
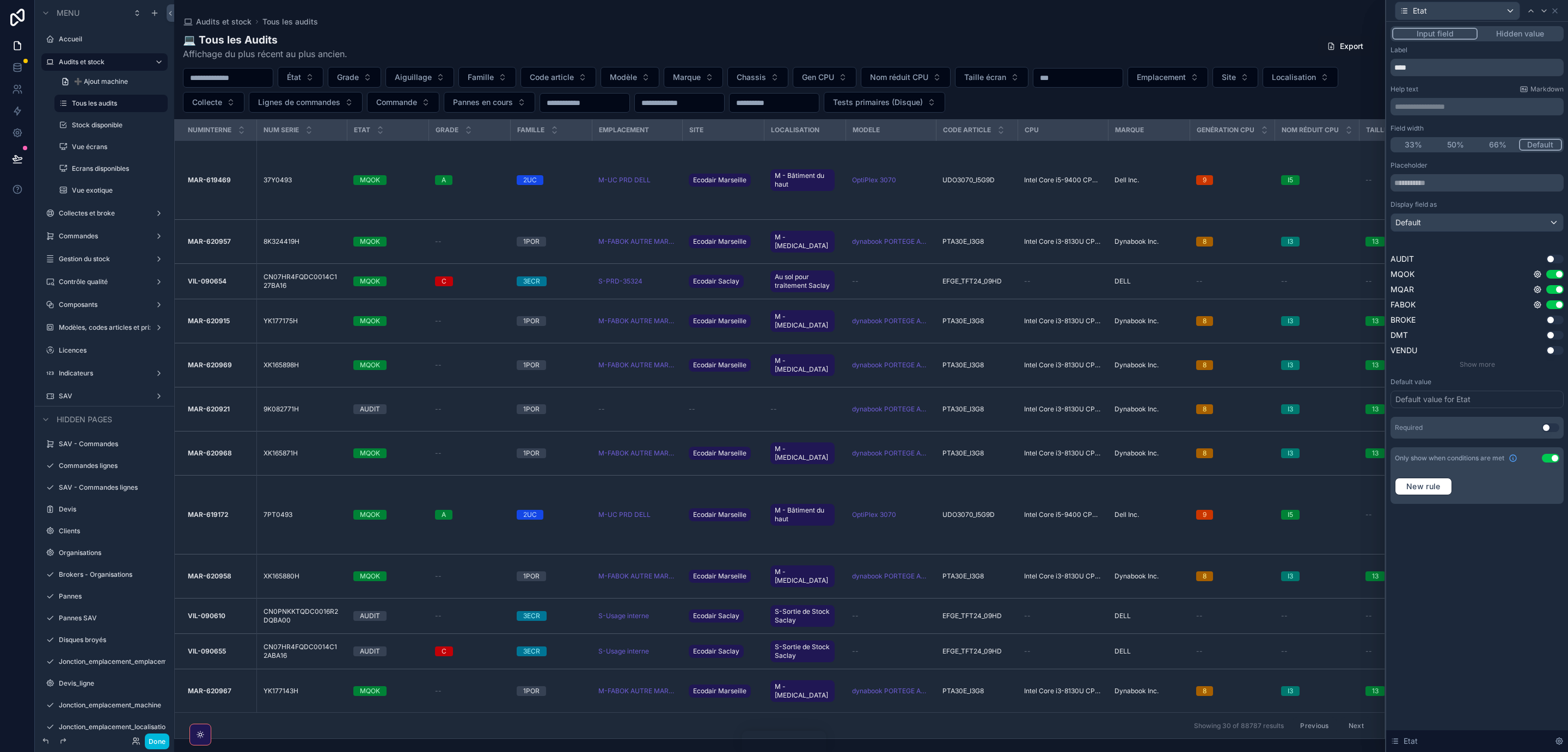
click at [1550, 459] on button "Use setting" at bounding box center [1550, 458] width 18 height 9
click at [1555, 305] on button "Use setting" at bounding box center [1555, 305] width 18 height 9
click at [1551, 289] on button "Use setting" at bounding box center [1555, 290] width 18 height 9
click at [1550, 425] on button "Use setting" at bounding box center [1550, 428] width 18 height 9
click at [1552, 291] on button "Use setting" at bounding box center [1555, 290] width 18 height 9
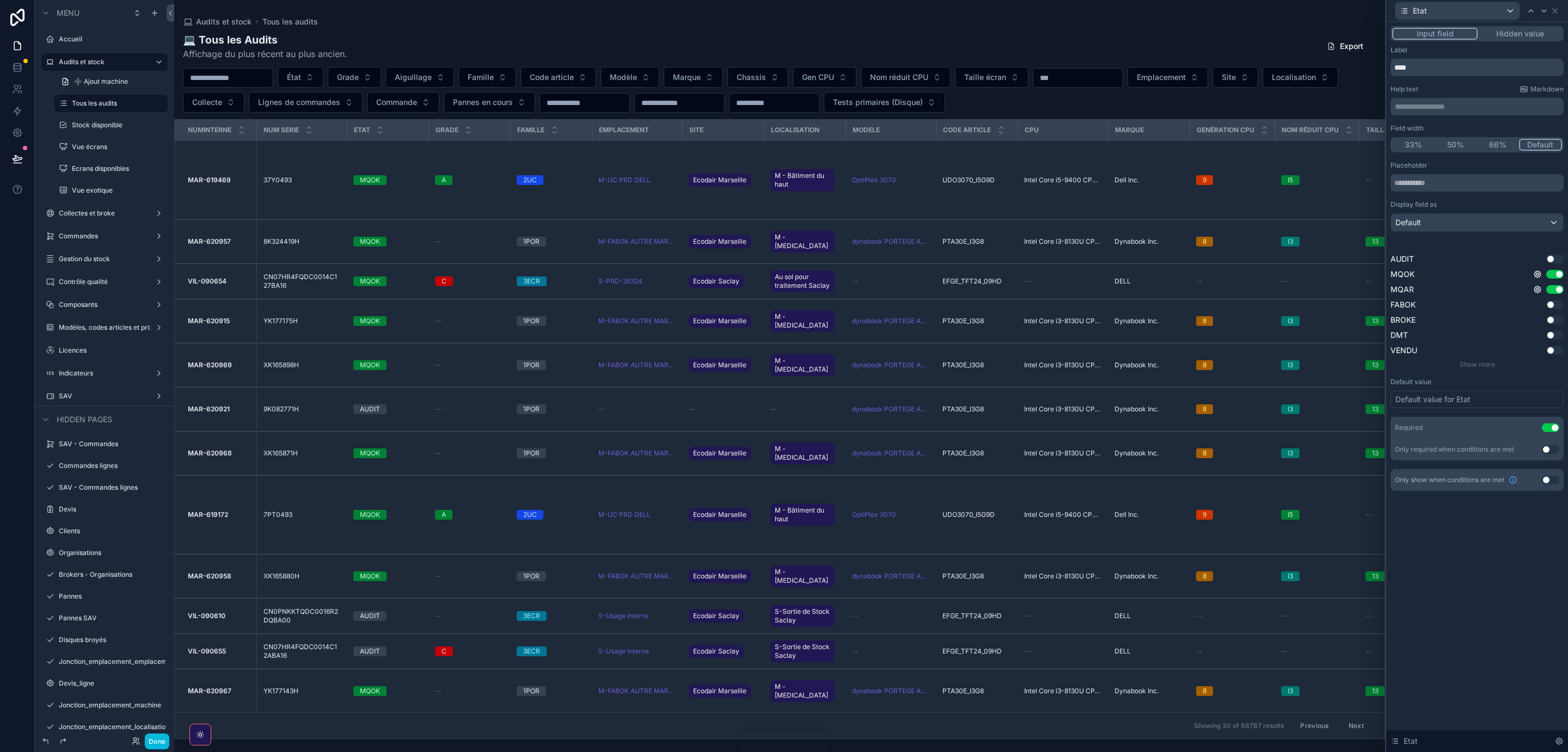
click at [1550, 308] on button "Use setting" at bounding box center [1555, 305] width 18 height 9
click at [1553, 224] on div "Default" at bounding box center [1477, 223] width 172 height 18
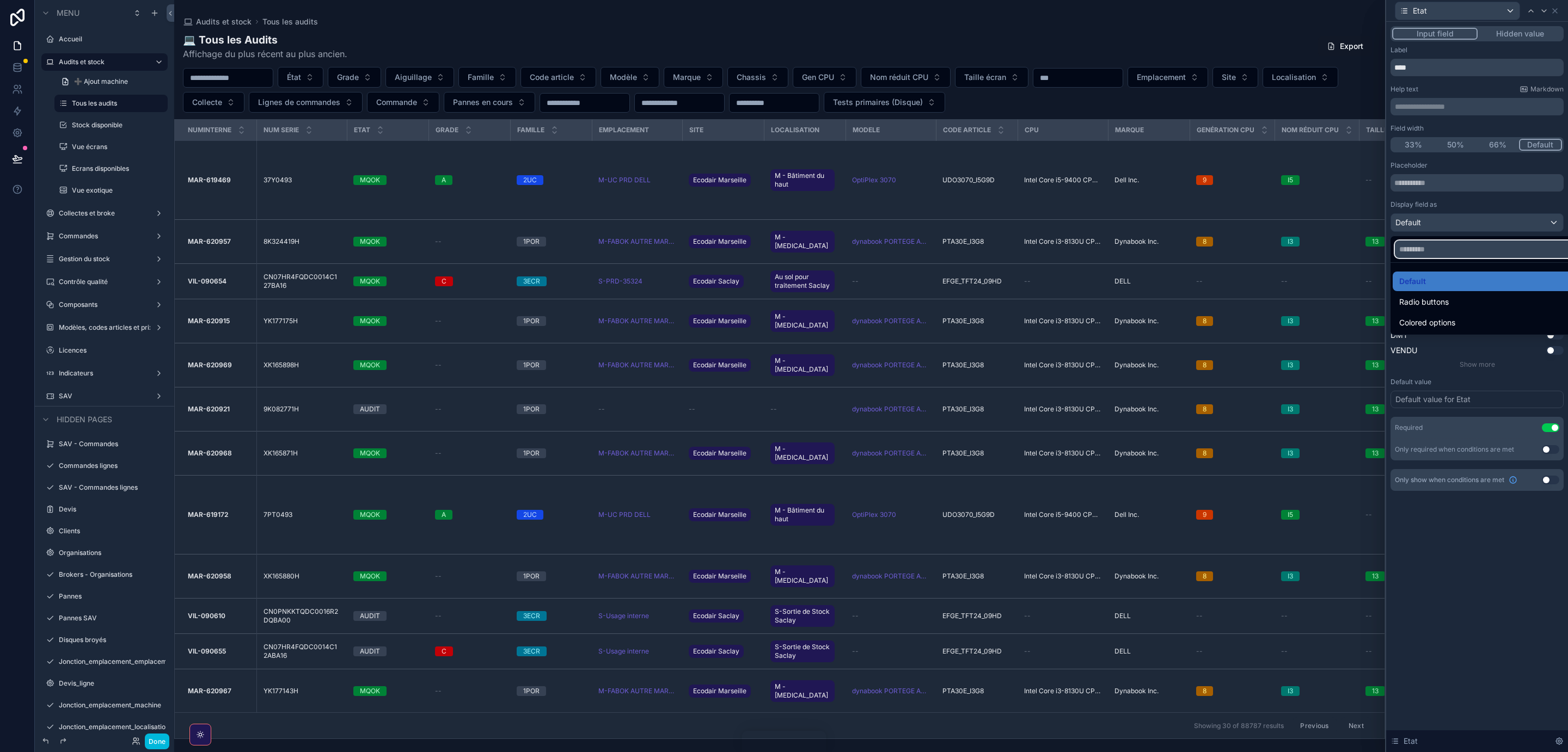
click at [1467, 248] on input "text" at bounding box center [1489, 249] width 188 height 18
click at [1444, 219] on div at bounding box center [1477, 376] width 182 height 752
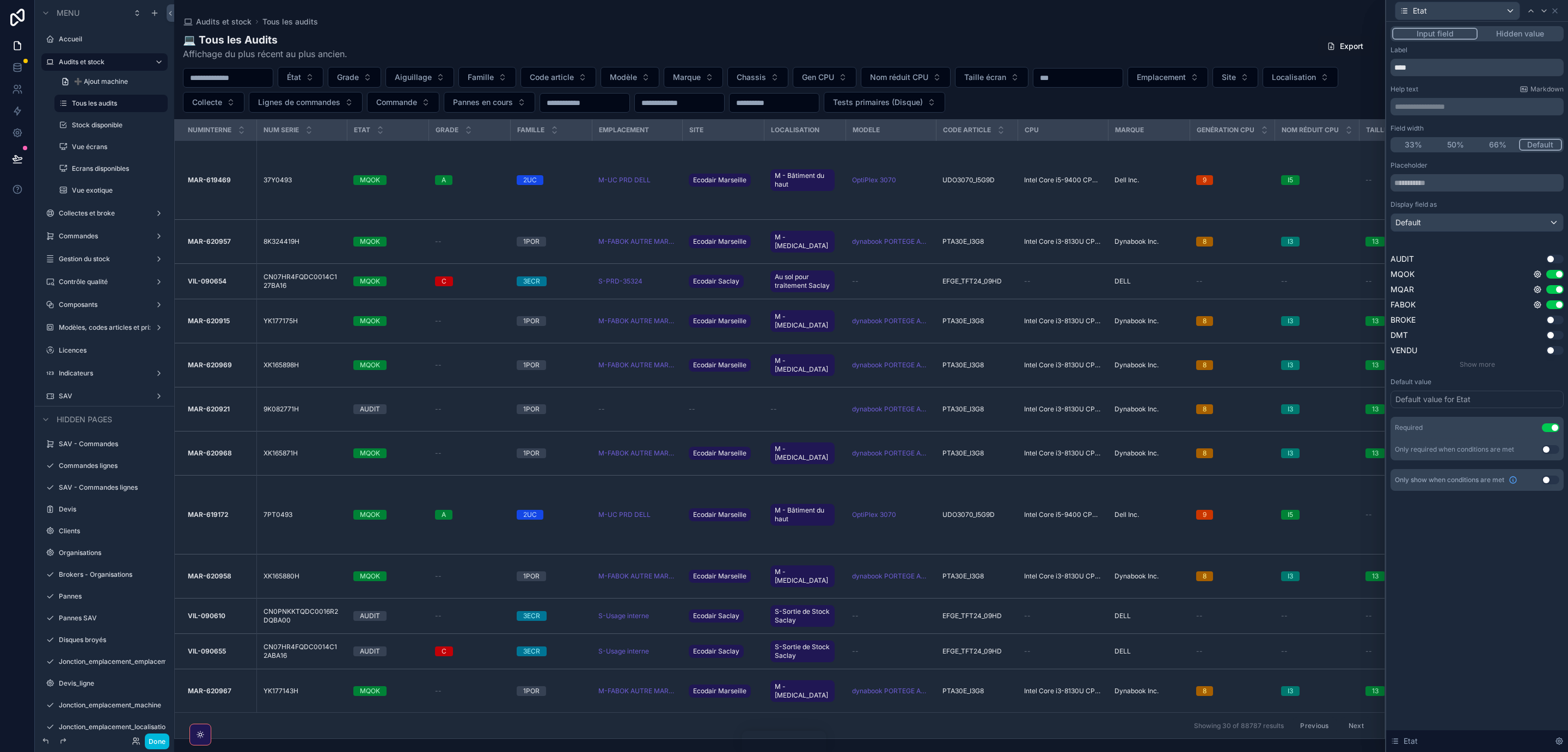
click at [1553, 305] on button "Use setting" at bounding box center [1555, 305] width 18 height 9
click at [1553, 288] on button "Use setting" at bounding box center [1555, 290] width 18 height 9
click at [1555, 12] on icon at bounding box center [1555, 10] width 4 height 4
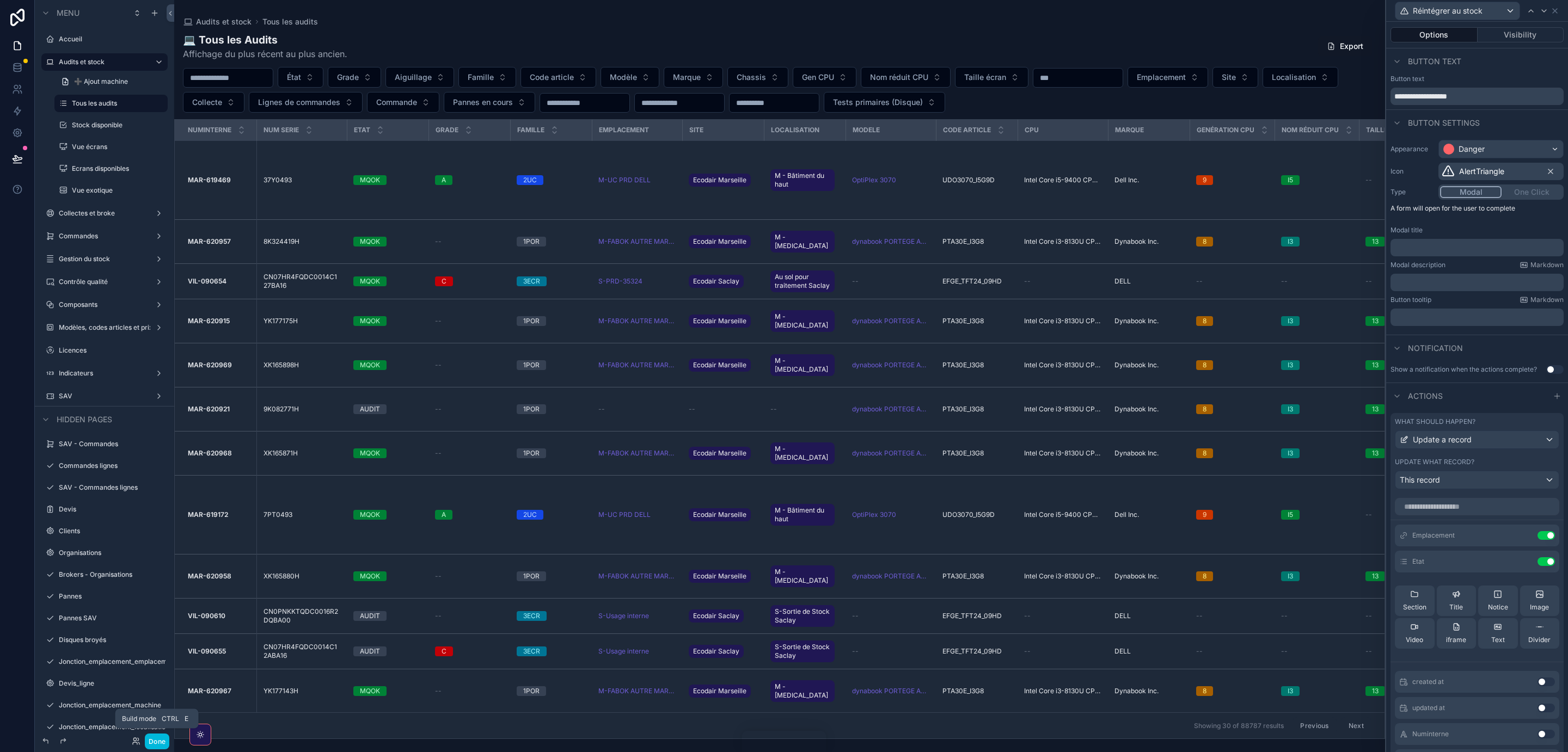
click at [158, 740] on button "Done" at bounding box center [157, 742] width 24 height 16
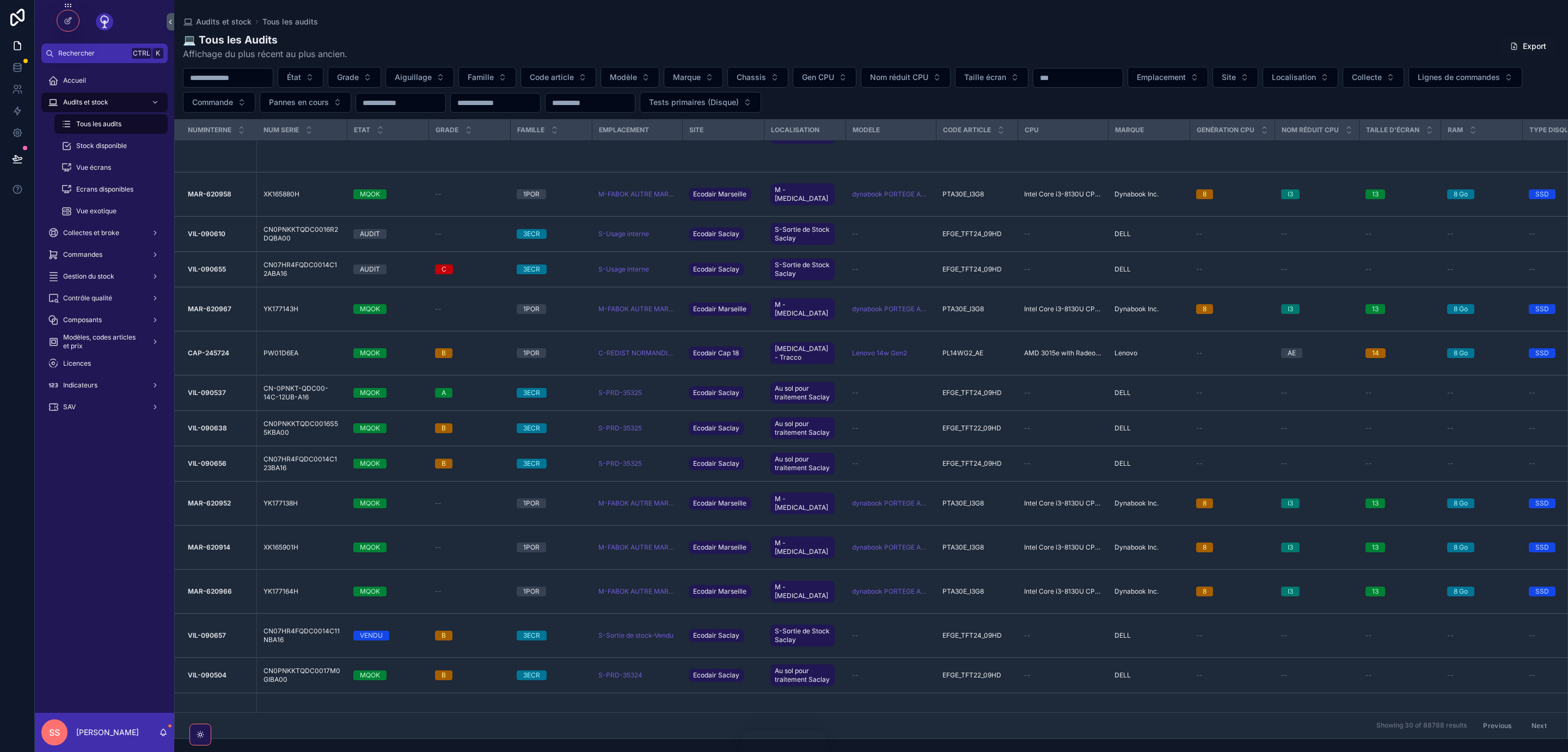
scroll to position [446, 0]
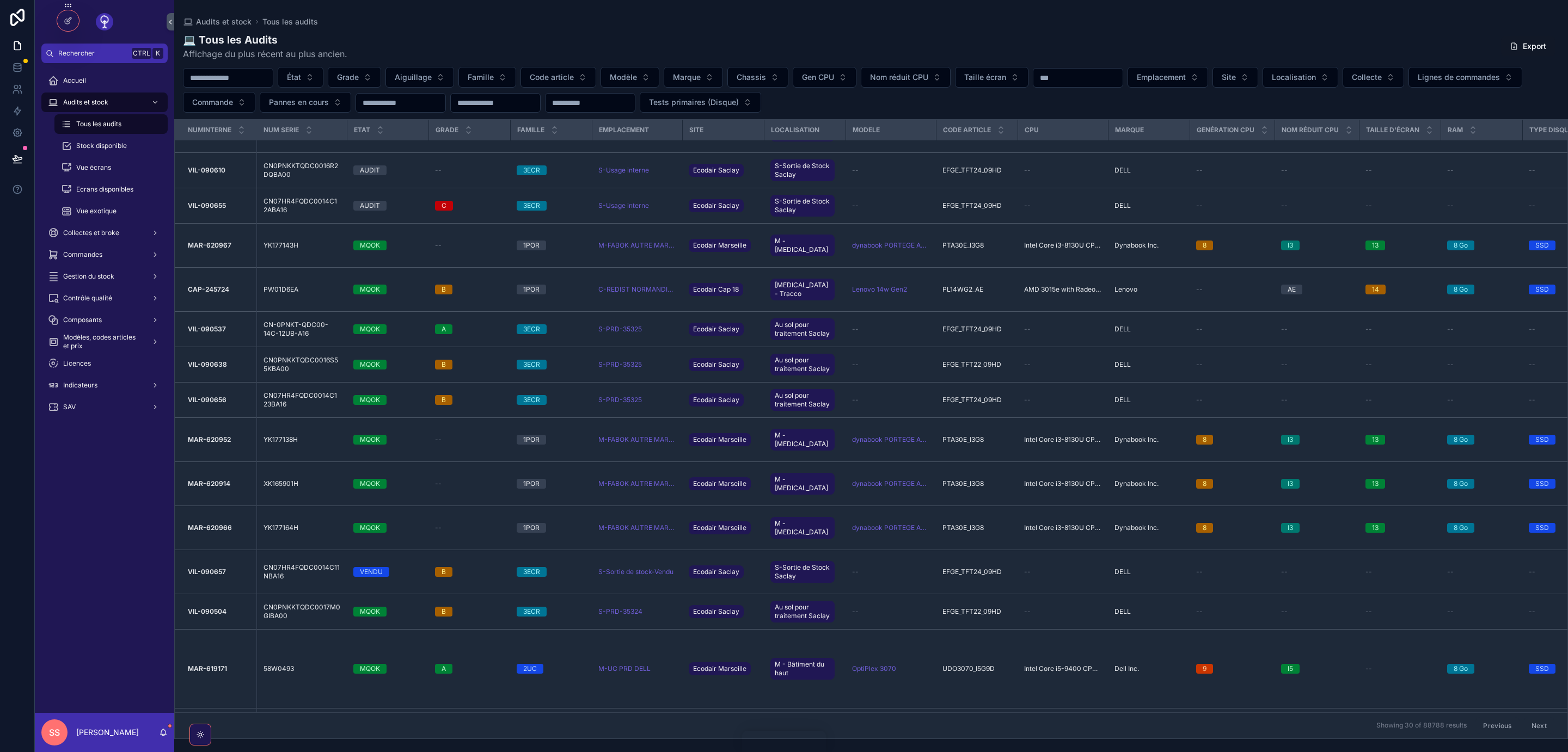
click at [0, 0] on span "Réintégrer au stock" at bounding box center [0, 0] width 0 height 0
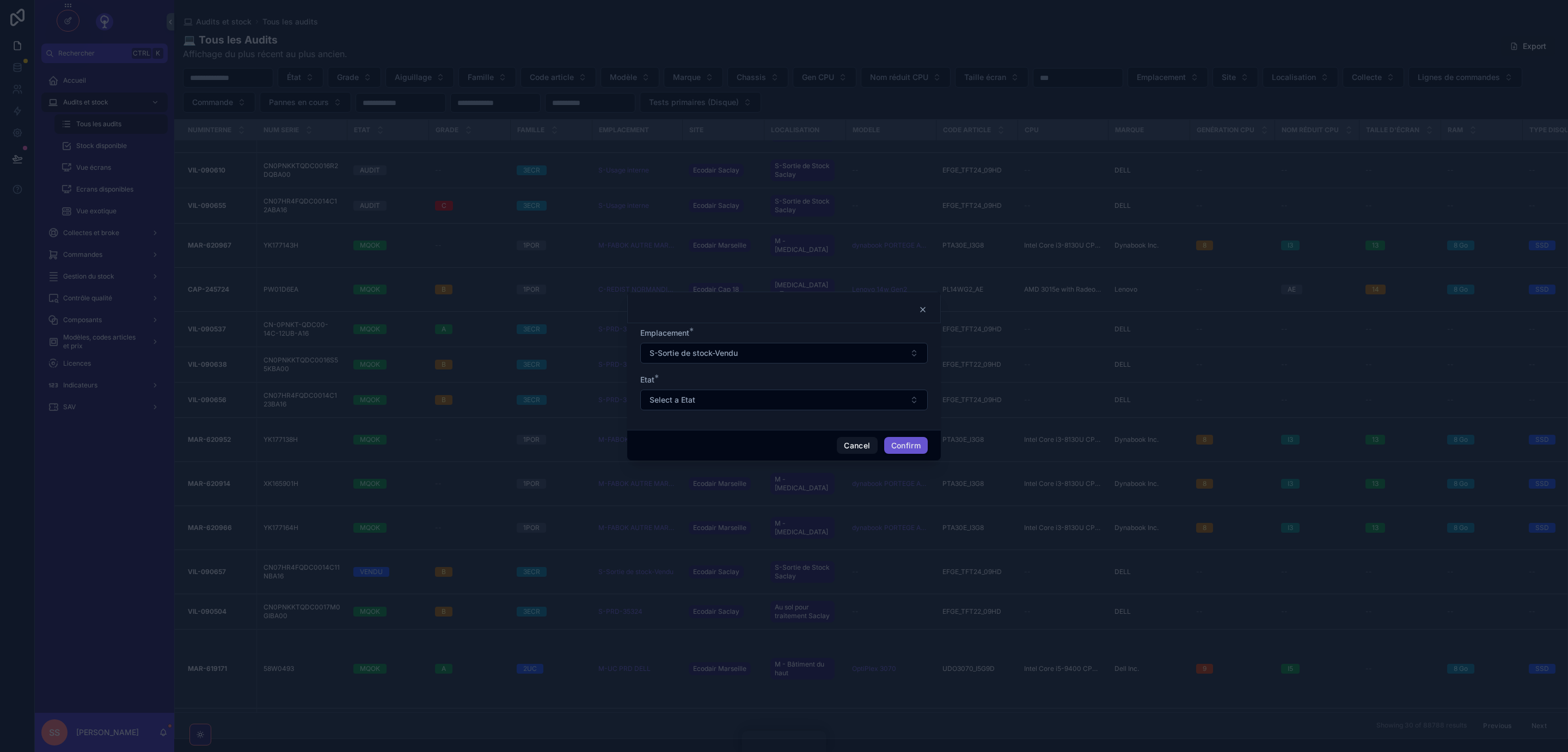
click at [916, 398] on button "Select a Etat" at bounding box center [784, 400] width 287 height 21
click at [822, 374] on form "Emplacement * S-Sortie de stock-Vendu Etat * Select a Etat" at bounding box center [784, 374] width 287 height 94
click at [852, 444] on button "Cancel" at bounding box center [857, 445] width 40 height 18
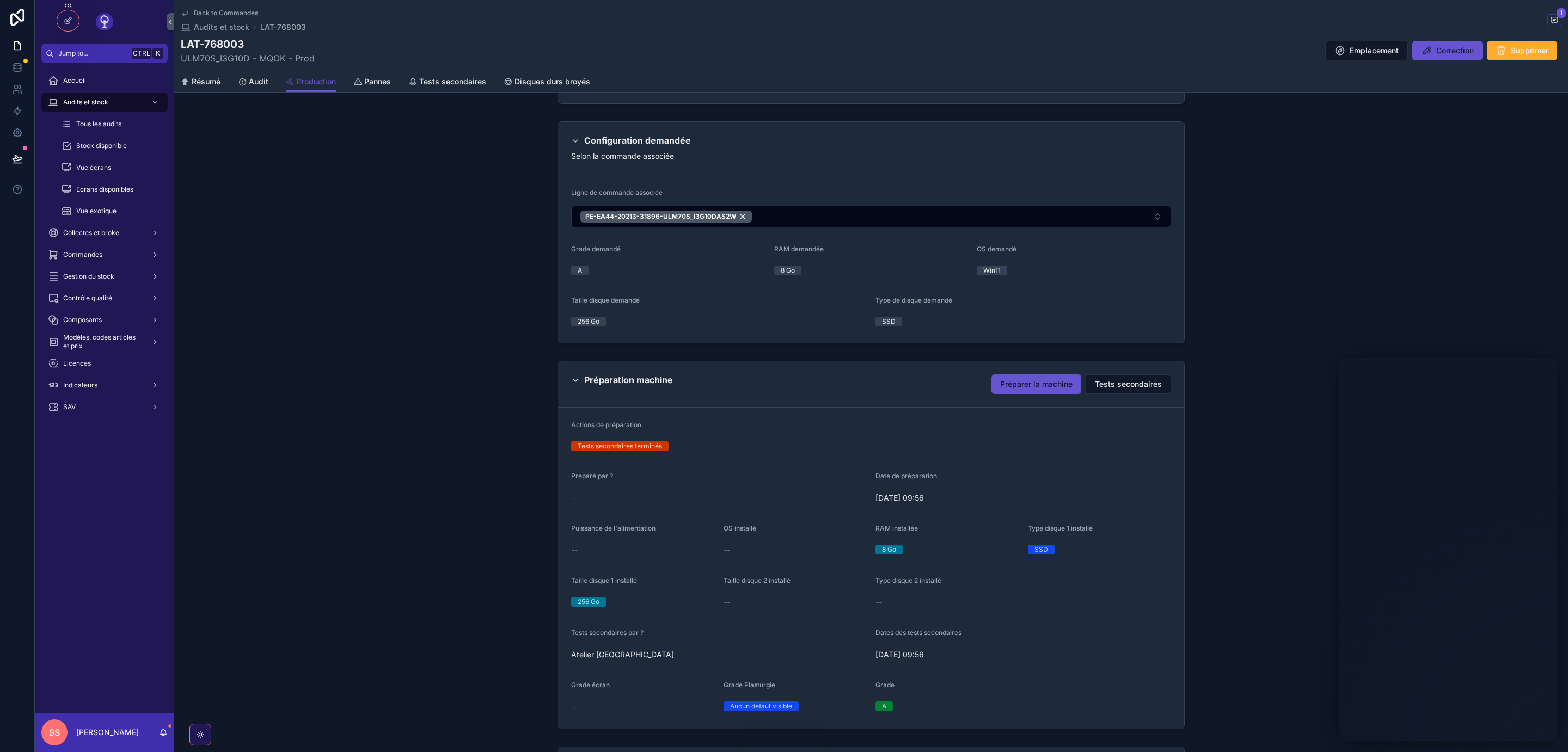
scroll to position [446, 0]
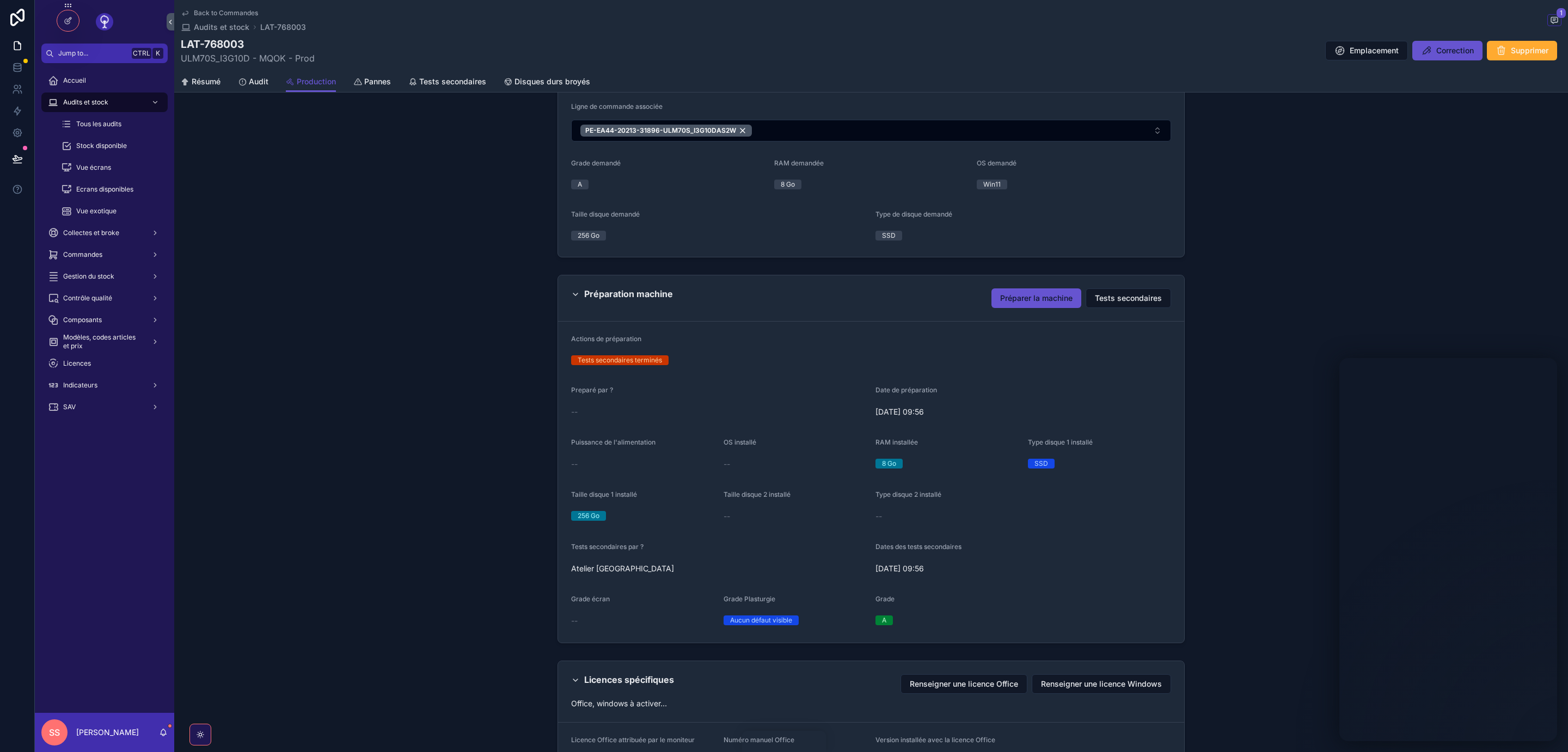
click at [1029, 302] on span "Préparer la machine" at bounding box center [1036, 298] width 72 height 11
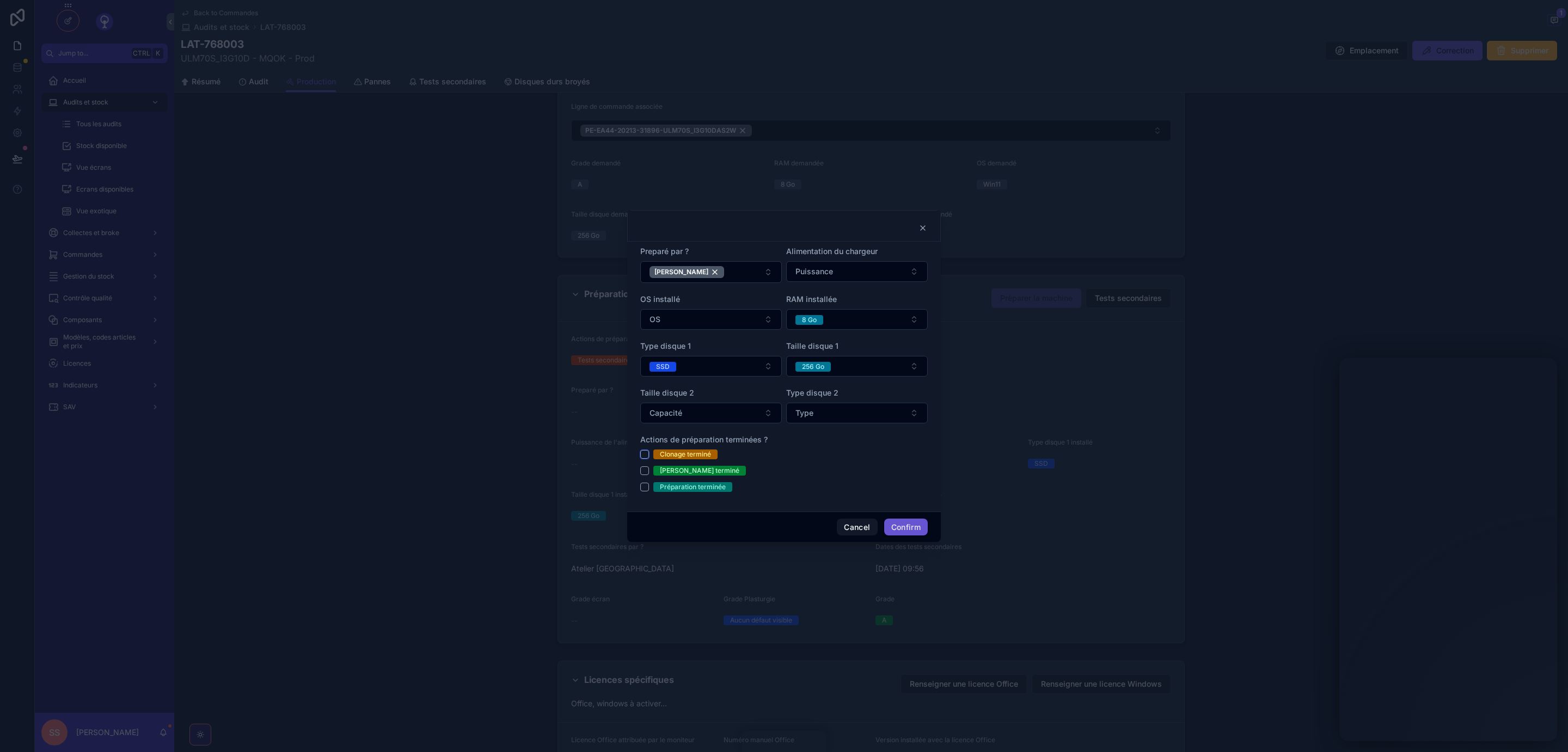
click at [645, 453] on button "Clonage terminé" at bounding box center [645, 454] width 9 height 9
click at [646, 457] on button "Clonage terminé" at bounding box center [645, 454] width 9 height 9
click at [645, 473] on button "[PERSON_NAME] terminé" at bounding box center [645, 471] width 9 height 9
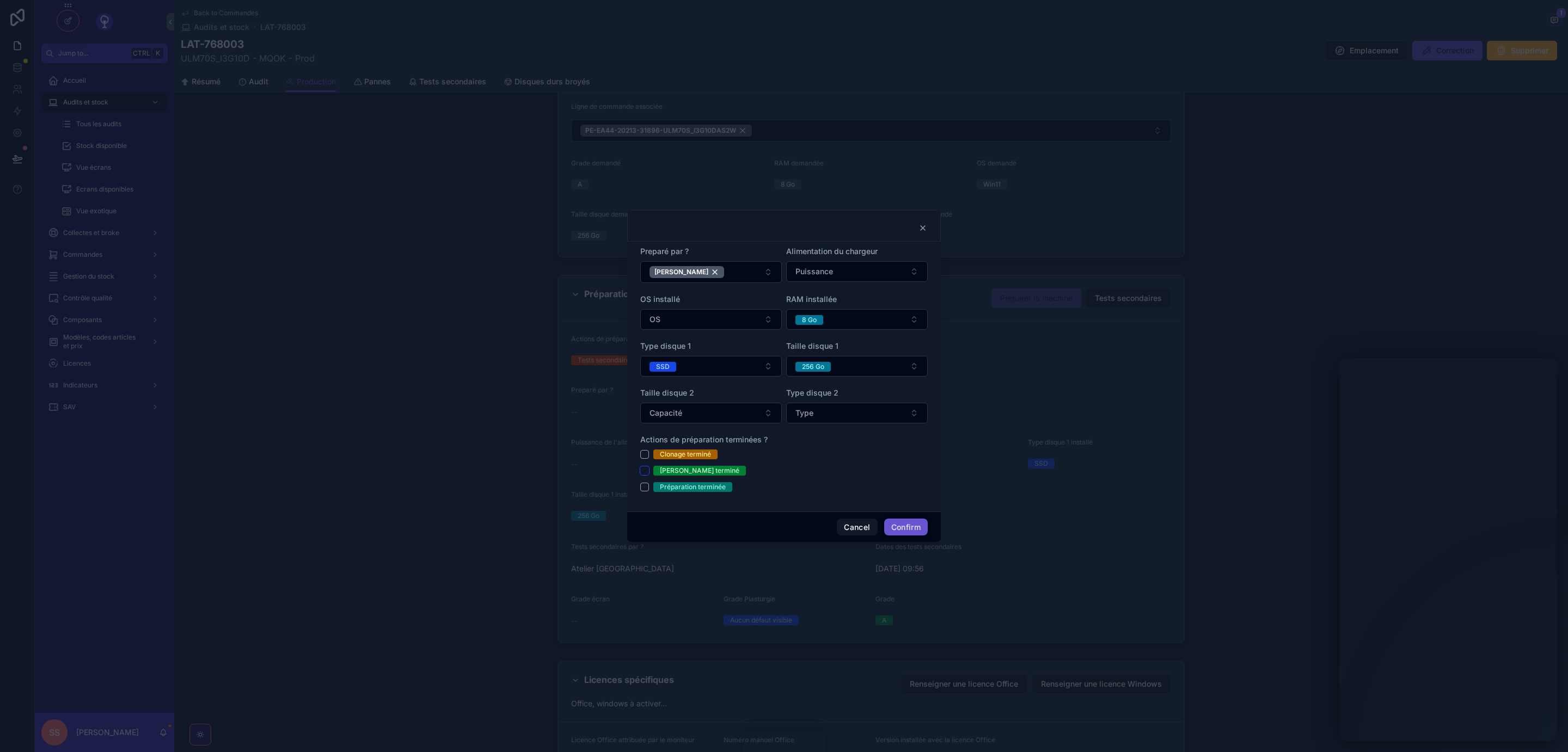
click at [645, 473] on button "[PERSON_NAME] terminé" at bounding box center [645, 471] width 9 height 9
click at [643, 490] on button "Préparation terminée" at bounding box center [645, 487] width 9 height 9
click at [857, 527] on button "Cancel" at bounding box center [857, 527] width 40 height 18
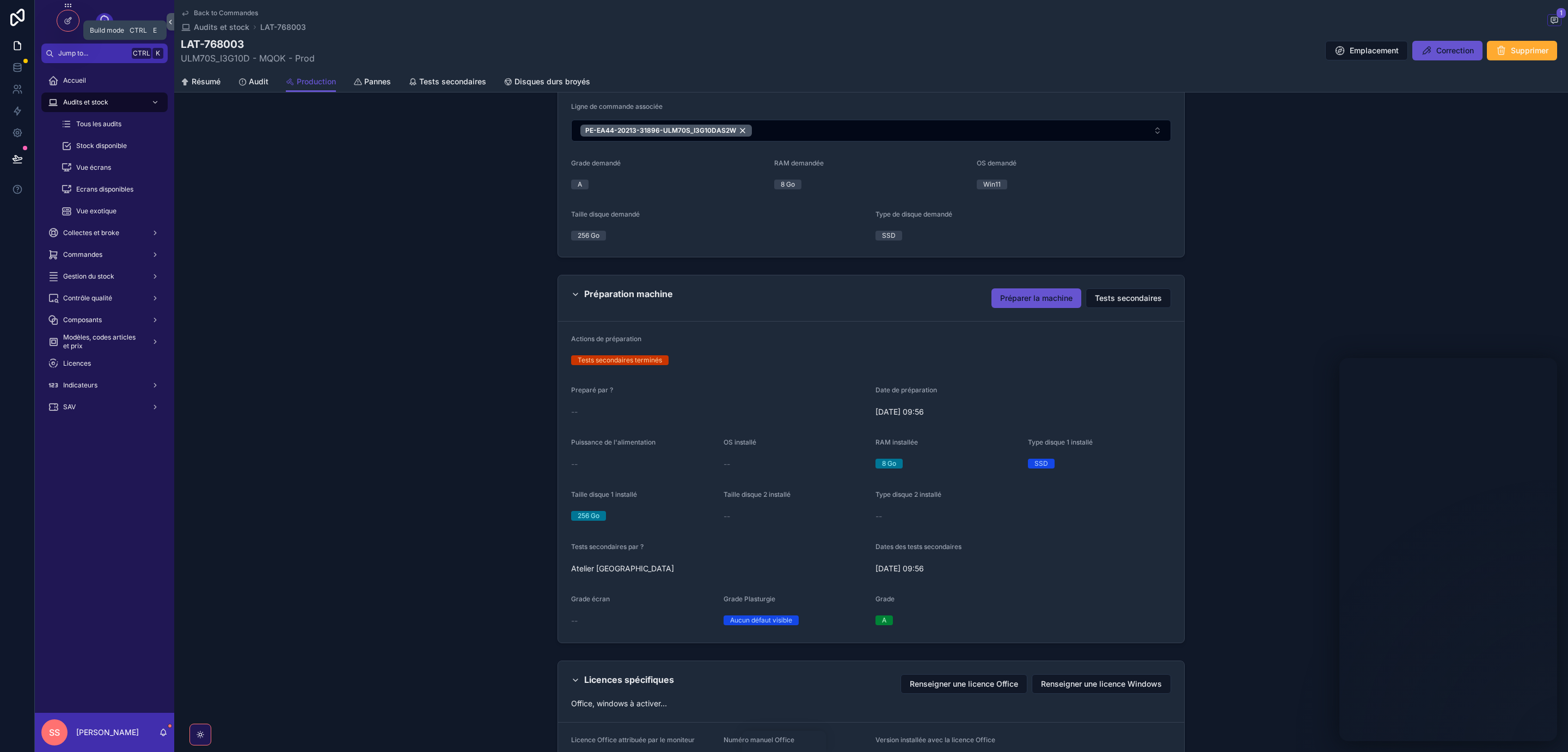
click at [65, 21] on icon at bounding box center [68, 21] width 9 height 9
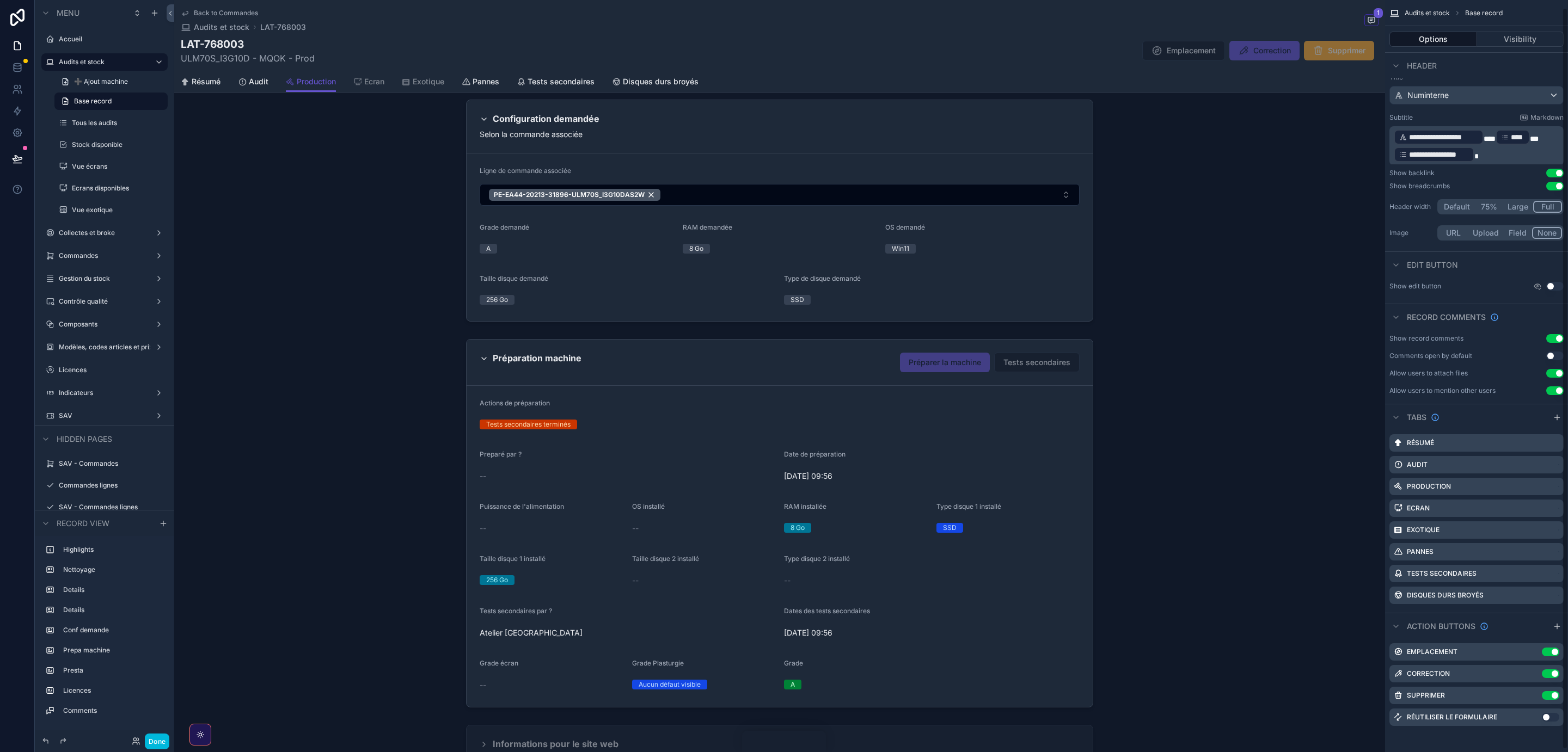
scroll to position [0, 0]
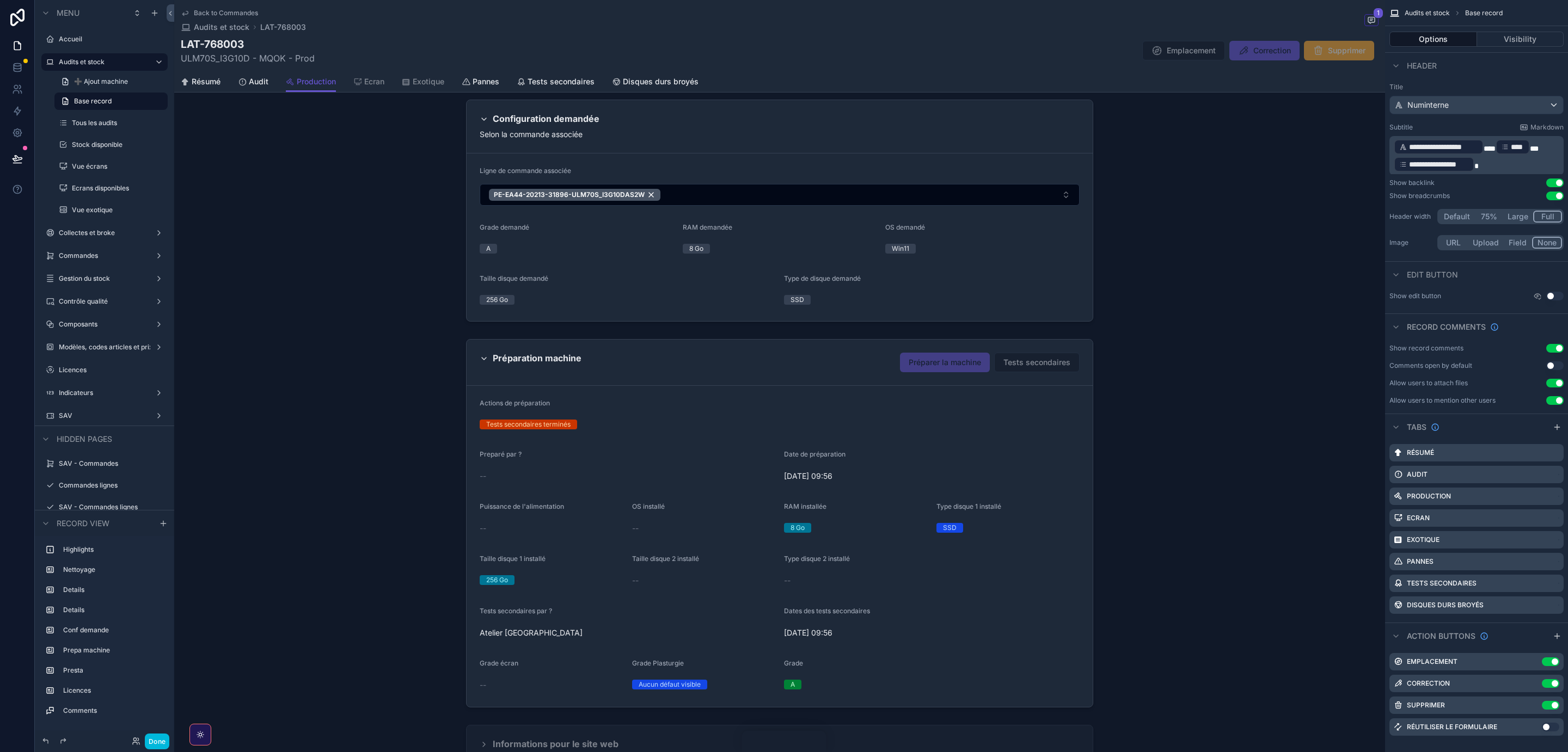
click at [916, 430] on div "scrollable content" at bounding box center [779, 523] width 1211 height 377
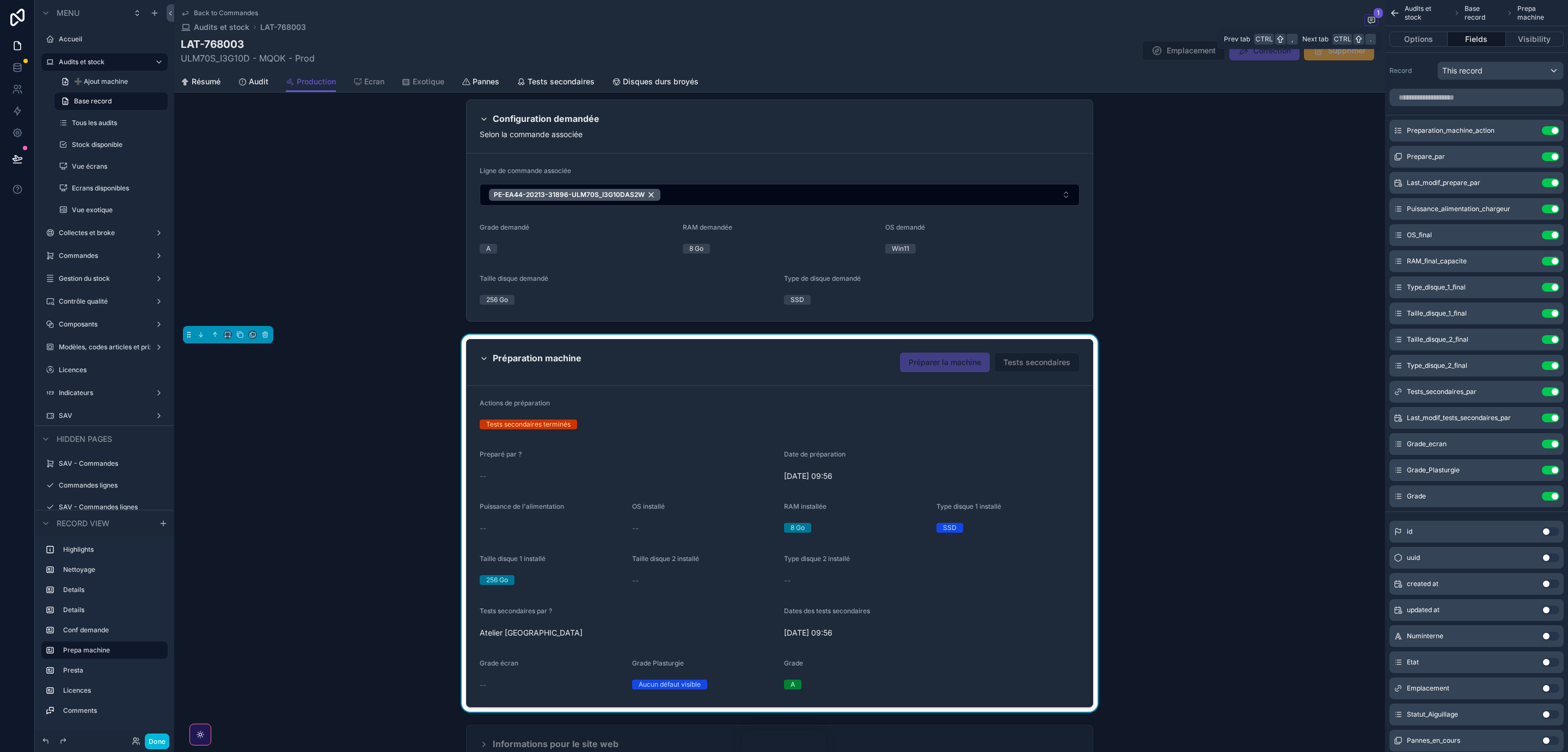
click at [1424, 37] on button "Options" at bounding box center [1419, 39] width 58 height 15
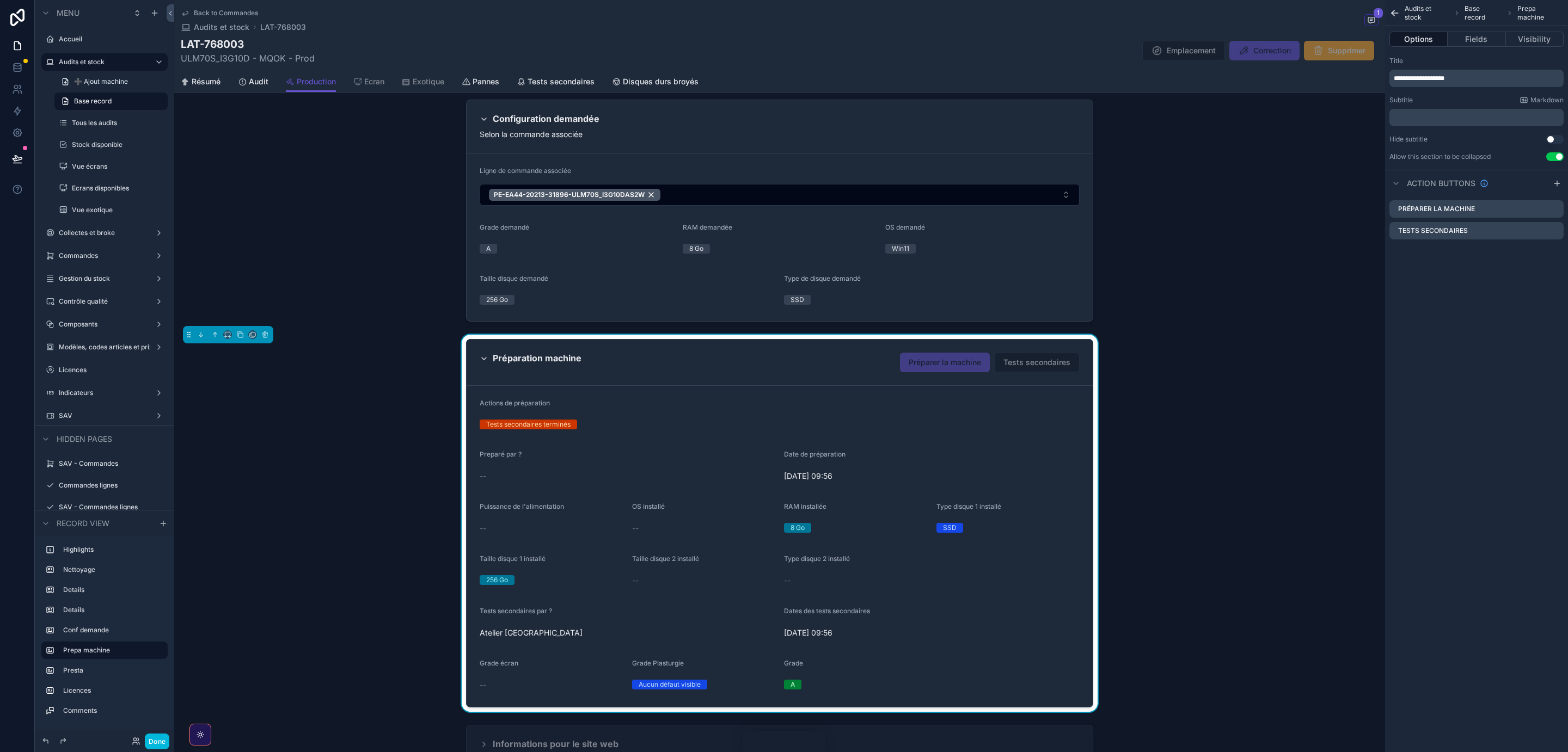
click at [0, 0] on icon "scrollable content" at bounding box center [0, 0] width 0 height 0
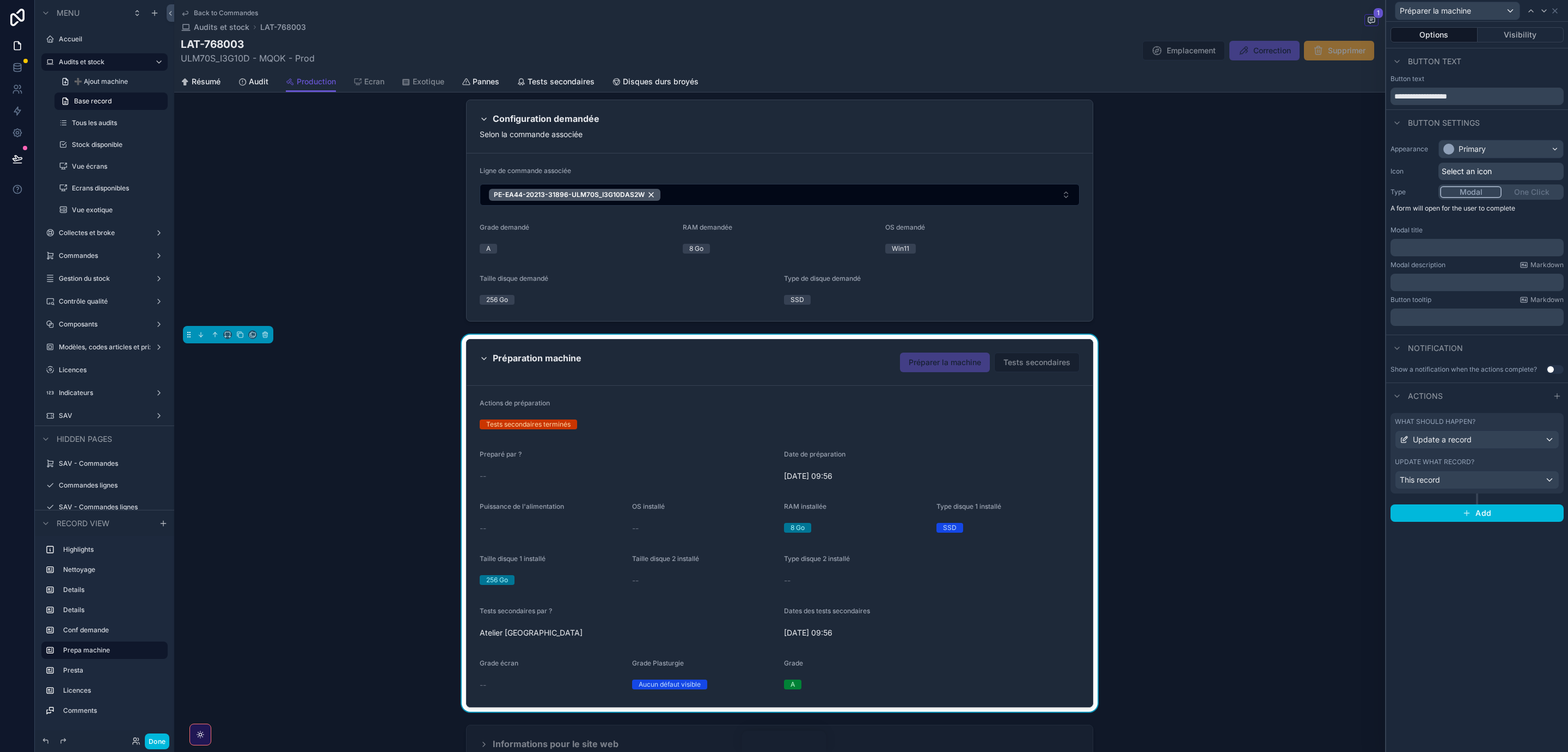
click at [1527, 37] on button "Visibility" at bounding box center [1521, 35] width 86 height 15
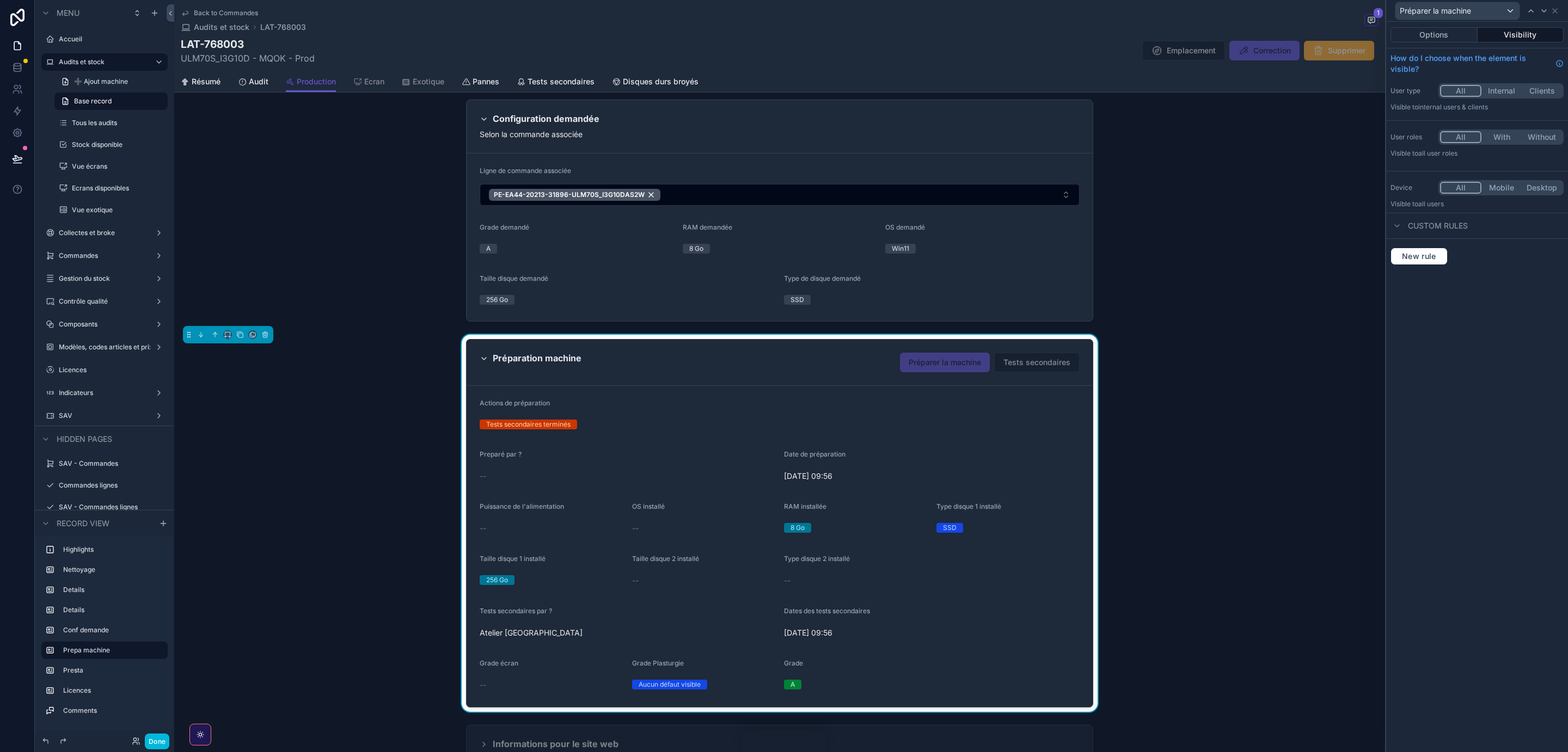
click at [1446, 32] on button "Options" at bounding box center [1433, 35] width 87 height 15
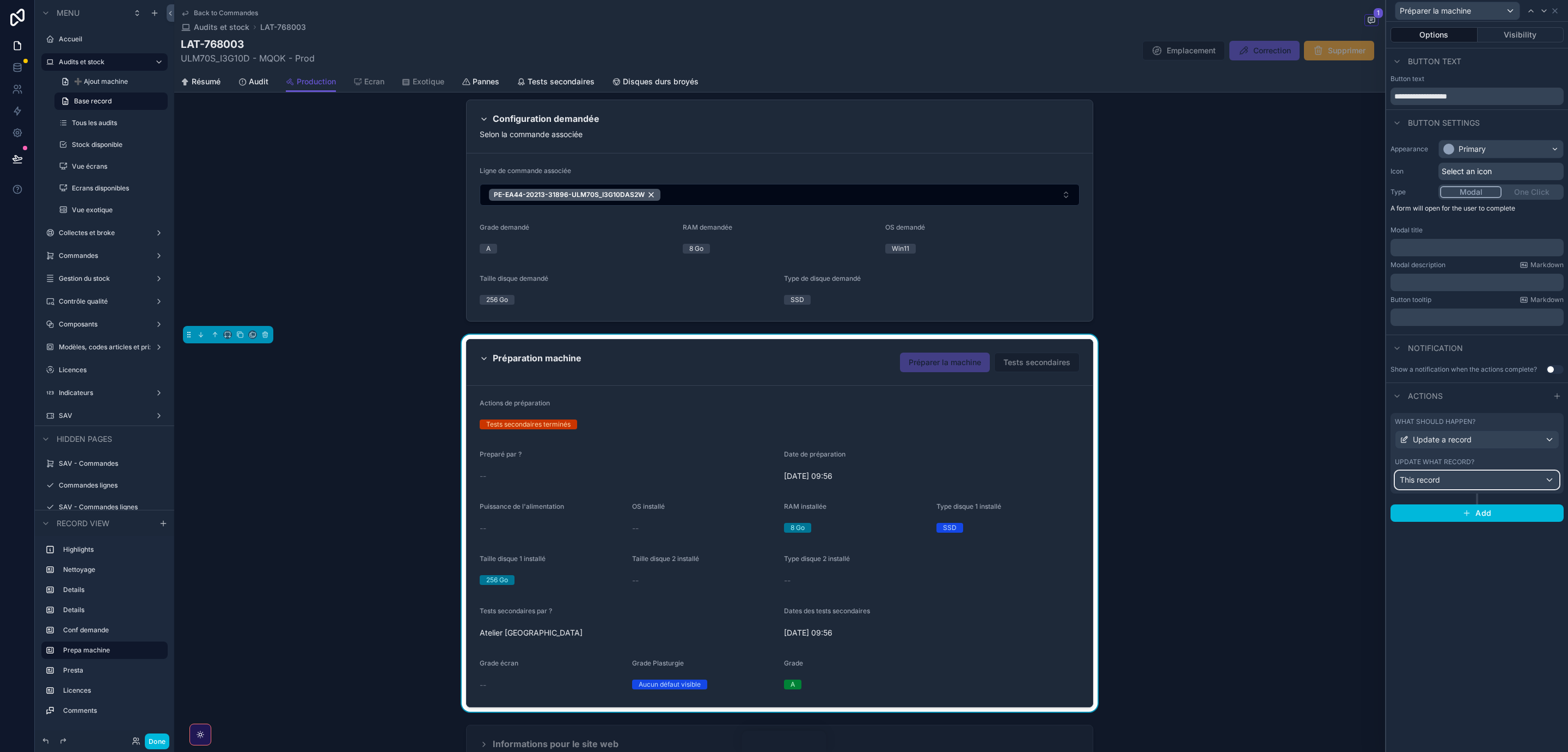
click at [1491, 479] on div "This record" at bounding box center [1477, 480] width 163 height 18
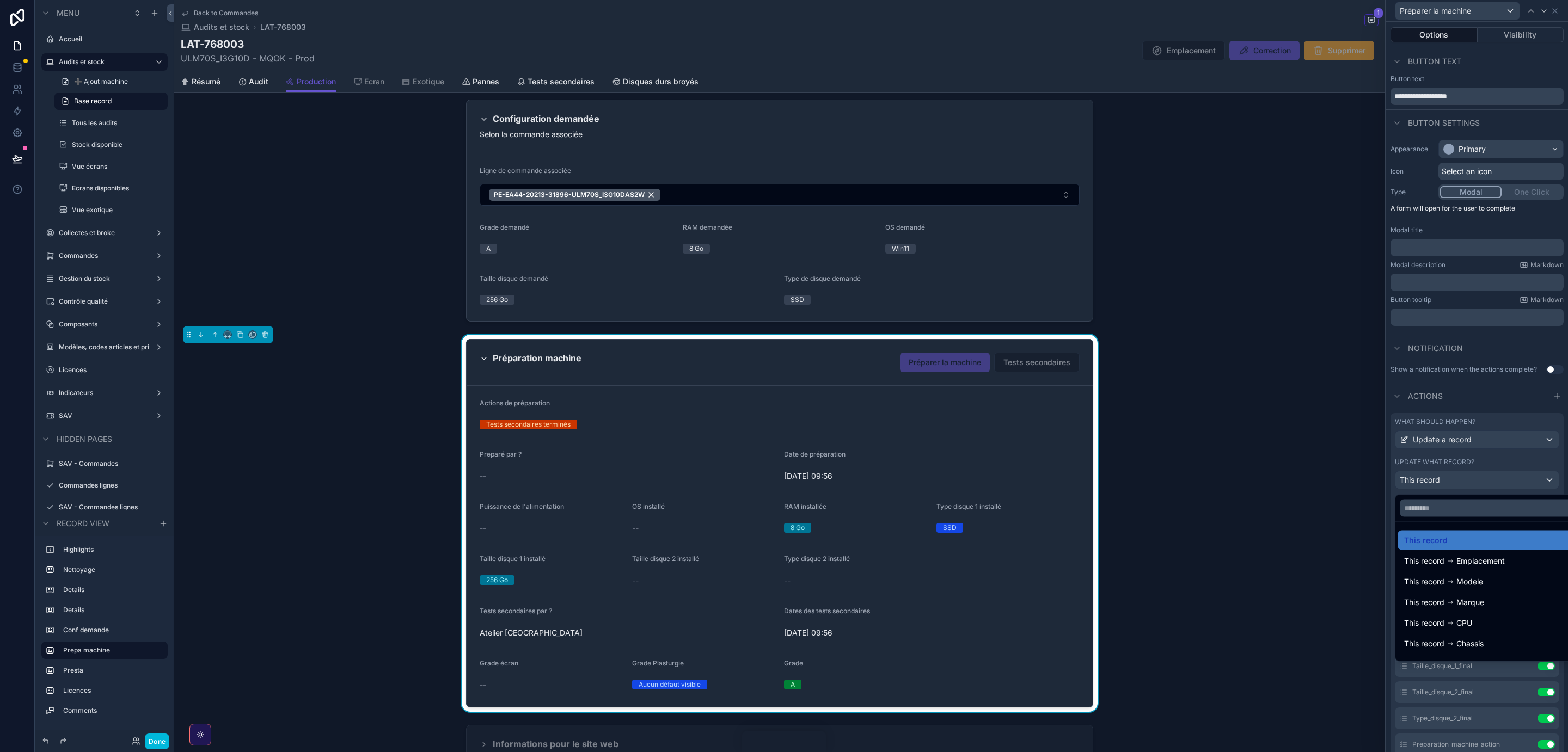
click at [1491, 479] on div at bounding box center [1477, 376] width 182 height 752
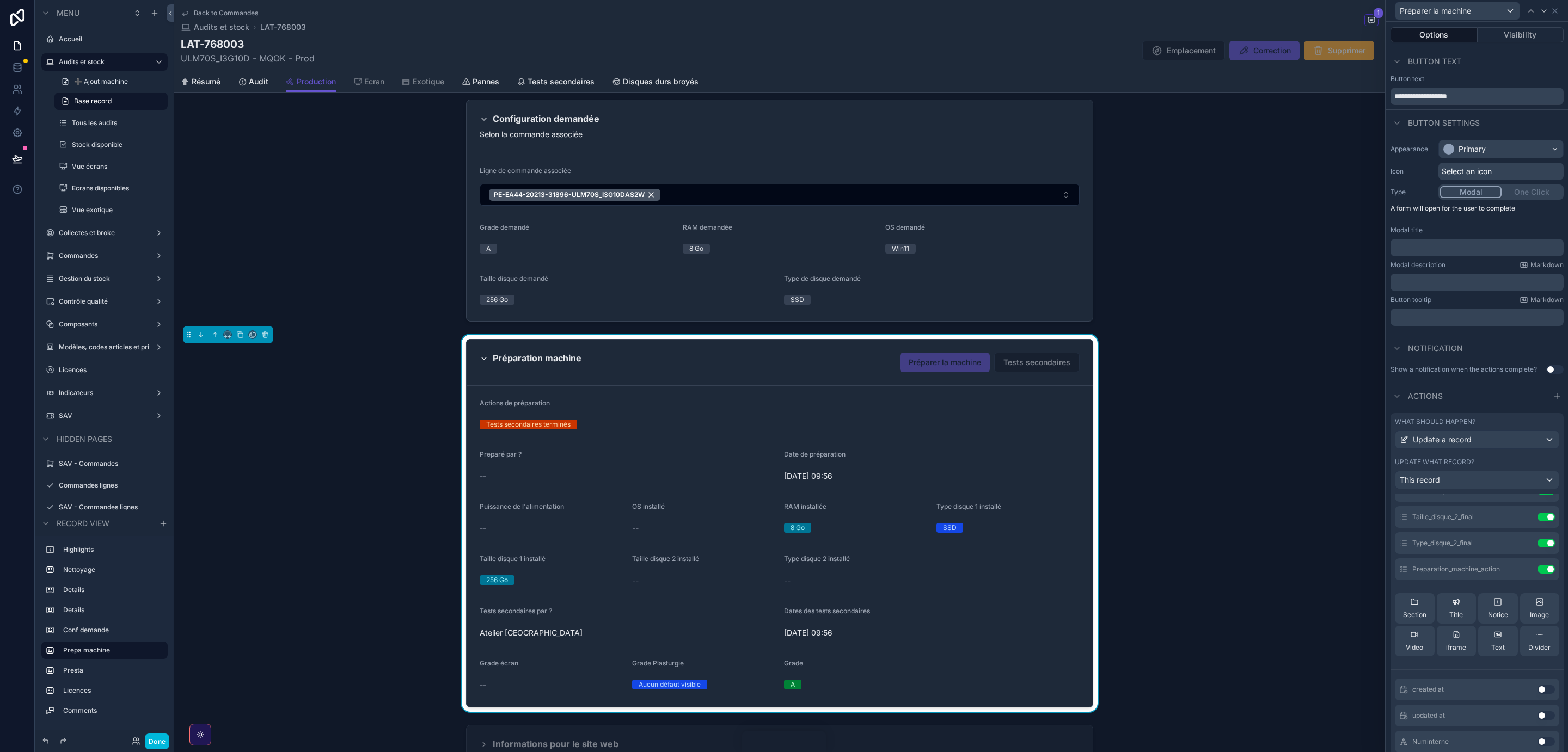
scroll to position [162, 0]
click at [0, 0] on icon at bounding box center [0, 0] width 0 height 0
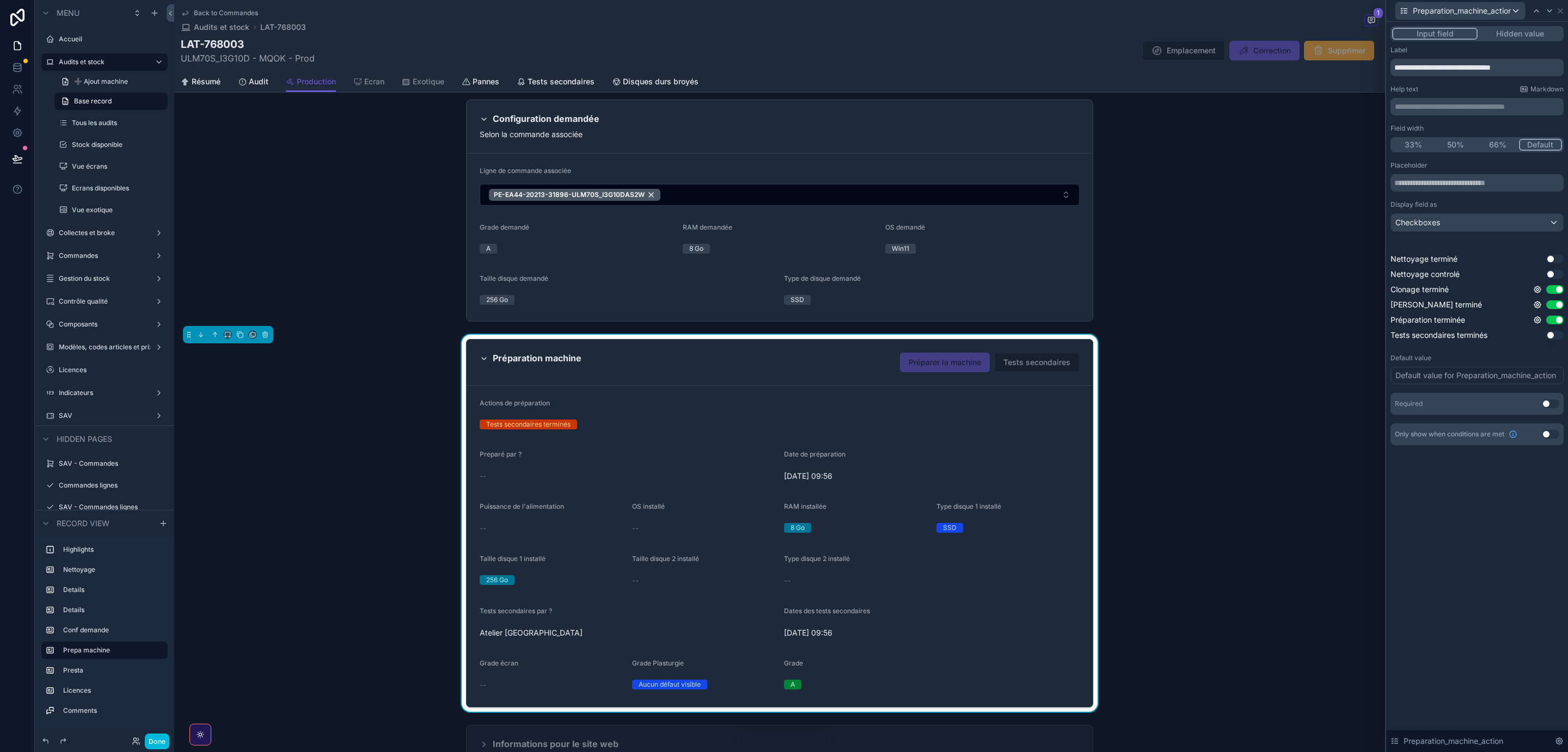
click at [1525, 29] on button "Hidden value" at bounding box center [1520, 34] width 85 height 12
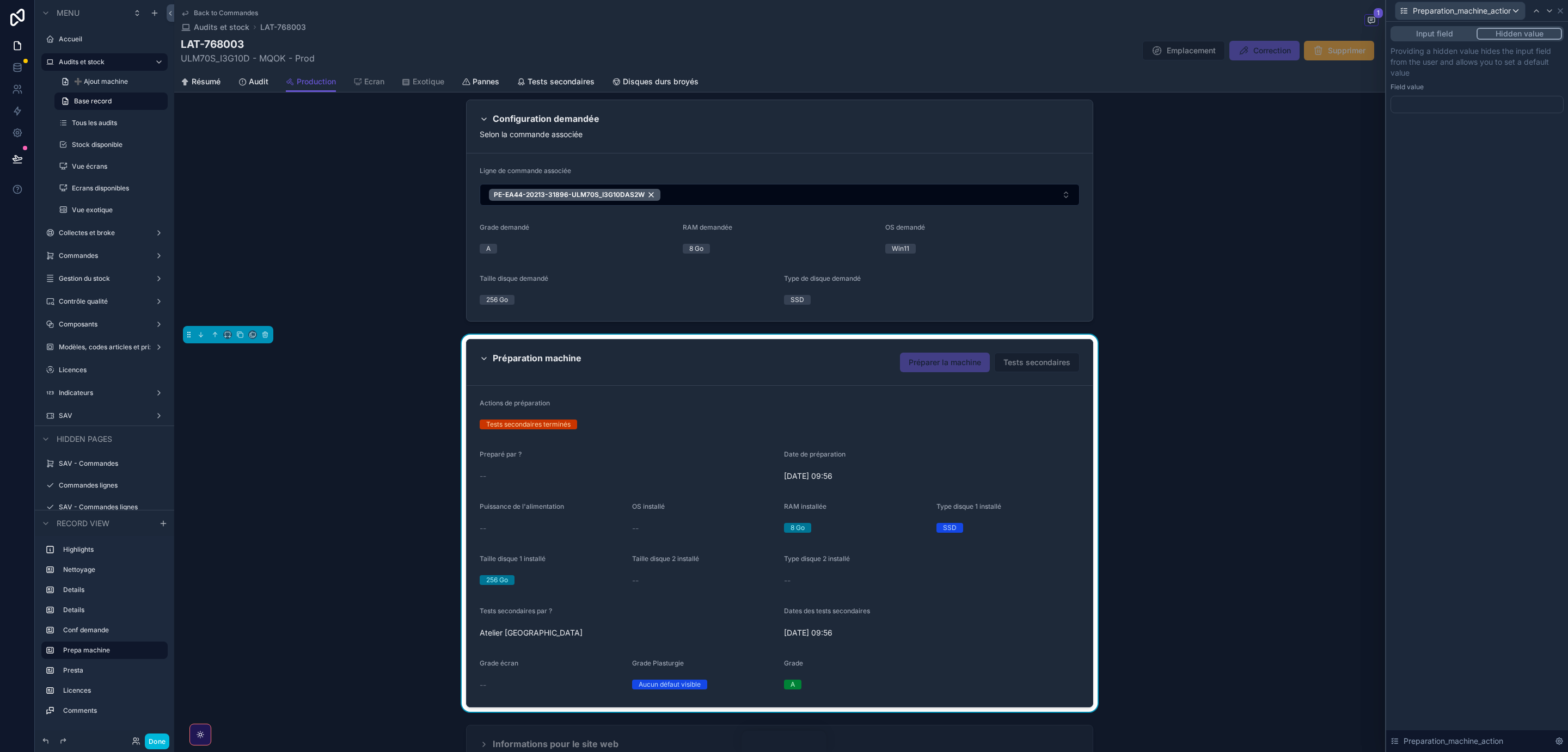
click at [1435, 32] on button "Input field" at bounding box center [1434, 34] width 85 height 12
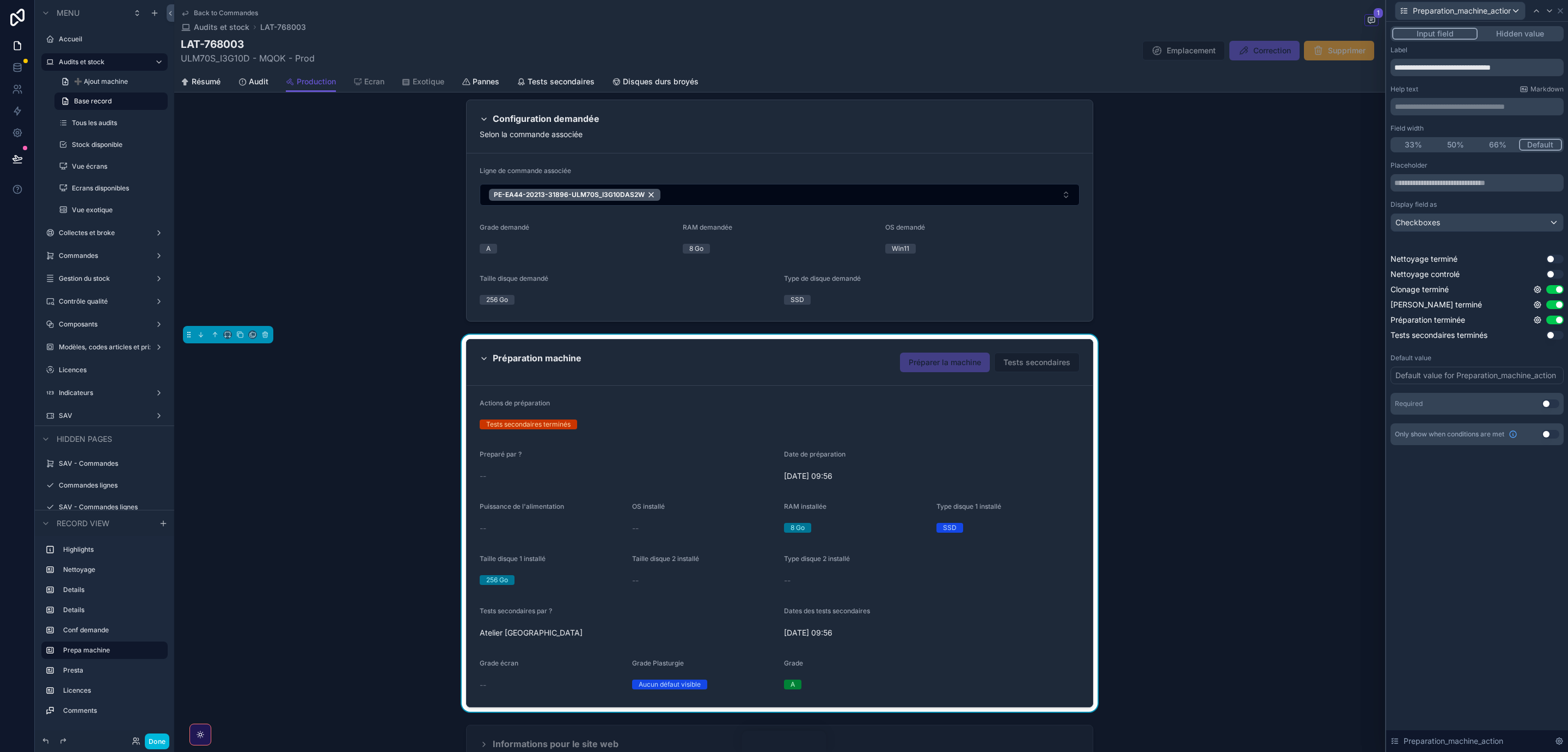
click at [1538, 290] on icon at bounding box center [1538, 290] width 9 height 9
click at [1536, 290] on icon at bounding box center [1538, 290] width 2 height 2
click at [1468, 541] on div "**********" at bounding box center [1477, 387] width 182 height 730
click at [1563, 9] on icon at bounding box center [1560, 10] width 4 height 4
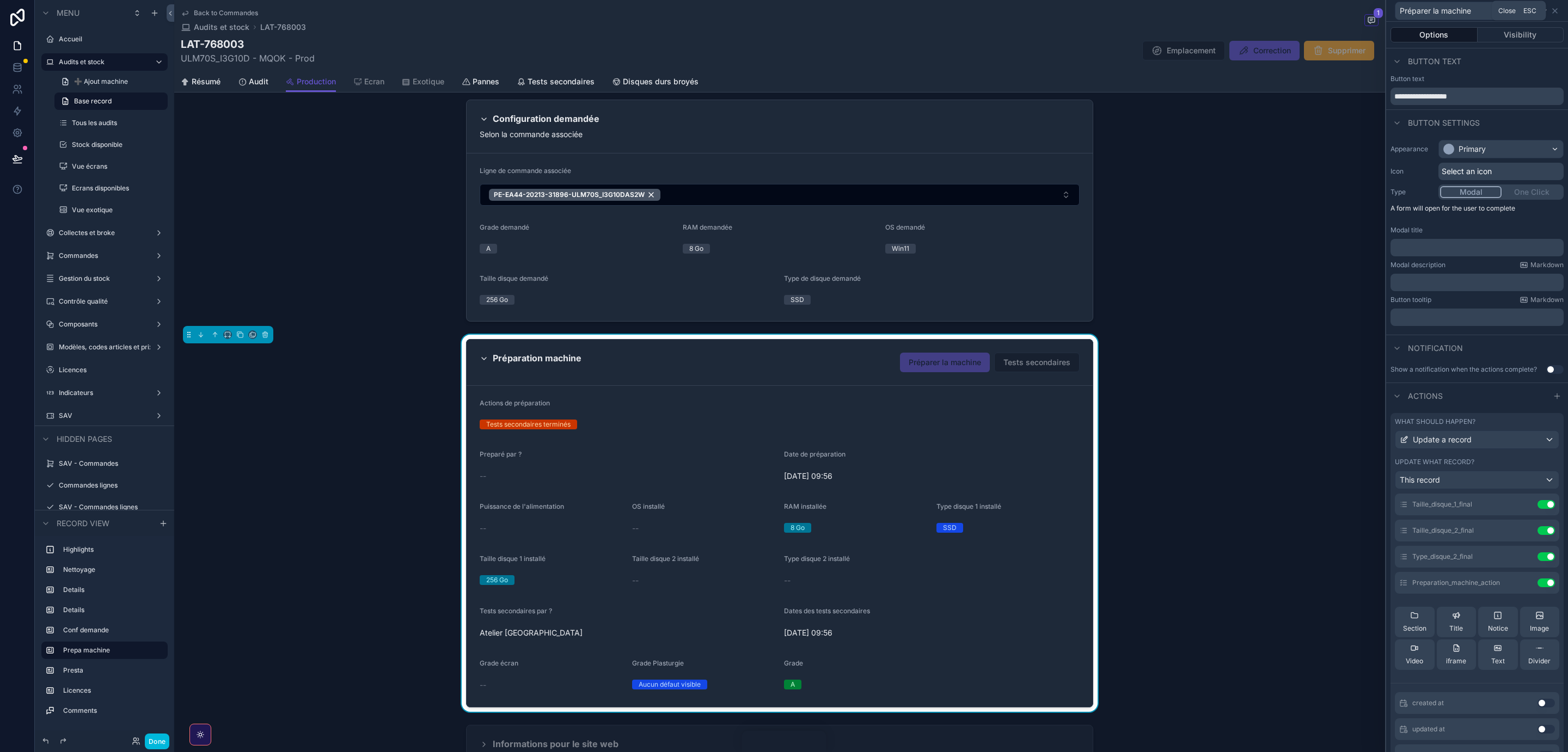
click at [1556, 10] on icon at bounding box center [1555, 11] width 9 height 9
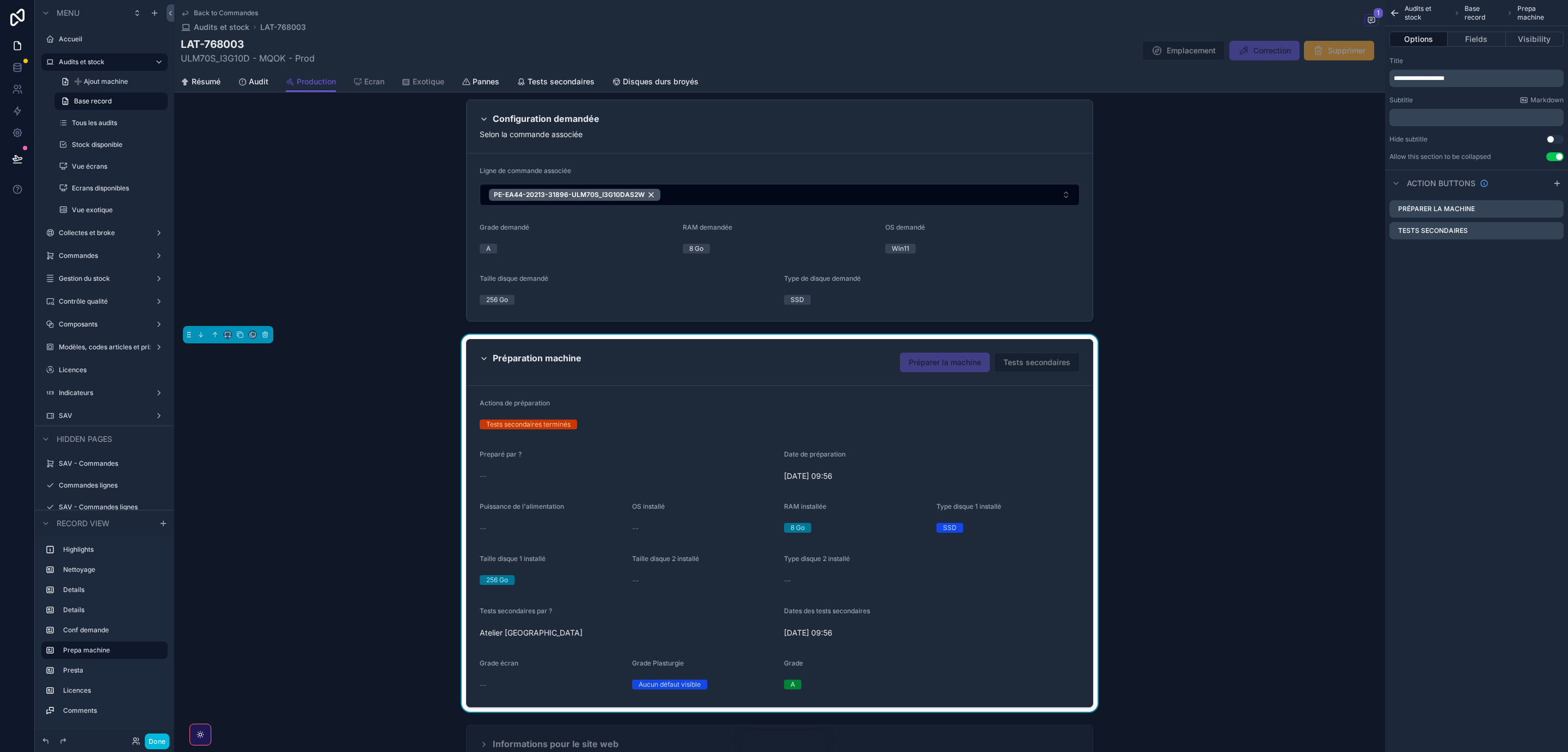
click at [1398, 8] on icon "scrollable content" at bounding box center [1395, 13] width 11 height 11
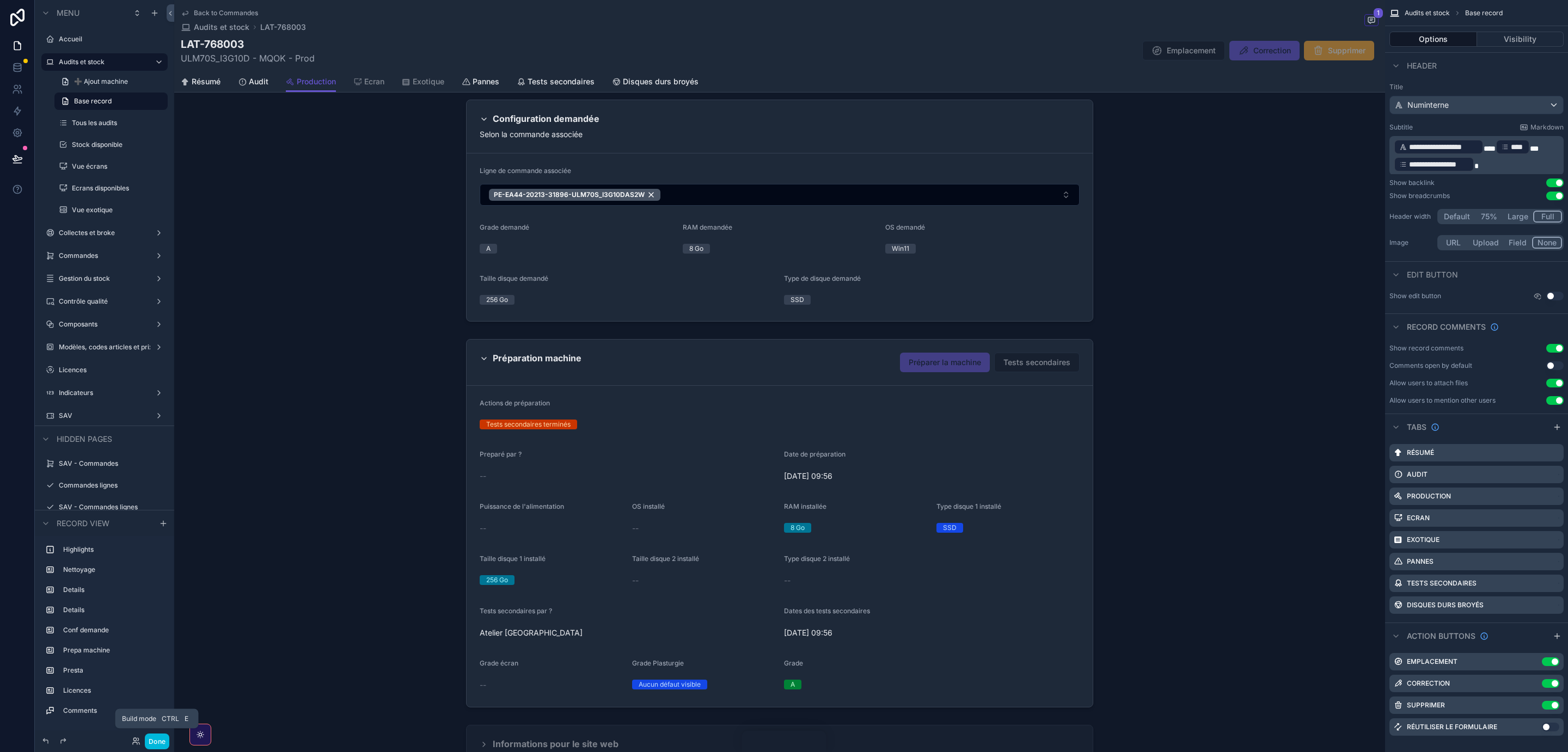
click at [153, 744] on button "Done" at bounding box center [157, 742] width 24 height 16
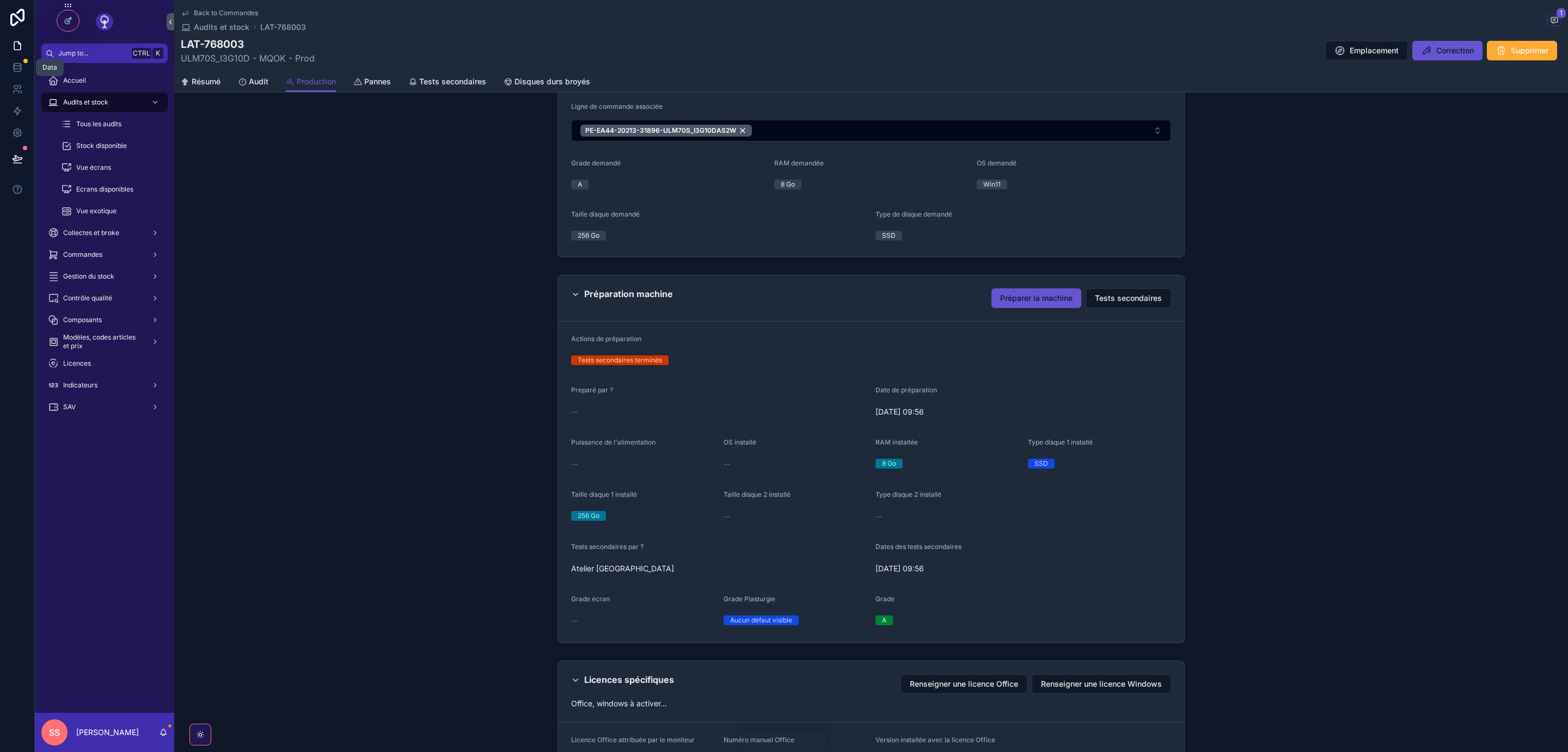
click at [18, 69] on icon at bounding box center [17, 66] width 7 height 4
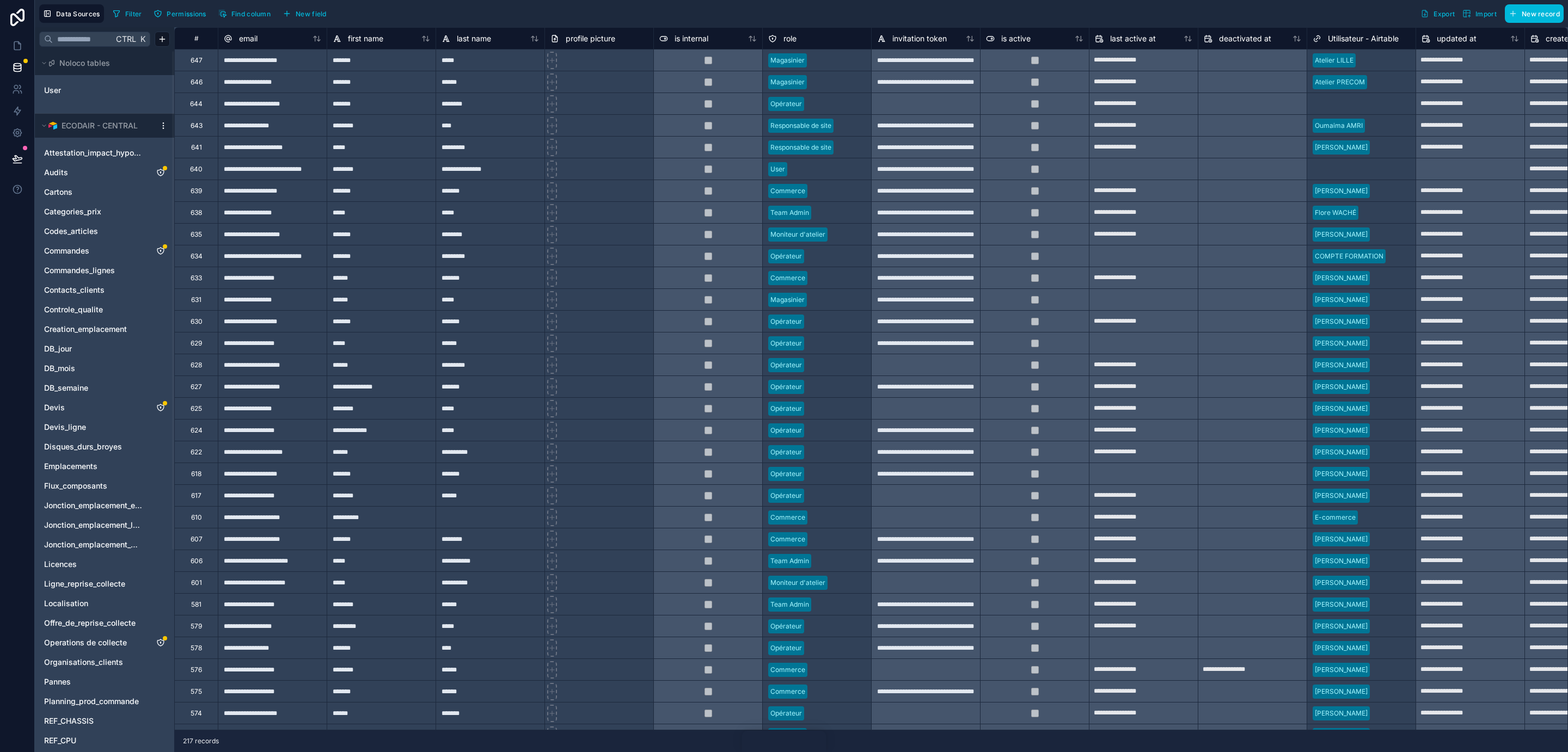
click at [163, 172] on icon "Audits" at bounding box center [160, 172] width 7 height 7
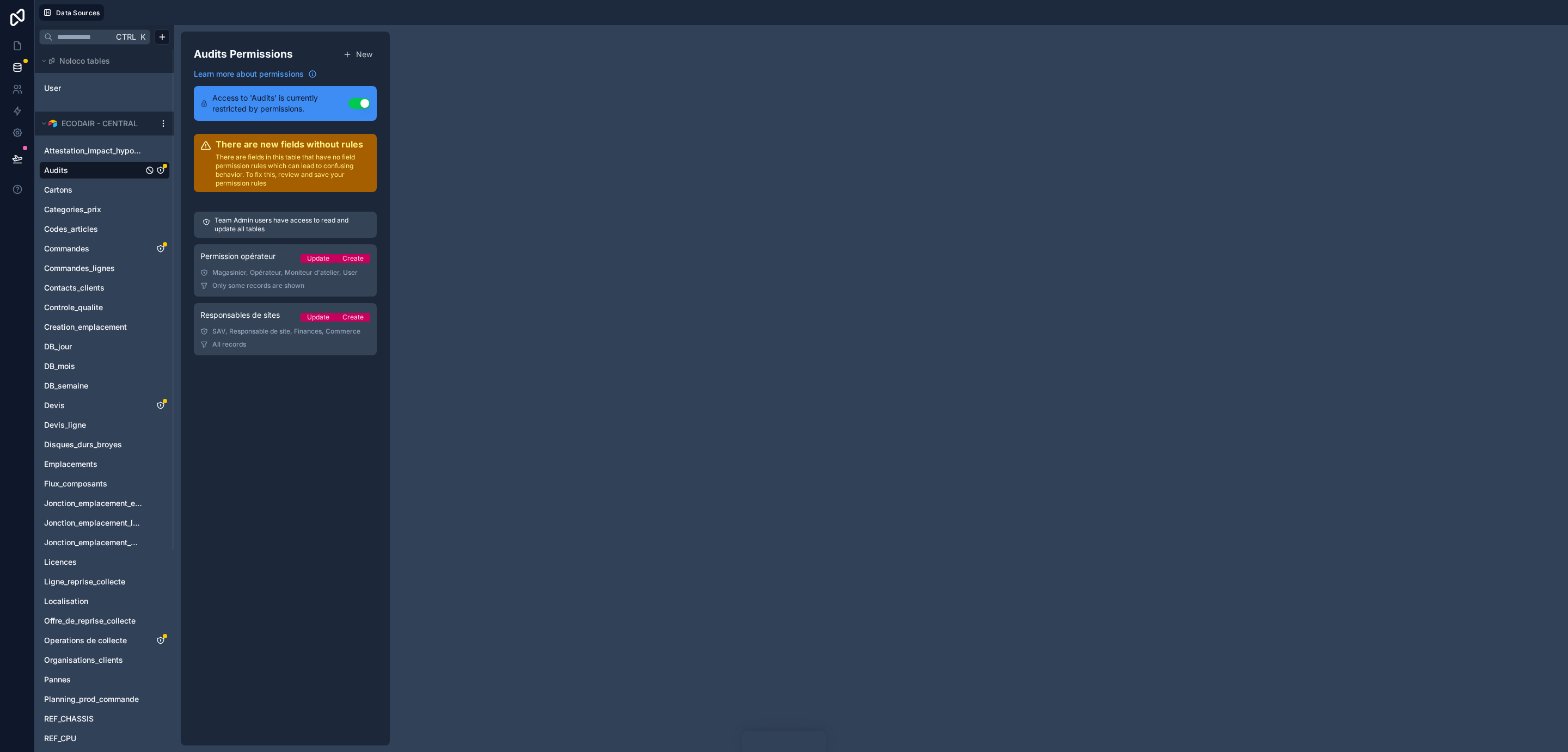
click at [295, 225] on p "Team Admin users have access to read and update all tables" at bounding box center [291, 225] width 153 height 18
click at [276, 280] on link "Permission opérateur Update Create Magasinier, Opérateur, Moniteur d'atelier, U…" at bounding box center [285, 271] width 183 height 52
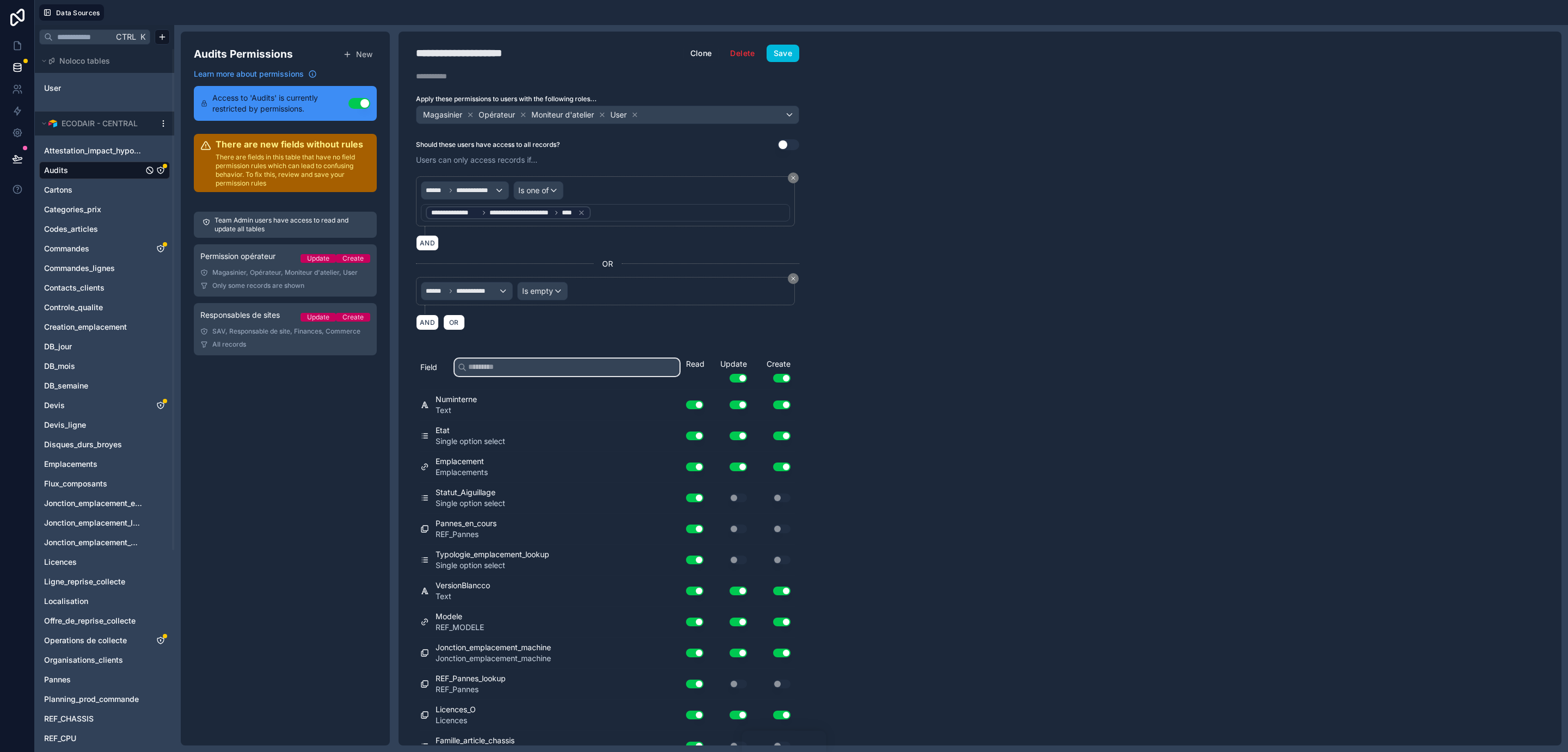
click at [530, 375] on input "text" at bounding box center [567, 367] width 225 height 18
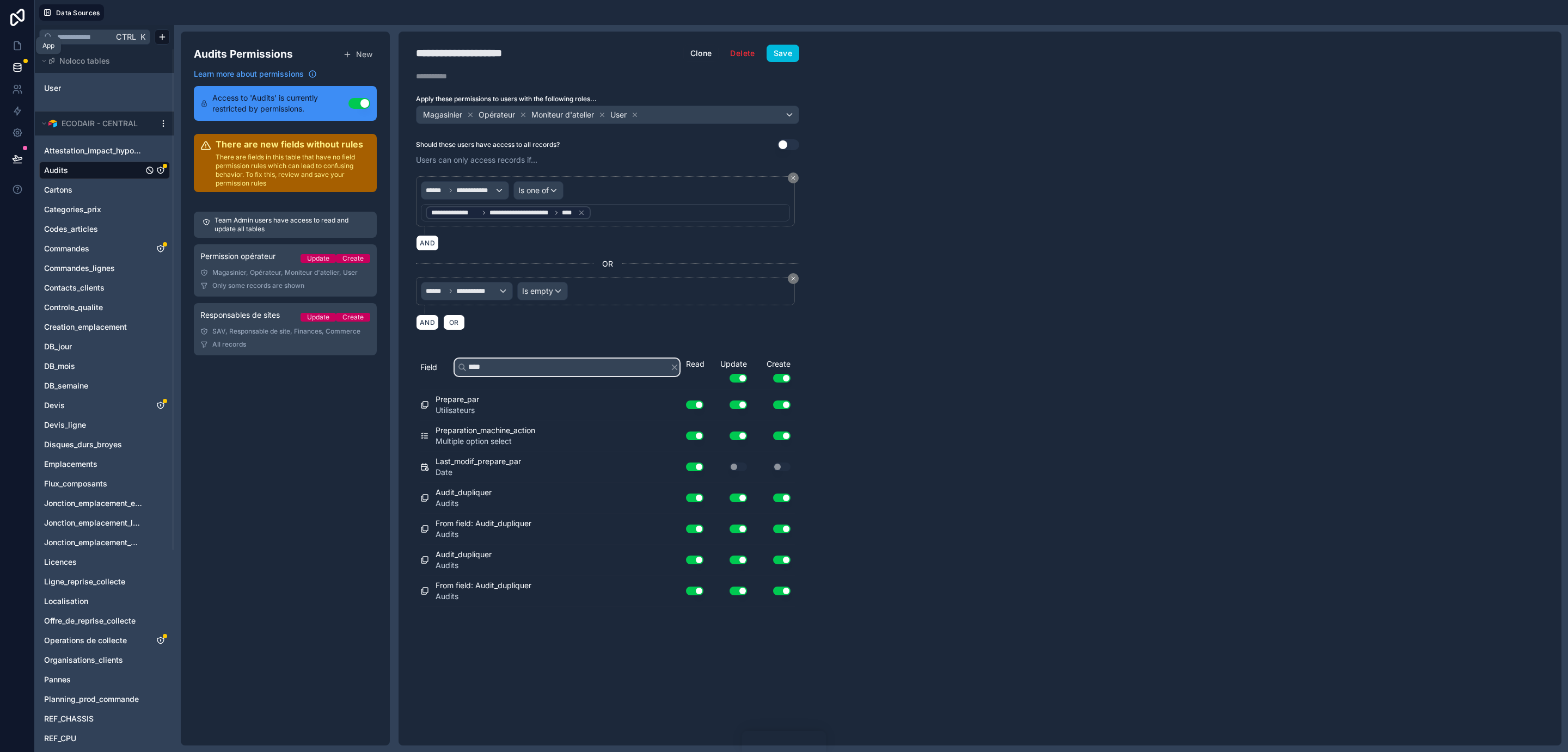
type input "****"
click at [18, 44] on icon at bounding box center [19, 43] width 2 height 2
